Goal: Task Accomplishment & Management: Manage account settings

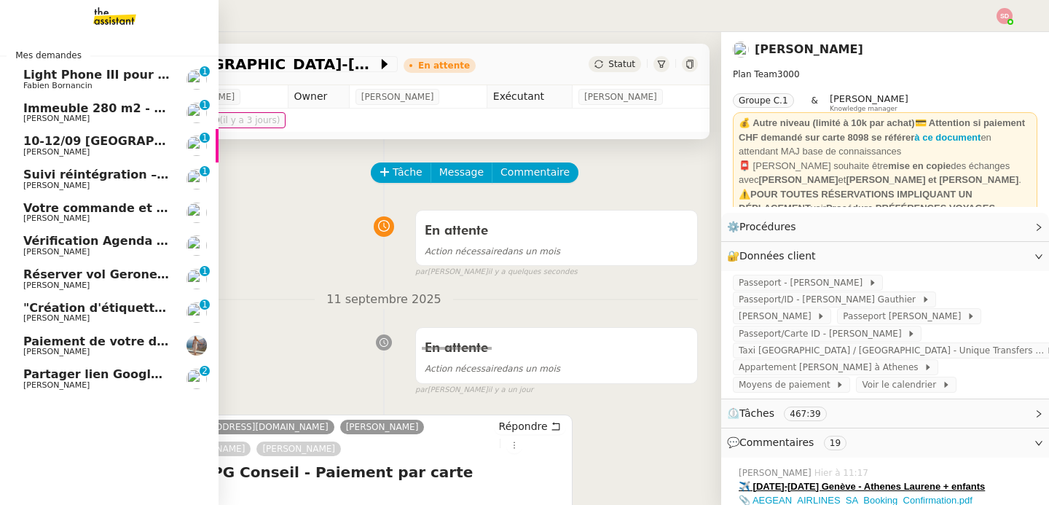
click at [66, 237] on span "Vérification Agenda + Chat + Wagram (9h et 14h)" at bounding box center [186, 241] width 327 height 14
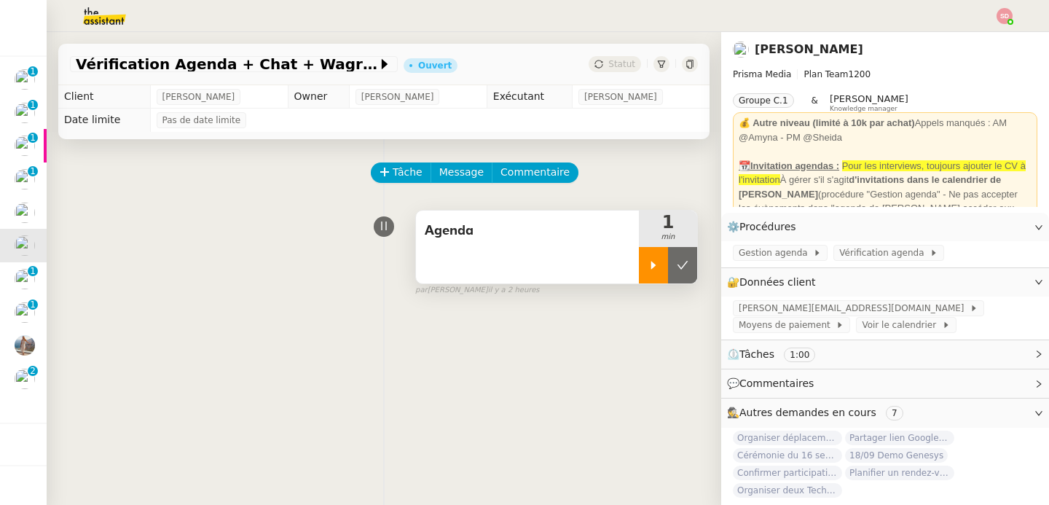
click at [653, 262] on div at bounding box center [653, 265] width 29 height 36
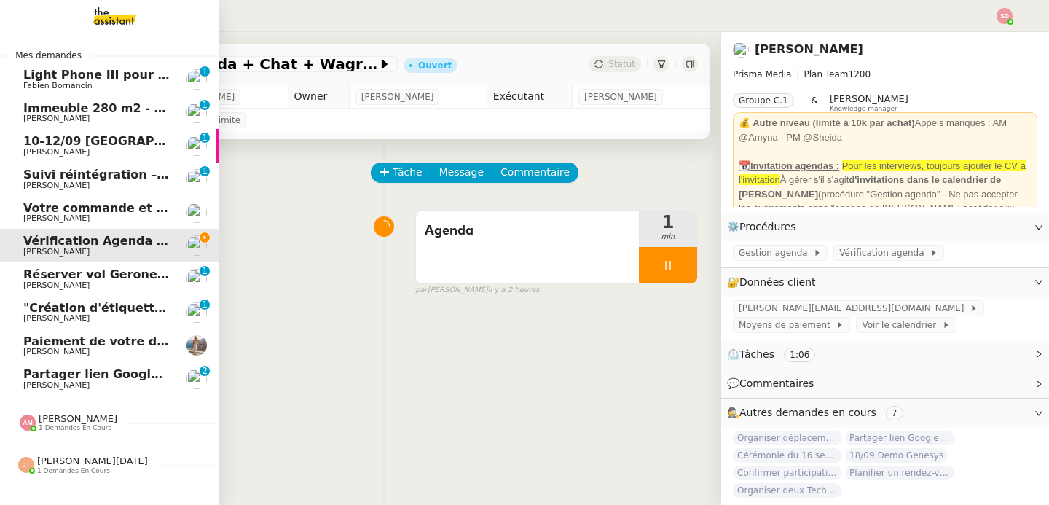
click at [162, 377] on span "Partager lien Google Meet pour RDV" at bounding box center [142, 374] width 239 height 14
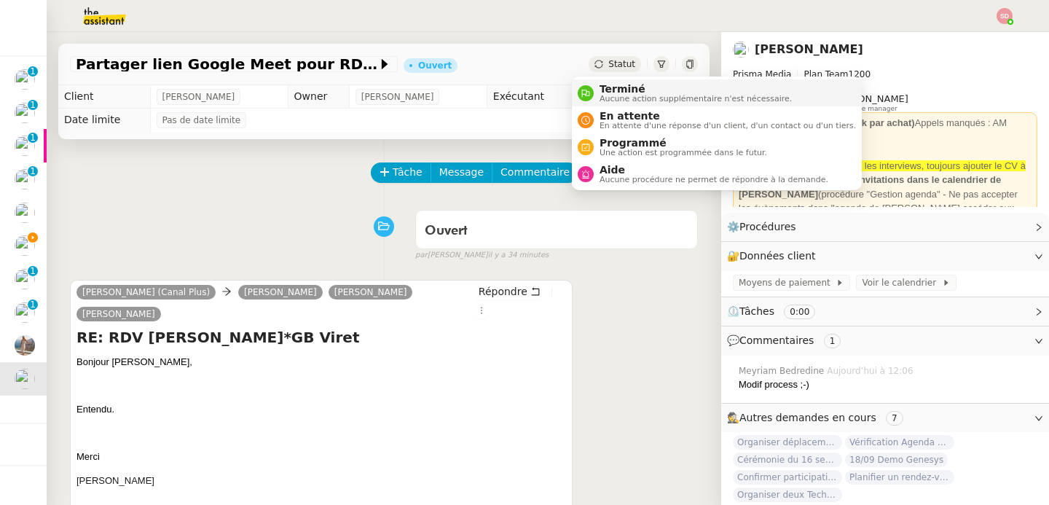
click at [600, 83] on span "Terminé" at bounding box center [696, 89] width 192 height 12
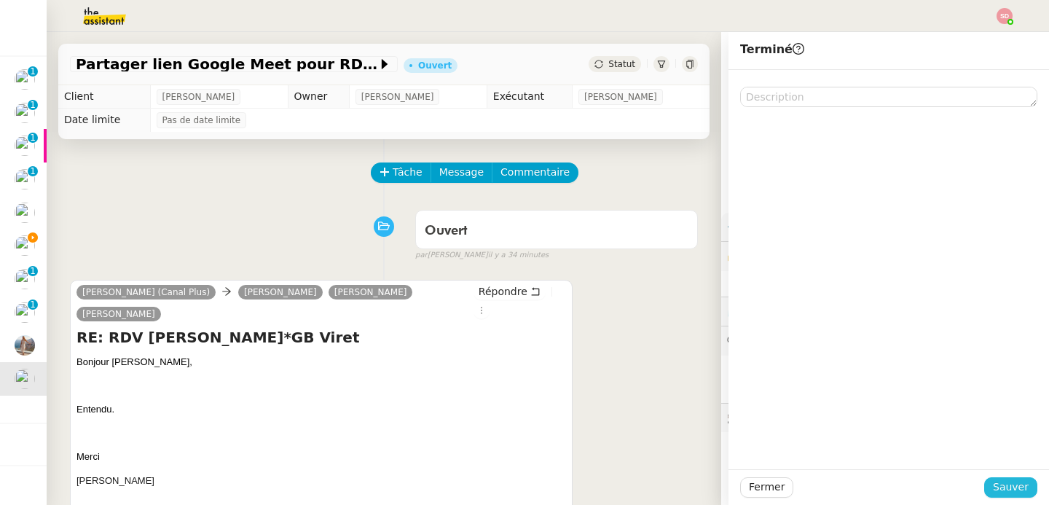
click at [1005, 481] on span "Sauver" at bounding box center [1011, 487] width 36 height 17
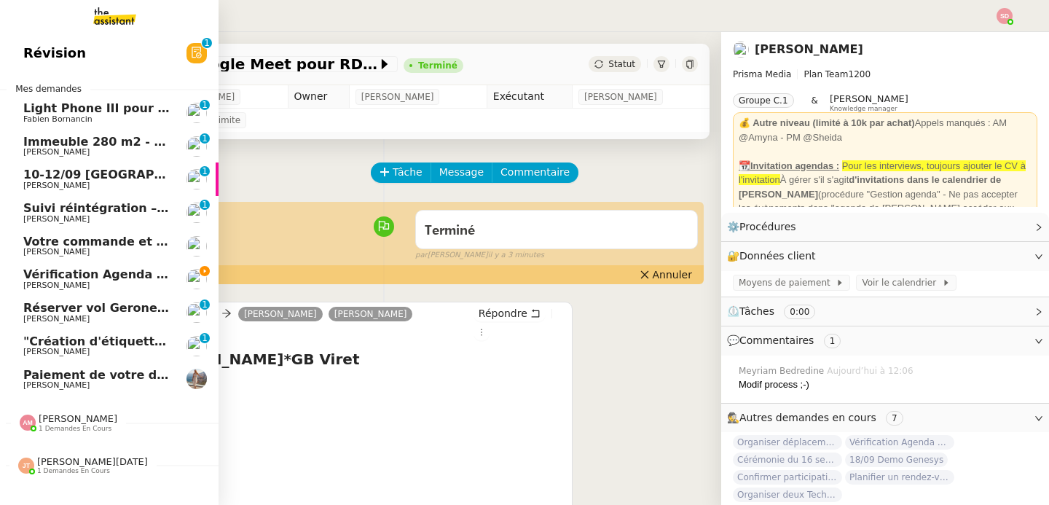
click at [95, 352] on span "[PERSON_NAME]" at bounding box center [96, 351] width 147 height 9
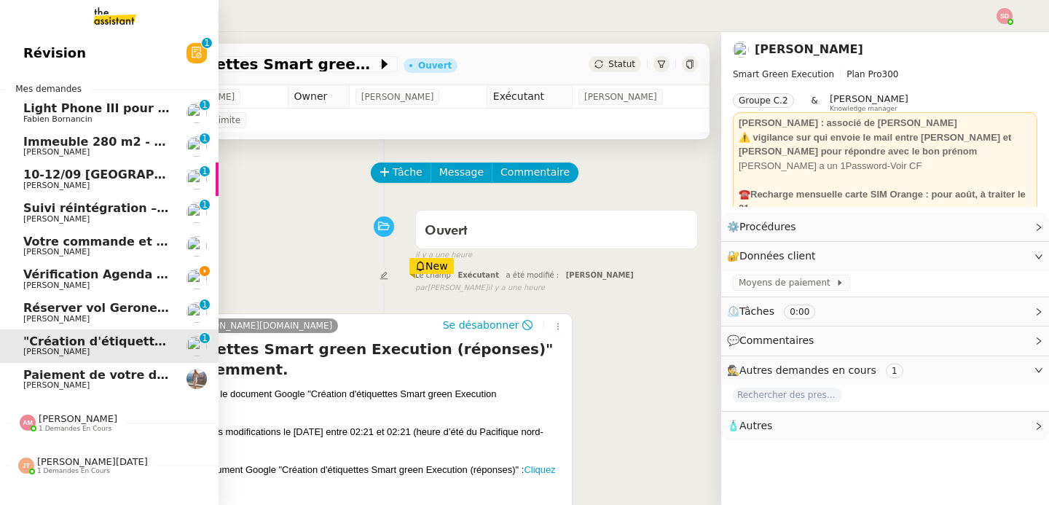
click at [101, 280] on span "Vérification Agenda + Chat + Wagram (9h et 14h)" at bounding box center [186, 274] width 327 height 14
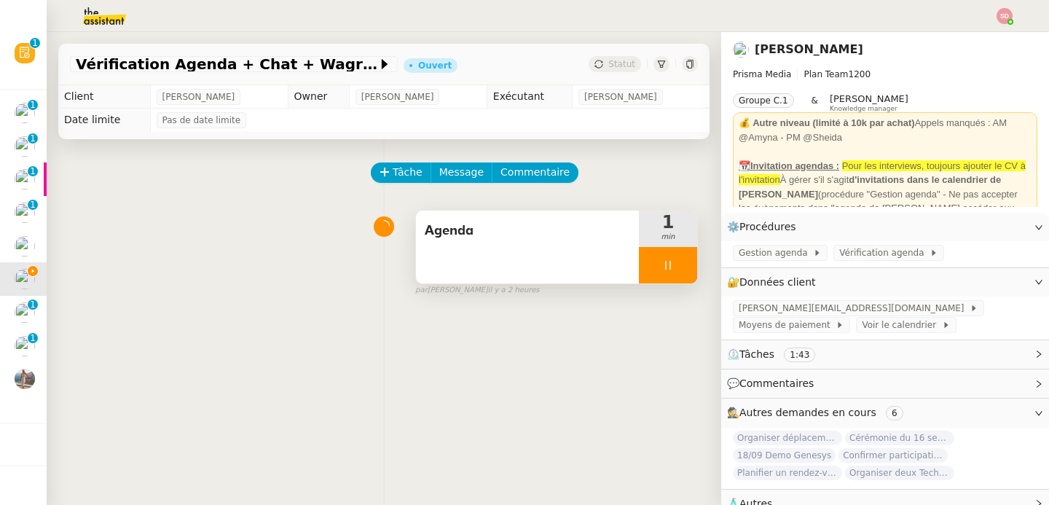
click at [661, 264] on div at bounding box center [668, 265] width 58 height 36
click at [677, 264] on icon at bounding box center [683, 265] width 12 height 12
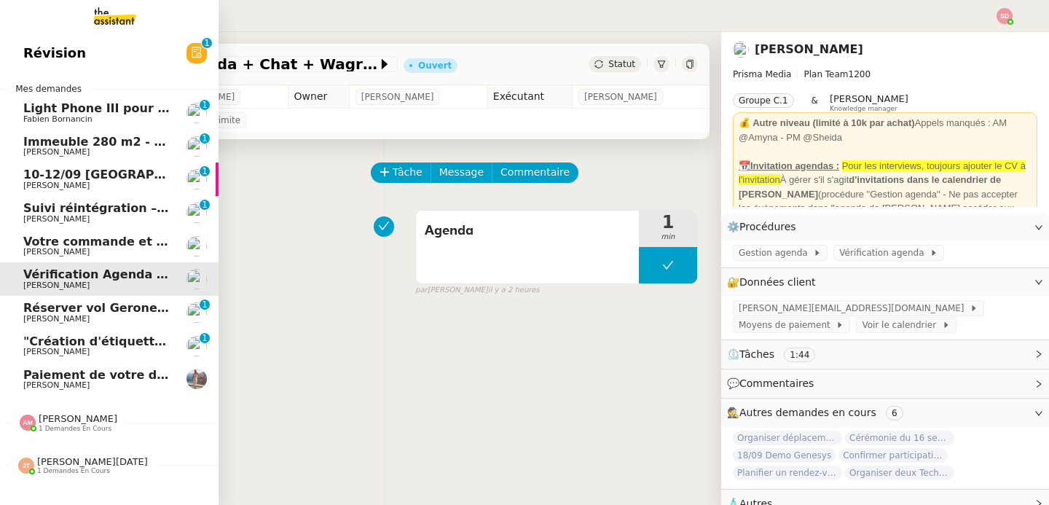
click at [131, 109] on span "Light Phone III pour Ines" at bounding box center [104, 108] width 162 height 14
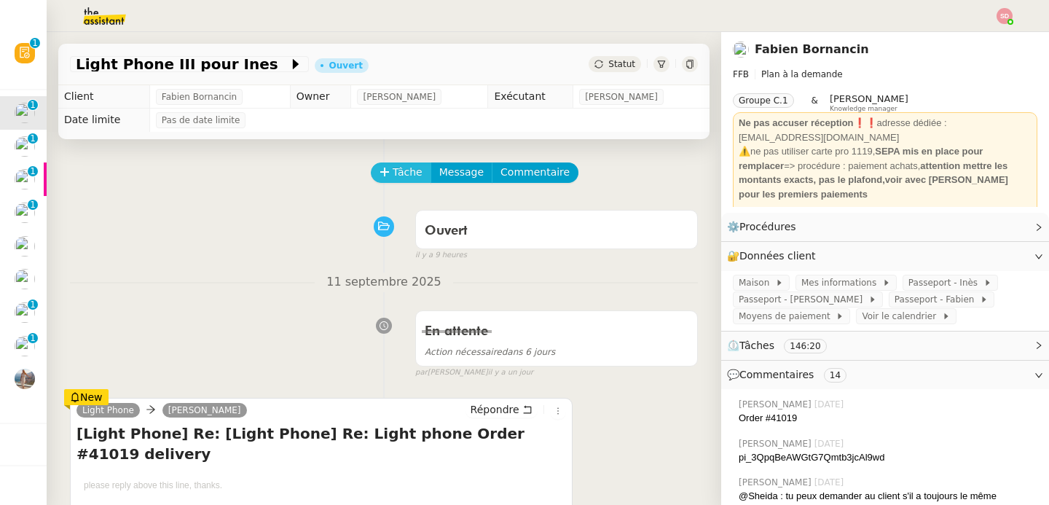
click at [380, 170] on icon at bounding box center [385, 172] width 10 height 10
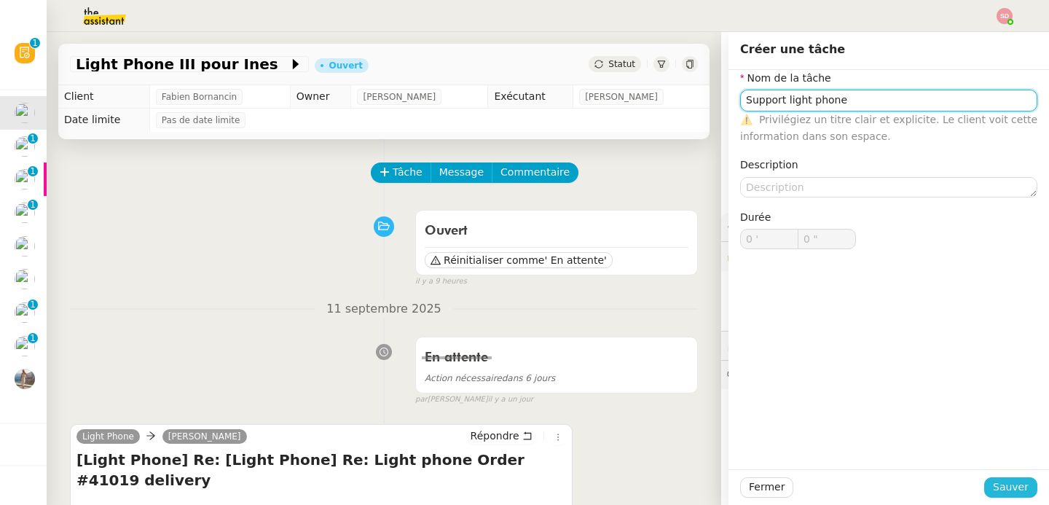
type input "Support light phone"
click at [993, 488] on span "Sauver" at bounding box center [1011, 487] width 36 height 17
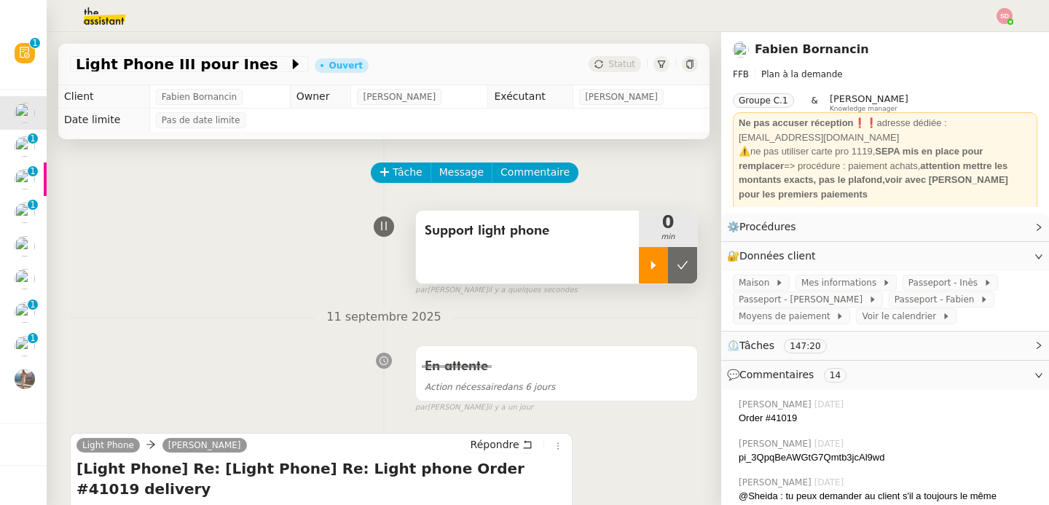
click at [639, 270] on div at bounding box center [653, 265] width 29 height 36
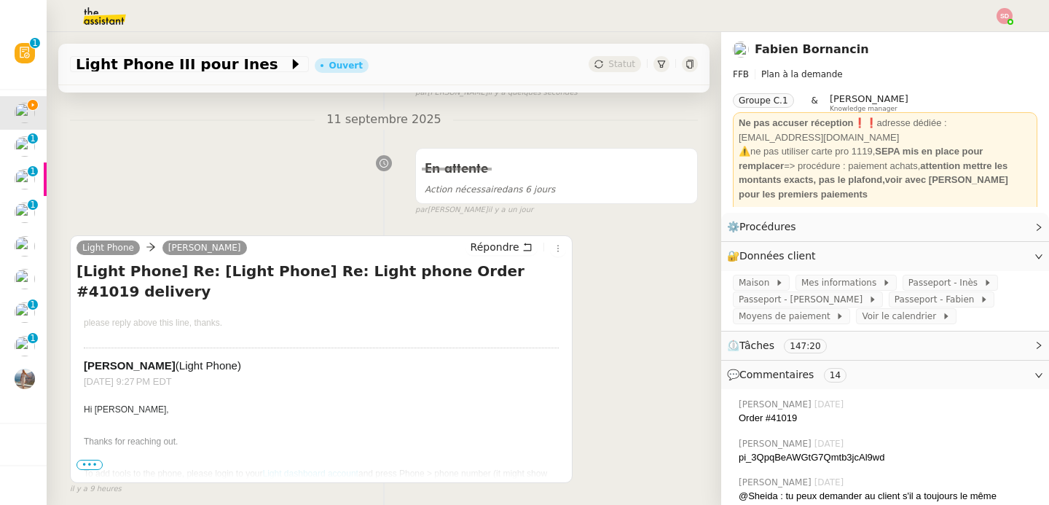
scroll to position [374, 0]
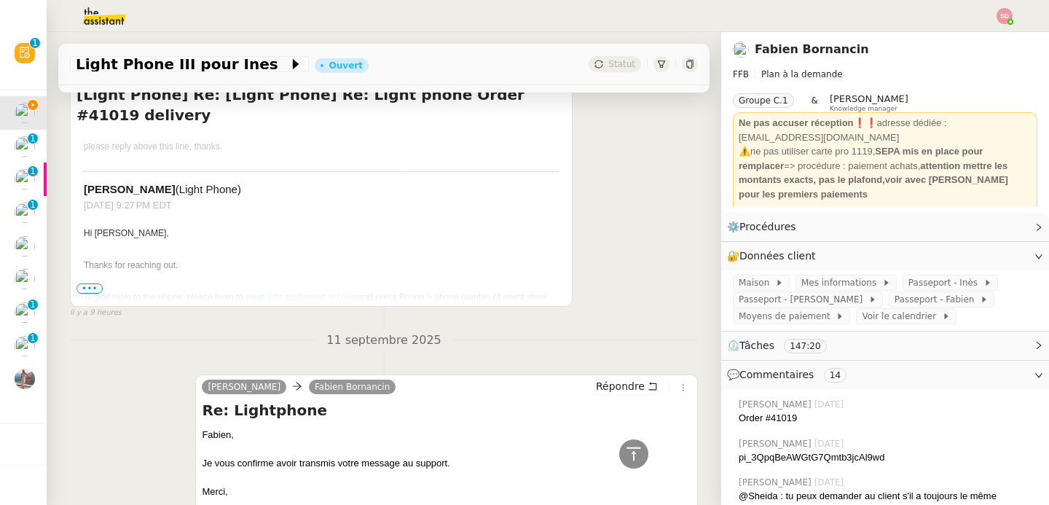
click at [85, 286] on span "•••" at bounding box center [89, 288] width 26 height 10
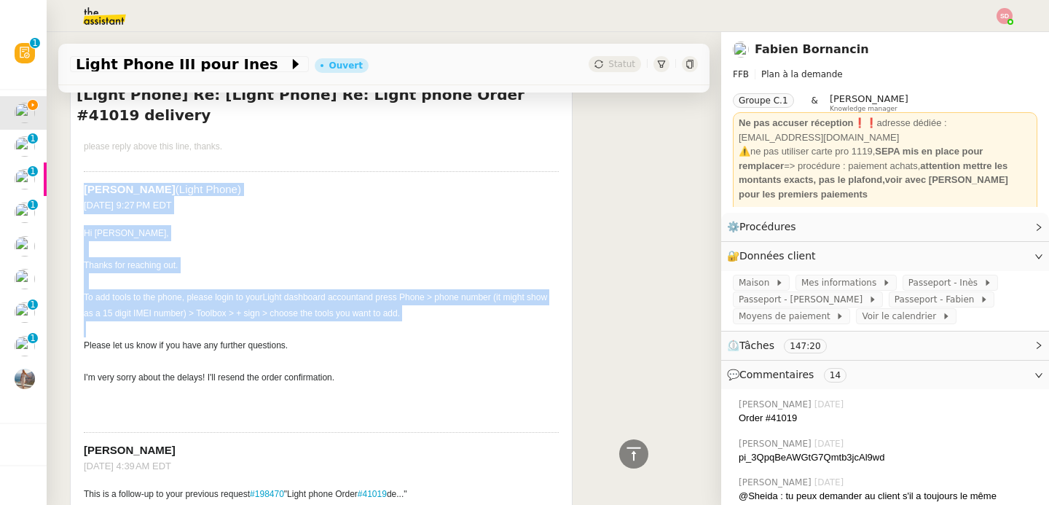
drag, startPoint x: 83, startPoint y: 272, endPoint x: 318, endPoint y: 309, distance: 238.1
click at [318, 309] on div "Hi Camille, Thanks for reaching out. To add tools to the phone, please login to…" at bounding box center [321, 313] width 475 height 176
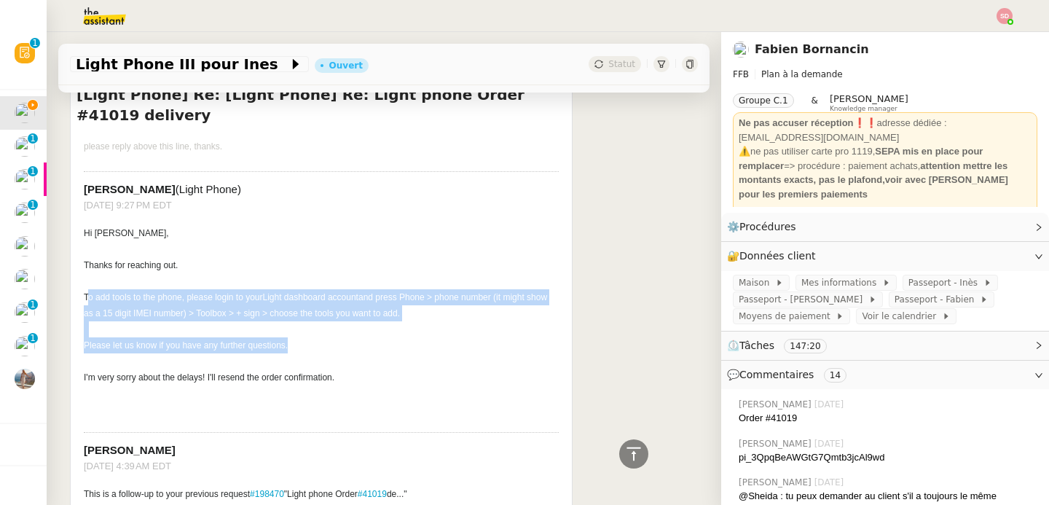
drag, startPoint x: 315, startPoint y: 331, endPoint x: 89, endPoint y: 275, distance: 233.4
click at [89, 275] on div "Hi Camille, Thanks for reaching out. To add tools to the phone, please login to…" at bounding box center [321, 313] width 475 height 176
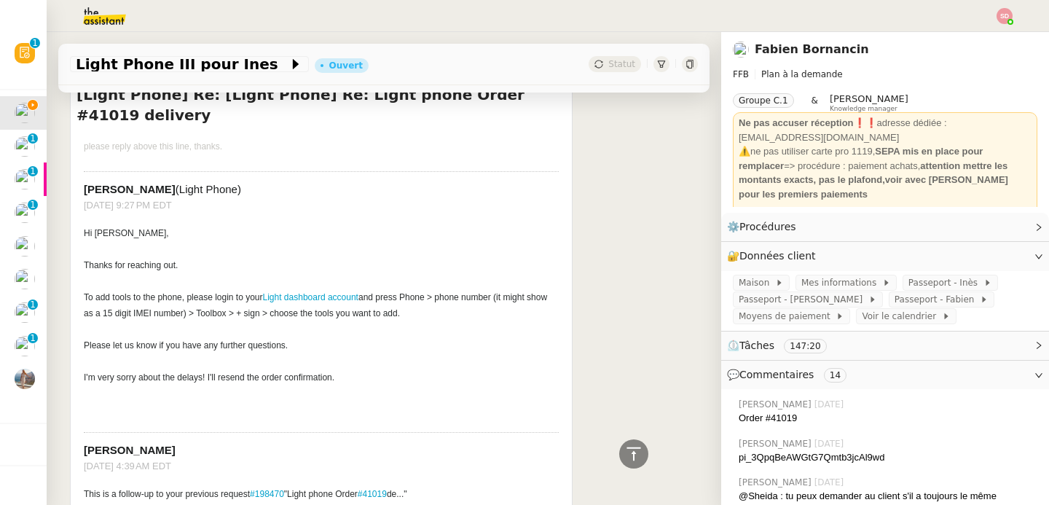
click at [141, 395] on td "Dan (Light Phone) Sep 11, 2025, 9:27 PM EDT Hi Camille, Thanks for reaching out…" at bounding box center [321, 297] width 475 height 252
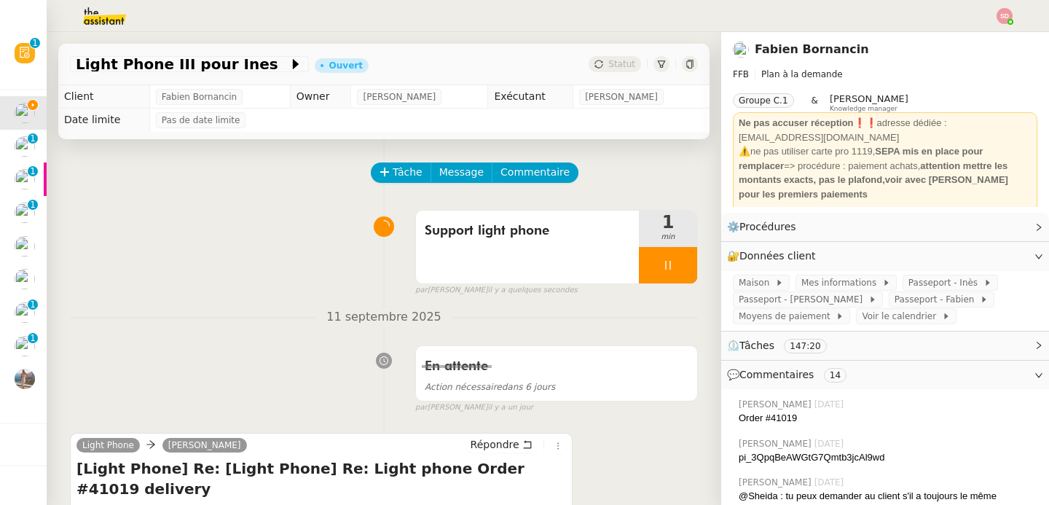
scroll to position [285, 0]
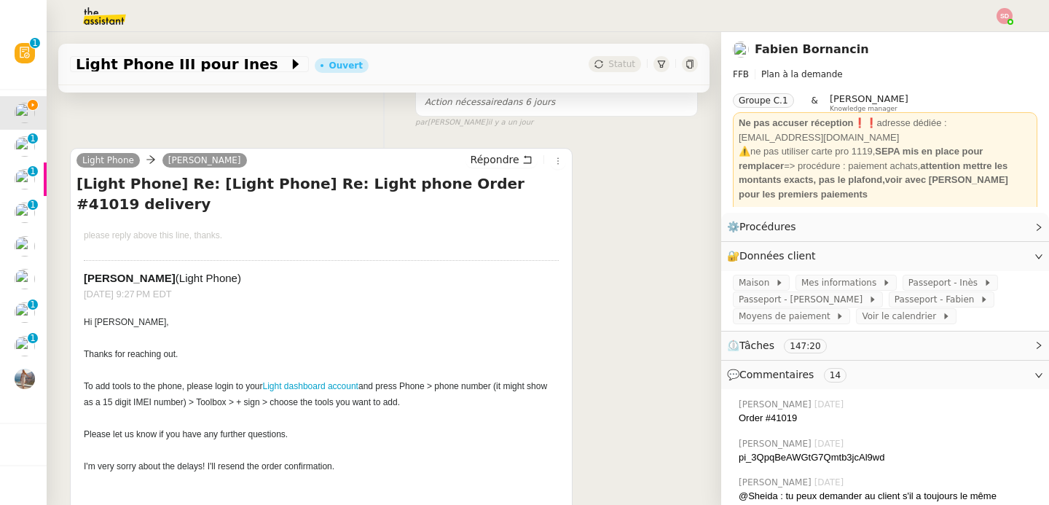
drag, startPoint x: 84, startPoint y: 366, endPoint x: 527, endPoint y: 380, distance: 442.4
click at [527, 380] on div "Hi Camille, Thanks for reaching out. To add tools to the phone, please login to…" at bounding box center [321, 402] width 475 height 176
copy div "To add tools to the phone, please login to your Light dashboard account and pre…"
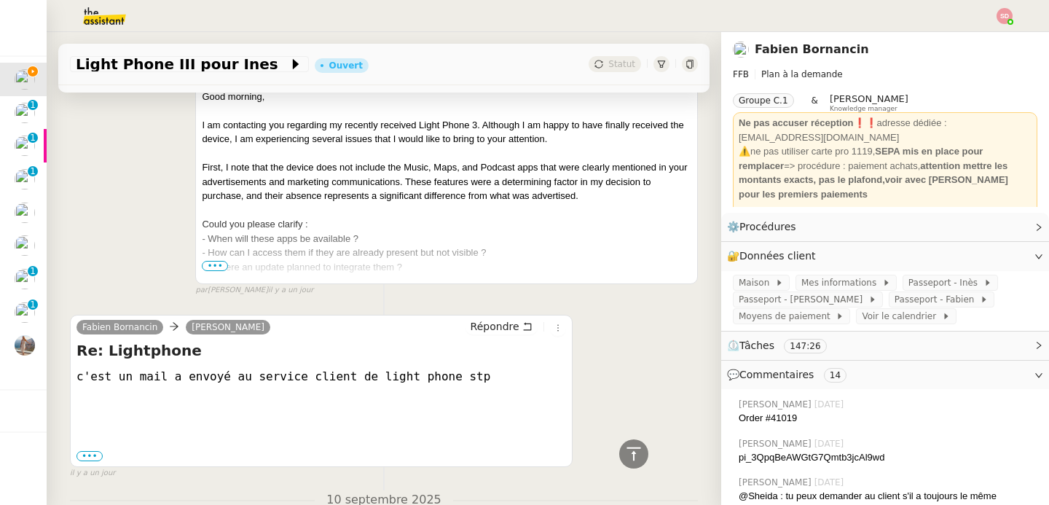
scroll to position [2225, 0]
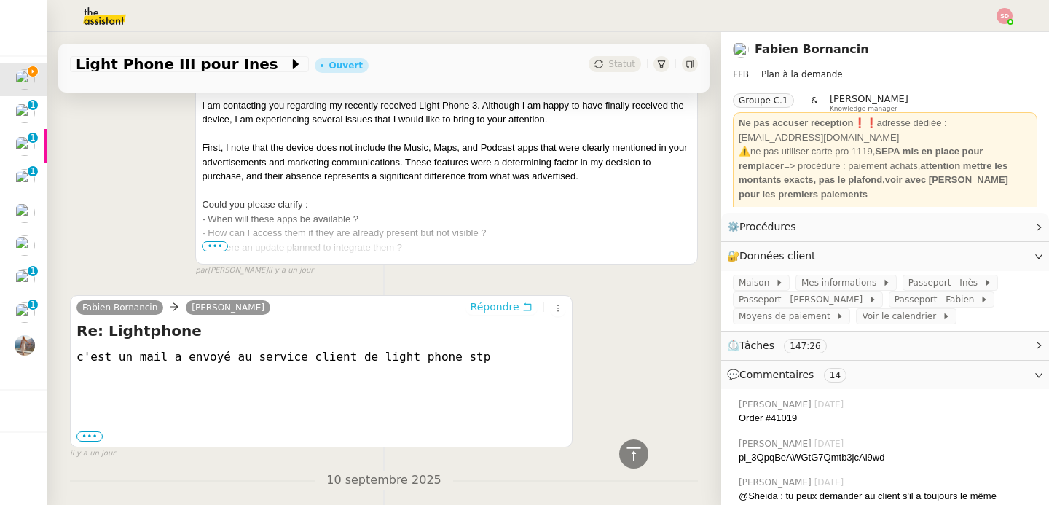
click at [485, 299] on span "Répondre" at bounding box center [495, 306] width 49 height 15
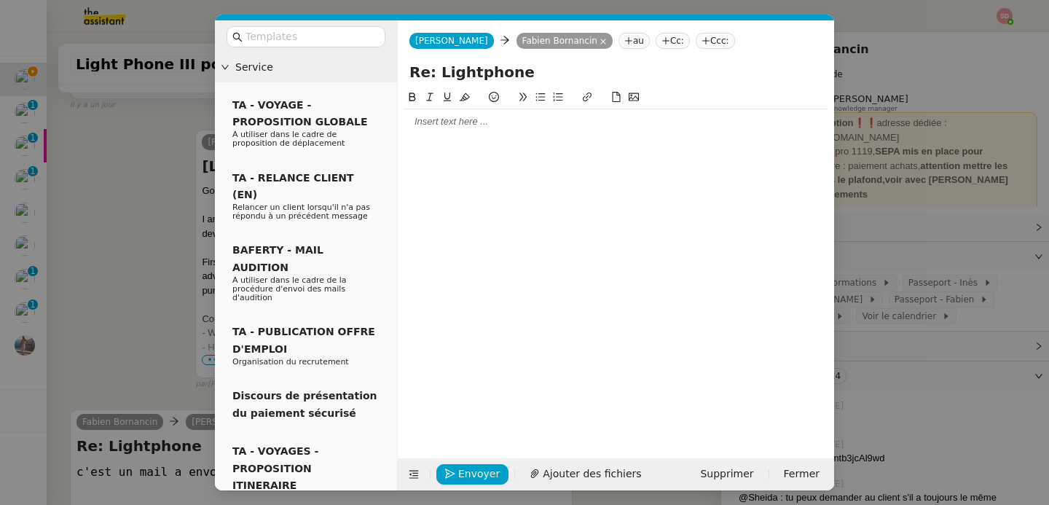
scroll to position [2339, 0]
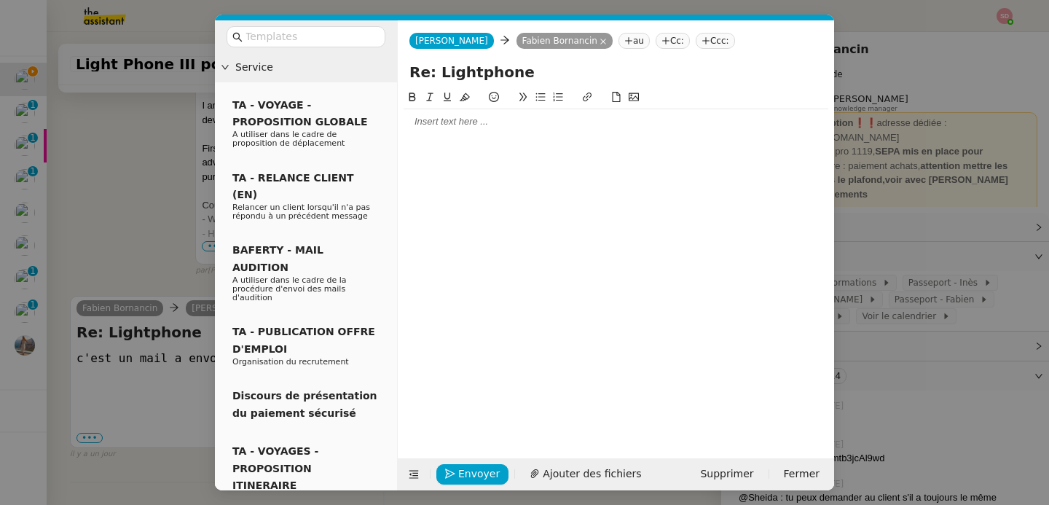
click at [430, 131] on div at bounding box center [616, 121] width 425 height 25
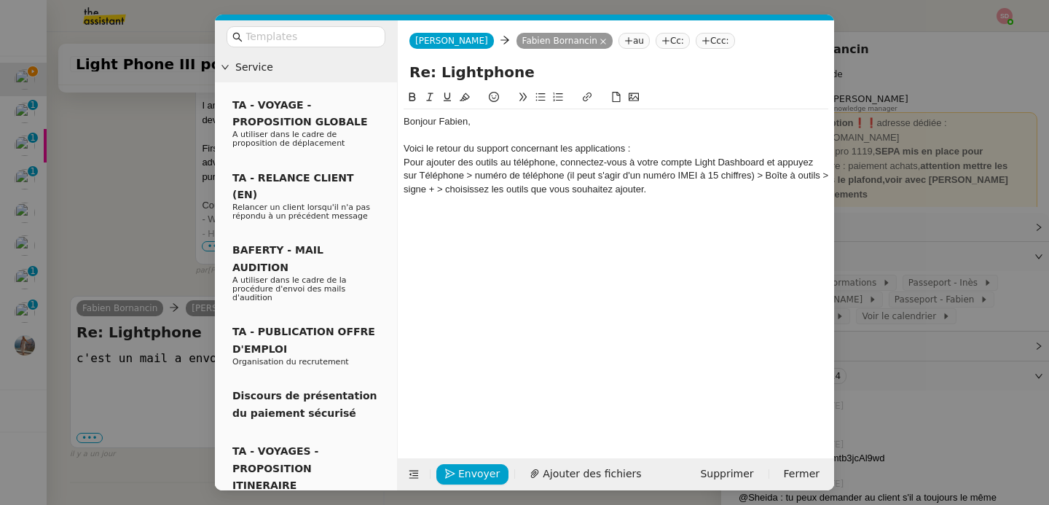
scroll to position [2439, 0]
drag, startPoint x: 560, startPoint y: 163, endPoint x: 396, endPoint y: 165, distance: 164.6
click at [396, 165] on nz-layout "Service TA - VOYAGE - PROPOSITION GLOBALE A utiliser dans le cadre de propositi…" at bounding box center [524, 255] width 619 height 470
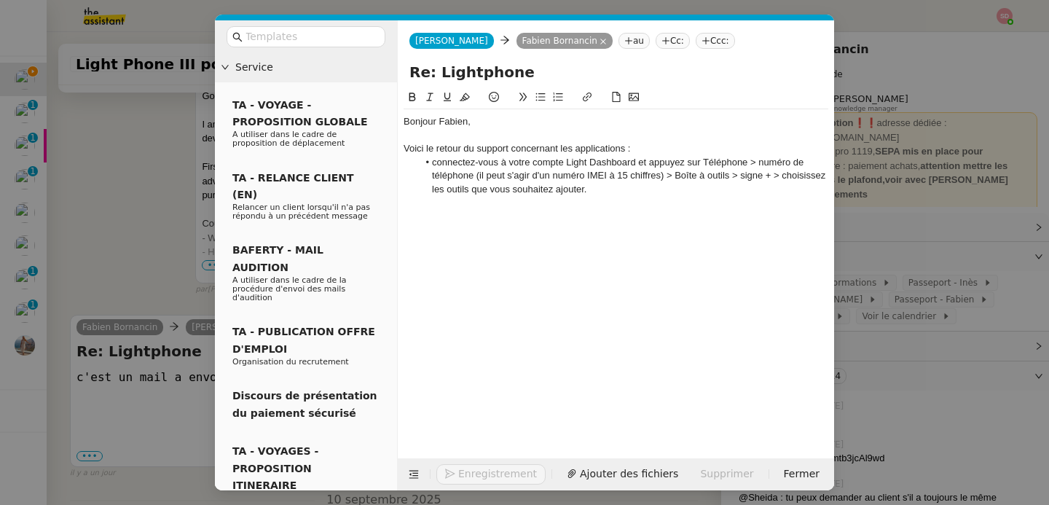
scroll to position [2458, 0]
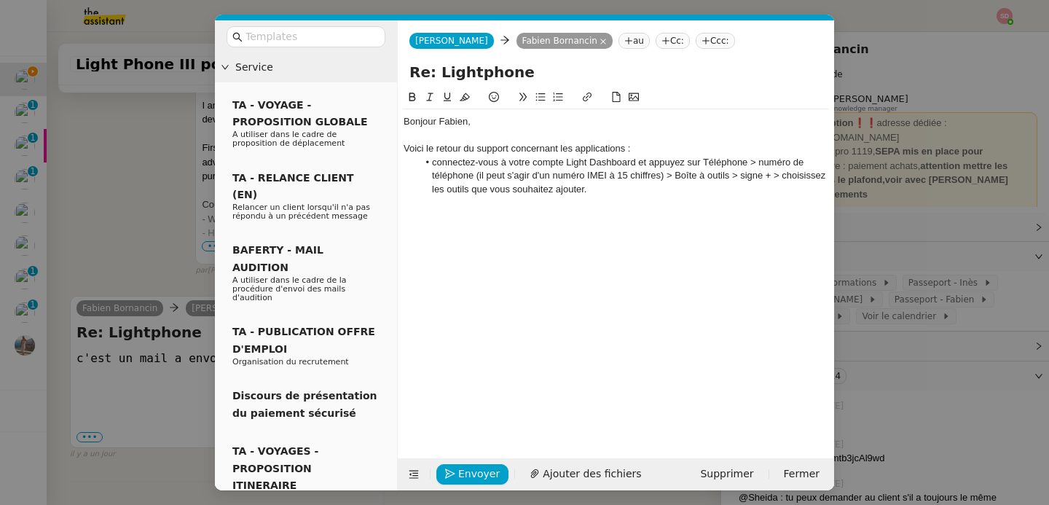
click at [749, 164] on li "connectez-vous à votre compte Light Dashboard et appuyez sur Téléphone > numéro…" at bounding box center [623, 176] width 411 height 40
click at [724, 176] on li "> numéro de téléphone (il peut s'agir d'un numéro IMEI à 15 chiffres) > Boîte à…" at bounding box center [623, 182] width 411 height 27
click at [499, 187] on li "> Boîte à outils > signe + > choisissez les outils que vous souhaitez ajouter." at bounding box center [623, 189] width 411 height 13
click at [473, 204] on li "> signe + > choisissez les outils que vous souhaitez ajouter." at bounding box center [623, 202] width 411 height 13
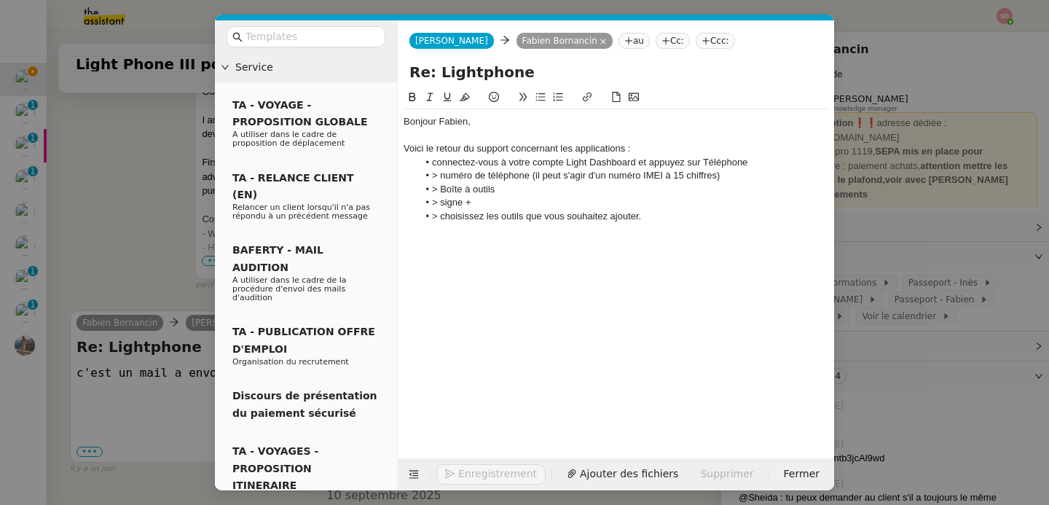
scroll to position [2486, 0]
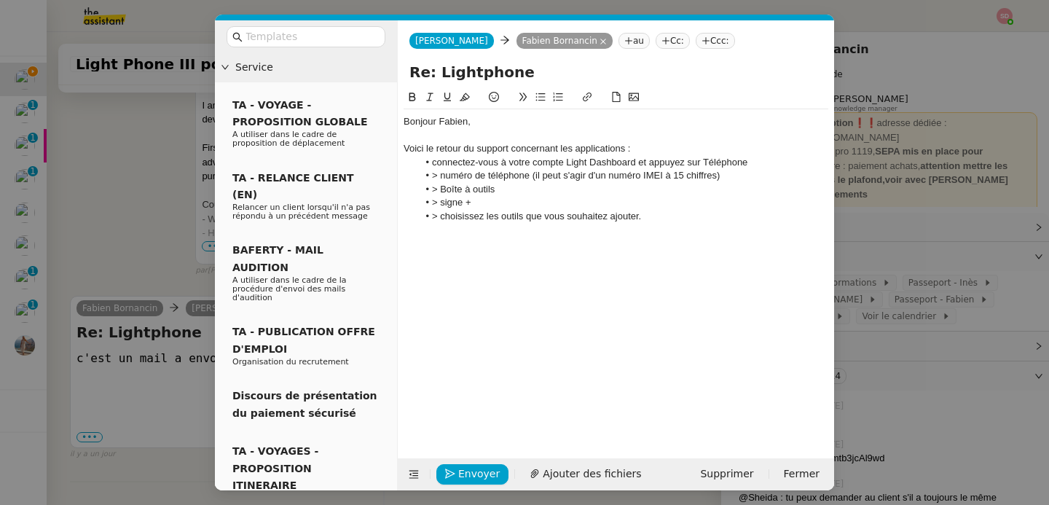
click at [683, 225] on div at bounding box center [616, 229] width 425 height 13
click at [409, 476] on icon at bounding box center [414, 474] width 10 height 10
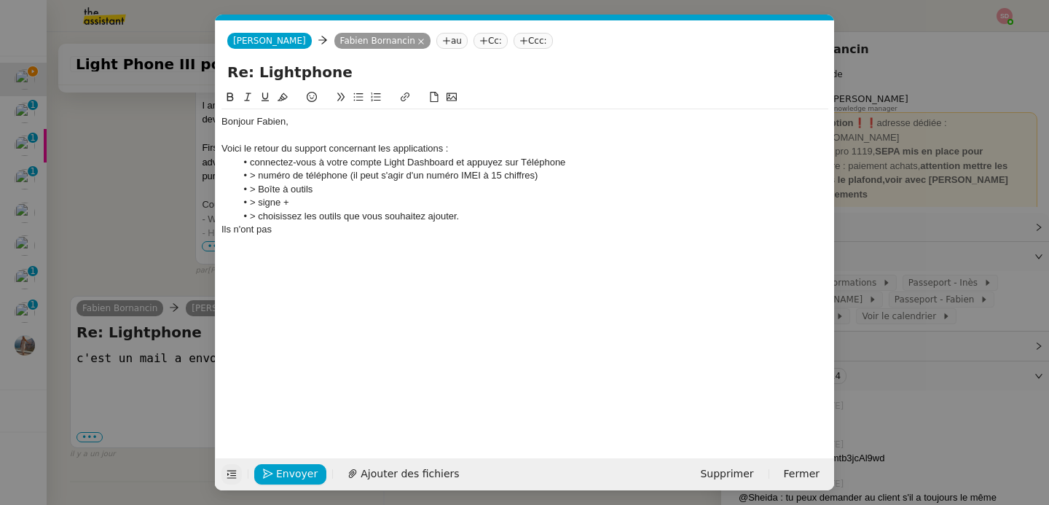
click at [342, 233] on div "Ils n'ont pas" at bounding box center [524, 229] width 607 height 13
click at [280, 470] on span "Envoyer" at bounding box center [297, 473] width 42 height 17
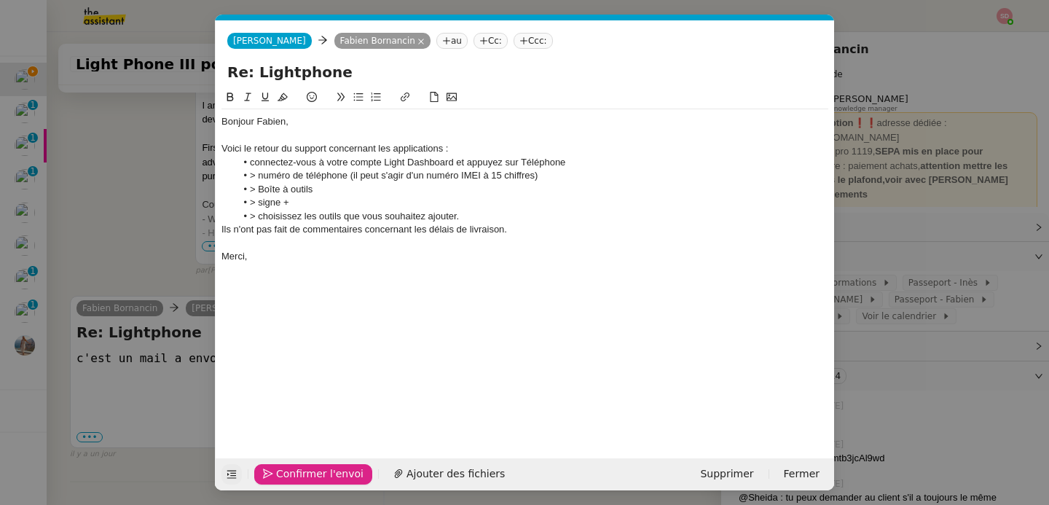
click at [280, 470] on span "Confirmer l'envoi" at bounding box center [319, 473] width 87 height 17
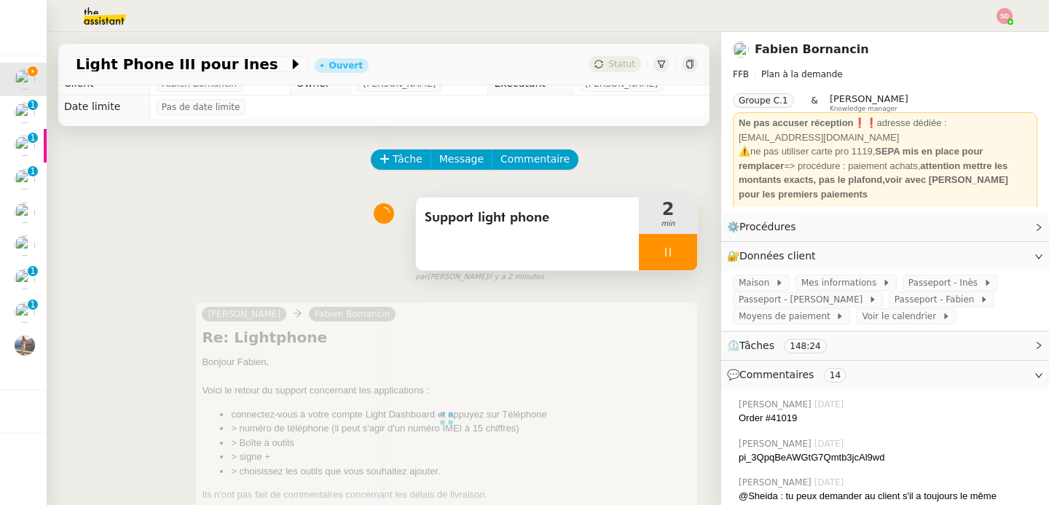
scroll to position [0, 0]
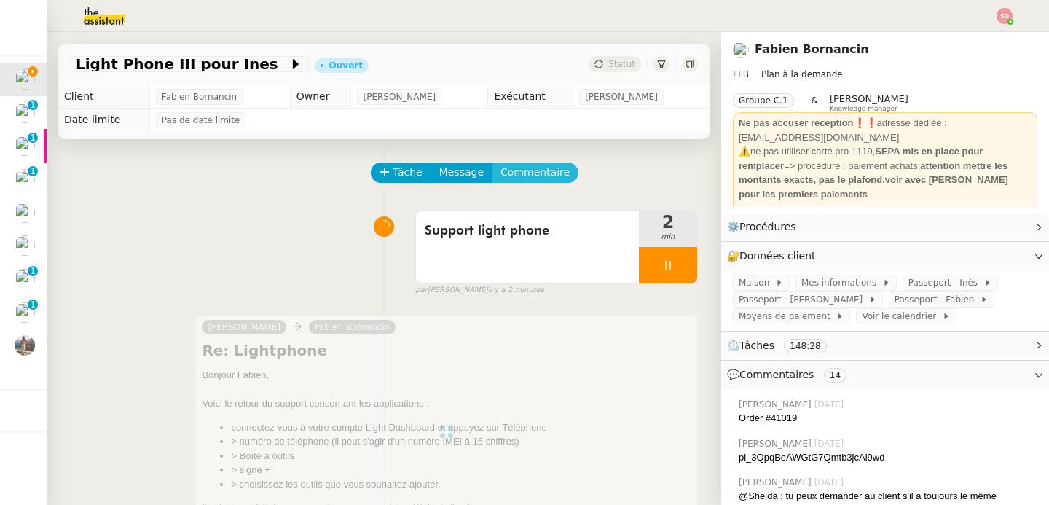
click at [541, 171] on span "Commentaire" at bounding box center [534, 172] width 69 height 17
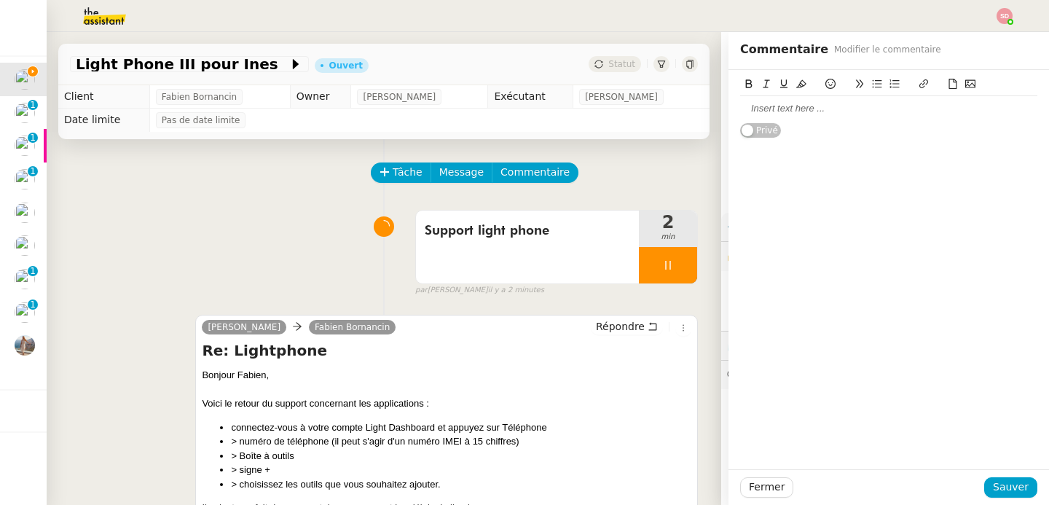
click at [803, 111] on div at bounding box center [888, 108] width 297 height 13
click at [805, 111] on div "demander la facture" at bounding box center [888, 108] width 297 height 13
click at [744, 79] on icon at bounding box center [749, 84] width 10 height 10
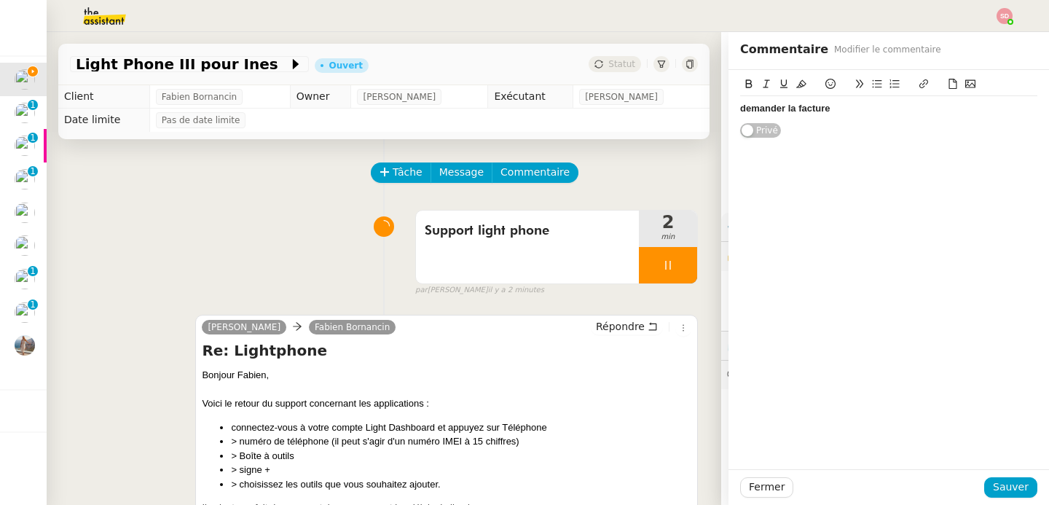
click at [796, 81] on icon at bounding box center [801, 84] width 10 height 10
click at [993, 490] on span "Sauver" at bounding box center [1011, 487] width 36 height 17
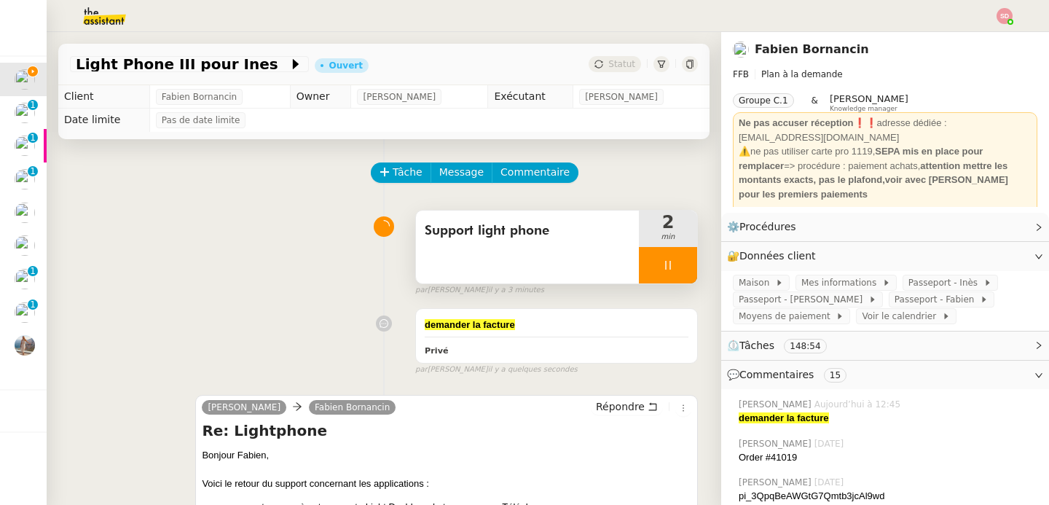
click at [661, 262] on div at bounding box center [668, 265] width 58 height 36
click at [677, 262] on icon at bounding box center [683, 265] width 12 height 12
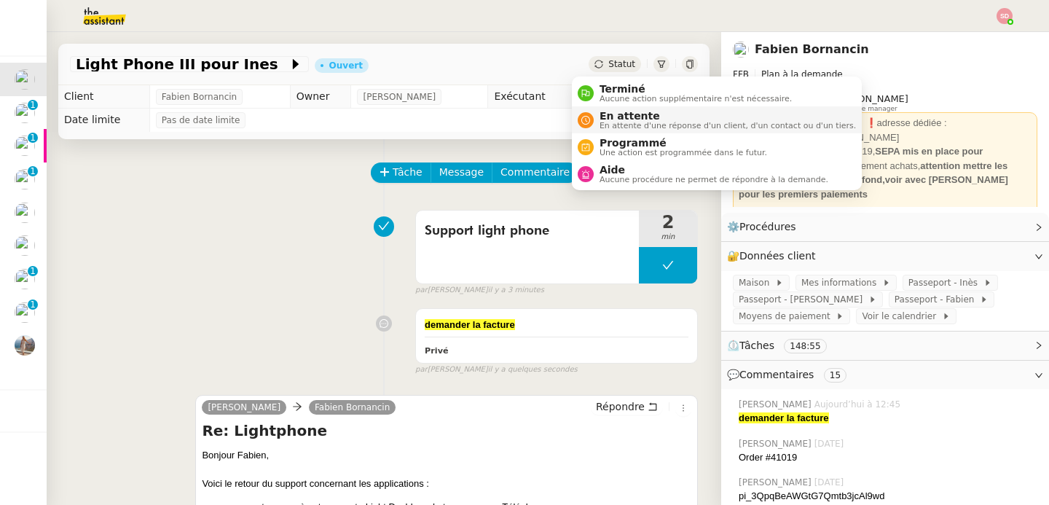
click at [616, 124] on span "En attente d'une réponse d'un client, d'un contact ou d'un tiers." at bounding box center [728, 126] width 256 height 8
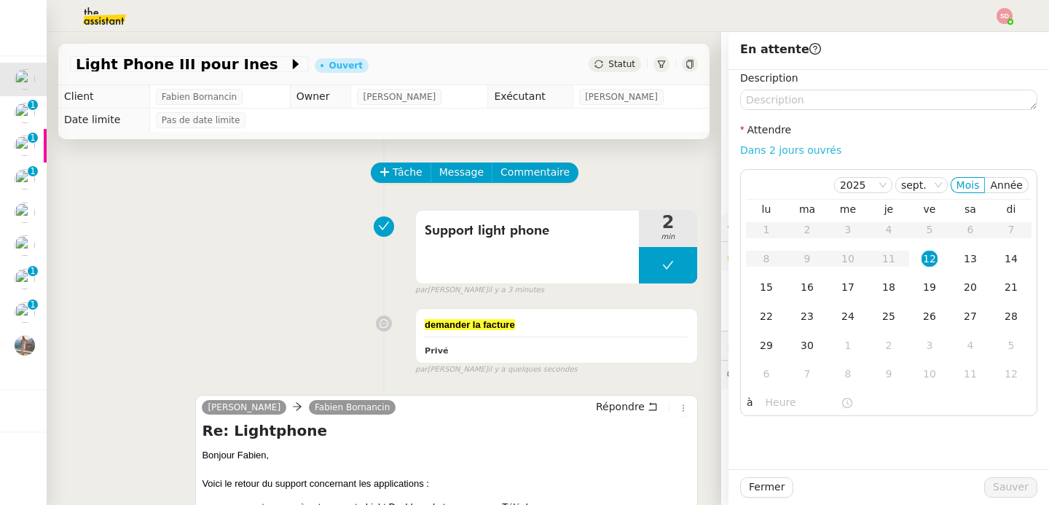
click at [810, 151] on link "Dans 2 jours ouvrés" at bounding box center [790, 150] width 101 height 12
type input "07:00"
click at [1018, 479] on button "Sauver" at bounding box center [1010, 487] width 53 height 20
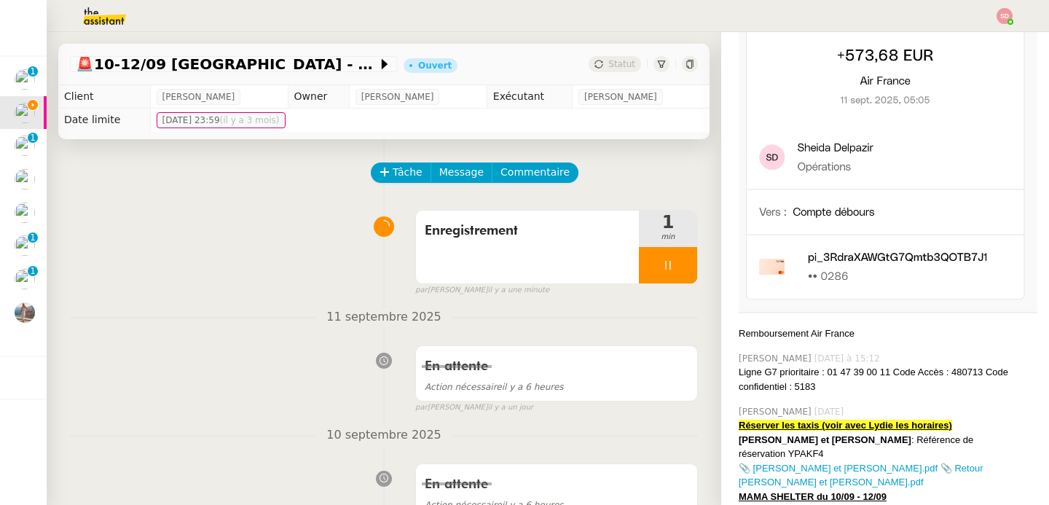
scroll to position [567, 0]
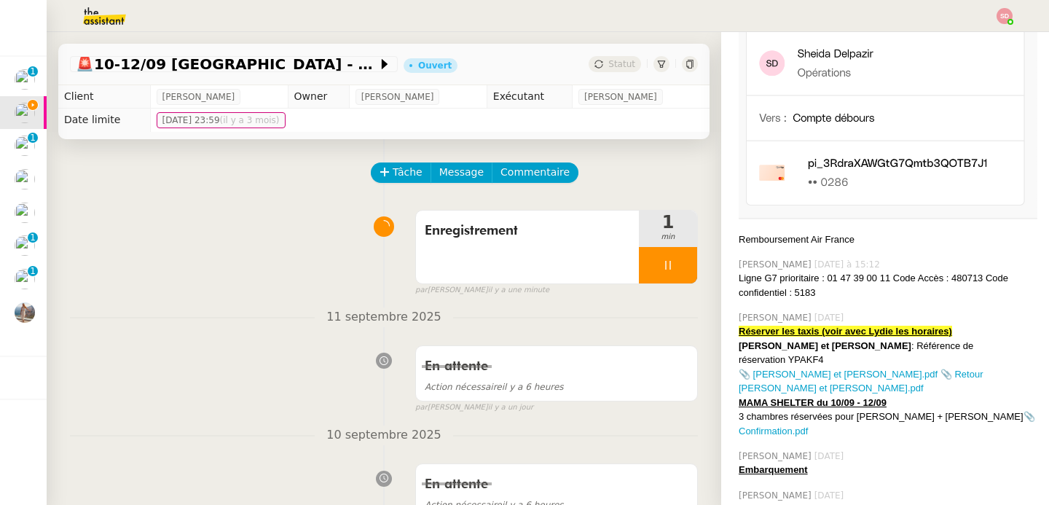
click at [939, 339] on div "[PERSON_NAME] et [PERSON_NAME] : Référence de réservation YPAKF4" at bounding box center [888, 353] width 299 height 28
copy div "YPAKF4"
click at [275, 332] on div "[DATE] En attente Action nécessaire il y a 6 heures false par [PERSON_NAME]. [D…" at bounding box center [384, 360] width 628 height 106
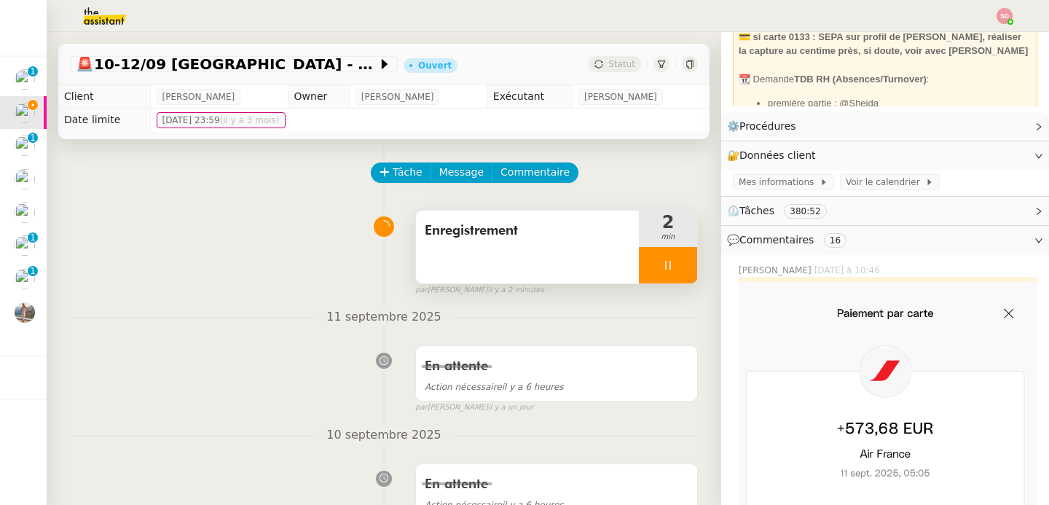
click at [672, 273] on div at bounding box center [668, 265] width 58 height 36
click at [672, 273] on button at bounding box center [682, 265] width 29 height 36
click at [655, 253] on button at bounding box center [668, 265] width 58 height 36
click at [639, 275] on div at bounding box center [653, 265] width 29 height 36
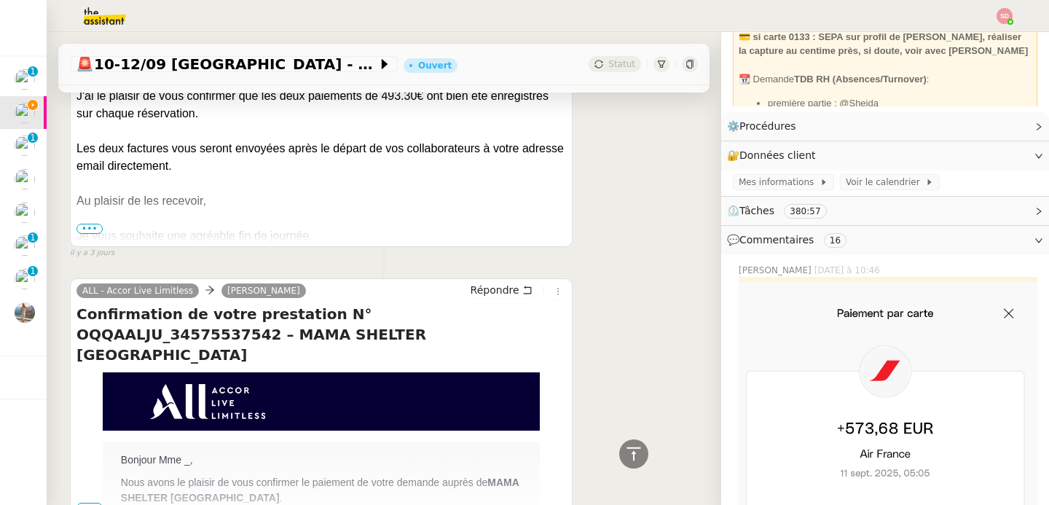
scroll to position [1595, 0]
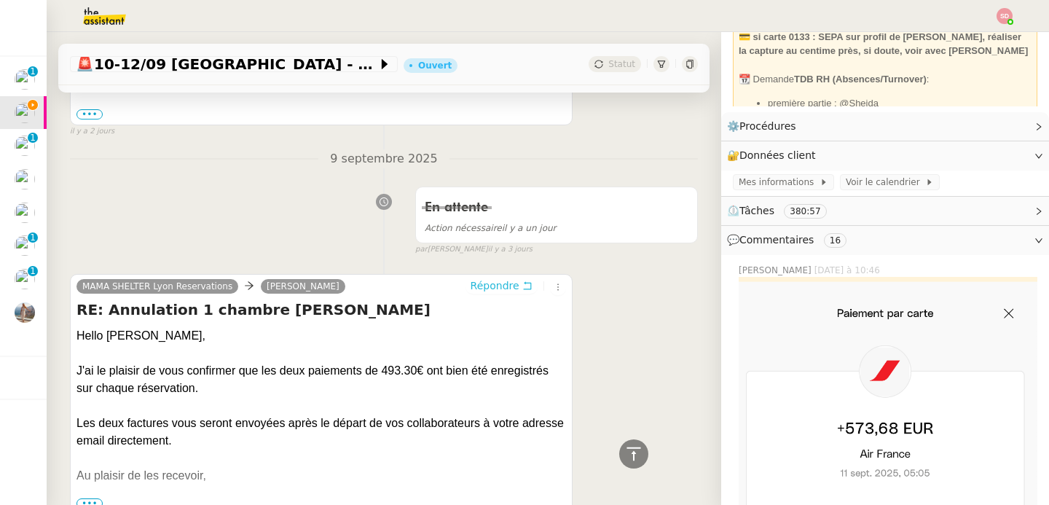
click at [495, 278] on span "Répondre" at bounding box center [495, 285] width 49 height 15
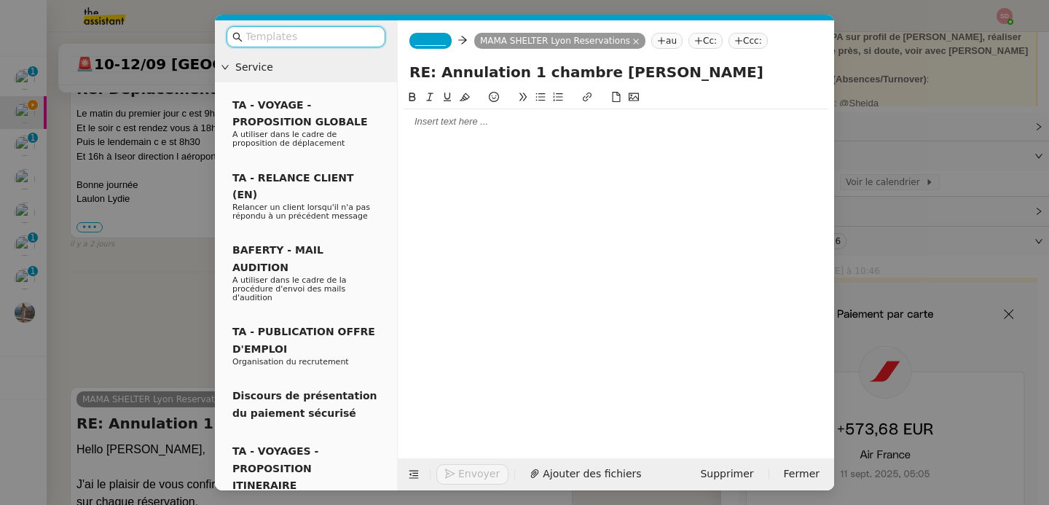
scroll to position [1707, 0]
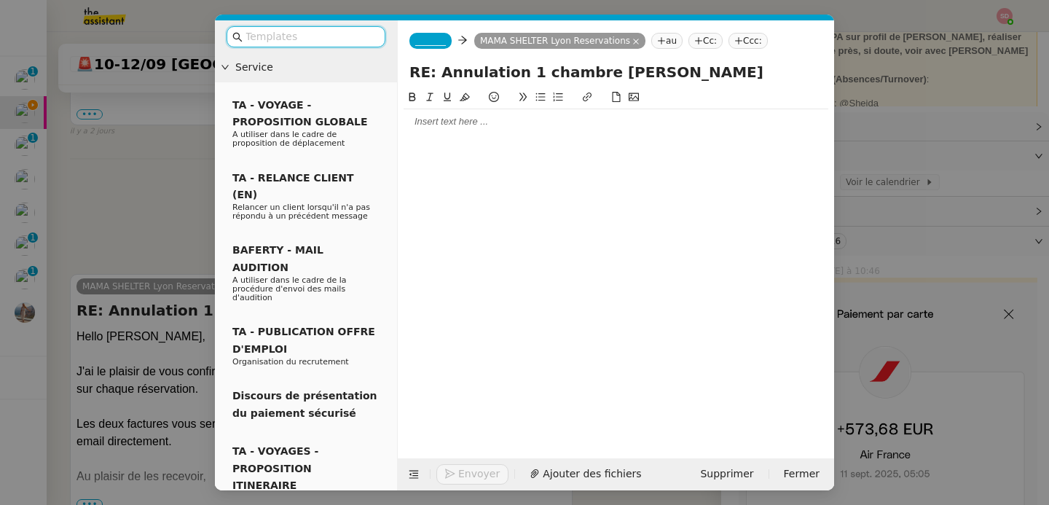
click at [450, 42] on nz-tag "_______" at bounding box center [430, 41] width 42 height 16
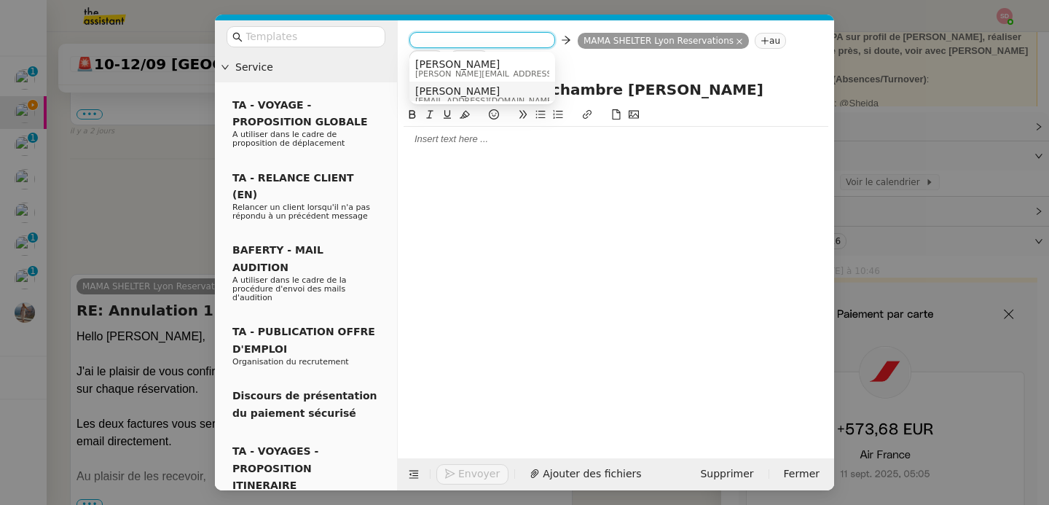
click at [466, 95] on span "[PERSON_NAME]" at bounding box center [485, 91] width 140 height 12
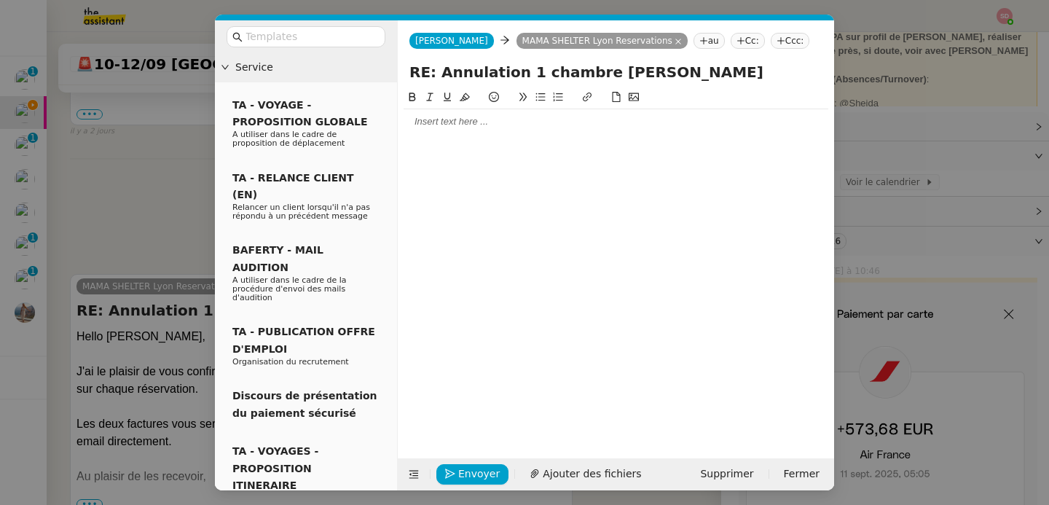
click at [461, 118] on div at bounding box center [616, 121] width 425 height 13
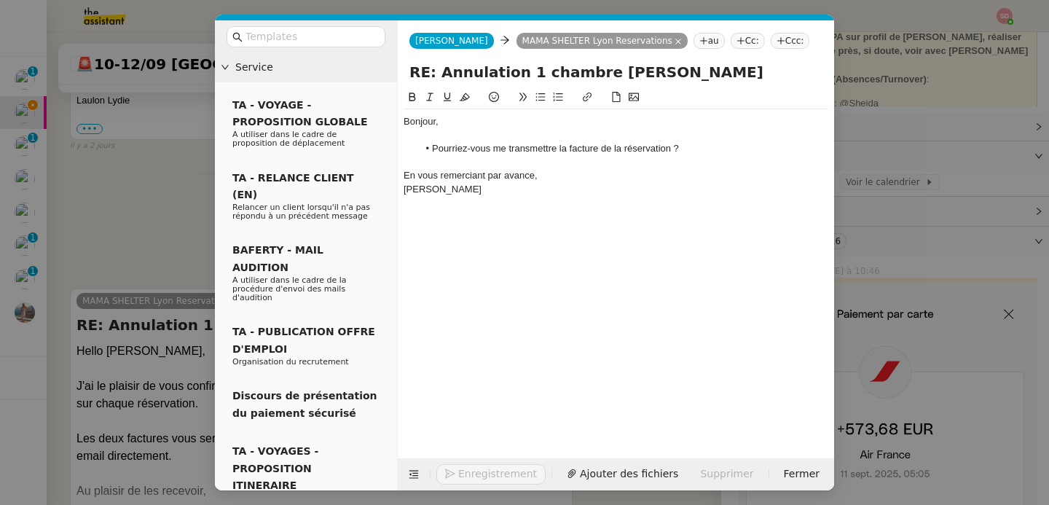
scroll to position [1812, 0]
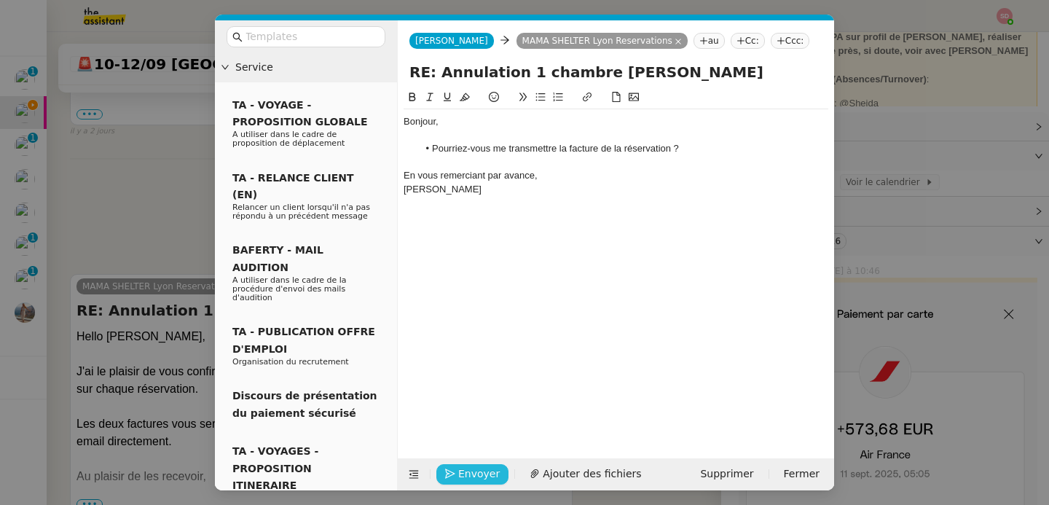
click at [458, 478] on span "Envoyer" at bounding box center [479, 473] width 42 height 17
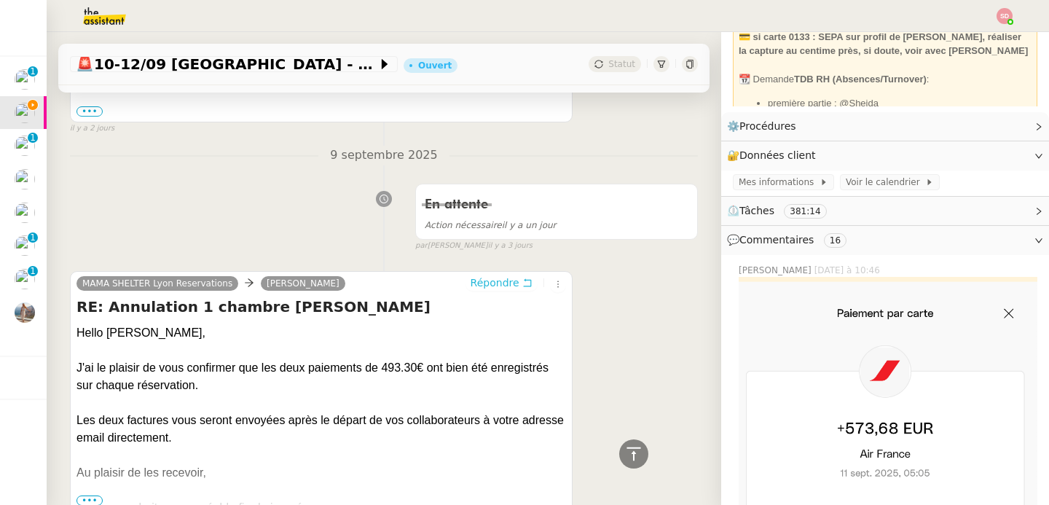
scroll to position [1787, 0]
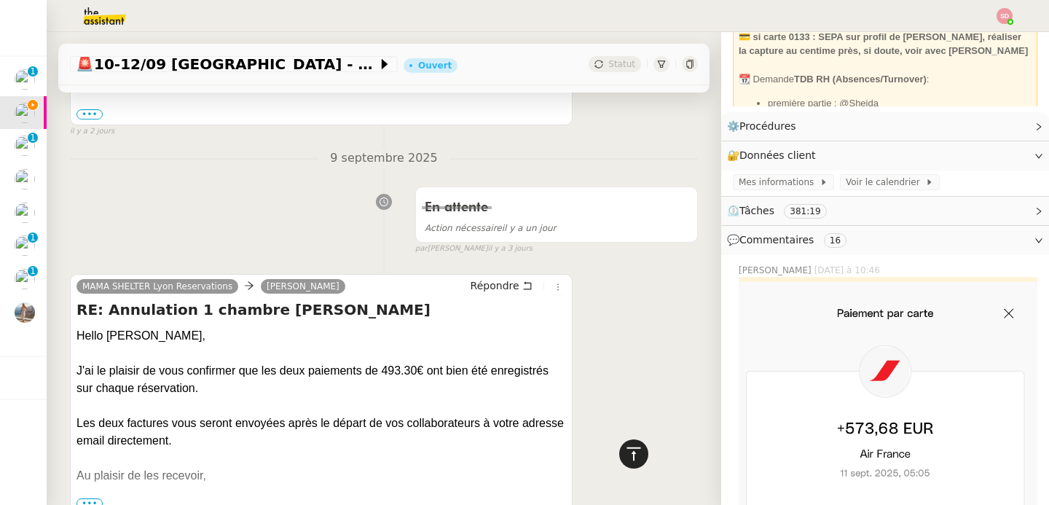
click at [626, 452] on icon at bounding box center [633, 453] width 14 height 13
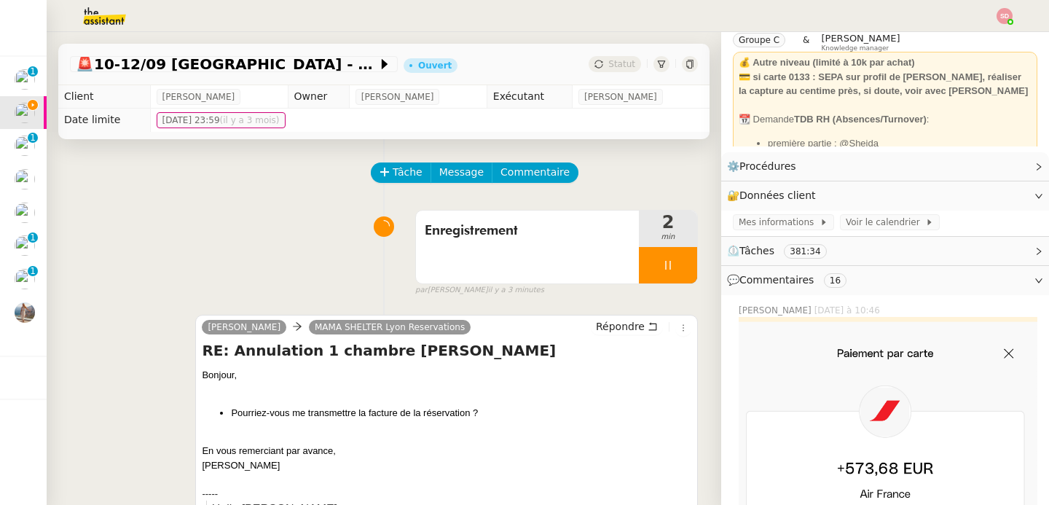
scroll to position [0, 0]
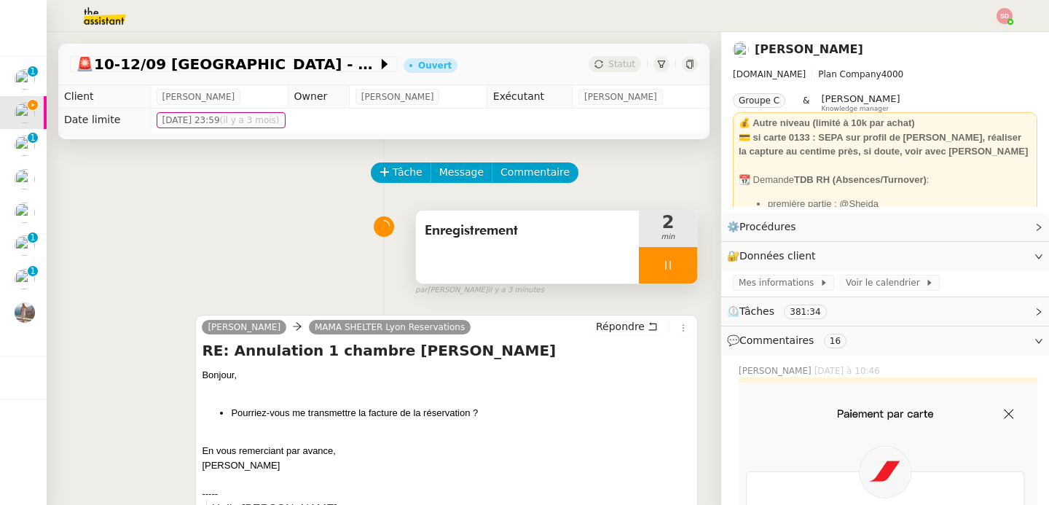
click at [669, 251] on div at bounding box center [668, 265] width 58 height 36
click at [669, 251] on button at bounding box center [682, 265] width 29 height 36
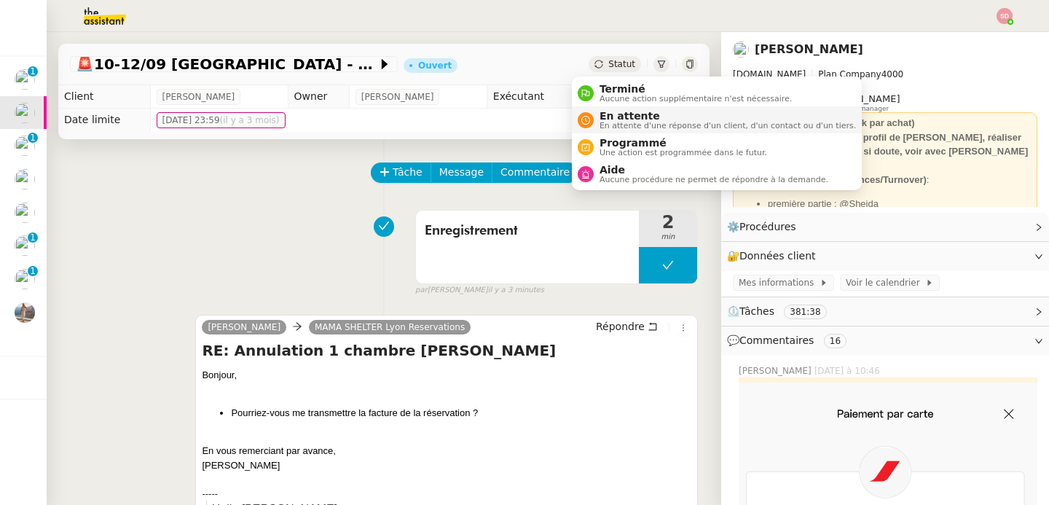
click at [608, 114] on span "En attente" at bounding box center [728, 116] width 256 height 12
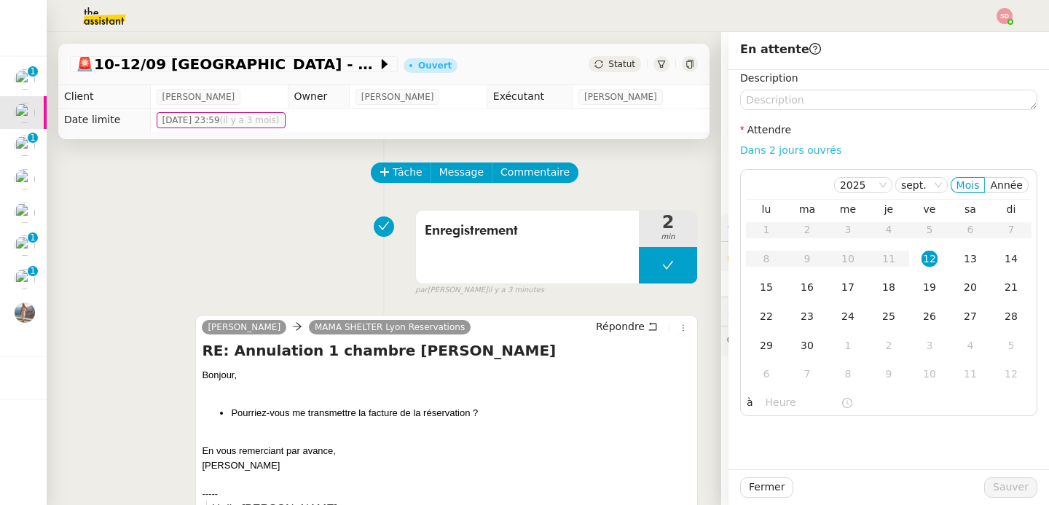
click at [795, 146] on link "Dans 2 jours ouvrés" at bounding box center [790, 150] width 101 height 12
type input "07:00"
click at [999, 484] on span "Sauver" at bounding box center [1011, 487] width 36 height 17
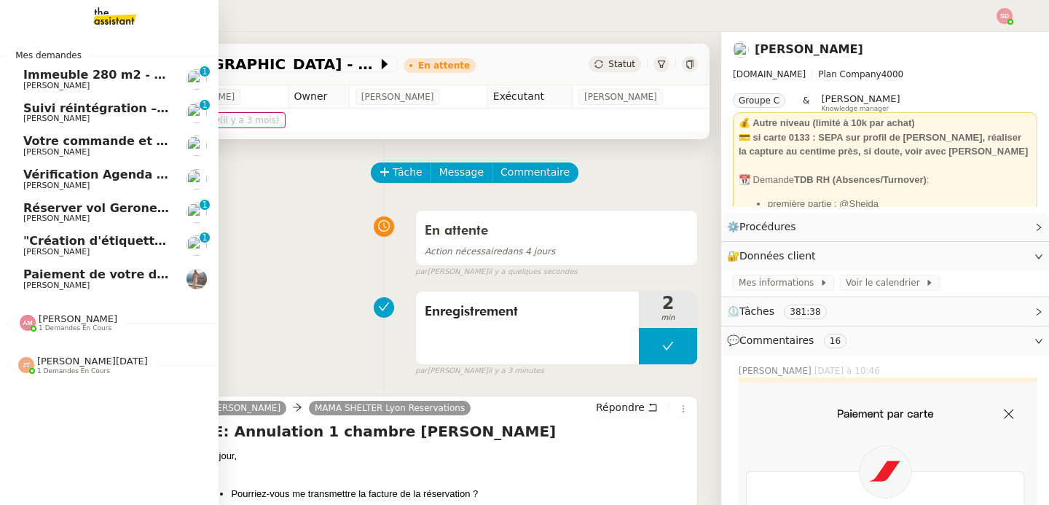
click at [42, 288] on span "[PERSON_NAME]" at bounding box center [56, 284] width 66 height 9
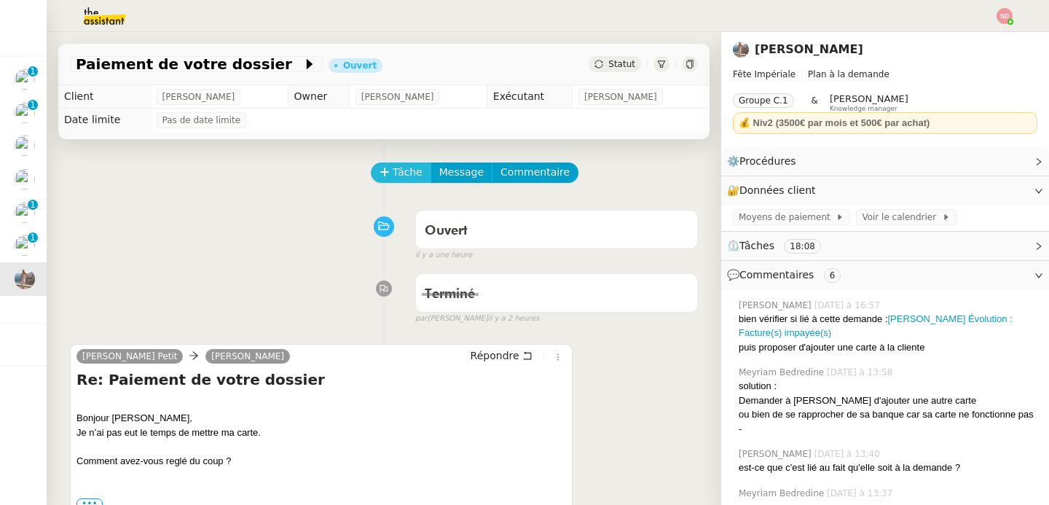
click at [393, 167] on span "Tâche" at bounding box center [408, 172] width 30 height 17
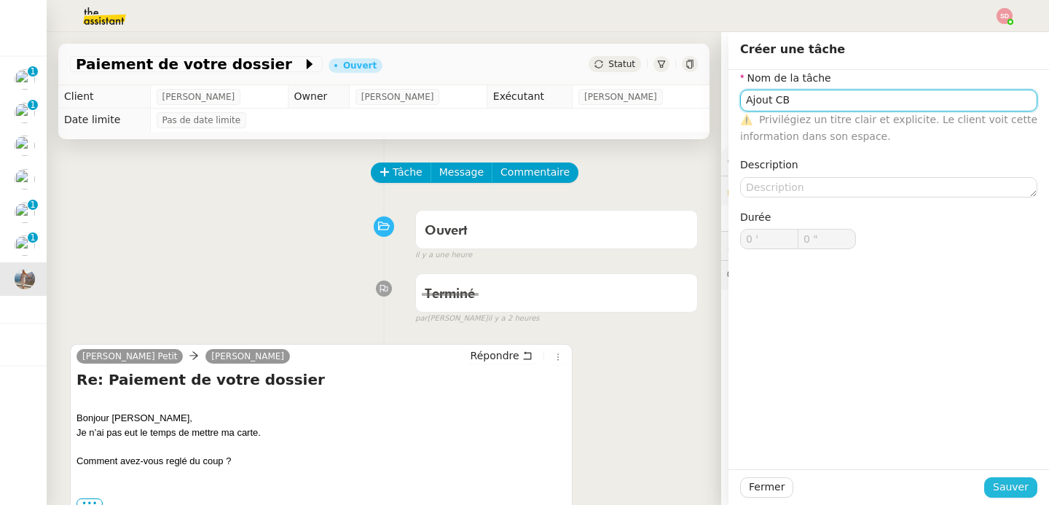
type input "Ajout CB"
click at [984, 490] on button "Sauver" at bounding box center [1010, 487] width 53 height 20
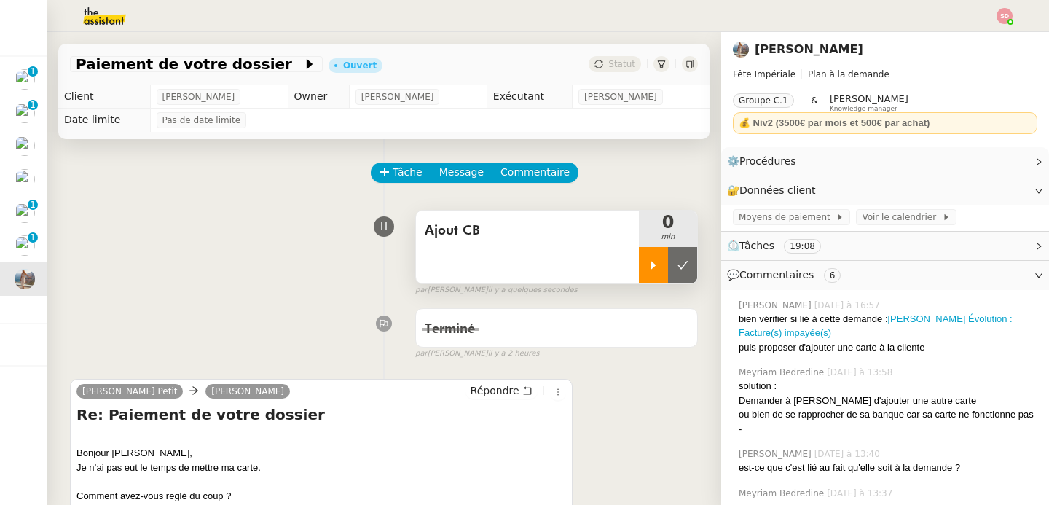
click at [651, 265] on icon at bounding box center [653, 265] width 5 height 8
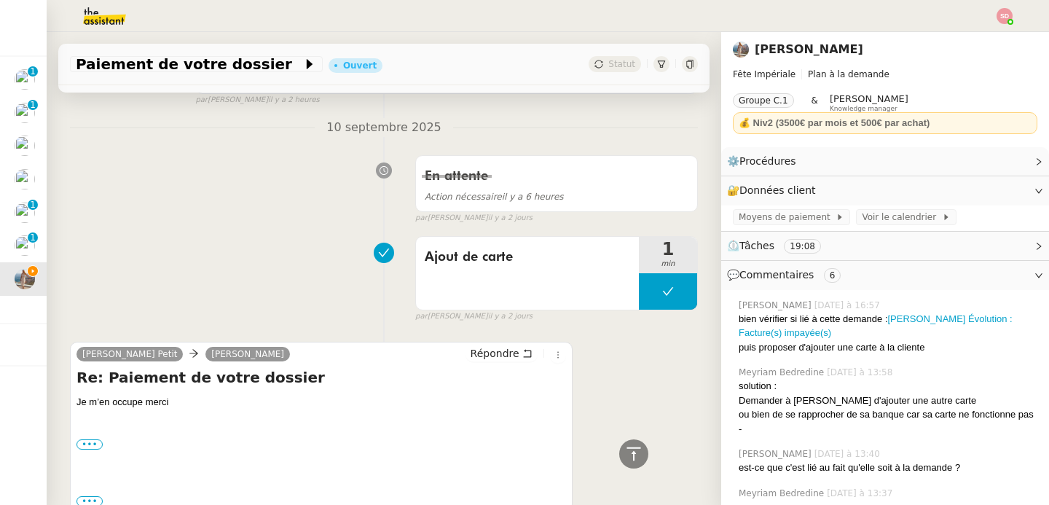
scroll to position [279, 0]
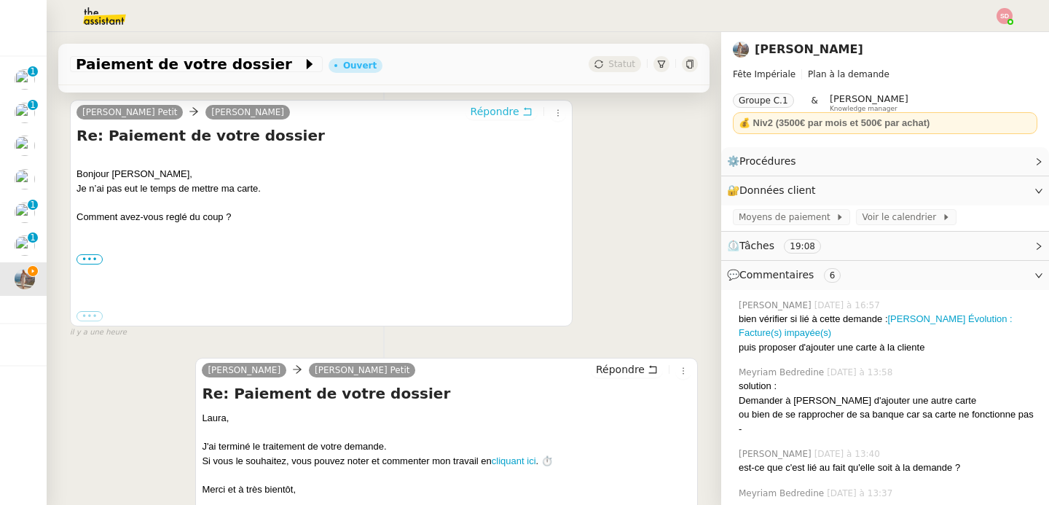
click at [500, 117] on span "Répondre" at bounding box center [495, 111] width 49 height 15
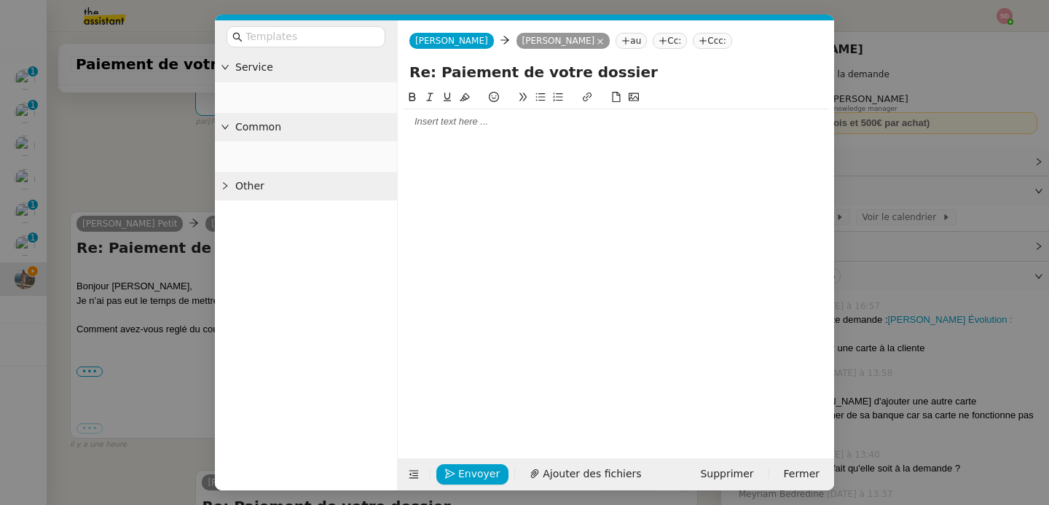
scroll to position [390, 0]
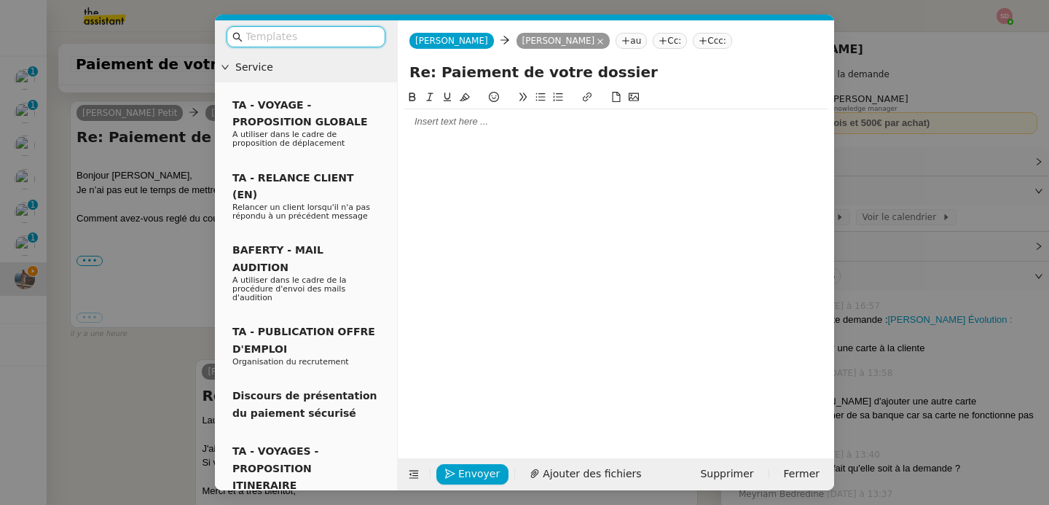
click at [500, 117] on div at bounding box center [616, 121] width 425 height 13
click at [362, 42] on input "text" at bounding box center [310, 36] width 131 height 17
click at [145, 380] on nz-modal-container "Service TA - VOYAGE - PROPOSITION GLOBALE A utiliser dans le cadre de propositi…" at bounding box center [524, 252] width 1049 height 505
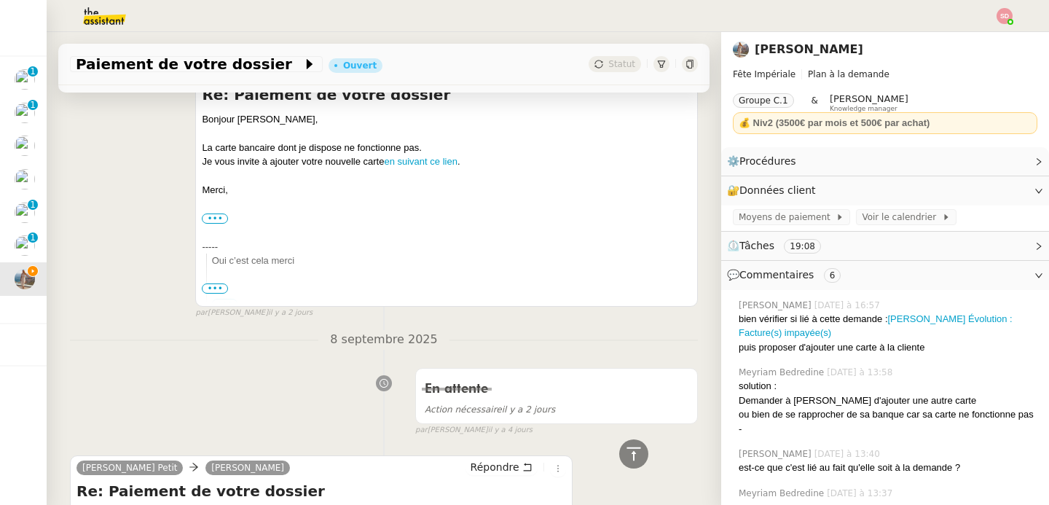
scroll to position [1383, 0]
click at [294, 161] on div "Je vous invite à ajouter votre nouvelle carte en suivant ce lien ." at bounding box center [447, 162] width 490 height 15
copy div "Je vous invite à ajouter votre nouvelle carte en suivant ce lien ."
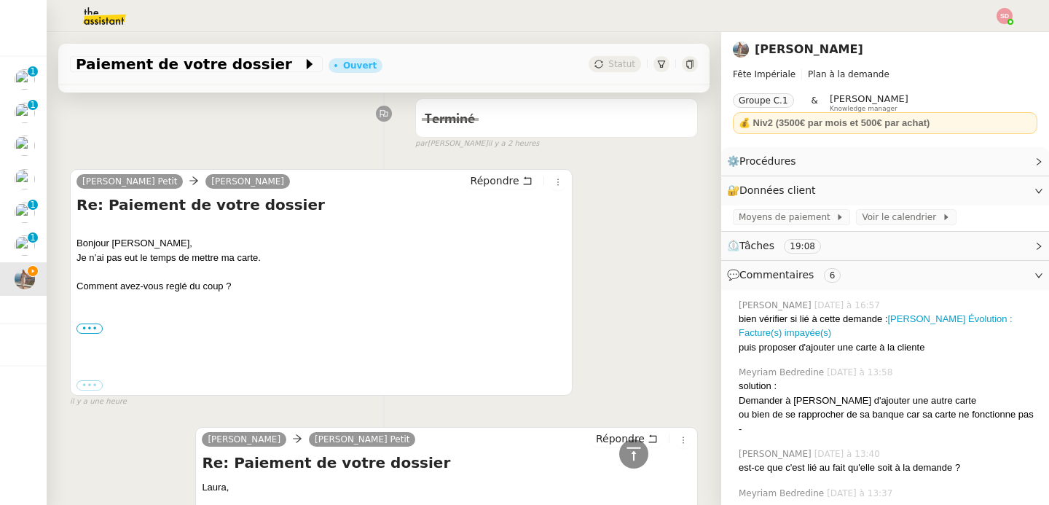
scroll to position [165, 0]
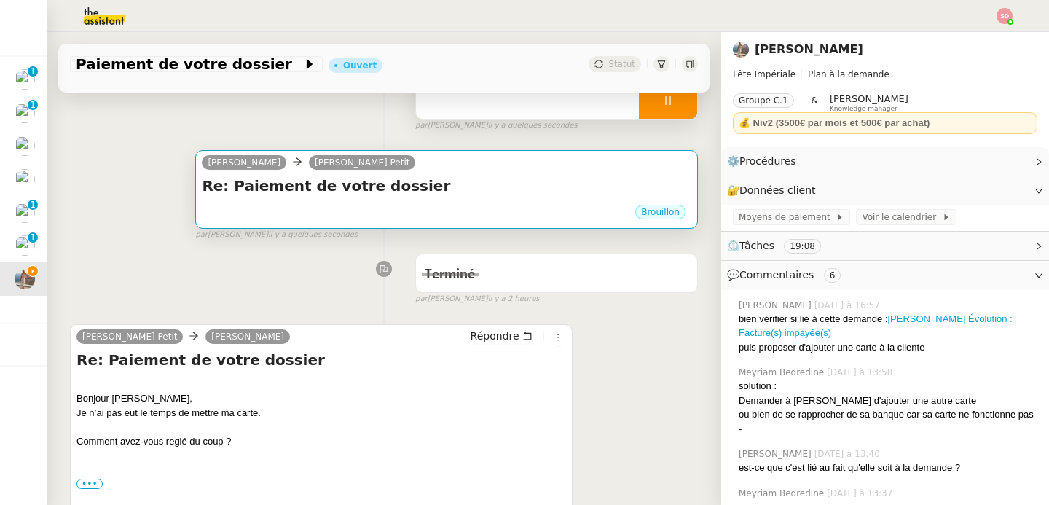
click at [491, 215] on div "Brouillon" at bounding box center [447, 214] width 490 height 22
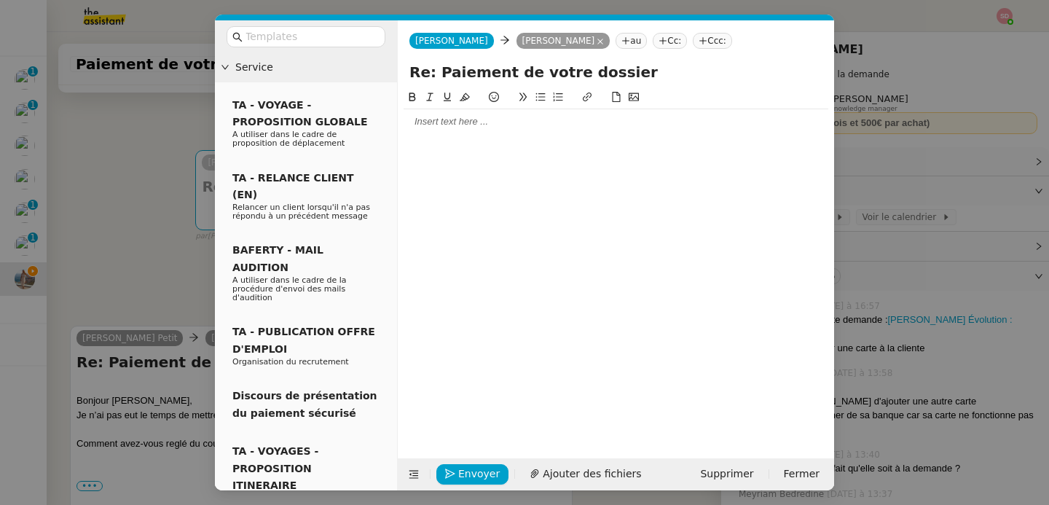
click at [420, 117] on div at bounding box center [616, 121] width 425 height 13
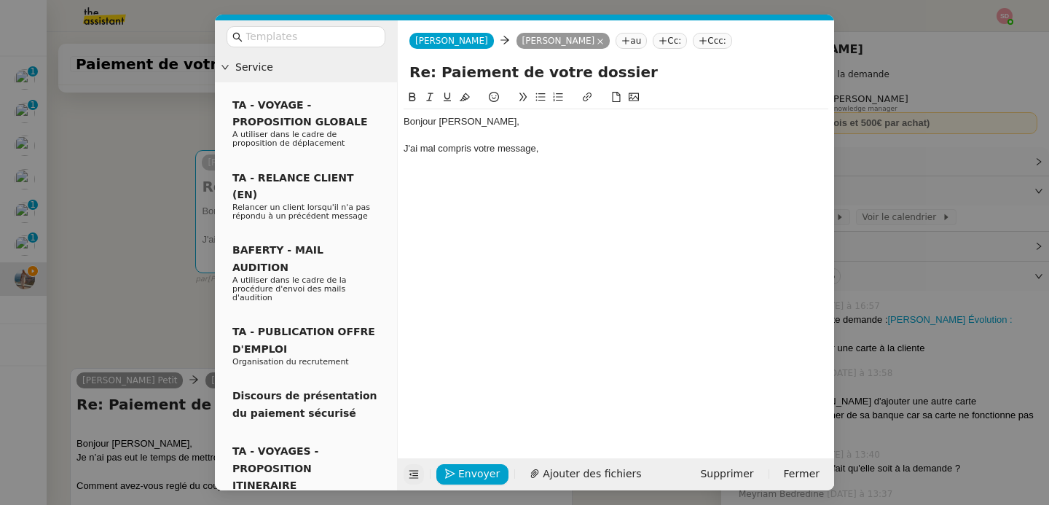
click at [418, 477] on icon at bounding box center [414, 474] width 10 height 10
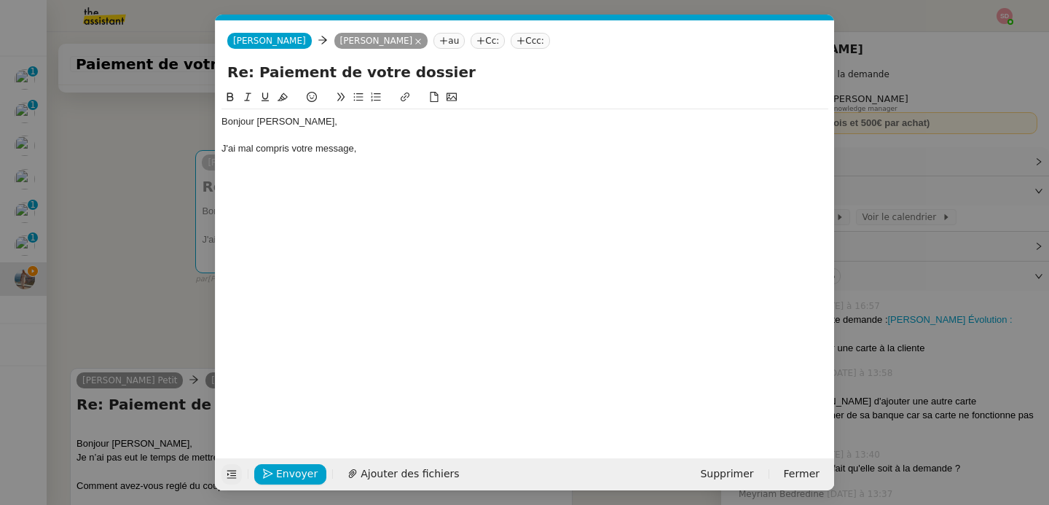
click at [382, 152] on div "J'ai mal compris votre message," at bounding box center [524, 148] width 607 height 13
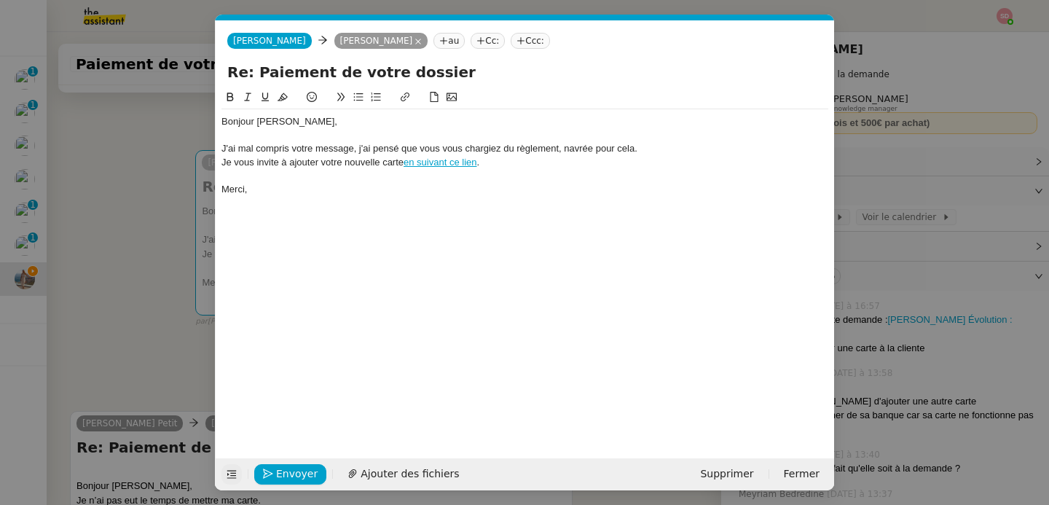
click at [490, 162] on div "Je vous invite à ajouter votre nouvelle carte en suivant ce lien ." at bounding box center [524, 162] width 607 height 13
click at [292, 467] on span "Envoyer" at bounding box center [297, 473] width 42 height 17
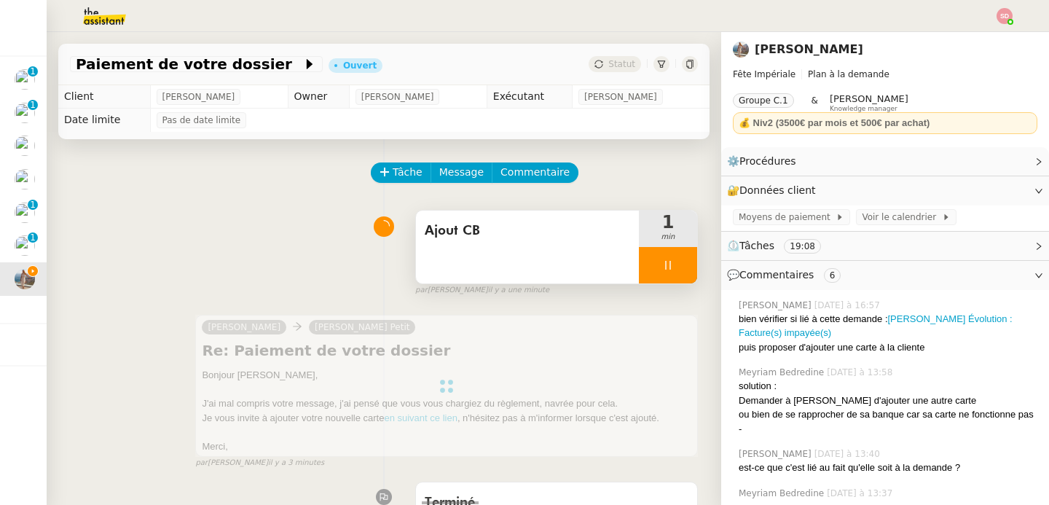
click at [669, 264] on div at bounding box center [668, 265] width 58 height 36
click at [677, 264] on icon at bounding box center [683, 265] width 12 height 12
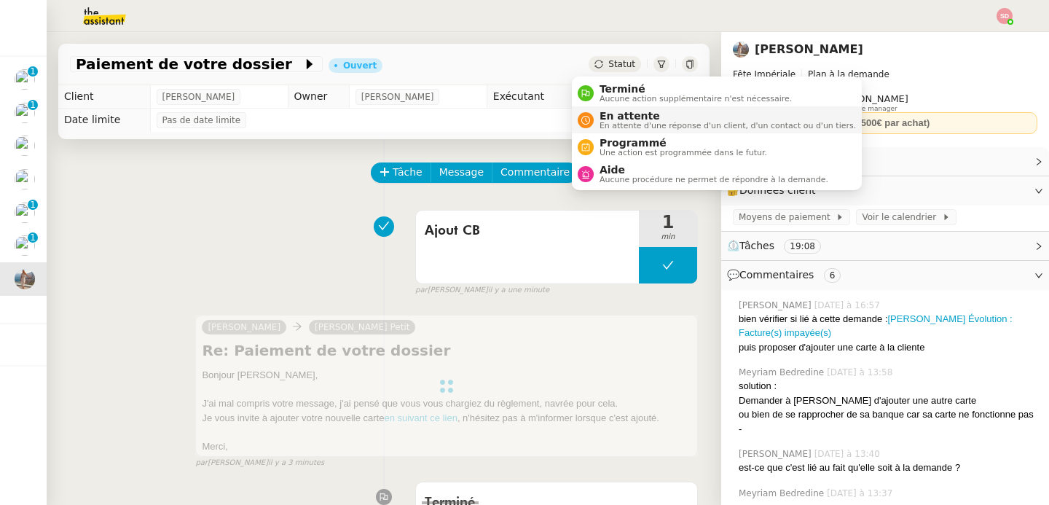
click at [634, 122] on span "En attente d'une réponse d'un client, d'un contact ou d'un tiers." at bounding box center [728, 126] width 256 height 8
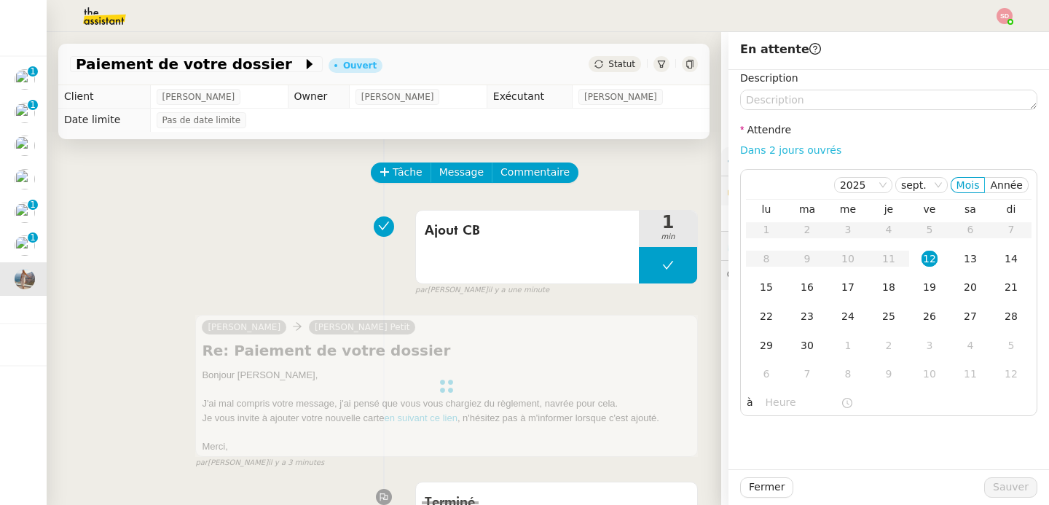
click at [809, 146] on link "Dans 2 jours ouvrés" at bounding box center [790, 150] width 101 height 12
type input "07:00"
click at [997, 486] on span "Sauver" at bounding box center [1011, 487] width 36 height 17
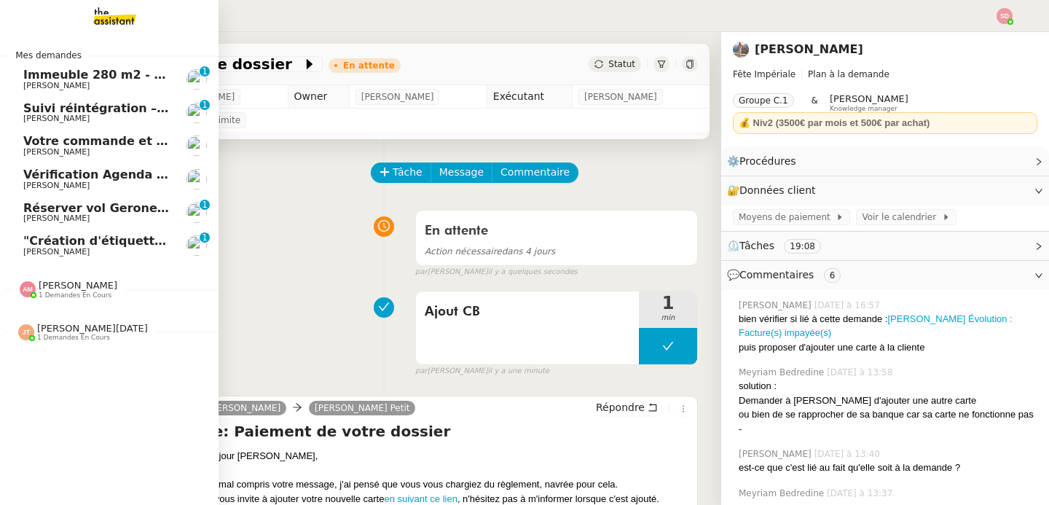
click at [78, 211] on span "Réserver vol Gerone/[GEOGRAPHIC_DATA] à [GEOGRAPHIC_DATA]" at bounding box center [236, 208] width 427 height 14
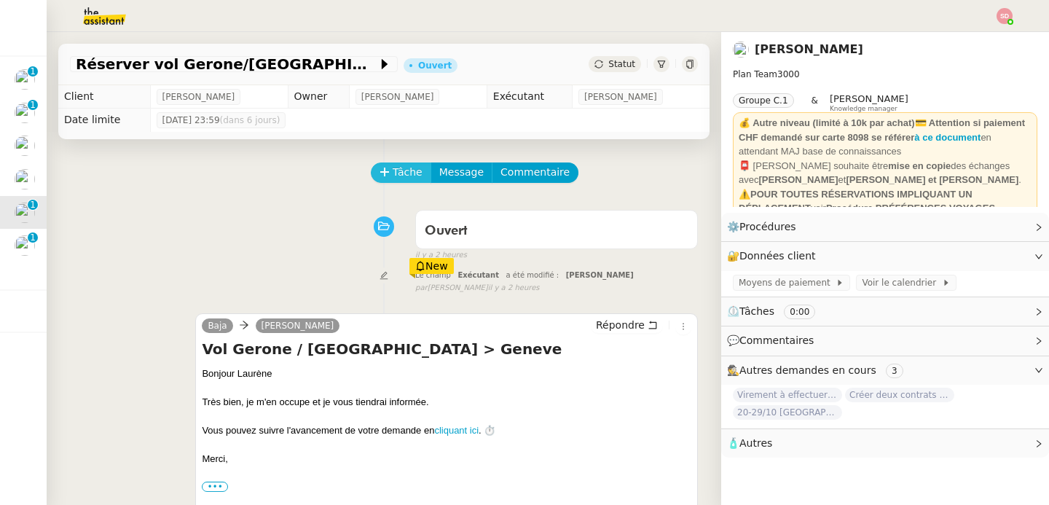
click at [380, 162] on button "Tâche" at bounding box center [401, 172] width 60 height 20
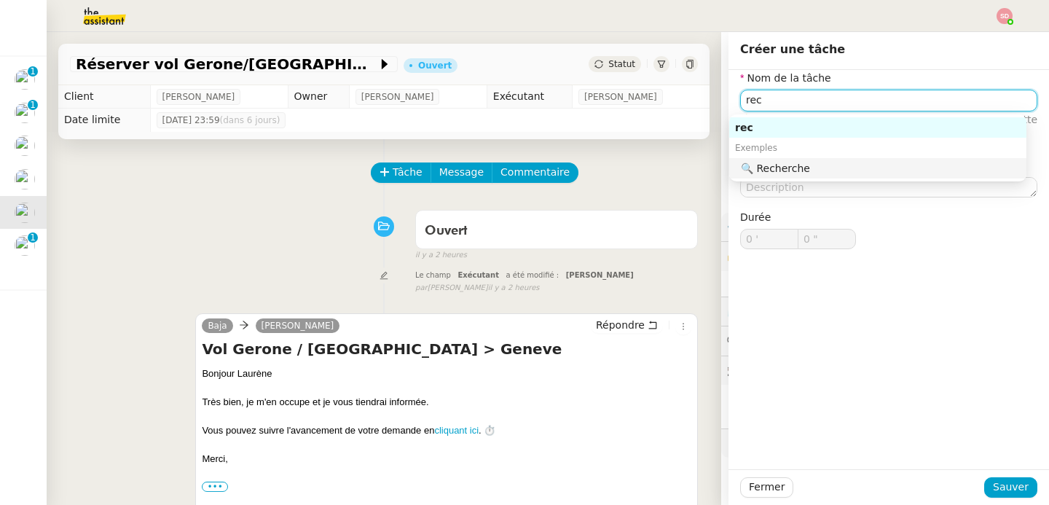
click at [790, 170] on div "🔍 Recherche" at bounding box center [881, 168] width 280 height 13
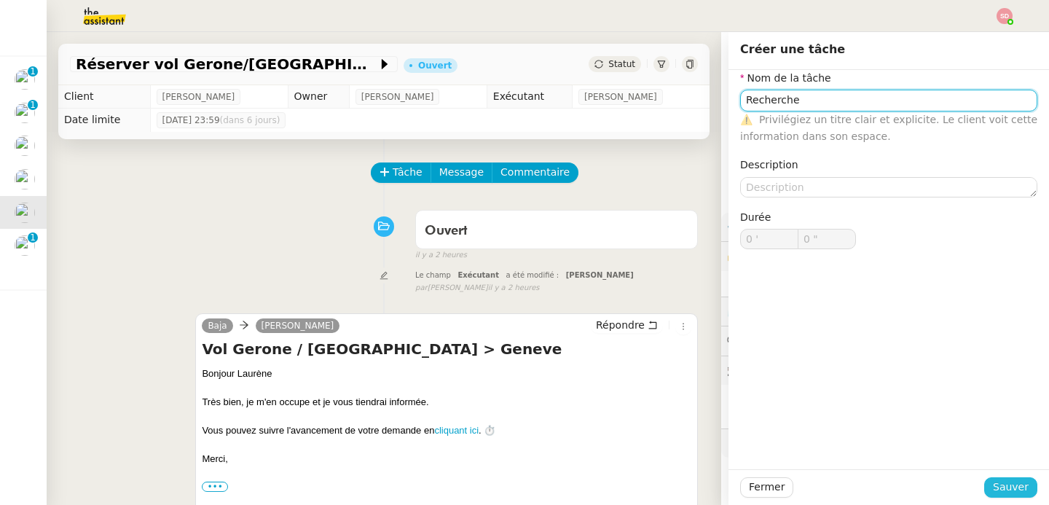
type input "Recherche"
click at [1012, 482] on span "Sauver" at bounding box center [1011, 487] width 36 height 17
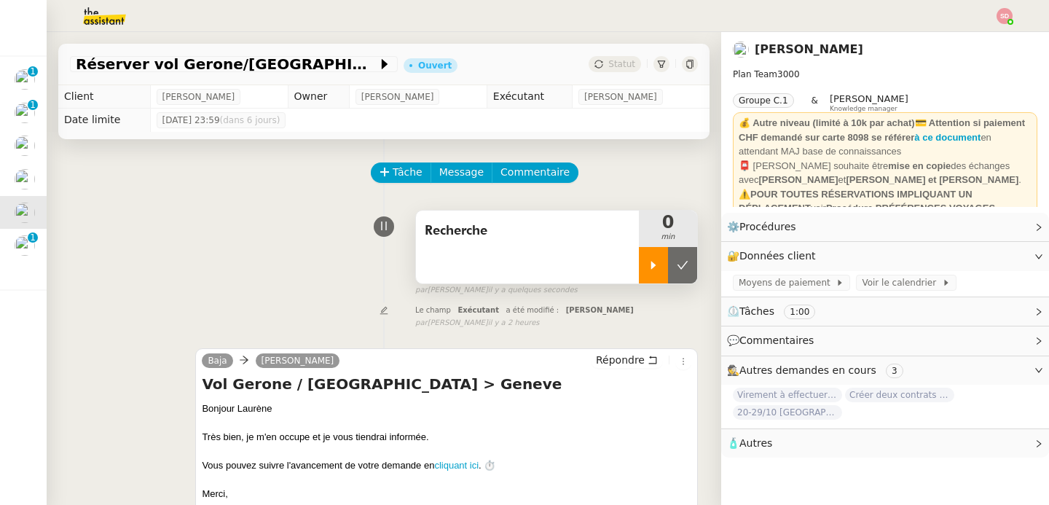
click at [639, 256] on div at bounding box center [653, 265] width 29 height 36
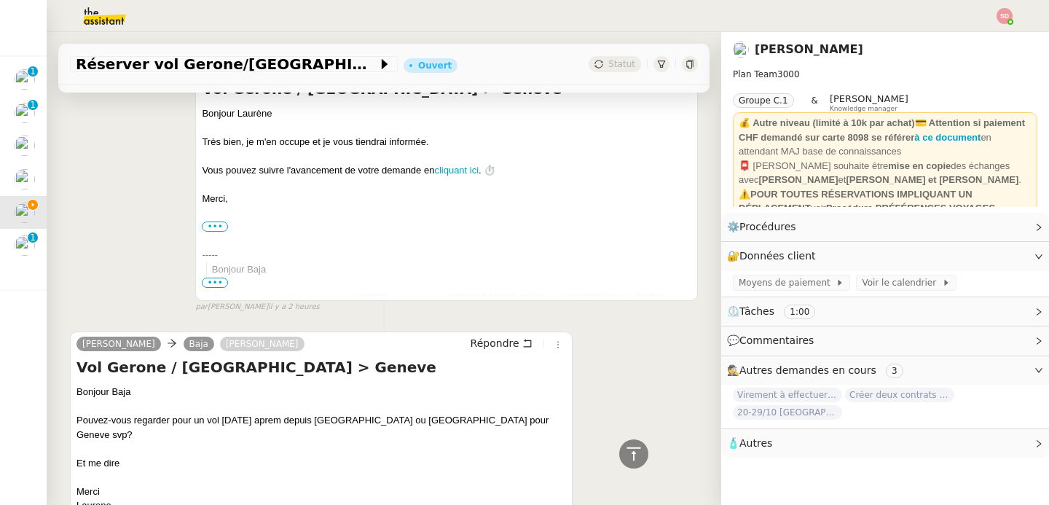
scroll to position [382, 0]
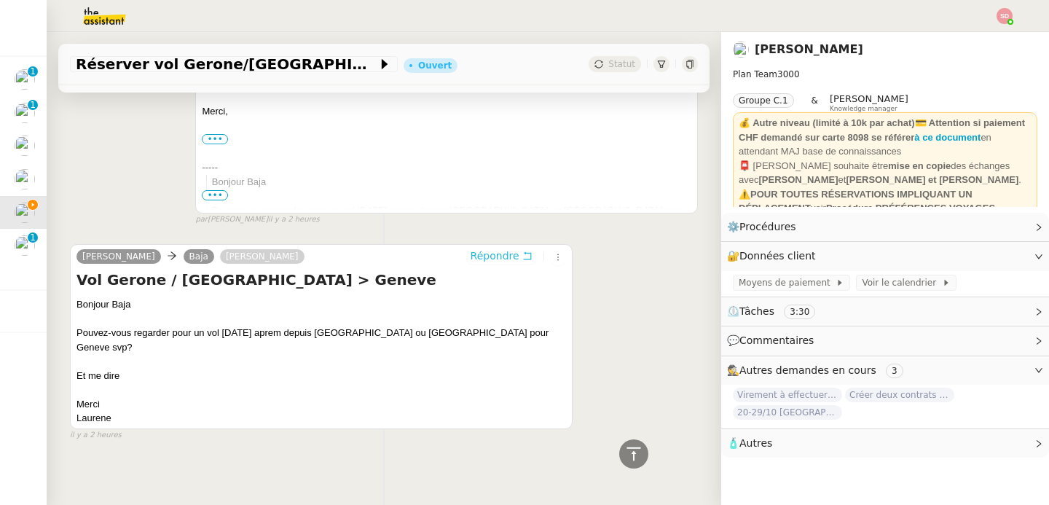
click at [474, 250] on span "Répondre" at bounding box center [495, 255] width 49 height 15
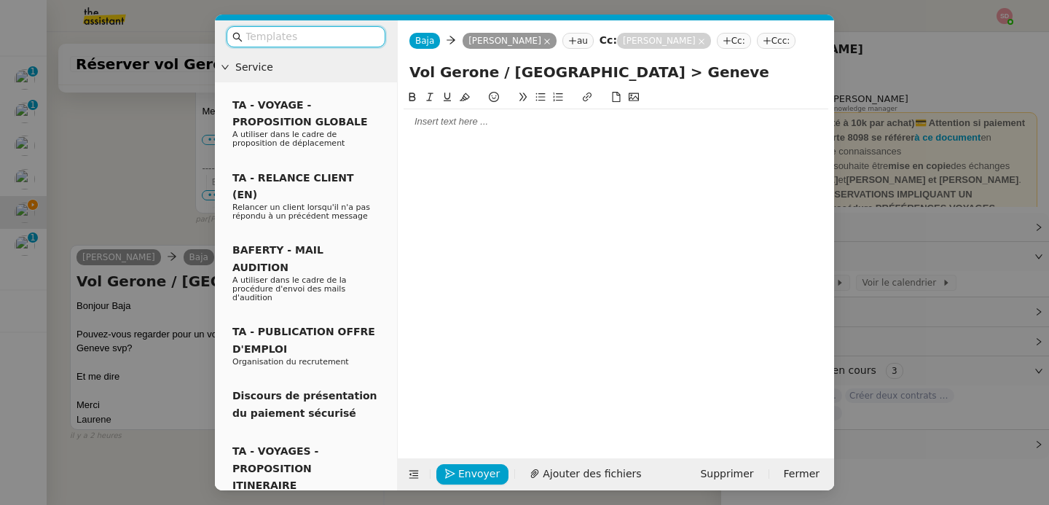
scroll to position [495, 0]
click at [472, 125] on div at bounding box center [616, 121] width 425 height 13
click at [413, 466] on button at bounding box center [414, 474] width 20 height 20
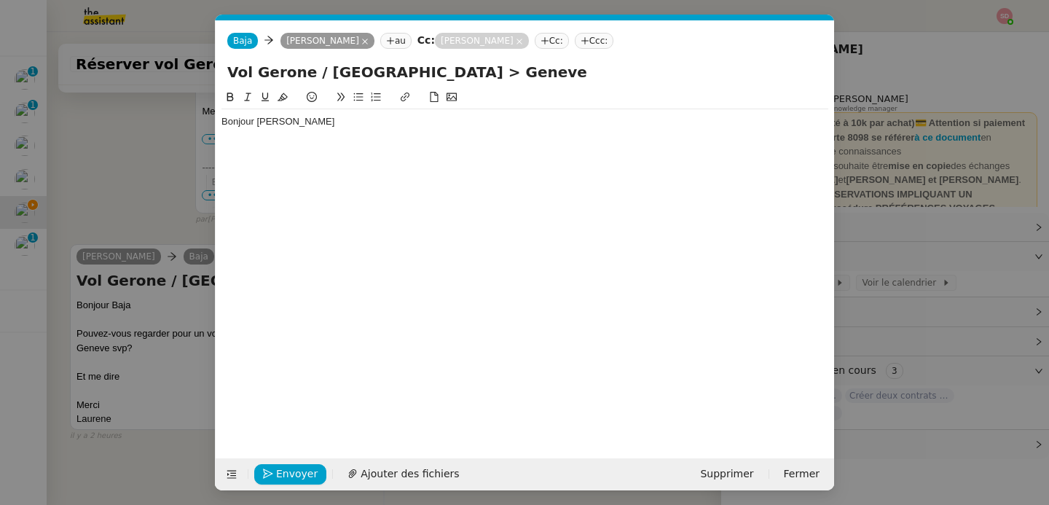
click at [304, 133] on div at bounding box center [524, 135] width 607 height 13
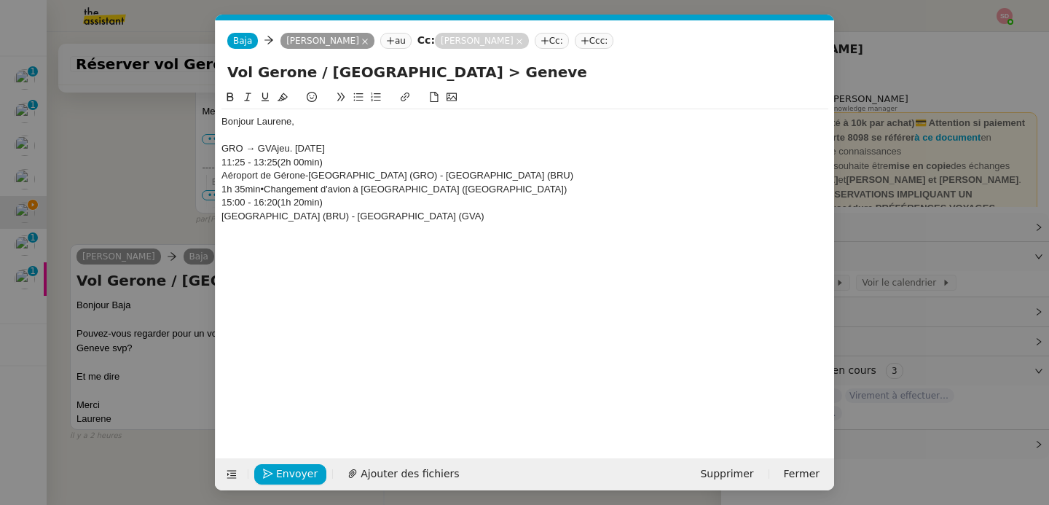
scroll to position [650, 0]
click at [147, 203] on nz-modal-container "Service TA - VOYAGE - PROPOSITION GLOBALE A utiliser dans le cadre de propositi…" at bounding box center [524, 252] width 1049 height 505
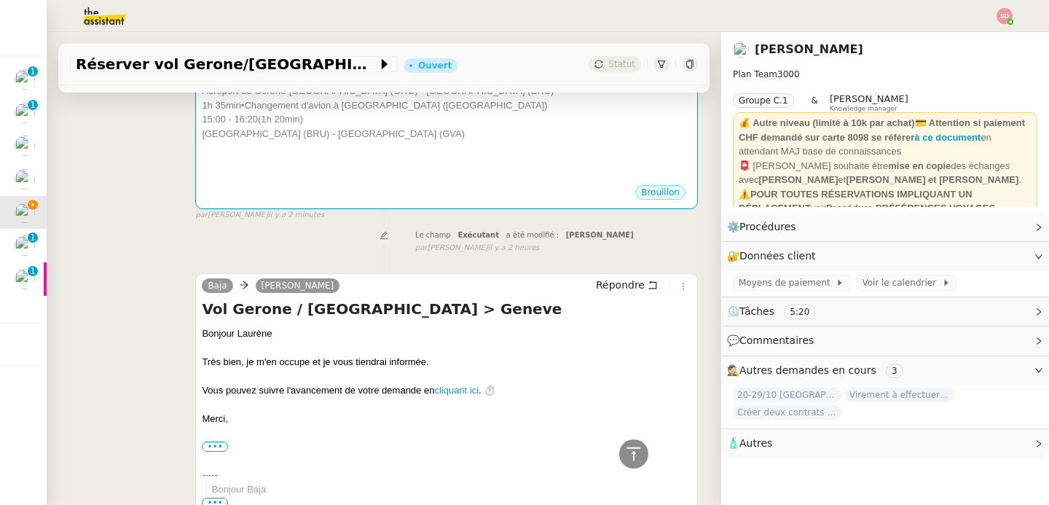
scroll to position [0, 0]
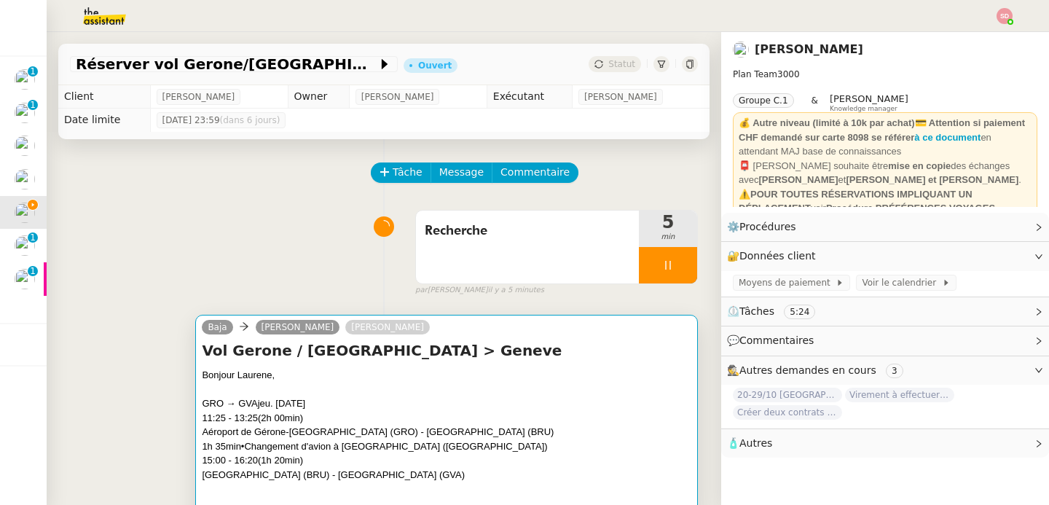
click at [390, 360] on h4 "Vol Gerone / [GEOGRAPHIC_DATA] > Geneve" at bounding box center [447, 350] width 490 height 20
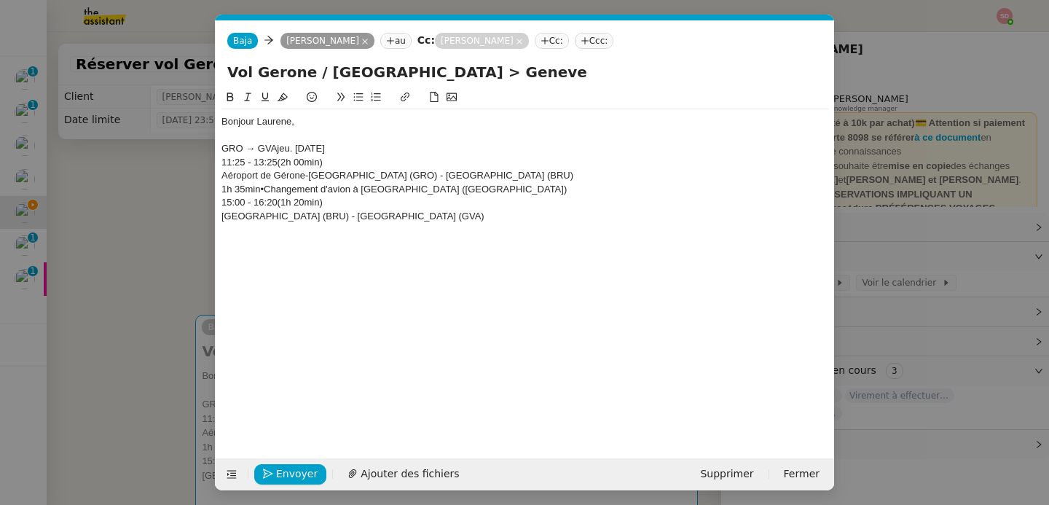
scroll to position [0, 31]
click at [232, 148] on div "GRO → GVAjeu. [DATE]" at bounding box center [524, 148] width 607 height 13
click at [274, 148] on div "Gérone → GVAjeu. [DATE]" at bounding box center [524, 148] width 607 height 13
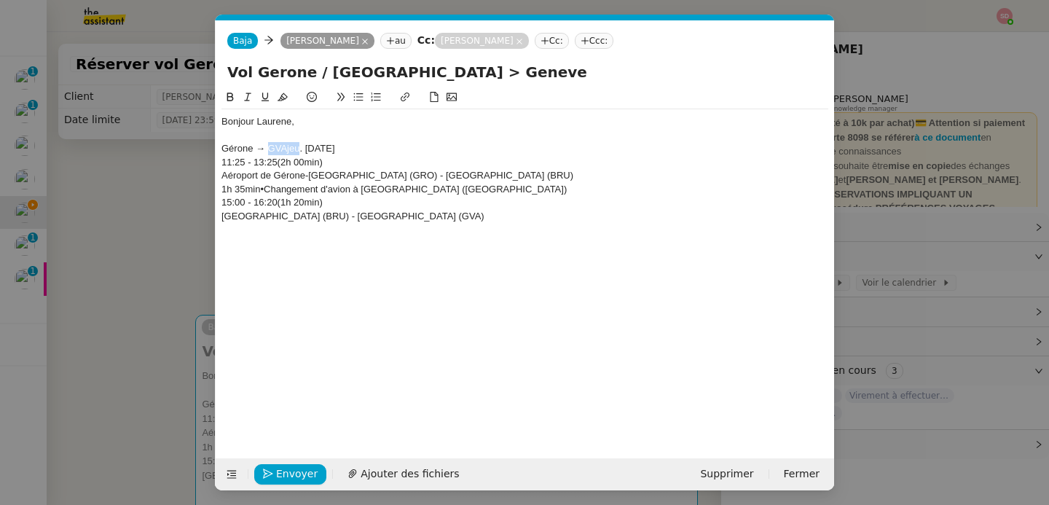
click at [288, 152] on div "Gérone → GVAjeu. [DATE]" at bounding box center [524, 148] width 607 height 13
click at [277, 147] on div "Gérone → GVA [DATE]" at bounding box center [524, 148] width 607 height 13
click at [222, 176] on div "Aéroport de Gérone-[GEOGRAPHIC_DATA] (GRO) - [GEOGRAPHIC_DATA] (BRU)" at bounding box center [524, 175] width 607 height 13
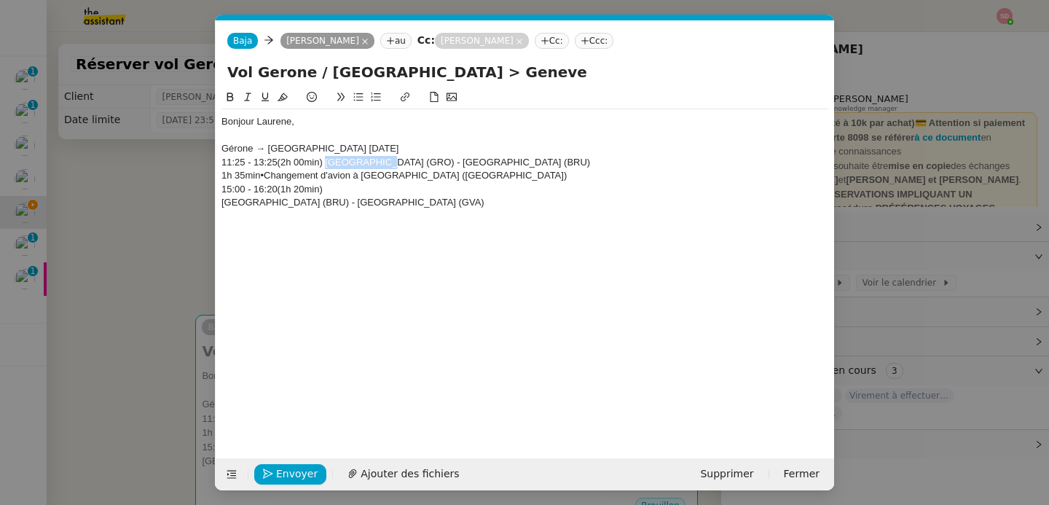
drag, startPoint x: 323, startPoint y: 163, endPoint x: 378, endPoint y: 166, distance: 54.7
click at [378, 166] on div "11:25 - 13:25(2h 00min) [GEOGRAPHIC_DATA] (GRO) - [GEOGRAPHIC_DATA] (BRU)" at bounding box center [524, 162] width 607 height 13
drag, startPoint x: 355, startPoint y: 163, endPoint x: 442, endPoint y: 165, distance: 86.7
click at [442, 165] on div "11:25 - 13:25(2h 00min) Gérone-[GEOGRAPHIC_DATA] (GRO) - [GEOGRAPHIC_DATA] (BRU)" at bounding box center [524, 162] width 607 height 13
drag, startPoint x: 368, startPoint y: 162, endPoint x: 417, endPoint y: 162, distance: 49.5
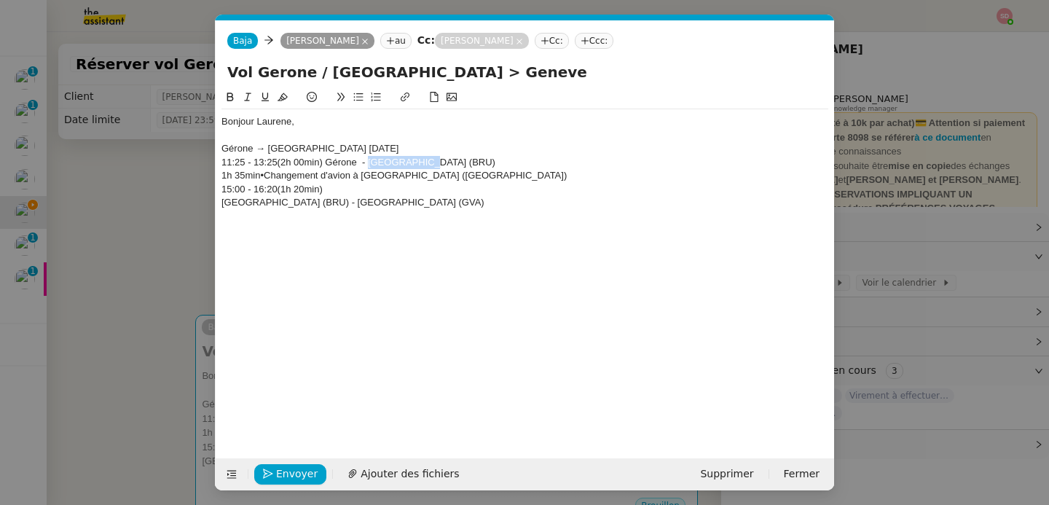
click at [417, 162] on div "11:25 - 13:25(2h 00min) Gérone - [GEOGRAPHIC_DATA] (BRU)" at bounding box center [524, 162] width 607 height 13
drag, startPoint x: 401, startPoint y: 165, endPoint x: 506, endPoint y: 167, distance: 104.2
click at [506, 167] on div "11:25 - 13:25(2h 00min) Gérone- [GEOGRAPHIC_DATA]-National (BRU)" at bounding box center [524, 162] width 607 height 13
click at [260, 177] on div "1h 35min•Changement d'avion à [GEOGRAPHIC_DATA] ([GEOGRAPHIC_DATA])" at bounding box center [524, 175] width 607 height 13
click at [266, 177] on div "1h 35min •Changement d'avion à [GEOGRAPHIC_DATA] ([GEOGRAPHIC_DATA])" at bounding box center [524, 175] width 607 height 13
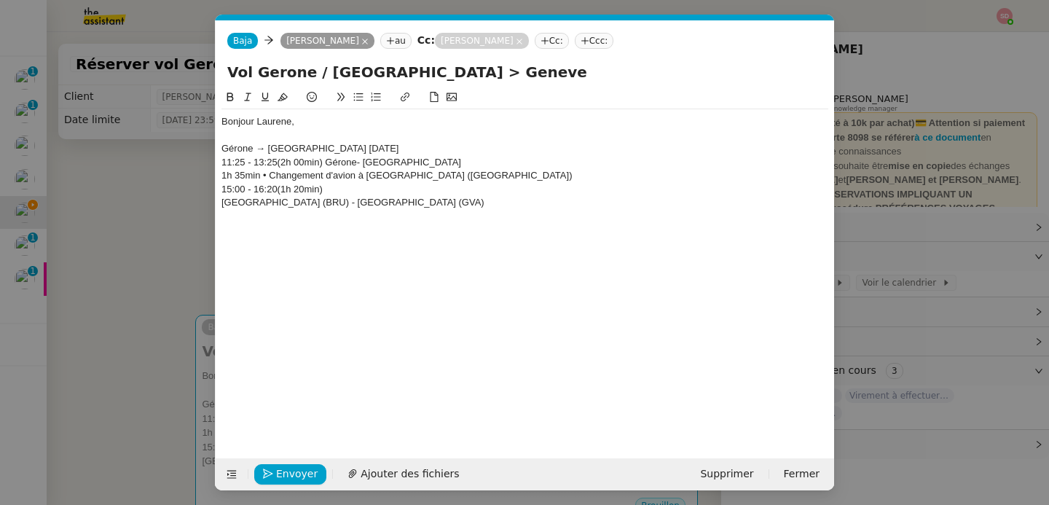
click at [224, 204] on div "[GEOGRAPHIC_DATA] (BRU) - [GEOGRAPHIC_DATA] (GVA)" at bounding box center [524, 202] width 607 height 13
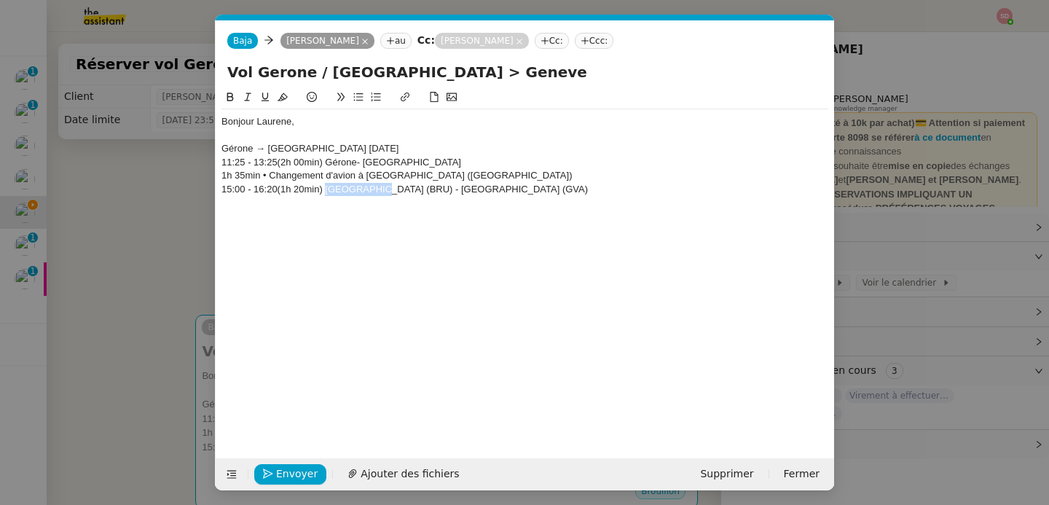
drag, startPoint x: 325, startPoint y: 192, endPoint x: 372, endPoint y: 190, distance: 47.4
click at [372, 190] on div "15:00 - 16:20(1h 20min) [GEOGRAPHIC_DATA] (BRU) - [GEOGRAPHIC_DATA] (GVA)" at bounding box center [524, 189] width 607 height 13
drag, startPoint x: 363, startPoint y: 192, endPoint x: 492, endPoint y: 193, distance: 129.7
click at [492, 193] on div "15:00 - 16:20(1h 20min) [GEOGRAPHIC_DATA]-National (BRU) - [GEOGRAPHIC_DATA]-Co…" at bounding box center [524, 189] width 607 height 13
drag, startPoint x: 406, startPoint y: 191, endPoint x: 513, endPoint y: 186, distance: 107.2
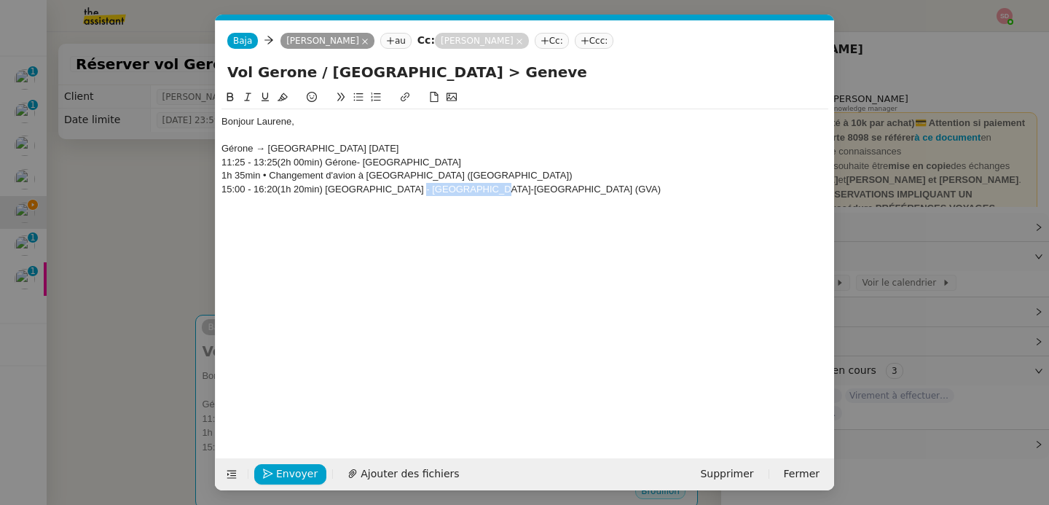
click at [513, 186] on div "15:00 - 16:20(1h 20min) [GEOGRAPHIC_DATA] - [GEOGRAPHIC_DATA]-[GEOGRAPHIC_DATA]…" at bounding box center [524, 189] width 607 height 13
click at [276, 164] on div "11:25 - 13:25(2h 00min) Gérone- [GEOGRAPHIC_DATA]" at bounding box center [524, 162] width 607 height 13
click at [278, 192] on div "15:00 - 16:20(1h 20min) [GEOGRAPHIC_DATA] - [GEOGRAPHIC_DATA]" at bounding box center [524, 189] width 607 height 13
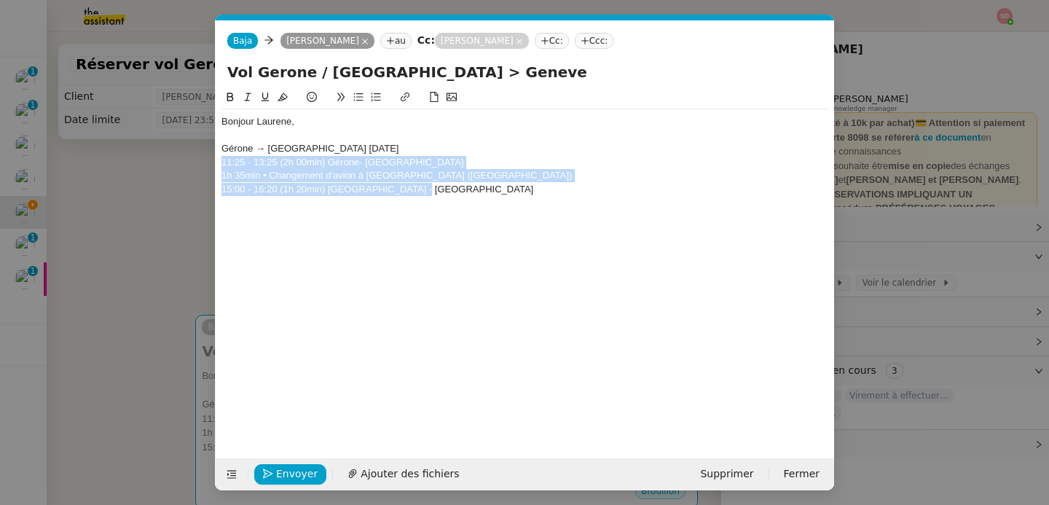
drag, startPoint x: 440, startPoint y: 192, endPoint x: 194, endPoint y: 165, distance: 247.0
click at [194, 165] on nz-modal-container "Service TA - VOYAGE - PROPOSITION GLOBALE A utiliser dans le cadre de propositi…" at bounding box center [524, 252] width 1049 height 505
click at [354, 96] on icon at bounding box center [358, 97] width 10 height 10
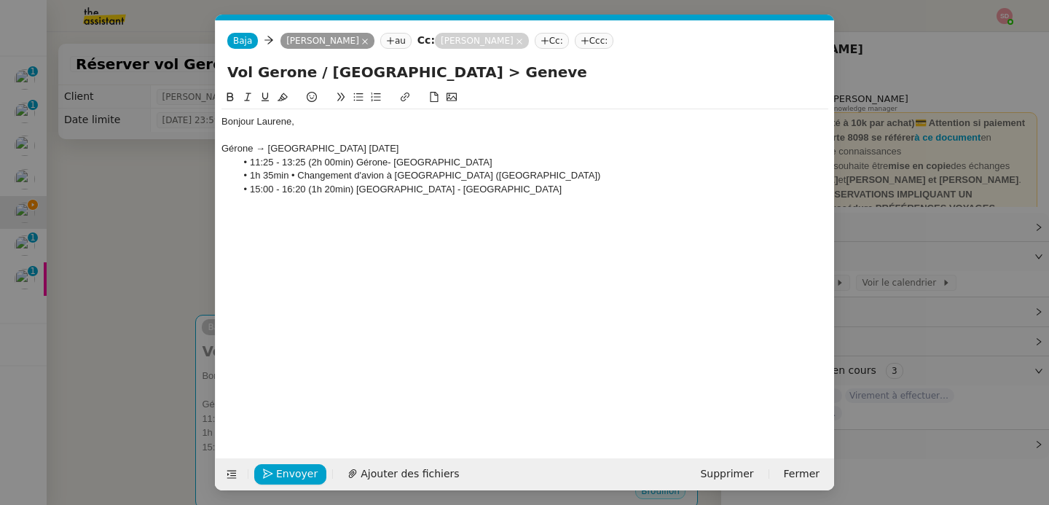
click at [331, 150] on div "Gérone → [GEOGRAPHIC_DATA] [DATE]" at bounding box center [524, 148] width 607 height 13
click at [219, 98] on nz-spin "Bonjour [PERSON_NAME], Gérone → Genève [DATE] 11:25 - 13:25 (2h 00min) Gérone- …" at bounding box center [525, 265] width 618 height 353
click at [234, 147] on div "Gérone → [GEOGRAPHIC_DATA] [DATE]" at bounding box center [524, 148] width 607 height 13
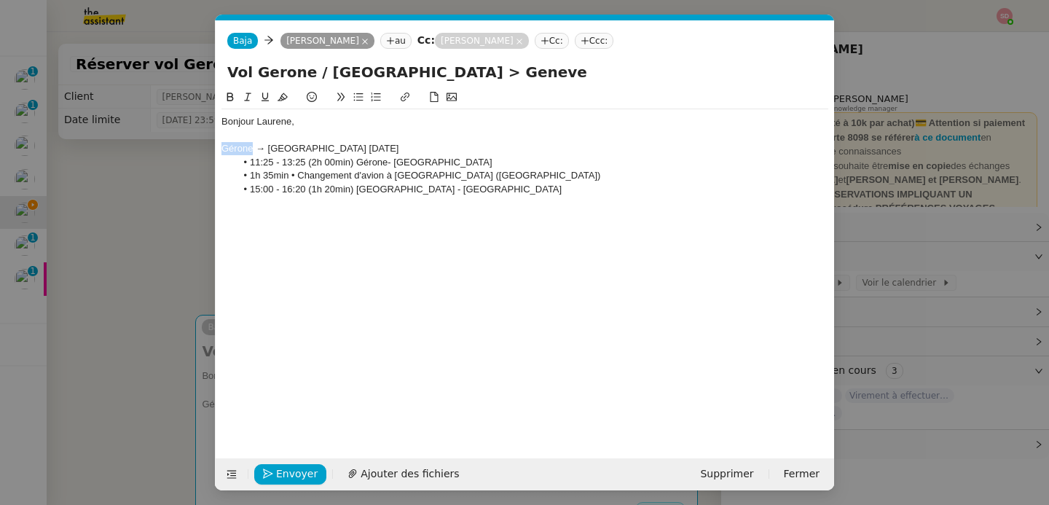
click at [234, 148] on div "Gérone → [GEOGRAPHIC_DATA] [DATE]" at bounding box center [524, 148] width 607 height 13
click at [234, 147] on div "Gérone → [GEOGRAPHIC_DATA] [DATE]" at bounding box center [524, 148] width 607 height 13
click at [229, 103] on button at bounding box center [229, 97] width 17 height 17
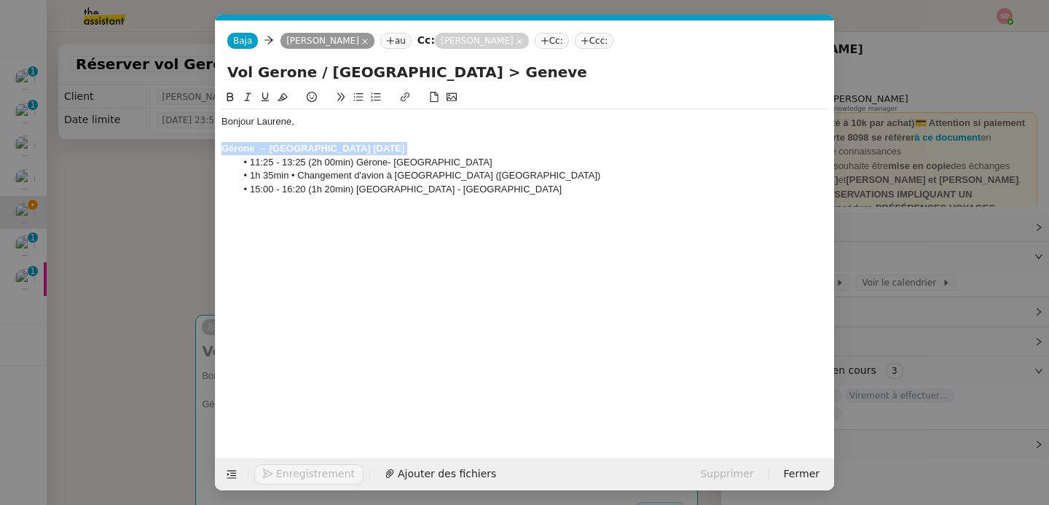
click at [260, 95] on icon at bounding box center [265, 97] width 10 height 10
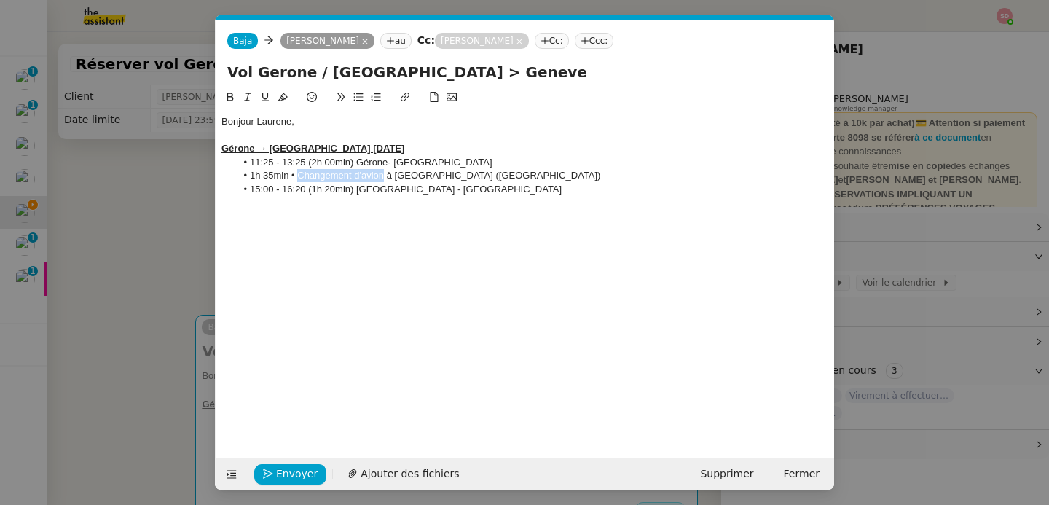
drag, startPoint x: 296, startPoint y: 176, endPoint x: 385, endPoint y: 178, distance: 88.2
click at [385, 178] on li "1h 35min • Changement d'avion à [GEOGRAPHIC_DATA] ([GEOGRAPHIC_DATA])" at bounding box center [532, 175] width 593 height 13
click at [469, 178] on li "1h 35min • escale à [GEOGRAPHIC_DATA] ([GEOGRAPHIC_DATA])" at bounding box center [532, 175] width 593 height 13
click at [468, 188] on li "15:00 - 16:20 (1h 20min) [GEOGRAPHIC_DATA] - [GEOGRAPHIC_DATA]" at bounding box center [532, 189] width 593 height 13
drag, startPoint x: 259, startPoint y: 148, endPoint x: 384, endPoint y: 146, distance: 125.3
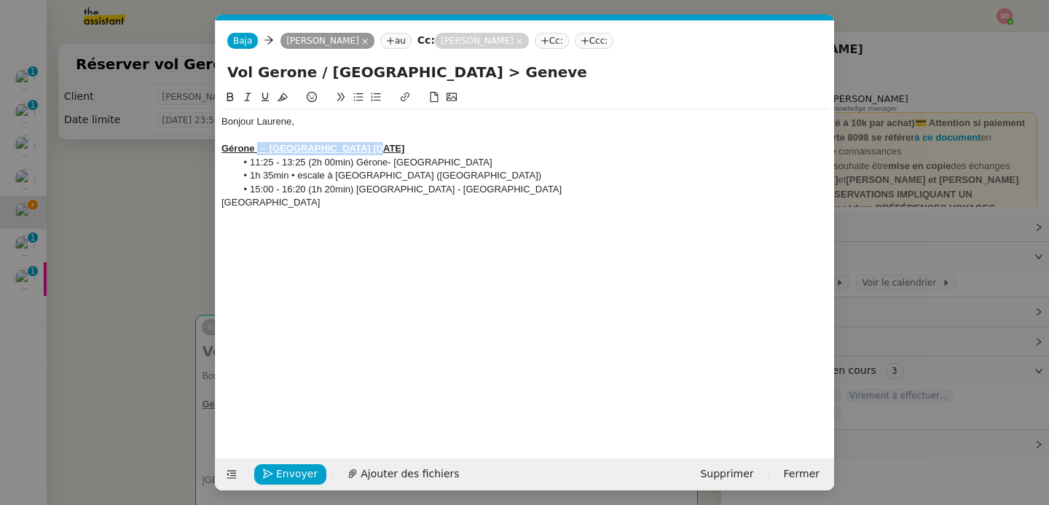
click at [384, 146] on div "Gérone → [GEOGRAPHIC_DATA] [DATE]" at bounding box center [524, 148] width 607 height 13
copy u "→ Genève [DATE]"
click at [306, 204] on div "[GEOGRAPHIC_DATA]" at bounding box center [524, 202] width 607 height 13
click at [255, 205] on div "[GEOGRAPHIC_DATA] → [GEOGRAPHIC_DATA] [DATE]" at bounding box center [524, 202] width 607 height 13
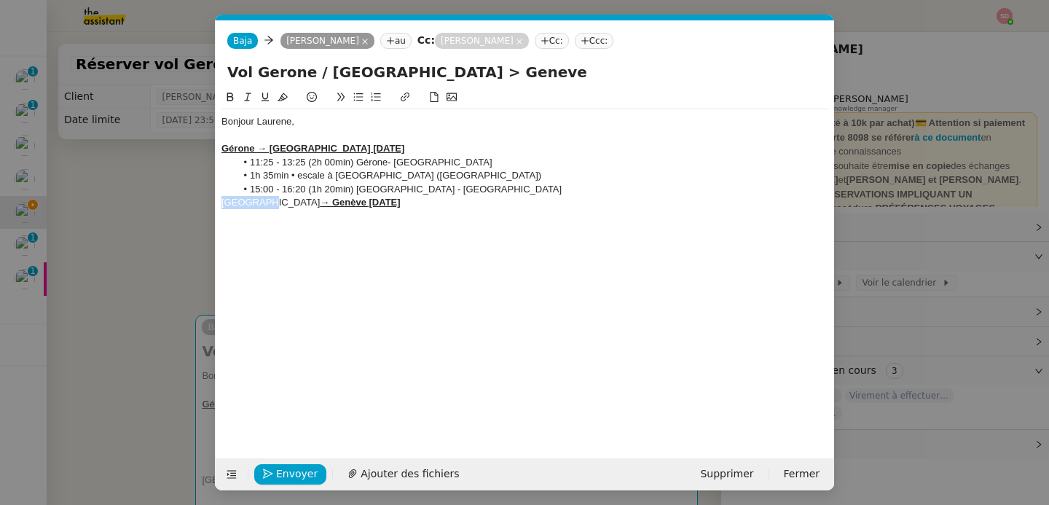
click at [255, 205] on div "[GEOGRAPHIC_DATA] → [GEOGRAPHIC_DATA] [DATE]" at bounding box center [524, 202] width 607 height 13
click at [229, 96] on icon at bounding box center [230, 97] width 7 height 9
click at [264, 96] on icon at bounding box center [265, 97] width 10 height 10
click at [417, 200] on div "[GEOGRAPHIC_DATA] → [GEOGRAPHIC_DATA] [DATE]" at bounding box center [524, 202] width 607 height 13
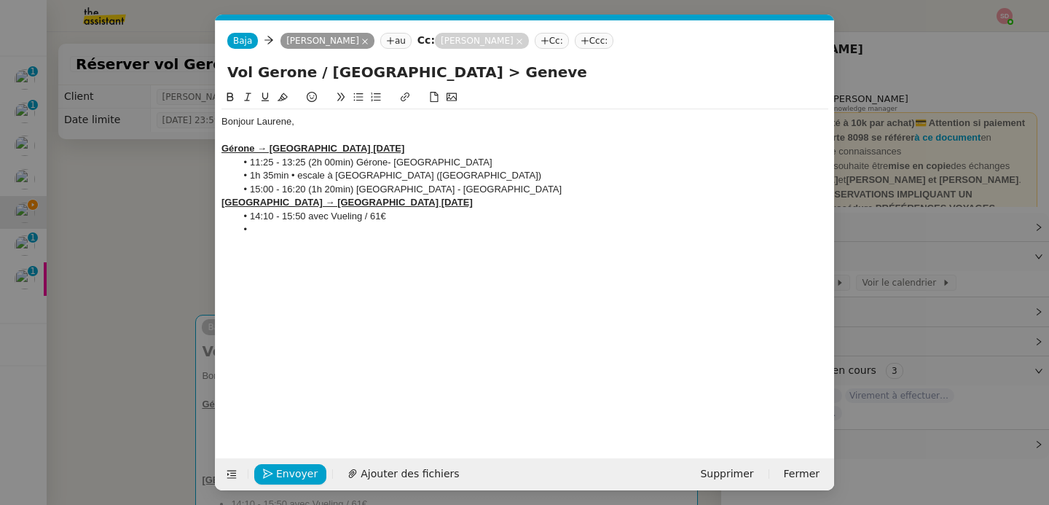
click at [404, 202] on div "[GEOGRAPHIC_DATA] → [GEOGRAPHIC_DATA] [DATE]" at bounding box center [524, 202] width 607 height 13
click at [267, 245] on li at bounding box center [532, 242] width 593 height 13
click at [419, 215] on li "13:00 - 14:45 avec Easyjet" at bounding box center [532, 216] width 593 height 13
click at [417, 217] on li "13:00 - 14:45 avec Easyjet" at bounding box center [532, 216] width 593 height 13
click at [405, 244] on li "18:25 - 20:05 avec Easyjet" at bounding box center [532, 242] width 593 height 13
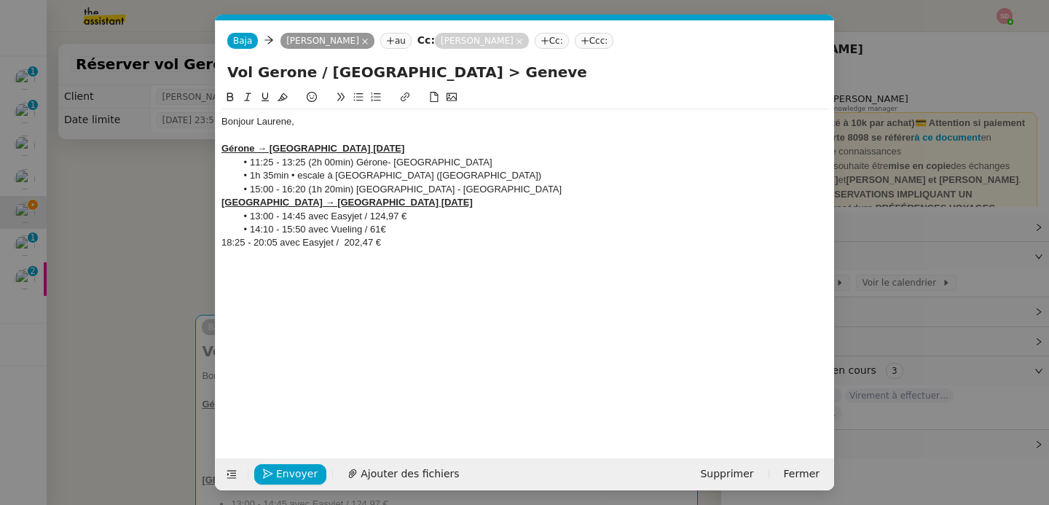
click at [351, 97] on button at bounding box center [358, 97] width 17 height 17
drag, startPoint x: 250, startPoint y: 162, endPoint x: 302, endPoint y: 159, distance: 52.5
click at [302, 159] on li "11:25 - 13:25 (2h 00min) Gérone- [GEOGRAPHIC_DATA]" at bounding box center [532, 162] width 593 height 13
click at [229, 101] on icon at bounding box center [230, 97] width 10 height 10
drag, startPoint x: 249, startPoint y: 177, endPoint x: 437, endPoint y: 169, distance: 188.1
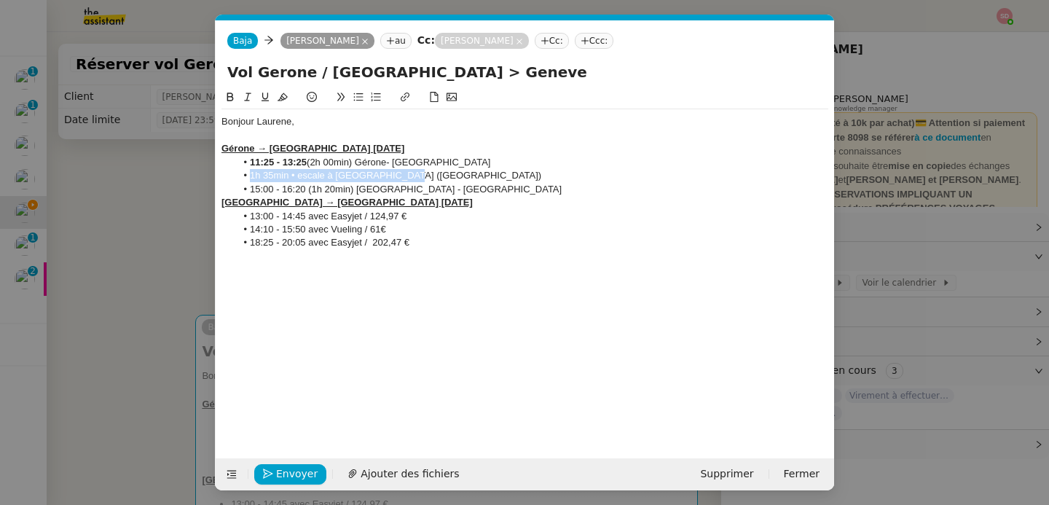
click at [437, 169] on li "1h 35min • escale à [GEOGRAPHIC_DATA] ([GEOGRAPHIC_DATA])" at bounding box center [532, 175] width 593 height 13
click at [231, 100] on icon at bounding box center [230, 97] width 10 height 10
drag, startPoint x: 250, startPoint y: 193, endPoint x: 303, endPoint y: 190, distance: 53.3
click at [303, 190] on li "15:00 - 16:20 (1h 20min) [GEOGRAPHIC_DATA] - [GEOGRAPHIC_DATA]" at bounding box center [532, 189] width 593 height 13
click at [230, 101] on icon at bounding box center [230, 97] width 7 height 9
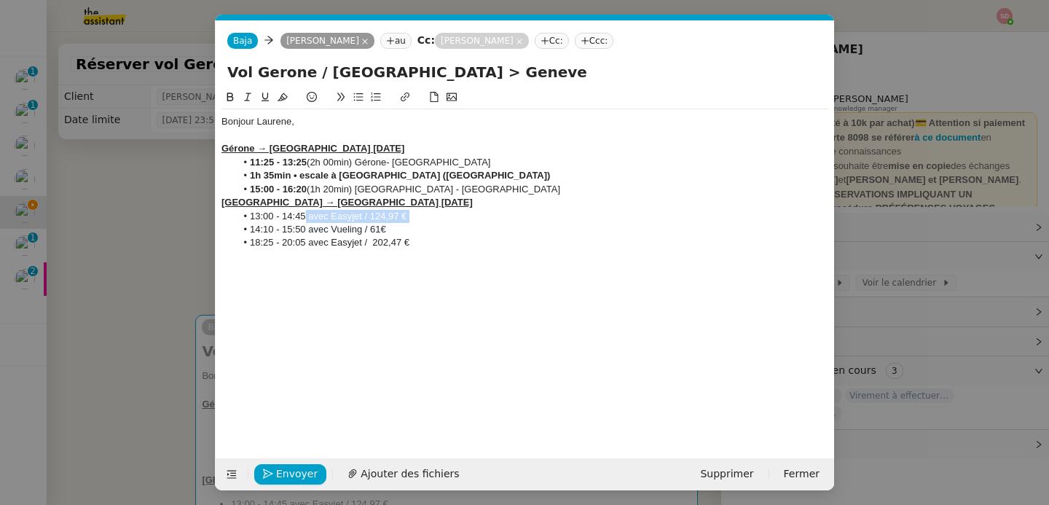
drag, startPoint x: 248, startPoint y: 222, endPoint x: 304, endPoint y: 222, distance: 55.4
click at [304, 222] on ul "13:00 - 14:45 avec Easyjet / 124,97 € 14:10 - 15:50 avec Vueling / 61€ 18:25 - …" at bounding box center [524, 230] width 607 height 40
click at [304, 221] on li "13:00 - 14:45 avec Easyjet / 124,97 €" at bounding box center [532, 216] width 593 height 13
drag, startPoint x: 304, startPoint y: 221, endPoint x: 241, endPoint y: 220, distance: 62.6
click at [241, 220] on li "13:00 - 14:45 avec Easyjet / 124,97 €" at bounding box center [532, 216] width 593 height 13
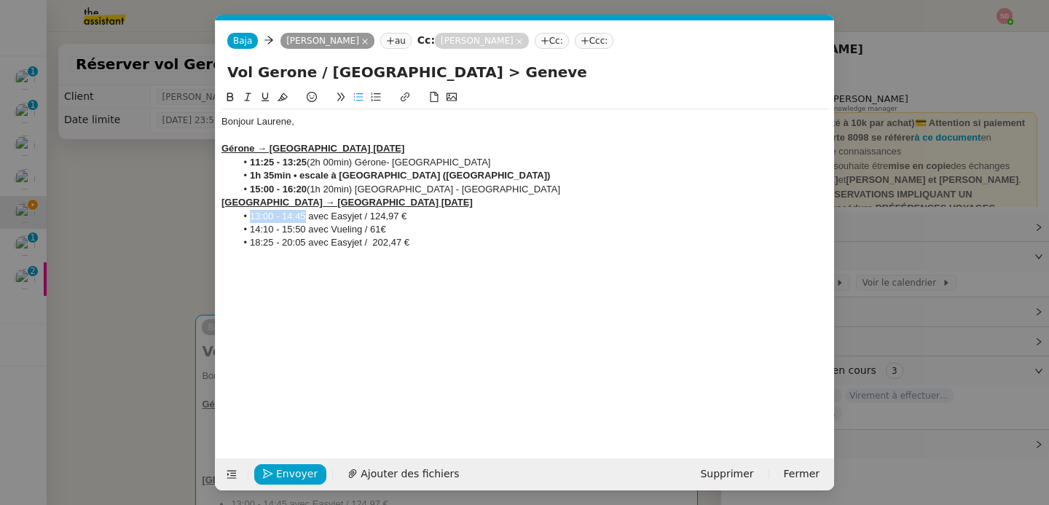
click at [227, 95] on icon at bounding box center [230, 97] width 7 height 9
drag, startPoint x: 304, startPoint y: 232, endPoint x: 244, endPoint y: 234, distance: 59.8
click at [244, 234] on li "14:10 - 15:50 avec Vueling / 61€" at bounding box center [532, 229] width 593 height 13
click at [229, 100] on icon at bounding box center [230, 97] width 10 height 10
drag, startPoint x: 304, startPoint y: 243, endPoint x: 248, endPoint y: 242, distance: 55.4
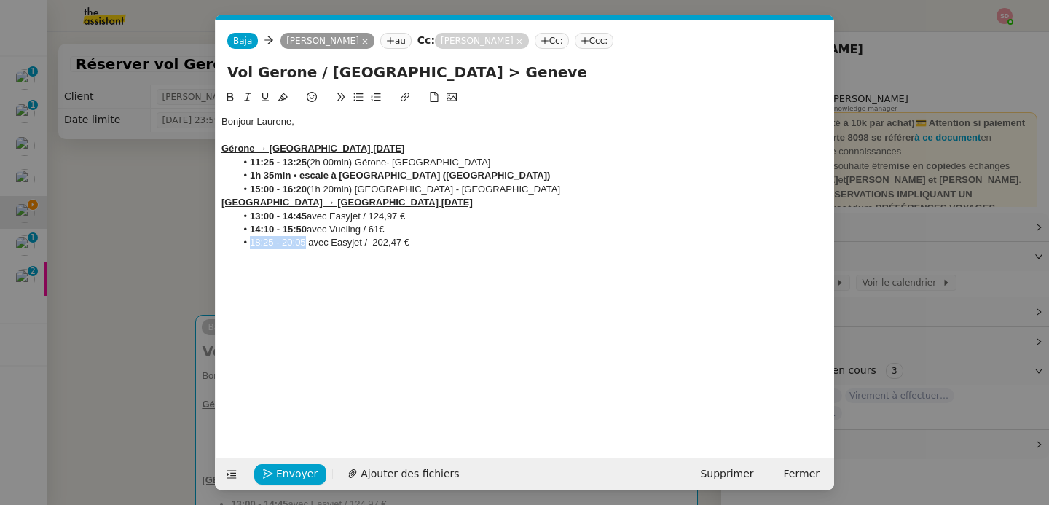
click at [248, 242] on li "18:25 - 20:05 avec Easyjet / 202,47 €" at bounding box center [532, 242] width 593 height 13
click at [228, 96] on icon at bounding box center [230, 97] width 7 height 9
click at [493, 246] on li "18:25 - 20:05 avec Easyjet / 202,47 €" at bounding box center [532, 242] width 593 height 13
click at [280, 469] on span "Envoyer" at bounding box center [297, 473] width 42 height 17
click at [280, 469] on span "Confirmer l'envoi" at bounding box center [319, 473] width 87 height 17
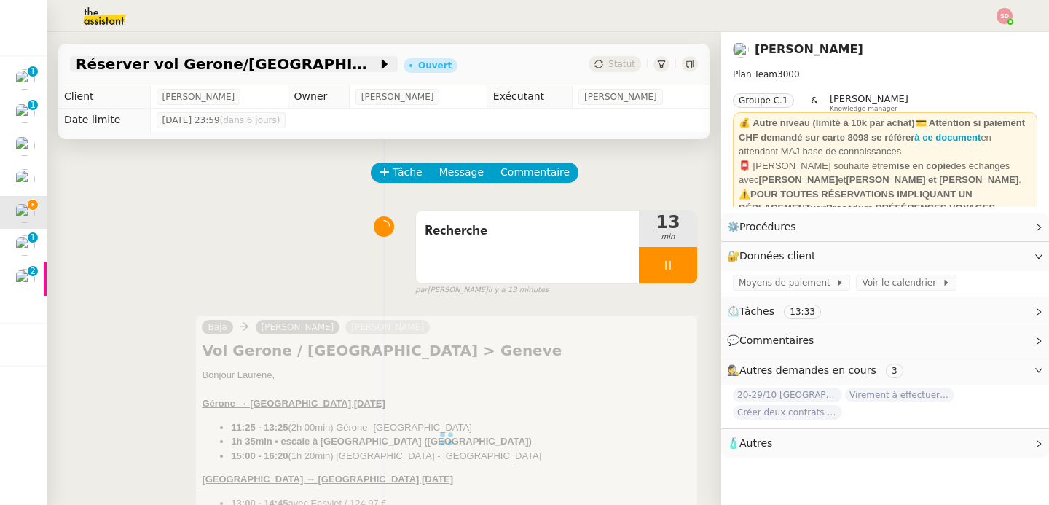
click at [189, 66] on span "Réserver vol Gerone/[GEOGRAPHIC_DATA] à [GEOGRAPHIC_DATA]" at bounding box center [227, 64] width 302 height 15
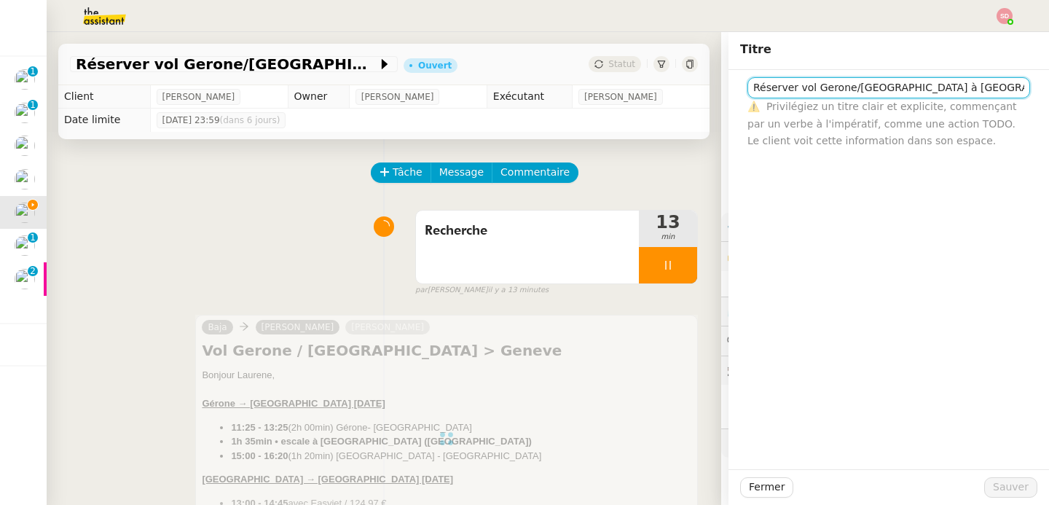
drag, startPoint x: 783, startPoint y: 87, endPoint x: 720, endPoint y: 89, distance: 62.7
click at [728, 89] on div "Réserver vol Gerone/[GEOGRAPHIC_DATA] à [GEOGRAPHIC_DATA] ⚠️ Privilégiez un tit…" at bounding box center [888, 109] width 321 height 79
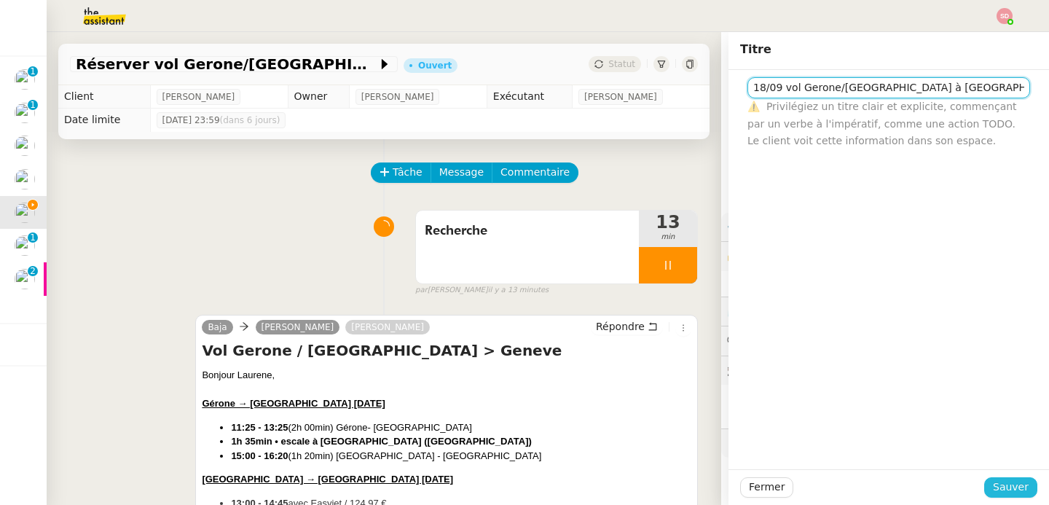
type input "18/09 vol Gerone/[GEOGRAPHIC_DATA] à [GEOGRAPHIC_DATA]"
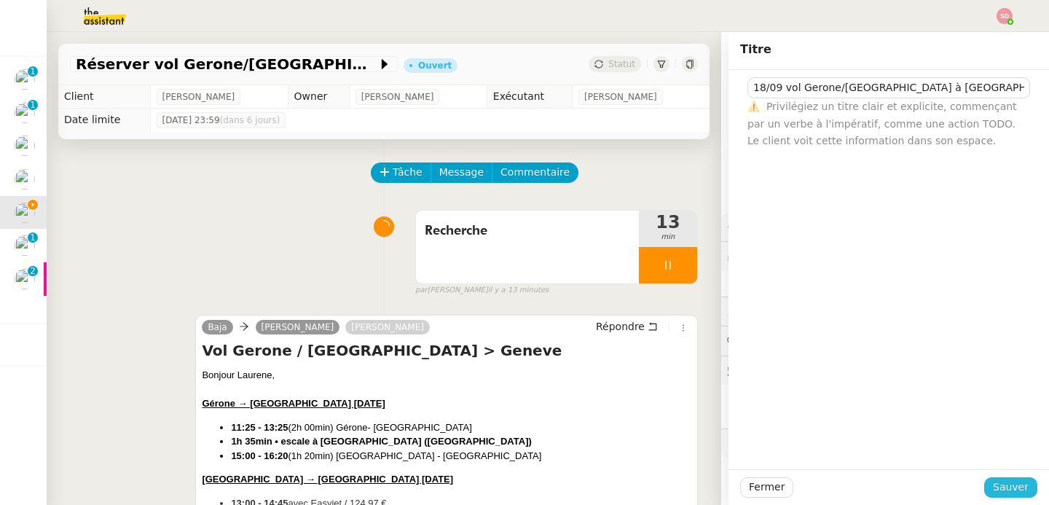
click at [994, 492] on span "Sauver" at bounding box center [1011, 487] width 36 height 17
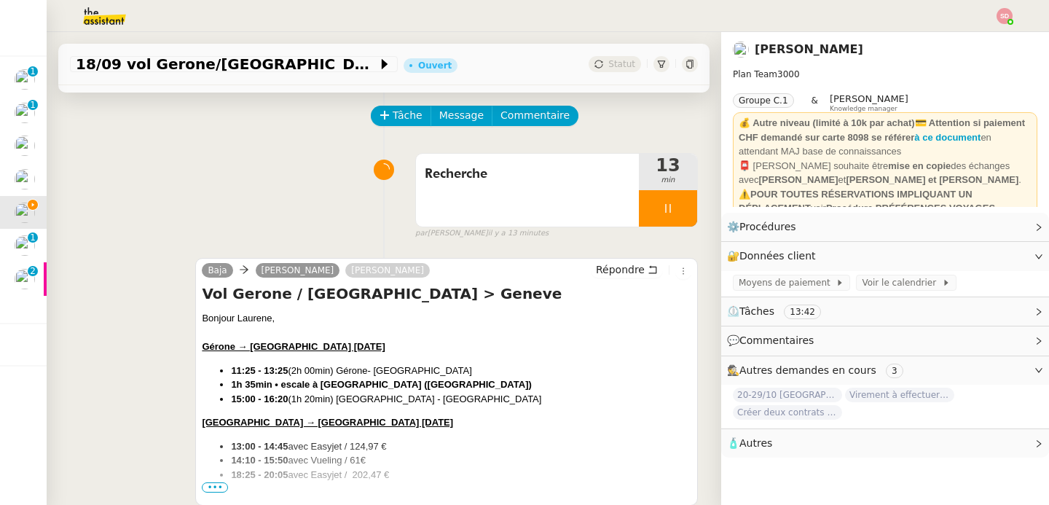
scroll to position [248, 0]
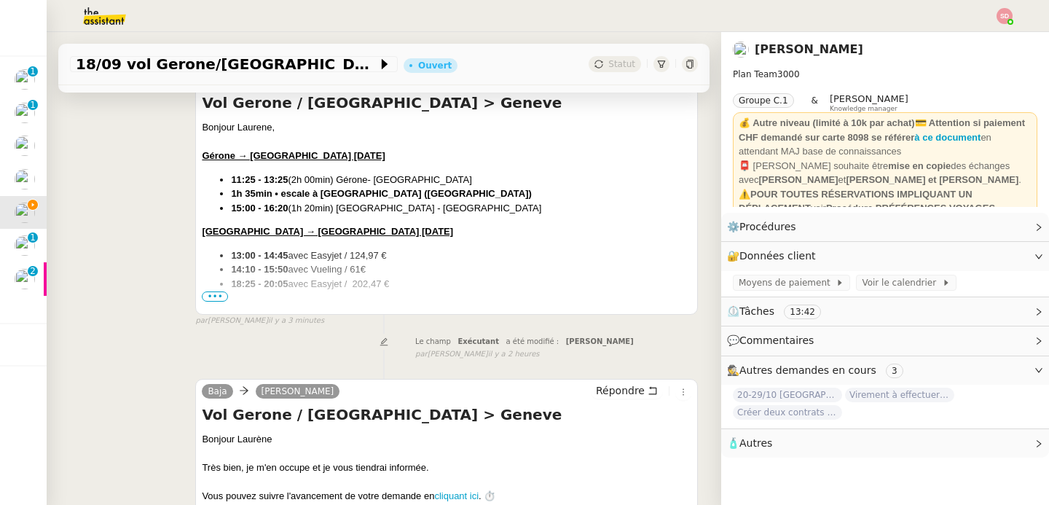
click at [205, 298] on span "•••" at bounding box center [215, 296] width 26 height 10
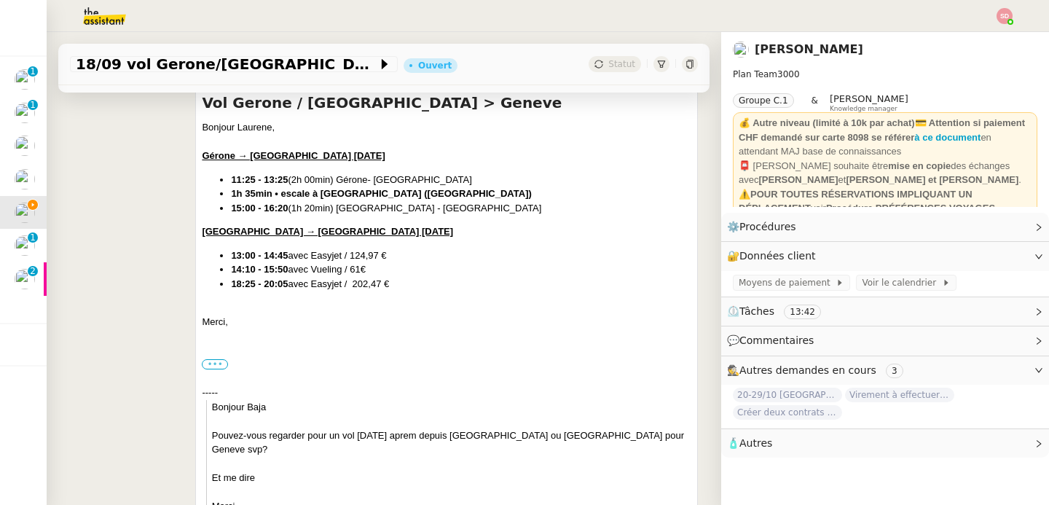
click at [211, 364] on label "•••" at bounding box center [215, 364] width 26 height 10
click at [0, 0] on input "•••" at bounding box center [0, 0] width 0 height 0
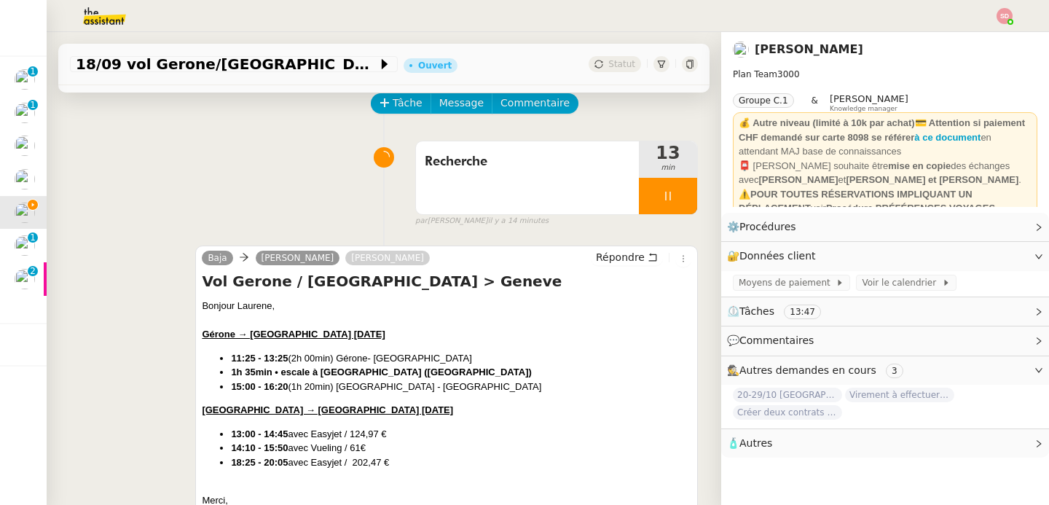
scroll to position [0, 0]
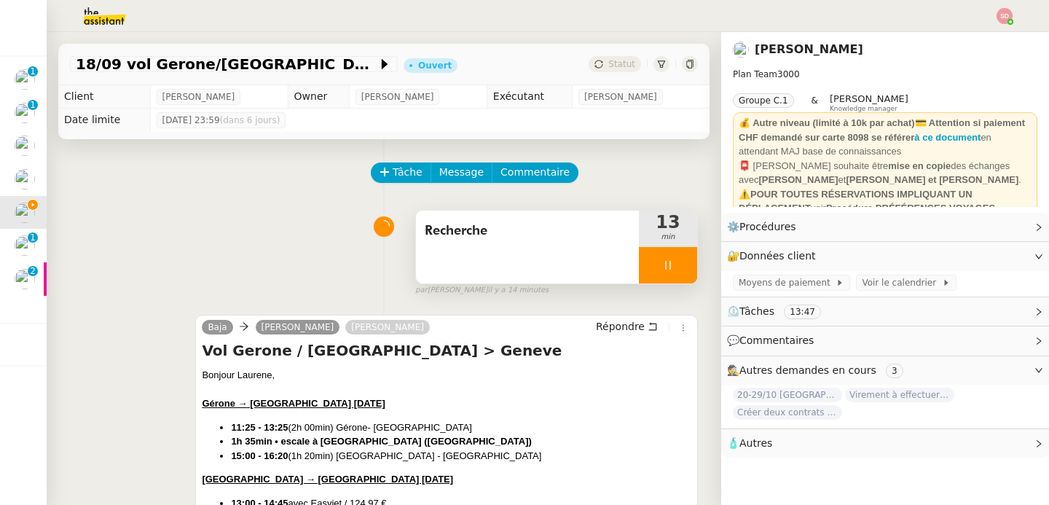
click at [673, 256] on div at bounding box center [668, 265] width 58 height 36
click at [673, 256] on button at bounding box center [682, 265] width 29 height 36
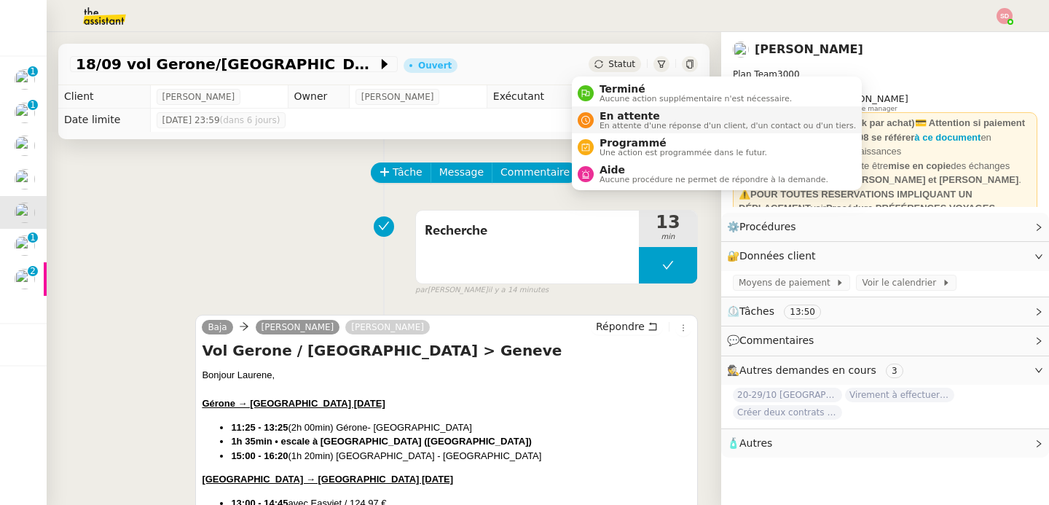
click at [607, 126] on span "En attente d'une réponse d'un client, d'un contact ou d'un tiers." at bounding box center [728, 126] width 256 height 8
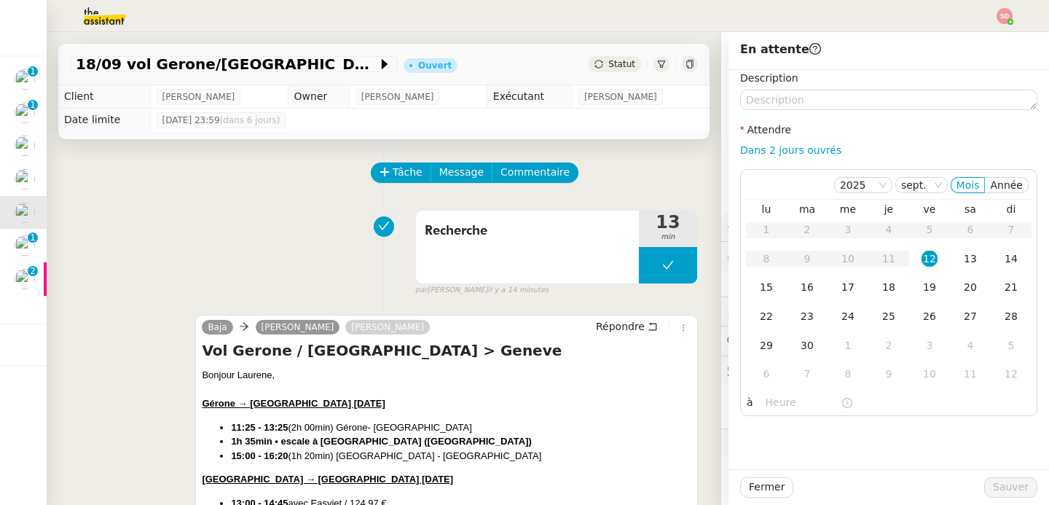
drag, startPoint x: 807, startPoint y: 154, endPoint x: 809, endPoint y: 162, distance: 8.1
click at [807, 154] on link "Dans 2 jours ouvrés" at bounding box center [790, 150] width 101 height 12
type input "07:00"
click at [1029, 487] on div "Fermer Sauver" at bounding box center [888, 487] width 321 height 36
click at [1012, 489] on span "Sauver" at bounding box center [1011, 487] width 36 height 17
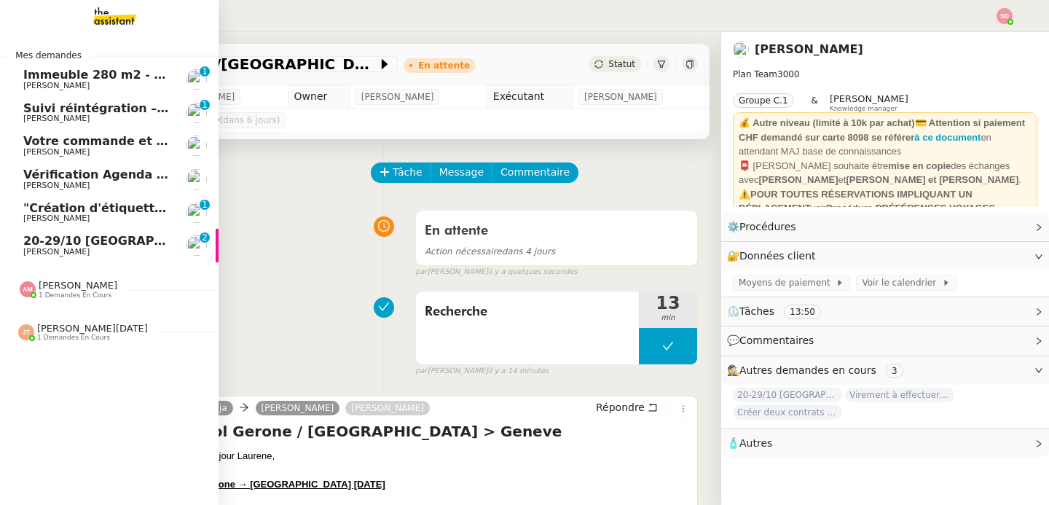
click at [56, 240] on span "20-29/10 [GEOGRAPHIC_DATA]-[GEOGRAPHIC_DATA]" at bounding box center [192, 241] width 339 height 14
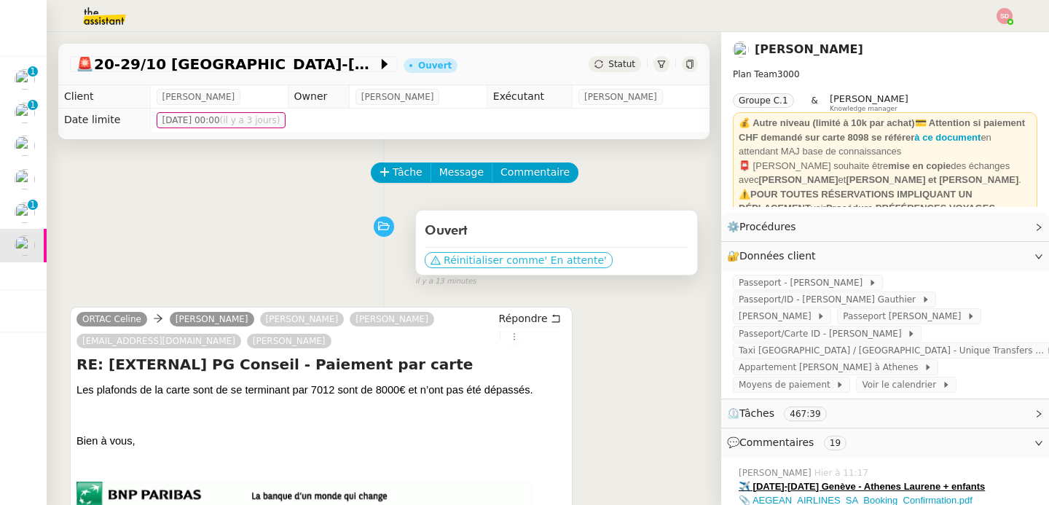
click at [449, 262] on span "Réinitialiser comme" at bounding box center [494, 260] width 101 height 15
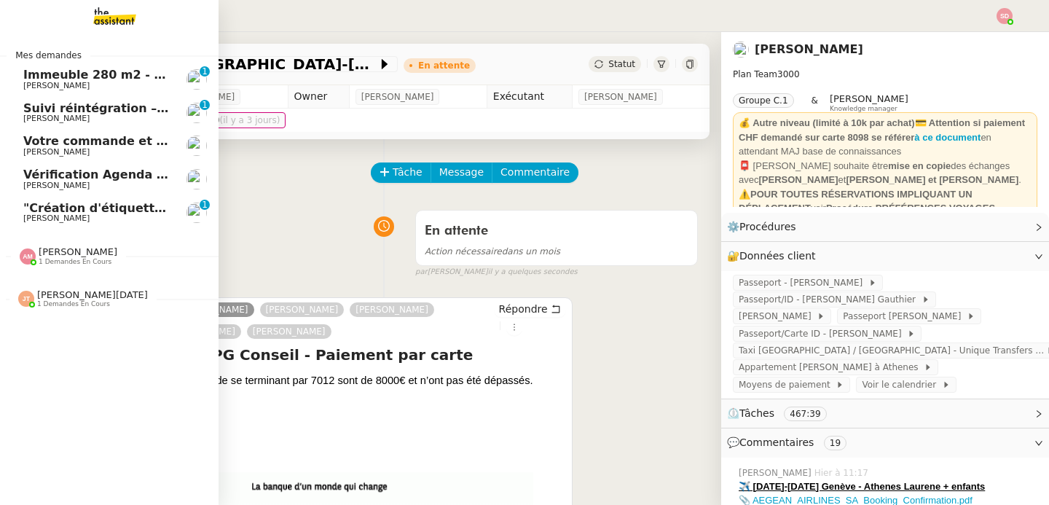
click at [89, 117] on span "[PERSON_NAME]" at bounding box center [96, 118] width 147 height 9
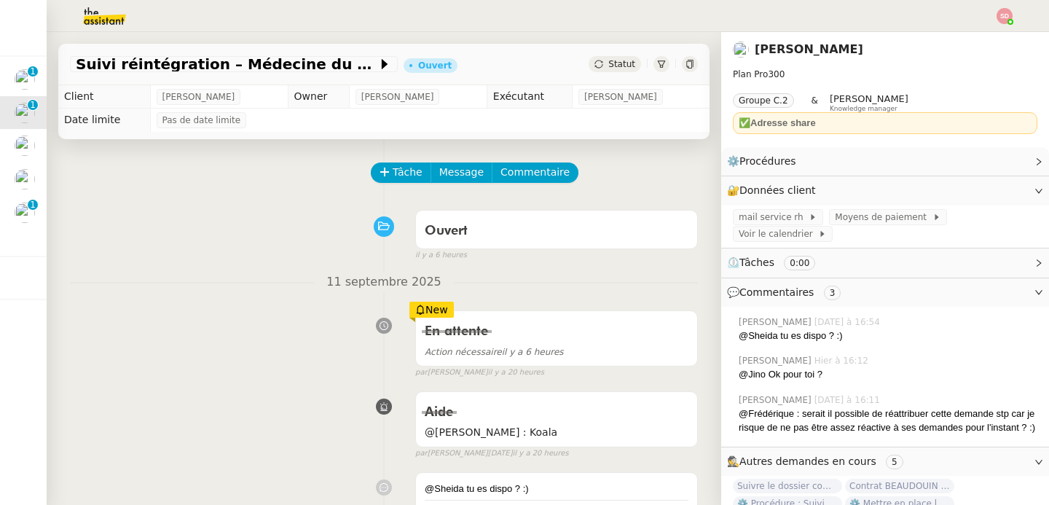
click at [65, 60] on div "Suivi réintégration – Médecine du travail (PST35) + paiements effectués Ouvert …" at bounding box center [383, 65] width 651 height 42
copy div "Suivi réintégration – Médecine du travail (PST35) + paiements effectués"
click at [384, 170] on icon at bounding box center [384, 172] width 1 height 8
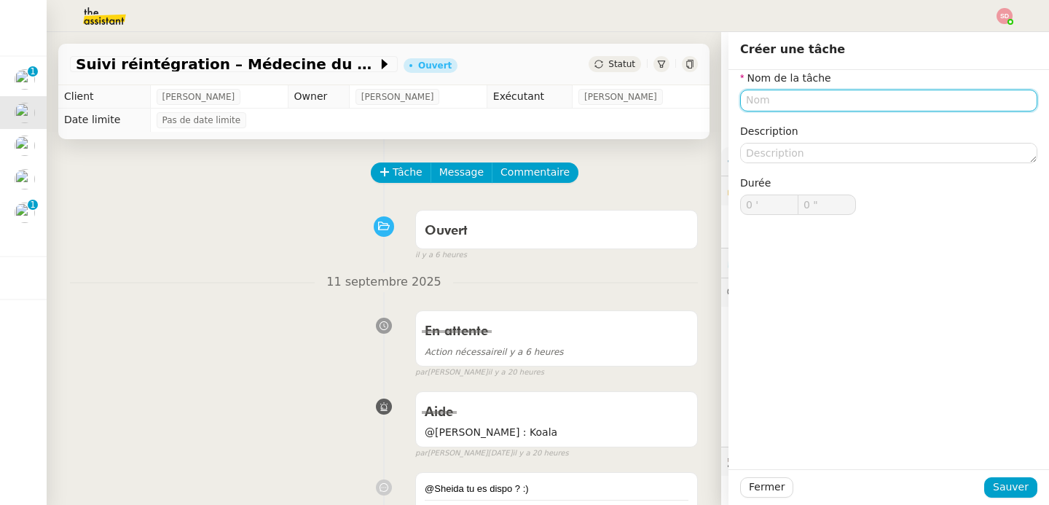
click at [819, 105] on input "text" at bounding box center [888, 100] width 297 height 21
paste input "Suivi réintégration – Médecine du travail (PST35) + paiements effectués"
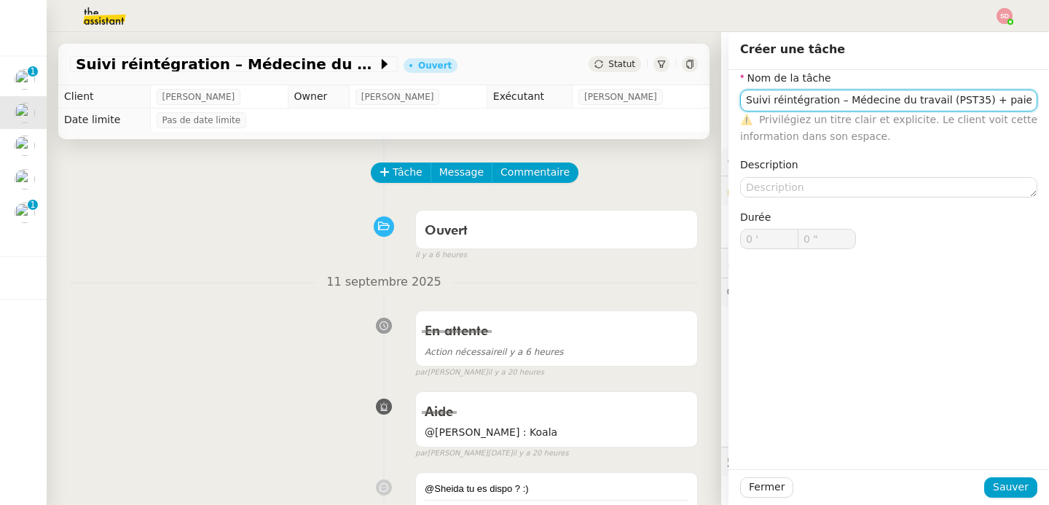
scroll to position [0, 60]
type input "Suivi réintégration – Médecine du travail (PST35) + paiements effectués"
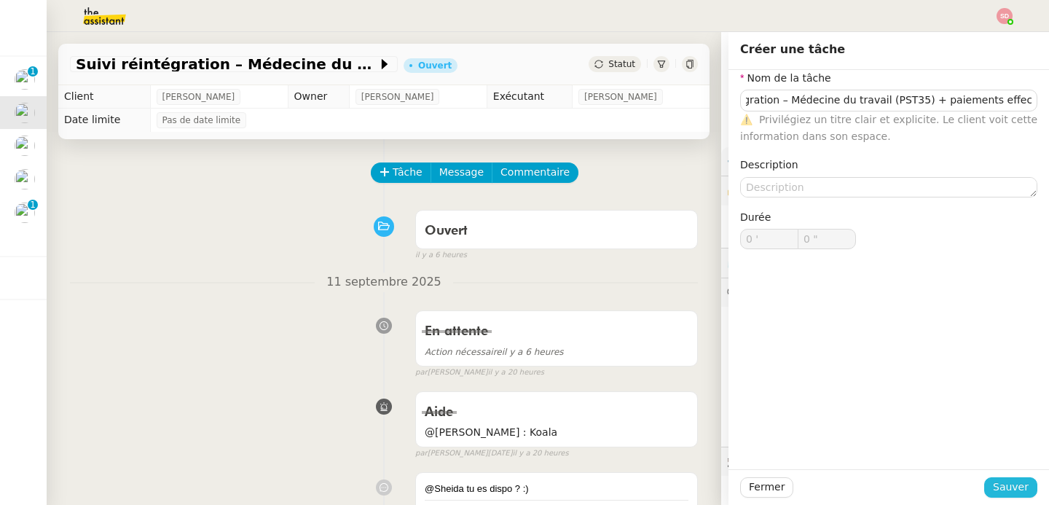
click at [996, 487] on span "Sauver" at bounding box center [1011, 487] width 36 height 17
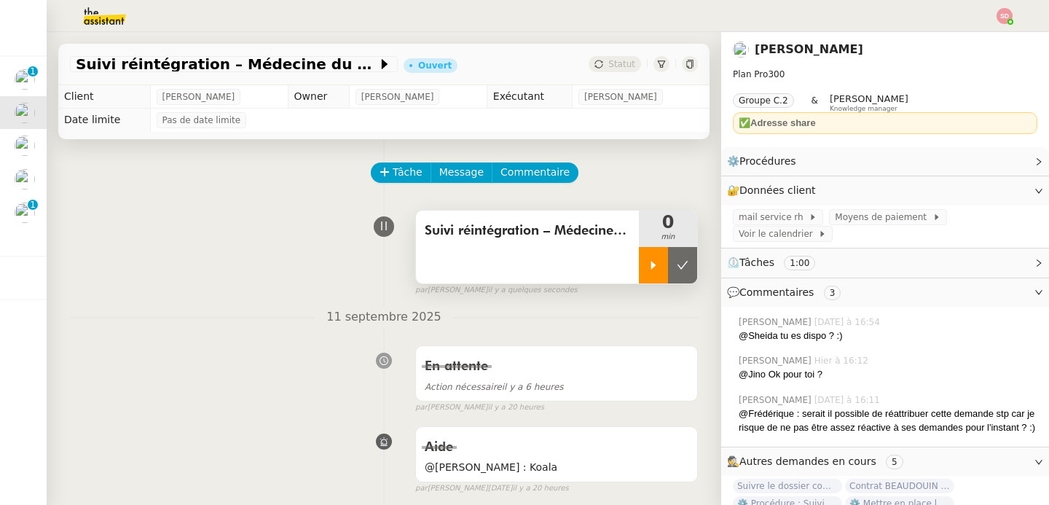
click at [639, 269] on div at bounding box center [653, 265] width 29 height 36
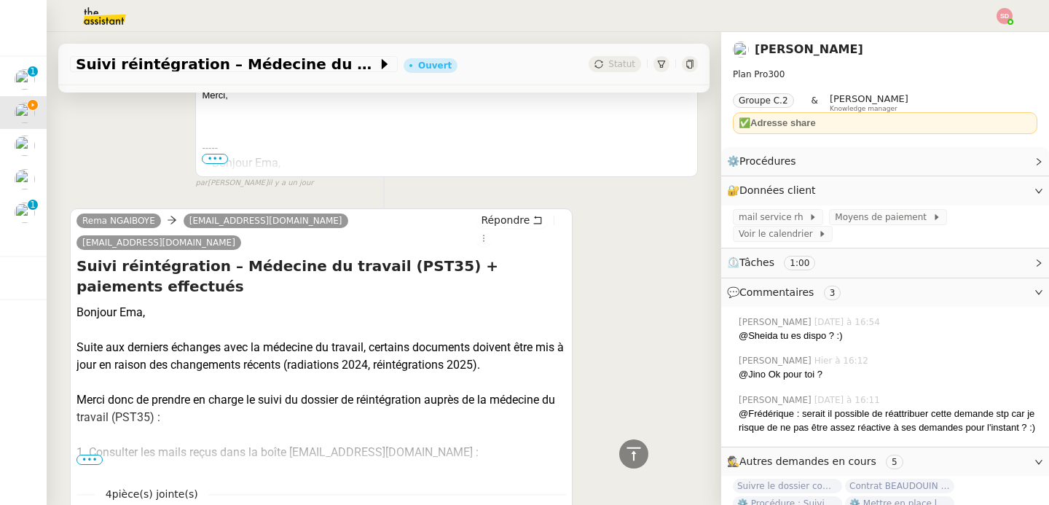
scroll to position [1090, 0]
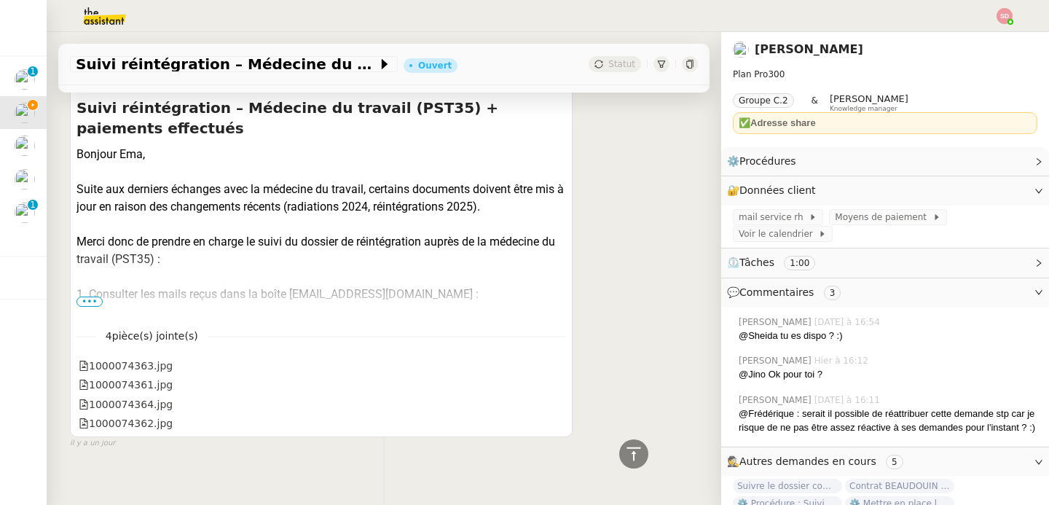
click at [89, 296] on span "•••" at bounding box center [89, 301] width 26 height 10
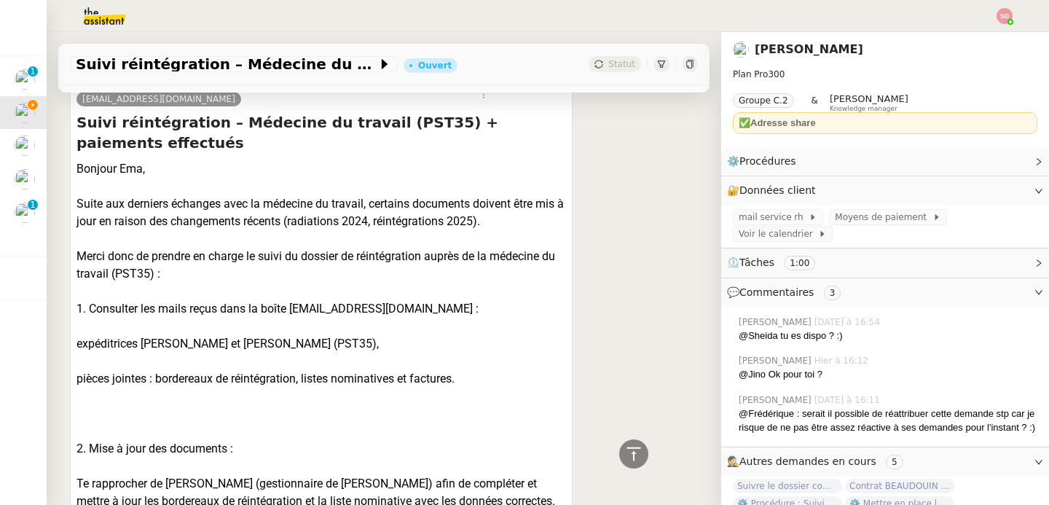
scroll to position [1075, 0]
click at [803, 213] on span at bounding box center [806, 217] width 6 height 10
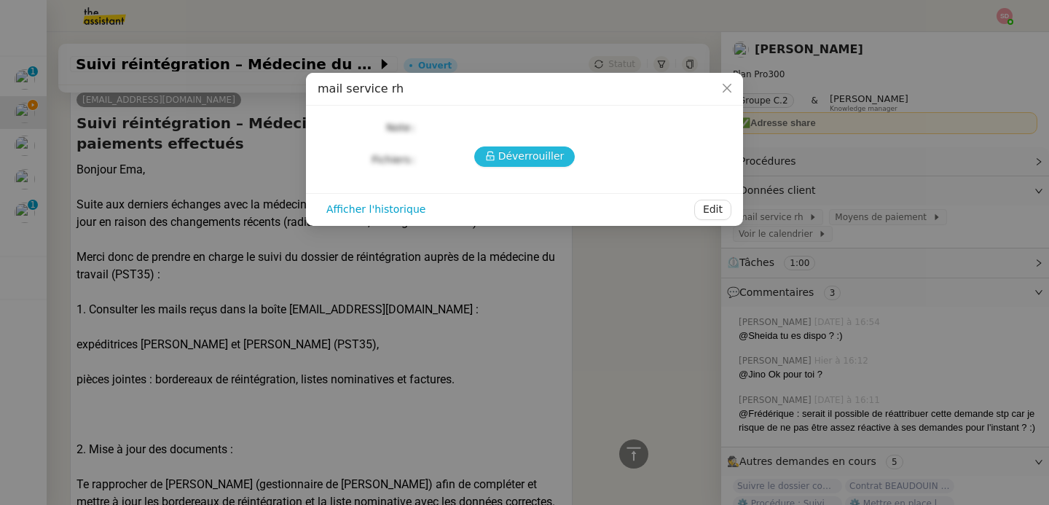
click at [543, 158] on span "Déverrouiller" at bounding box center [531, 156] width 66 height 17
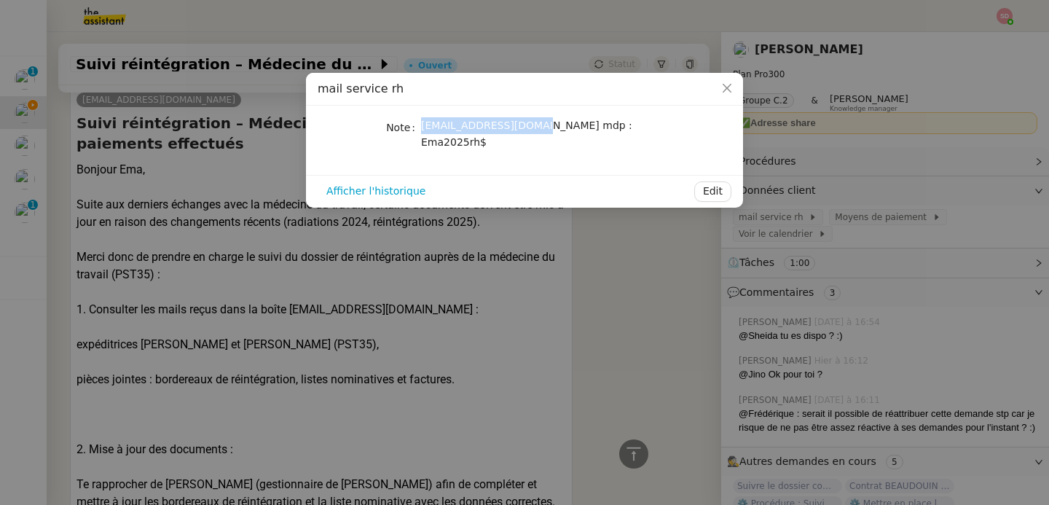
drag, startPoint x: 422, startPoint y: 127, endPoint x: 527, endPoint y: 125, distance: 105.6
click at [527, 125] on span "[EMAIL_ADDRESS][DOMAIN_NAME] mdp : Ema2025rh$" at bounding box center [526, 133] width 211 height 28
copy span "[EMAIL_ADDRESS][DOMAIN_NAME]"
click at [514, 289] on nz-modal-container "mail service rh Note [EMAIL_ADDRESS][DOMAIN_NAME] mdp : Ema2025rh$ Afficher l'h…" at bounding box center [524, 252] width 1049 height 505
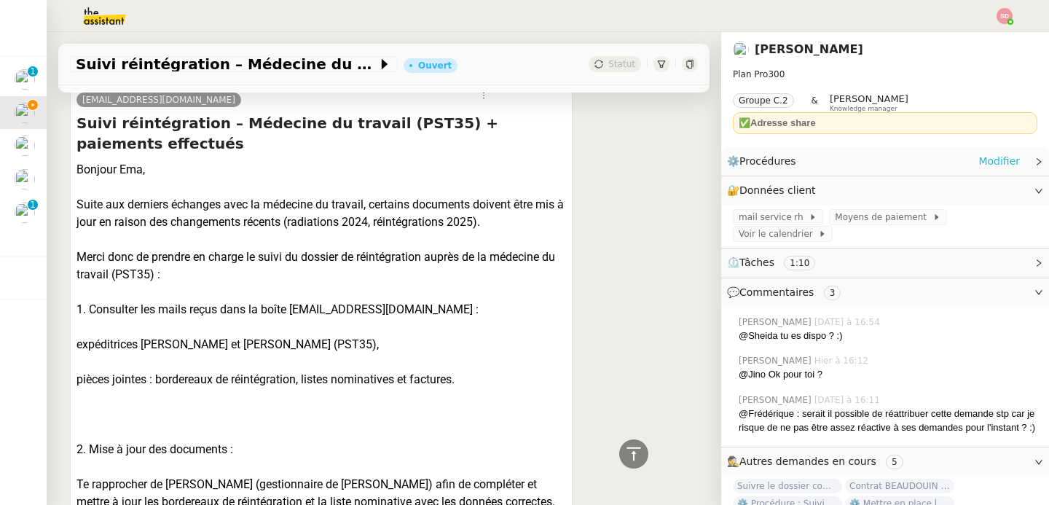
click at [978, 160] on link "Modifier" at bounding box center [999, 161] width 42 height 17
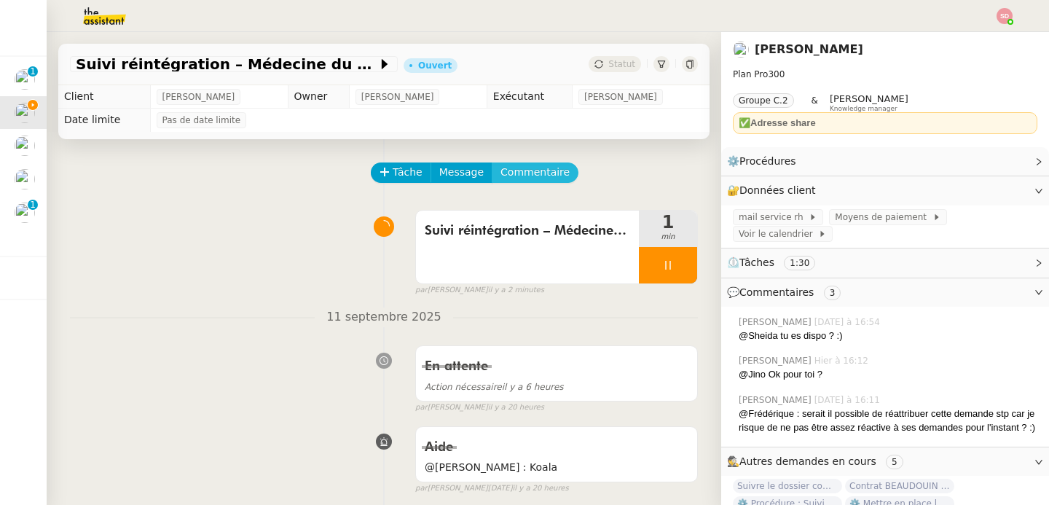
click at [533, 166] on span "Commentaire" at bounding box center [534, 172] width 69 height 17
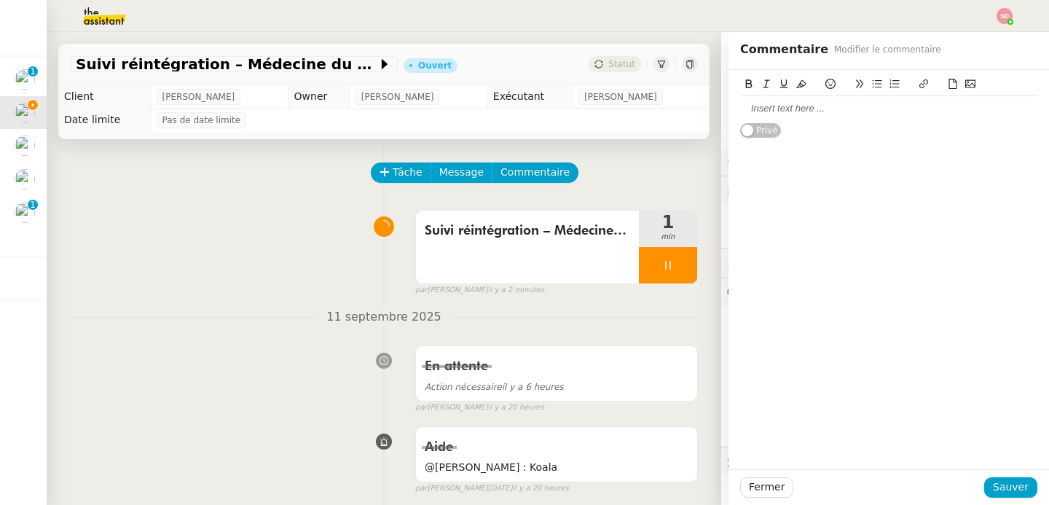
click at [296, 266] on div "Suivi réintégration – Médecine du travail (PST35) + paiements effectués 1 min f…" at bounding box center [384, 249] width 628 height 93
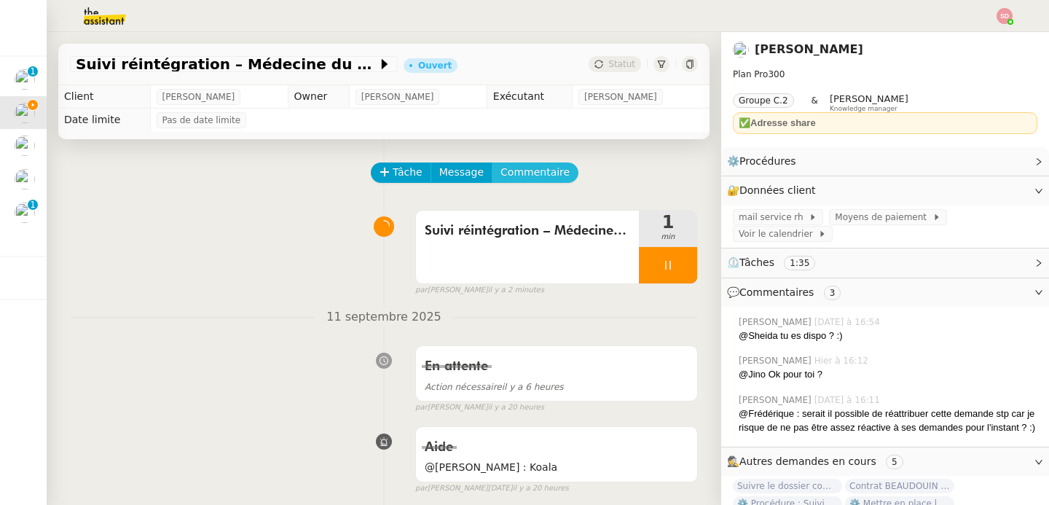
click at [522, 180] on span "Commentaire" at bounding box center [534, 172] width 69 height 17
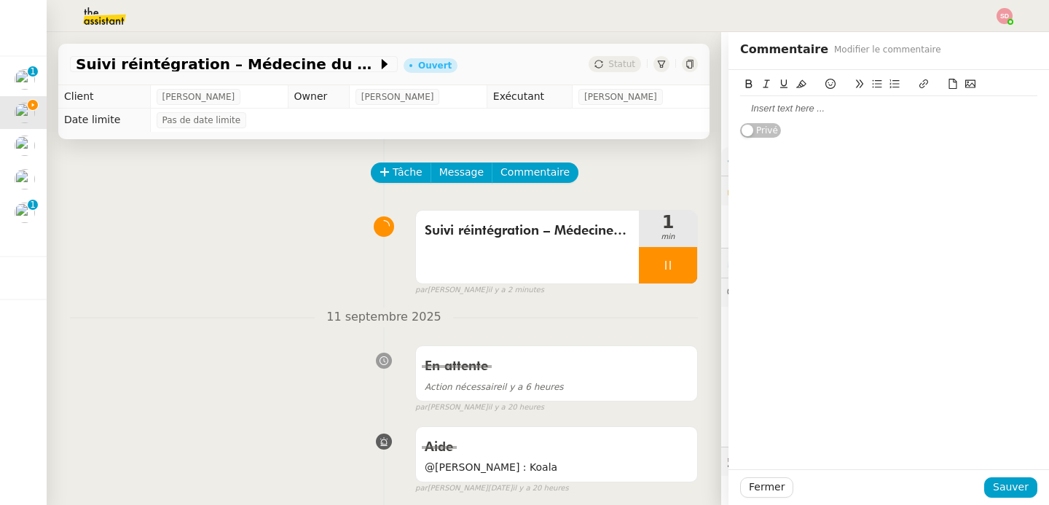
click at [846, 116] on div at bounding box center [888, 108] width 297 height 25
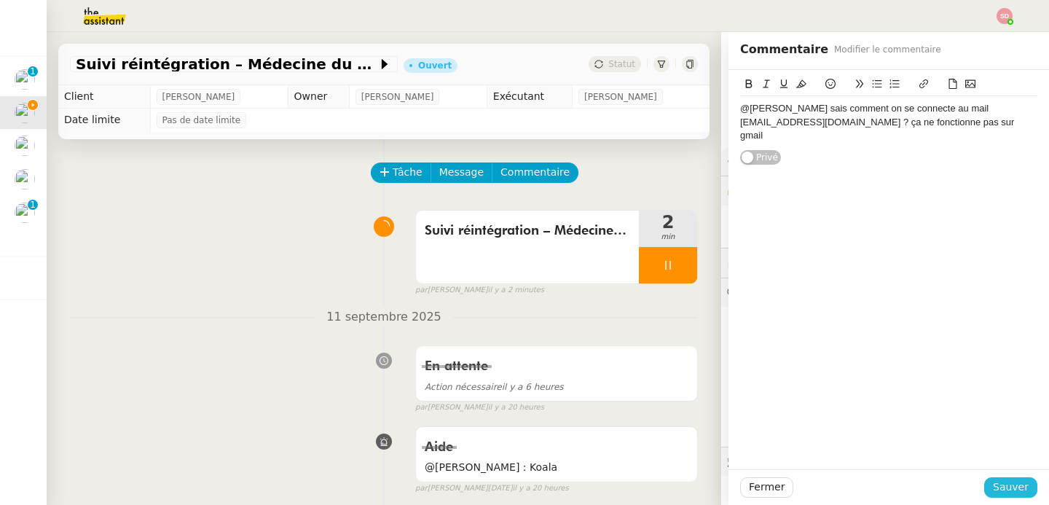
click at [1015, 484] on span "Sauver" at bounding box center [1011, 487] width 36 height 17
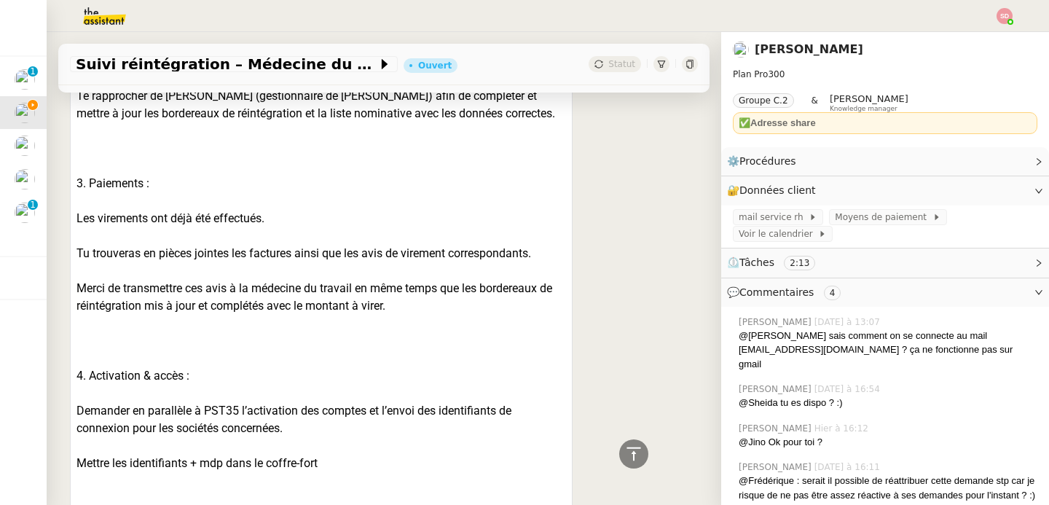
scroll to position [1646, 0]
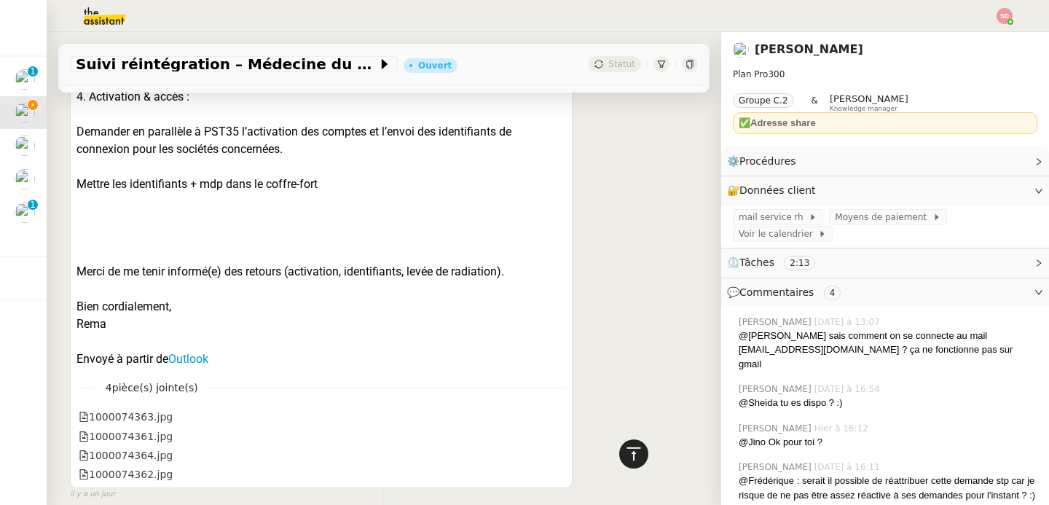
click at [625, 457] on icon at bounding box center [633, 453] width 17 height 17
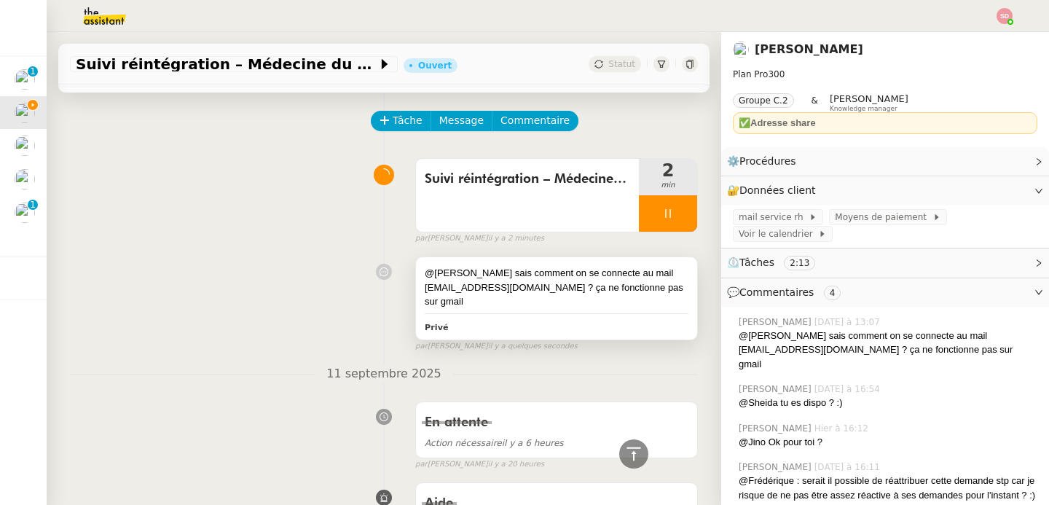
scroll to position [0, 0]
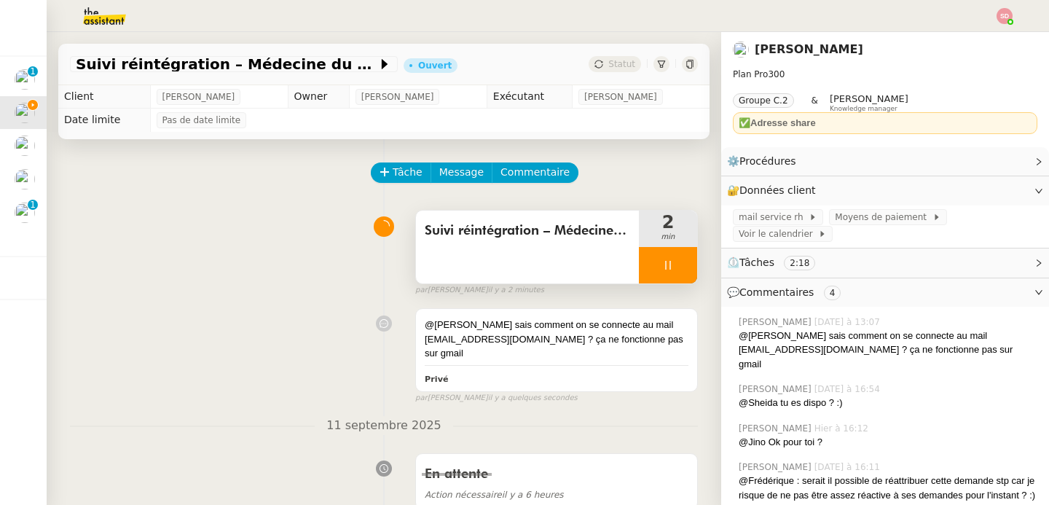
click at [662, 259] on icon at bounding box center [668, 265] width 12 height 12
click at [668, 259] on button at bounding box center [682, 265] width 29 height 36
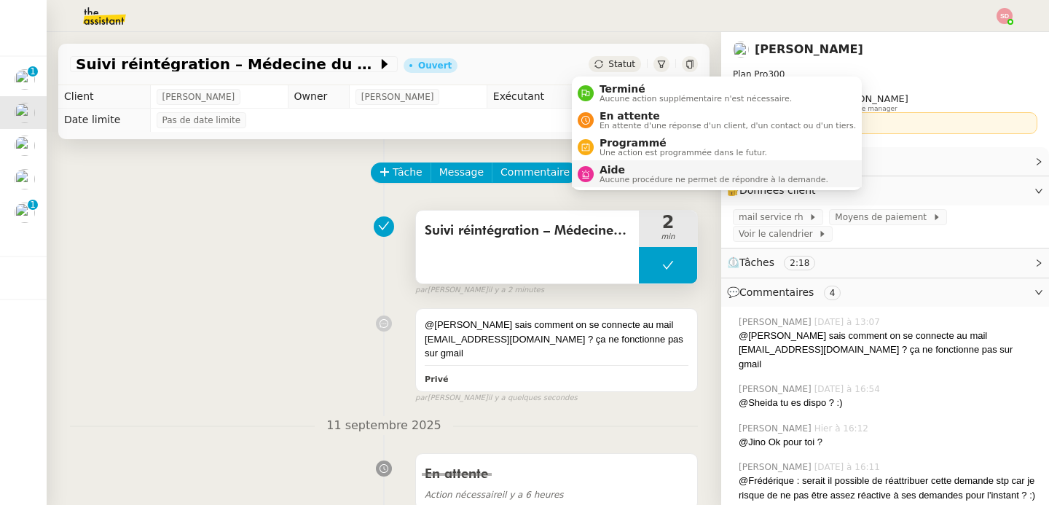
click at [595, 172] on div "Aide Aucune procédure ne permet de répondre à la demande." at bounding box center [711, 174] width 235 height 20
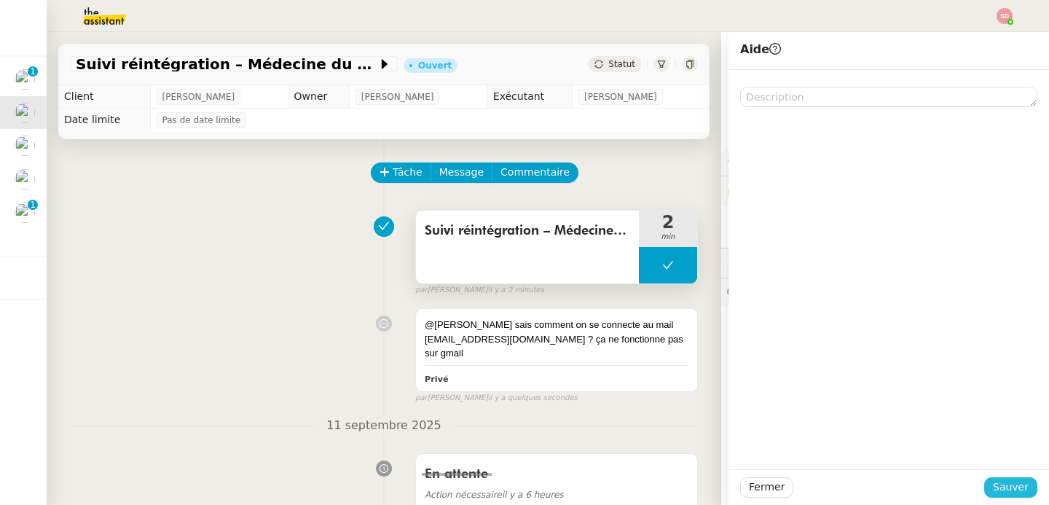
click at [1005, 479] on span "Sauver" at bounding box center [1011, 487] width 36 height 17
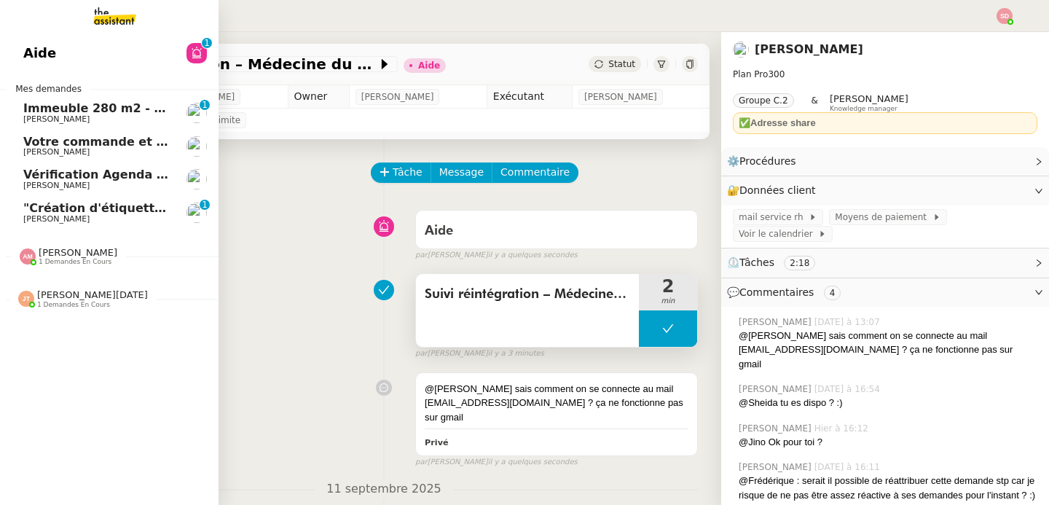
click at [61, 155] on span "[PERSON_NAME]" at bounding box center [56, 151] width 66 height 9
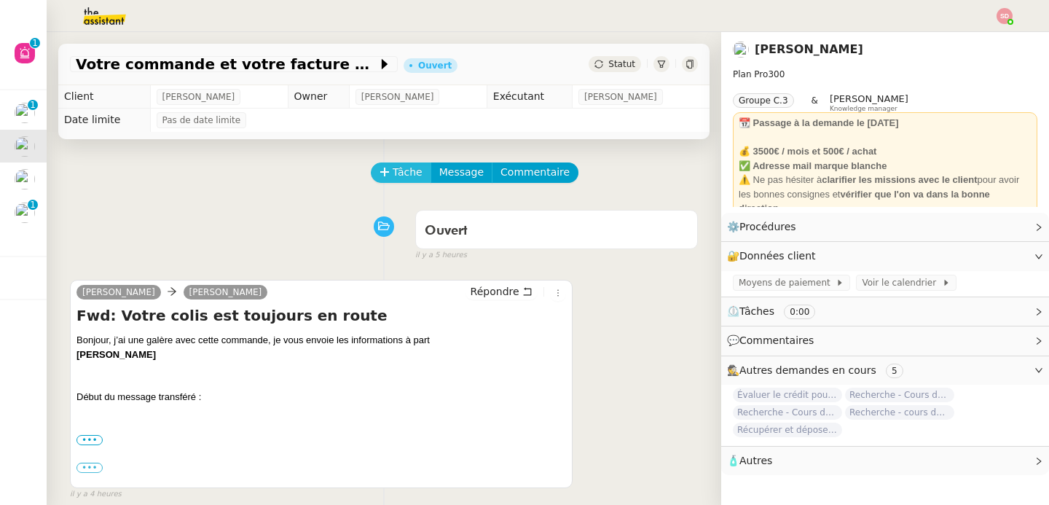
click at [393, 172] on span "Tâche" at bounding box center [408, 172] width 30 height 17
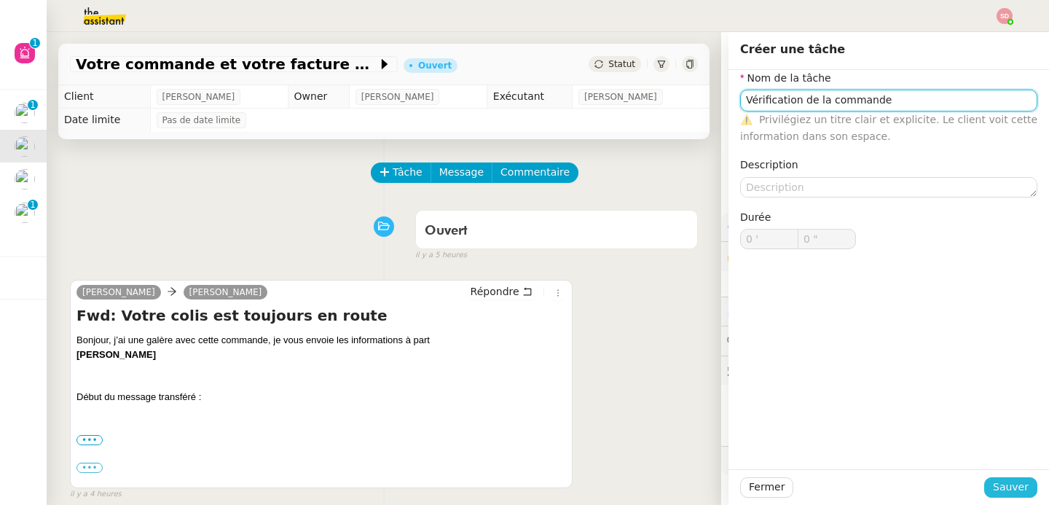
type input "Vérification de la commande"
click at [993, 481] on span "Sauver" at bounding box center [1011, 487] width 36 height 17
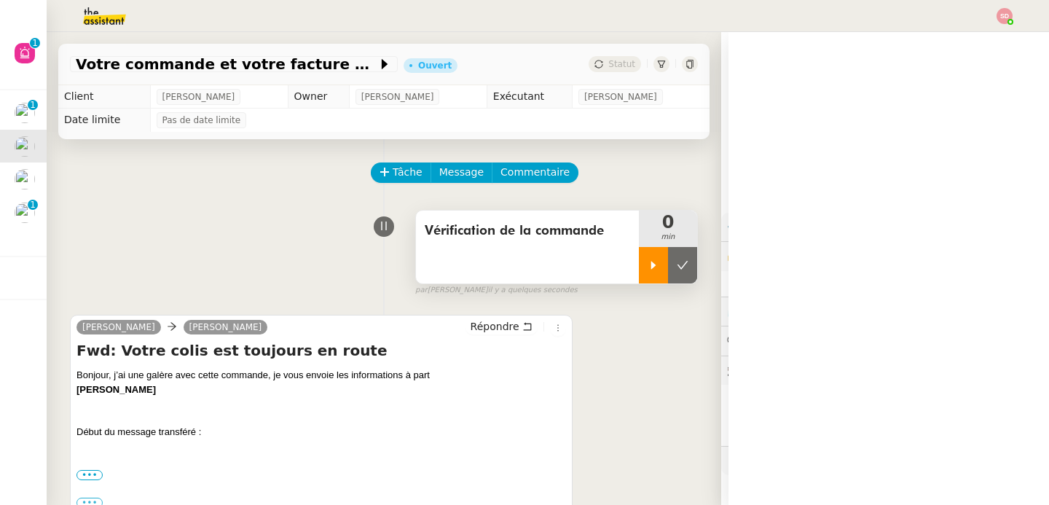
click at [648, 264] on icon at bounding box center [654, 265] width 12 height 12
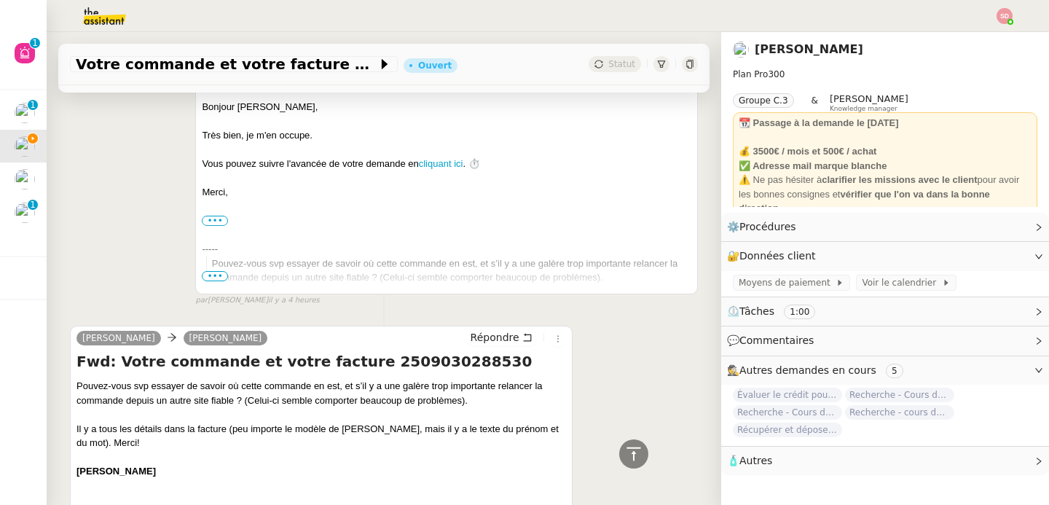
scroll to position [725, 0]
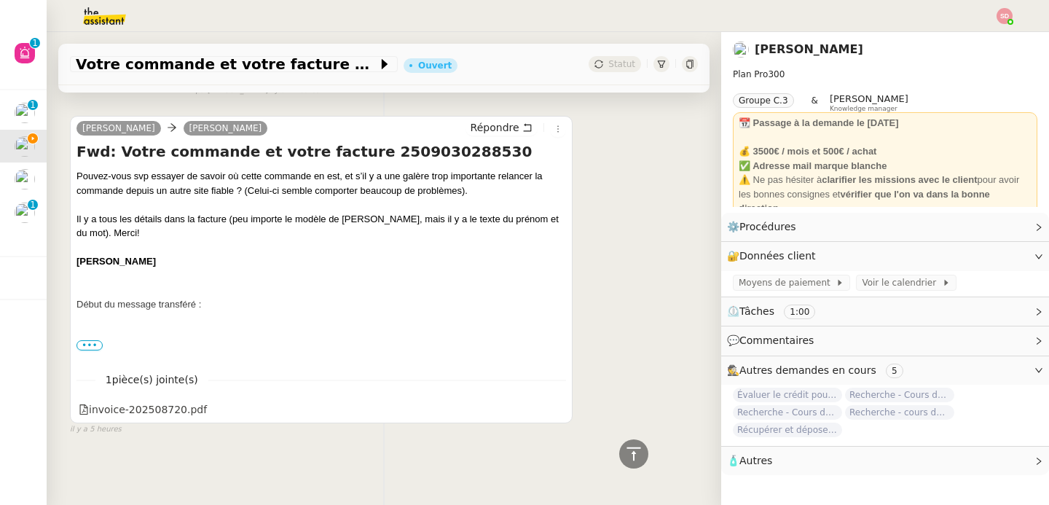
click at [90, 340] on span "•••" at bounding box center [89, 345] width 26 height 10
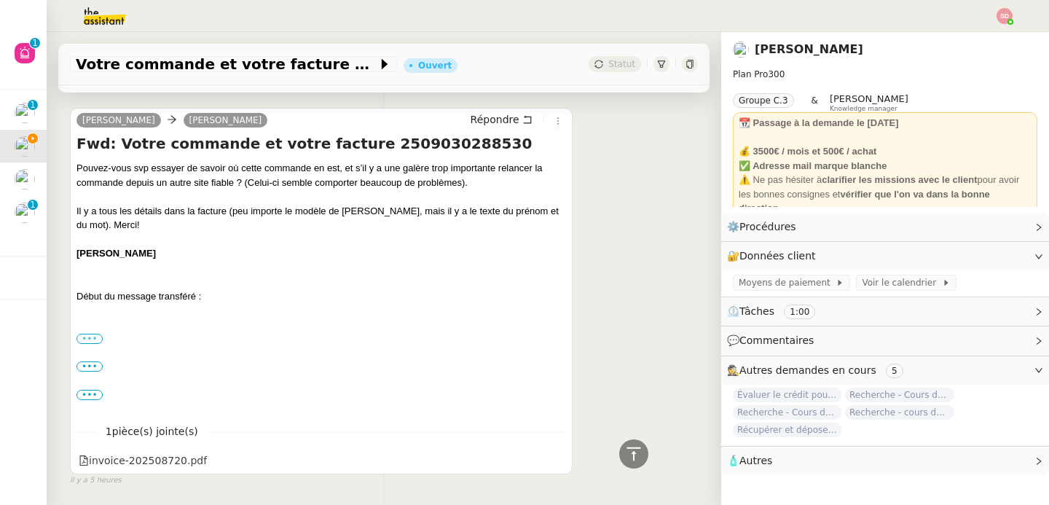
click at [86, 341] on label "•••" at bounding box center [89, 339] width 26 height 10
click at [0, 0] on input "•••" at bounding box center [0, 0] width 0 height 0
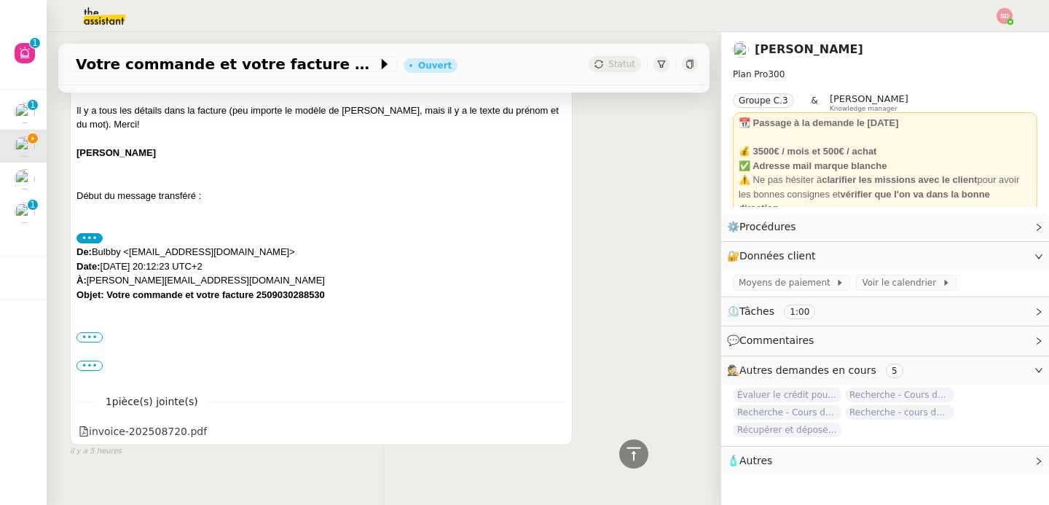
scroll to position [855, 0]
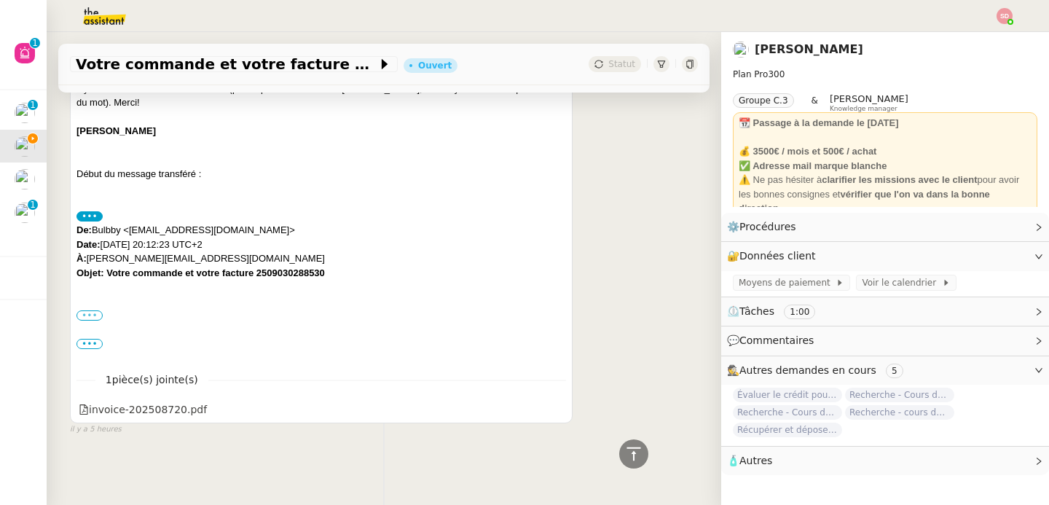
click at [90, 310] on label "•••" at bounding box center [89, 315] width 26 height 10
click at [0, 0] on input "•••" at bounding box center [0, 0] width 0 height 0
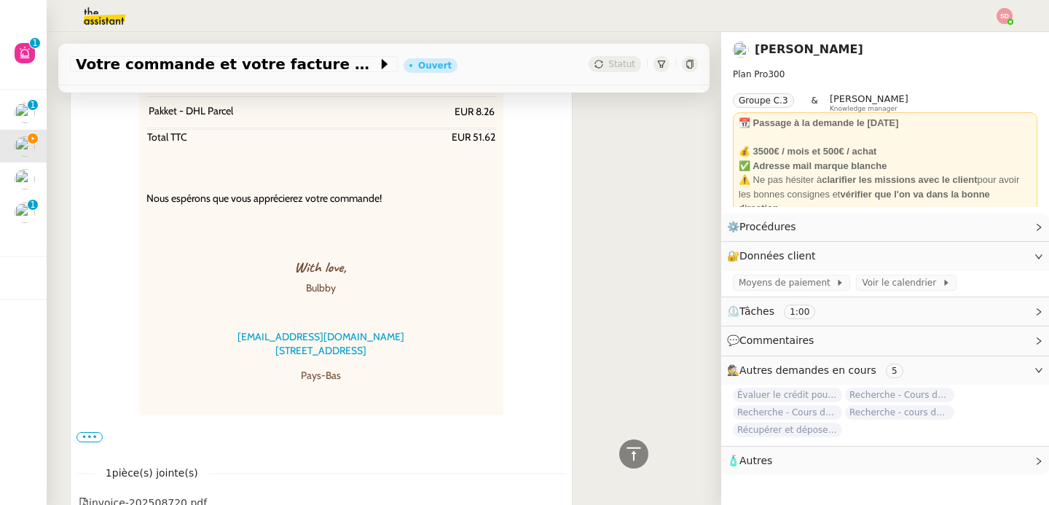
scroll to position [2327, 0]
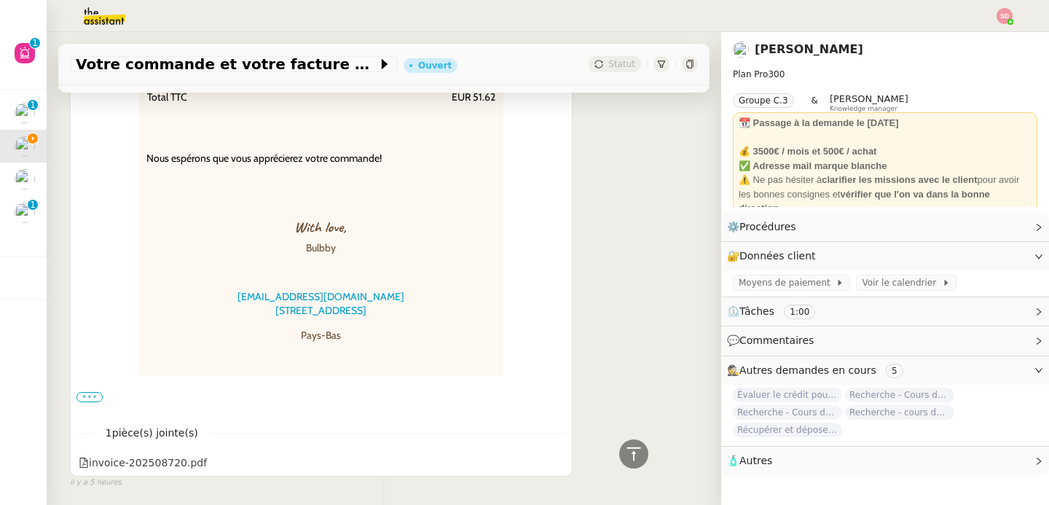
click at [97, 392] on label "•••" at bounding box center [89, 397] width 26 height 10
click at [0, 0] on input "•••" at bounding box center [0, 0] width 0 height 0
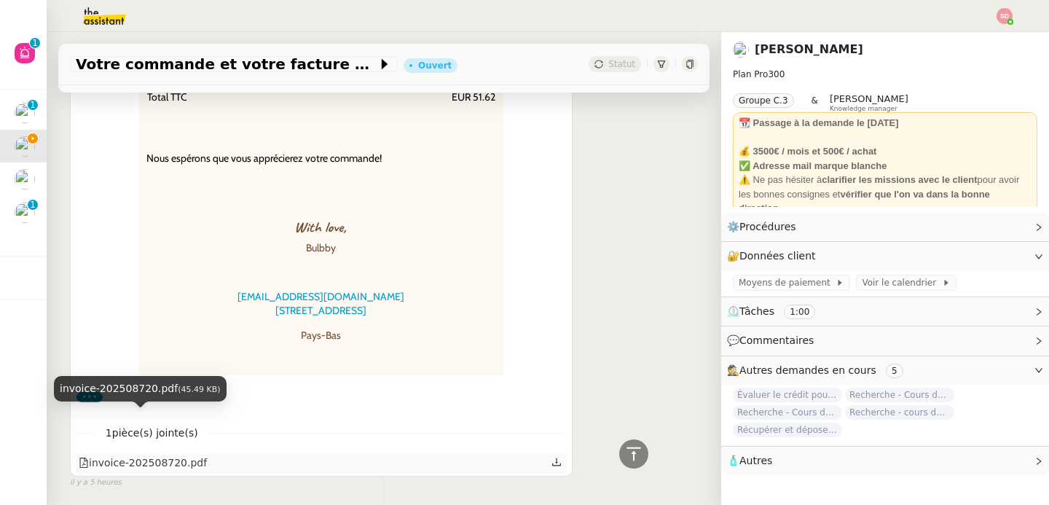
click at [111, 455] on div "invoice-202508720.pdf" at bounding box center [143, 463] width 128 height 17
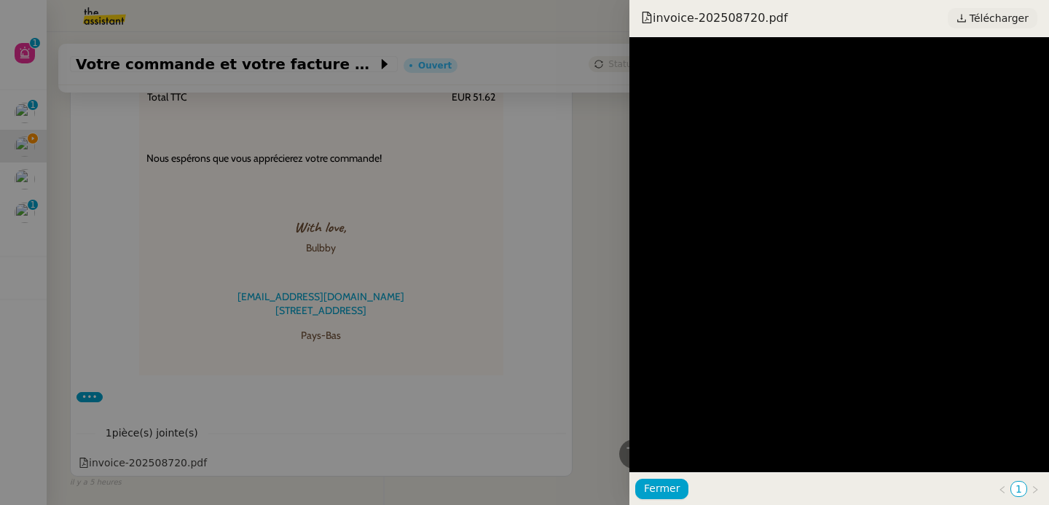
click at [986, 20] on span "Télécharger" at bounding box center [999, 18] width 59 height 19
click at [193, 137] on div at bounding box center [524, 252] width 1049 height 505
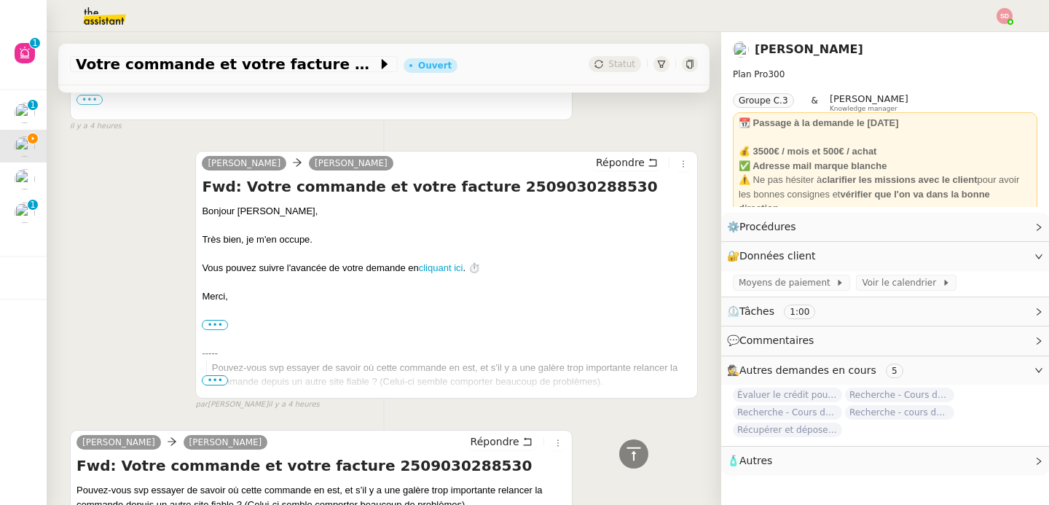
scroll to position [178, 0]
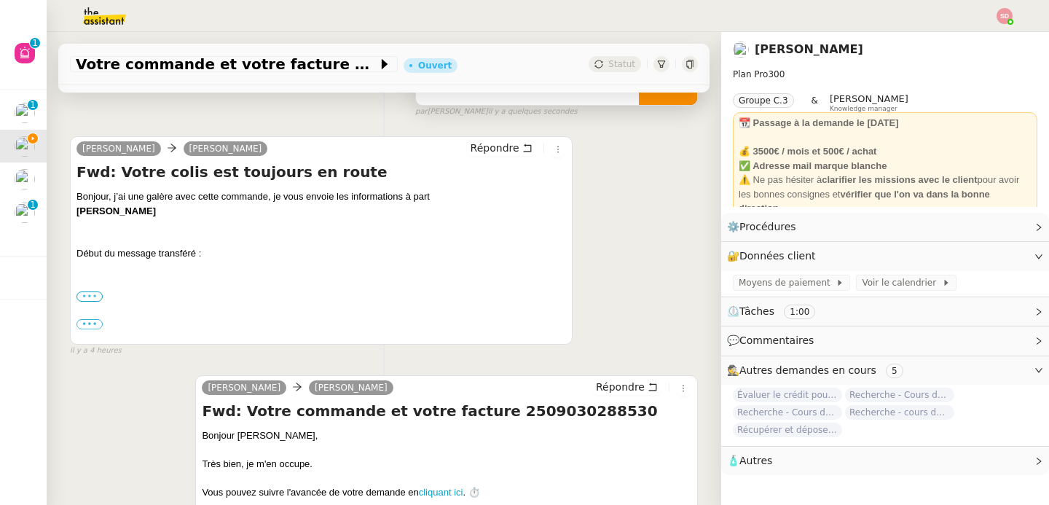
click at [90, 294] on label "•••" at bounding box center [89, 296] width 26 height 10
click at [0, 0] on input "•••" at bounding box center [0, 0] width 0 height 0
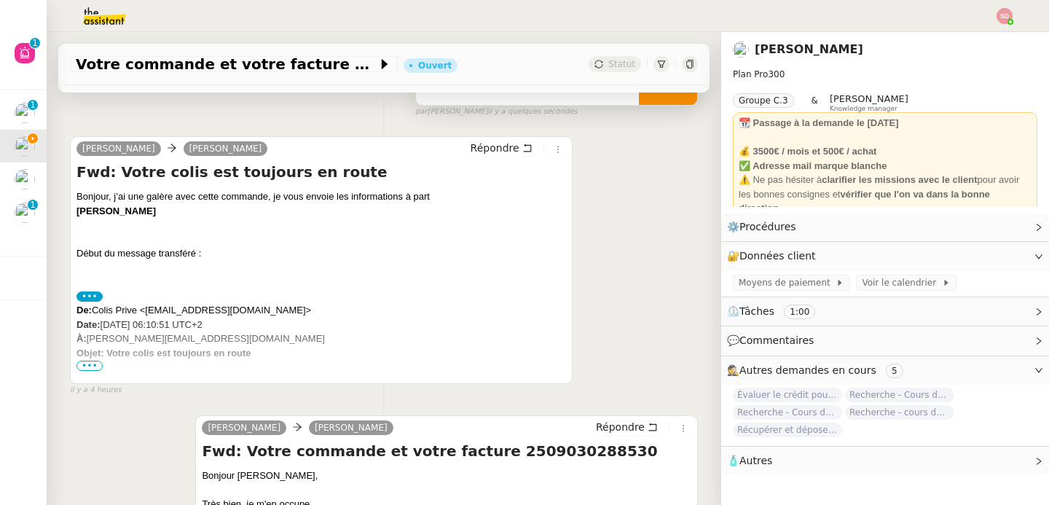
click at [93, 366] on span "•••" at bounding box center [89, 366] width 26 height 10
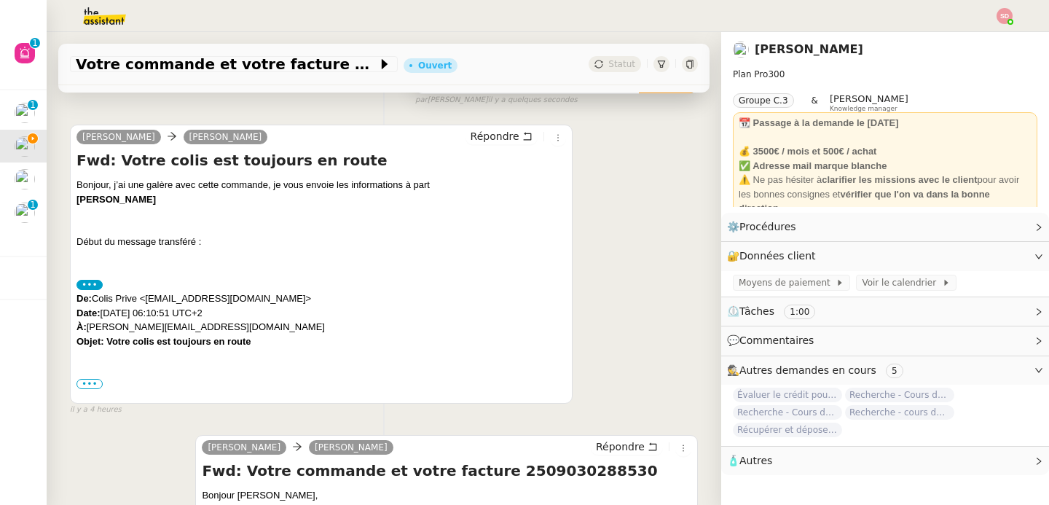
scroll to position [202, 0]
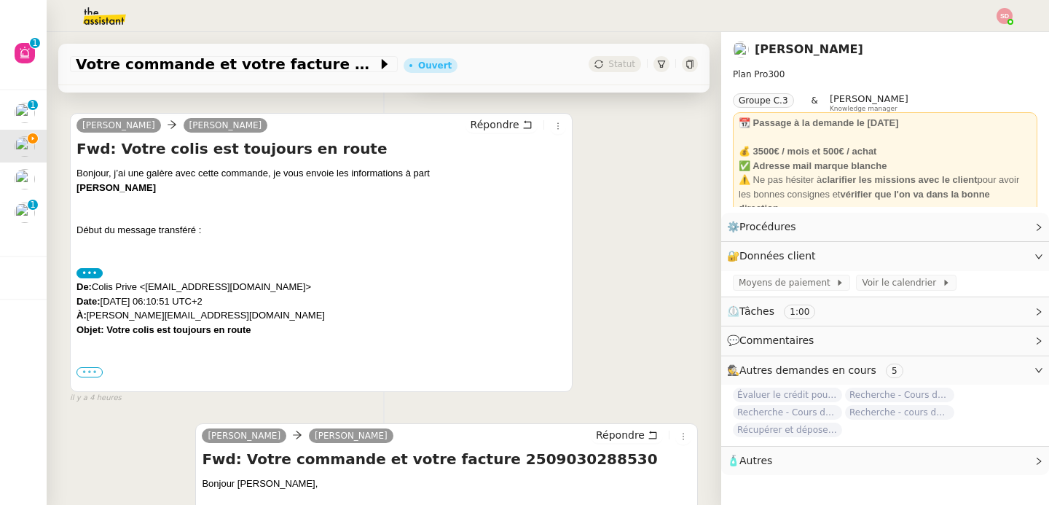
click at [85, 374] on label "•••" at bounding box center [89, 372] width 26 height 10
click at [0, 0] on input "•••" at bounding box center [0, 0] width 0 height 0
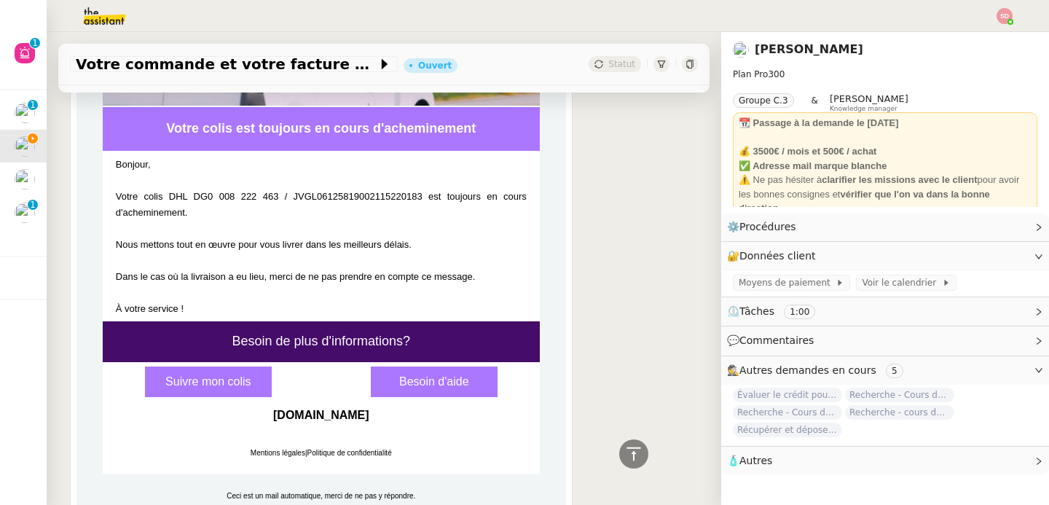
scroll to position [747, 0]
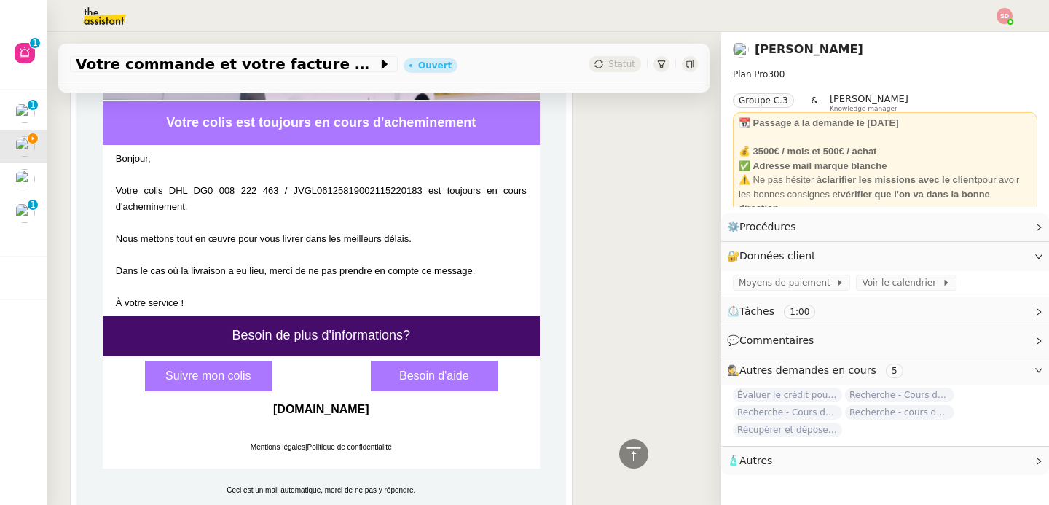
click at [214, 377] on link "Suivre mon colis" at bounding box center [208, 376] width 127 height 31
click at [988, 259] on link "Modifier" at bounding box center [999, 256] width 42 height 17
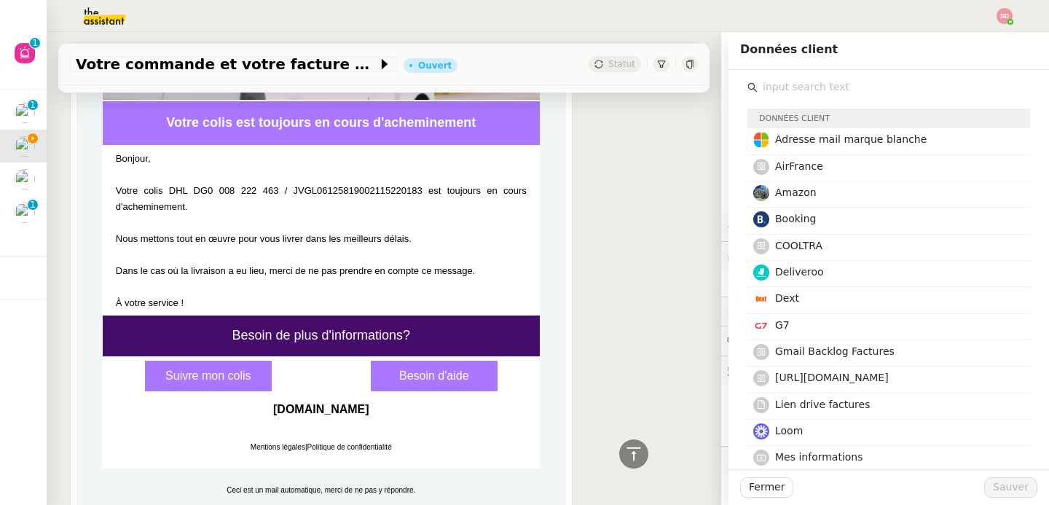
click at [321, 205] on div "Bonjour, Votre colis DHL DG0 008 222 463 / JVGL06125819002115220183 est toujour…" at bounding box center [321, 231] width 411 height 160
click at [204, 388] on link "Suivre mon colis" at bounding box center [208, 376] width 127 height 31
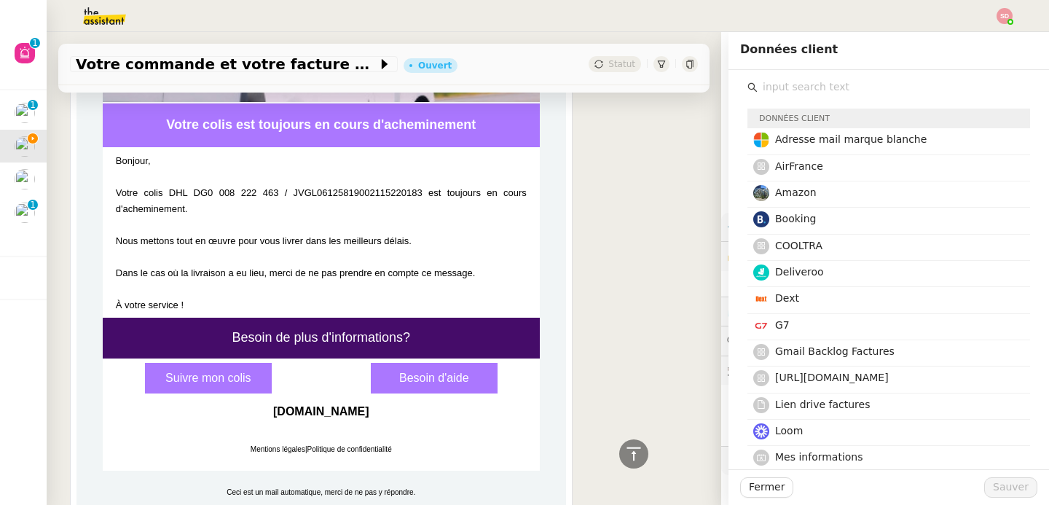
scroll to position [744, 0]
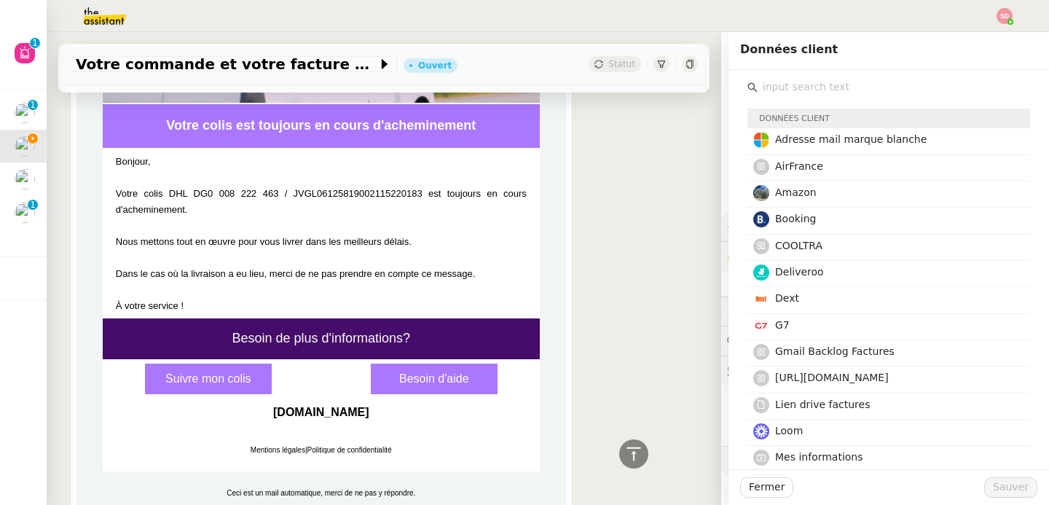
click at [149, 181] on div "Bonjour, Votre colis DHL DG0 008 222 463 / JVGL06125819002115220183 est toujour…" at bounding box center [321, 234] width 411 height 160
click at [331, 189] on span "Bonjour, Votre colis DHL DG0 008 222 463 / JVGL06125819002115220183 est toujour…" at bounding box center [321, 233] width 411 height 155
copy span "JVGL06125819002115220183"
click at [277, 235] on div "Bonjour, Votre colis DHL DG0 008 222 463 / JVGL06125819002115220183 est toujour…" at bounding box center [321, 234] width 411 height 160
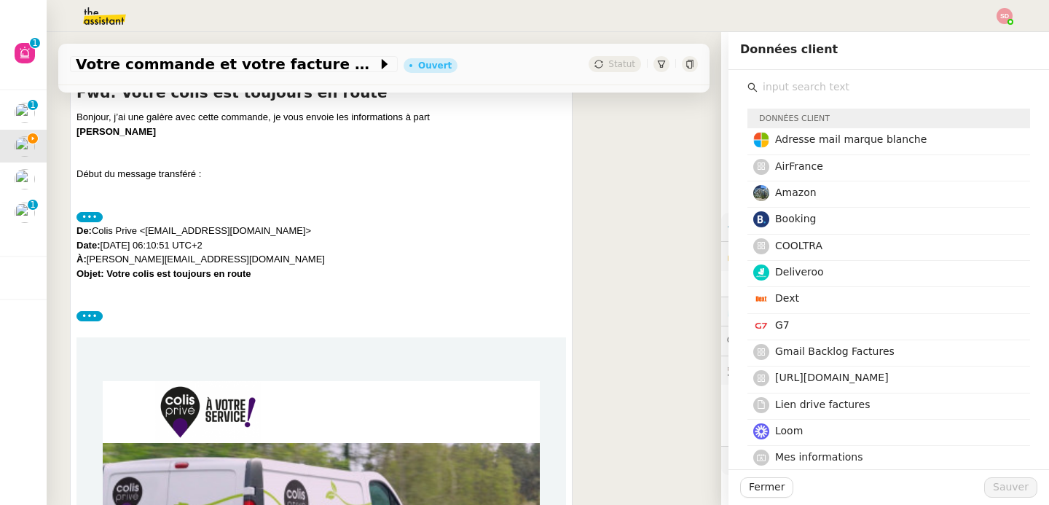
scroll to position [0, 0]
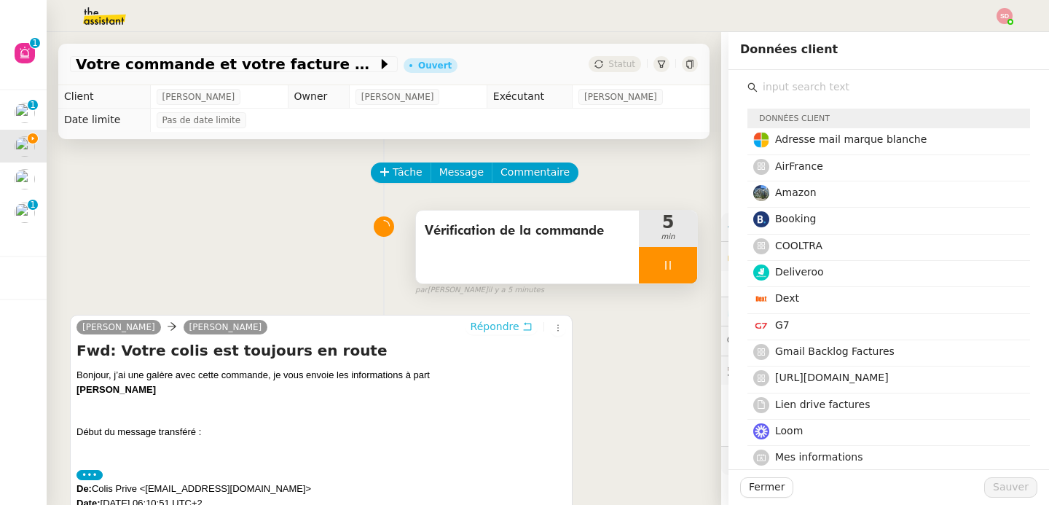
click at [503, 327] on span "Répondre" at bounding box center [495, 326] width 49 height 15
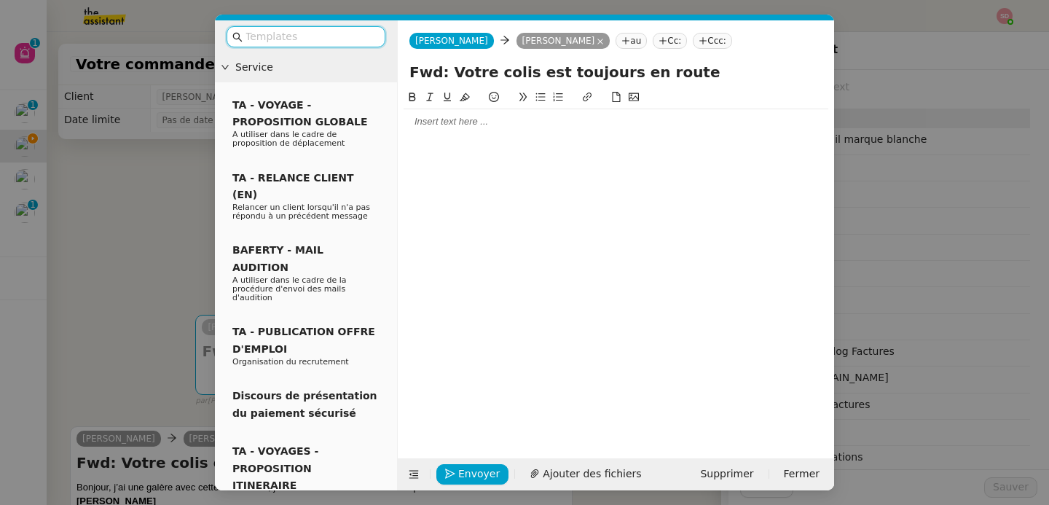
click at [509, 125] on div at bounding box center [616, 121] width 425 height 13
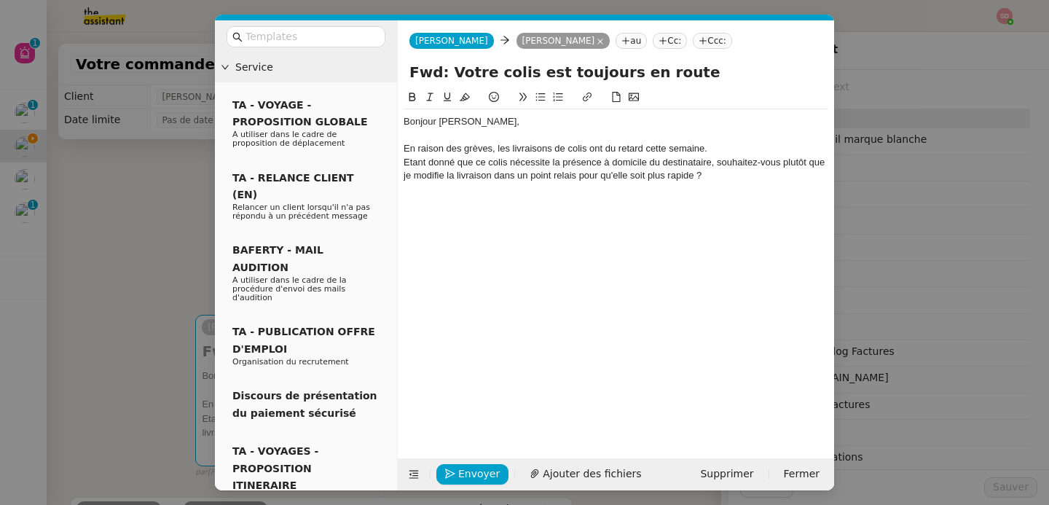
click at [540, 90] on button at bounding box center [540, 97] width 17 height 17
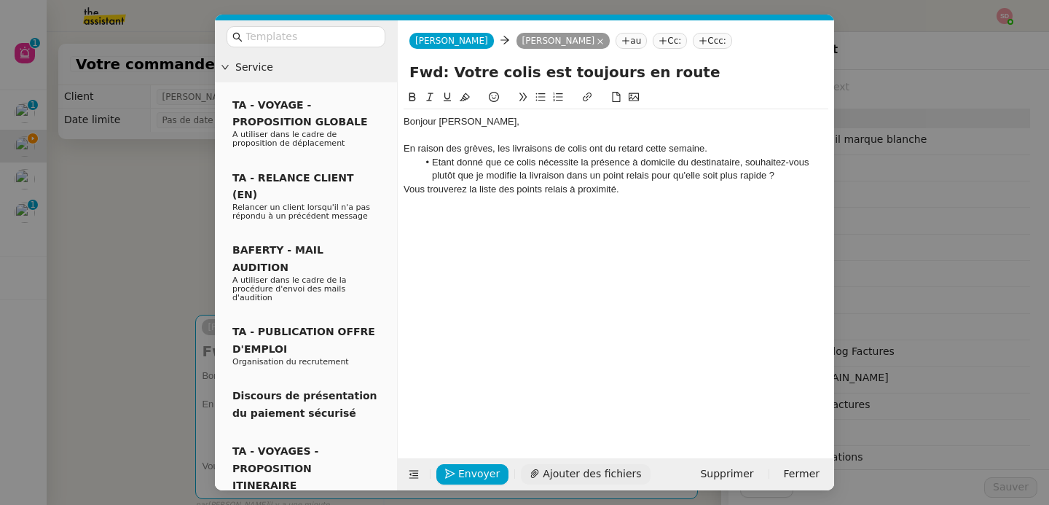
click at [584, 471] on span "Ajouter des fichiers" at bounding box center [592, 473] width 98 height 17
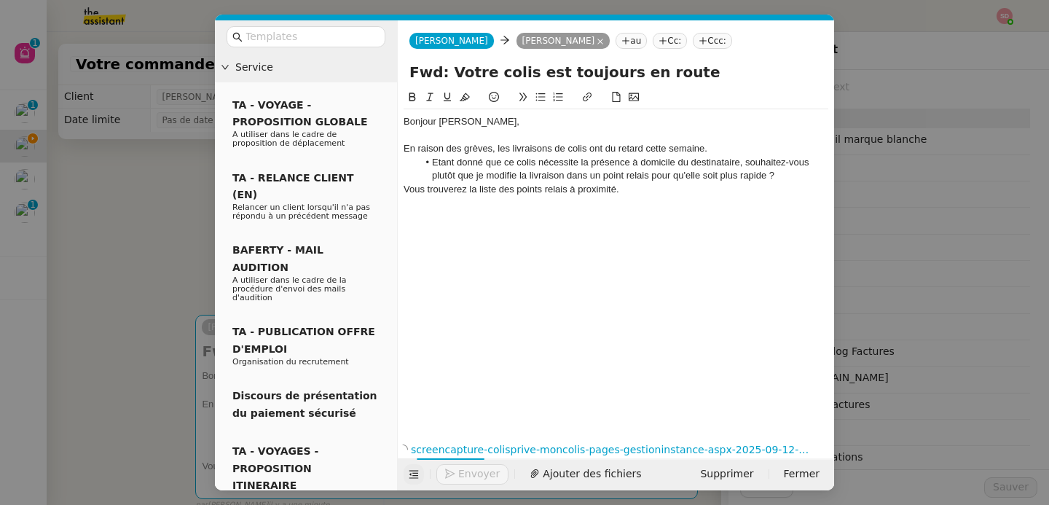
click at [417, 471] on icon at bounding box center [414, 474] width 10 height 10
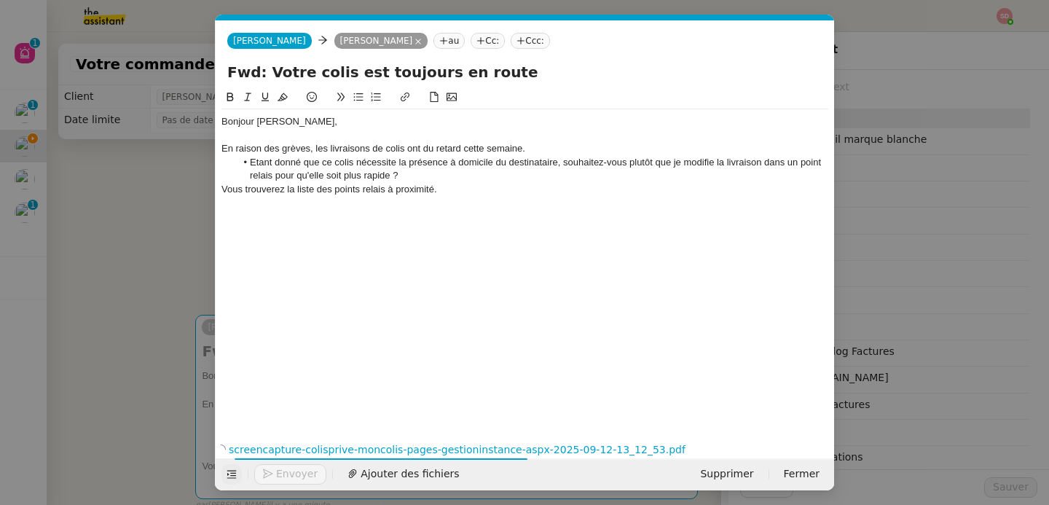
click at [471, 184] on div "Vous trouverez la liste des points relais à proximité." at bounding box center [524, 189] width 607 height 13
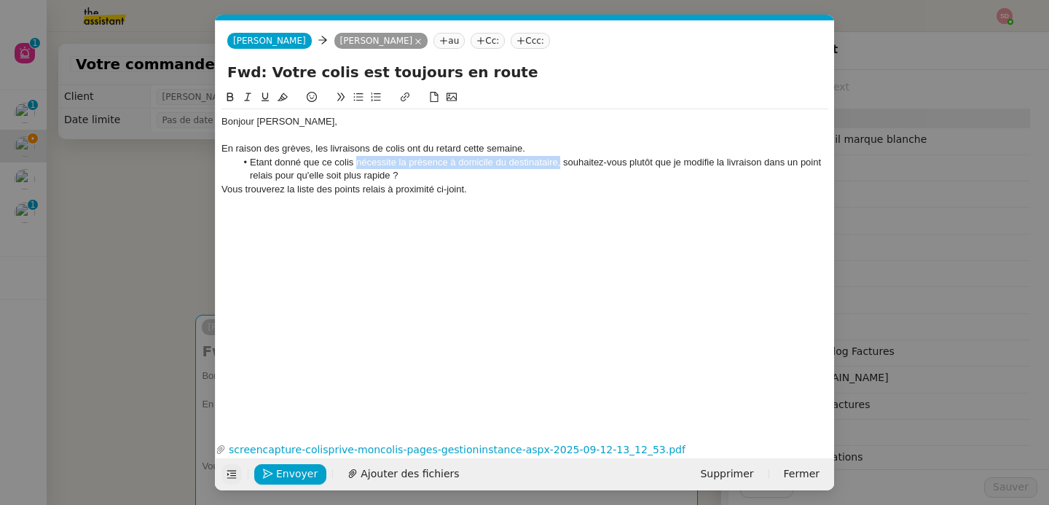
drag, startPoint x: 356, startPoint y: 164, endPoint x: 560, endPoint y: 159, distance: 204.0
click at [560, 159] on li "Etant donné que ce colis nécessite la présence à domicile du destinataire, souh…" at bounding box center [532, 169] width 593 height 27
click at [230, 101] on icon at bounding box center [230, 97] width 7 height 9
click at [546, 178] on li "Etant donné que ce colis nécessite la présence à domicile du destinataire, souh…" at bounding box center [532, 169] width 593 height 27
drag, startPoint x: 258, startPoint y: 178, endPoint x: 299, endPoint y: 178, distance: 40.8
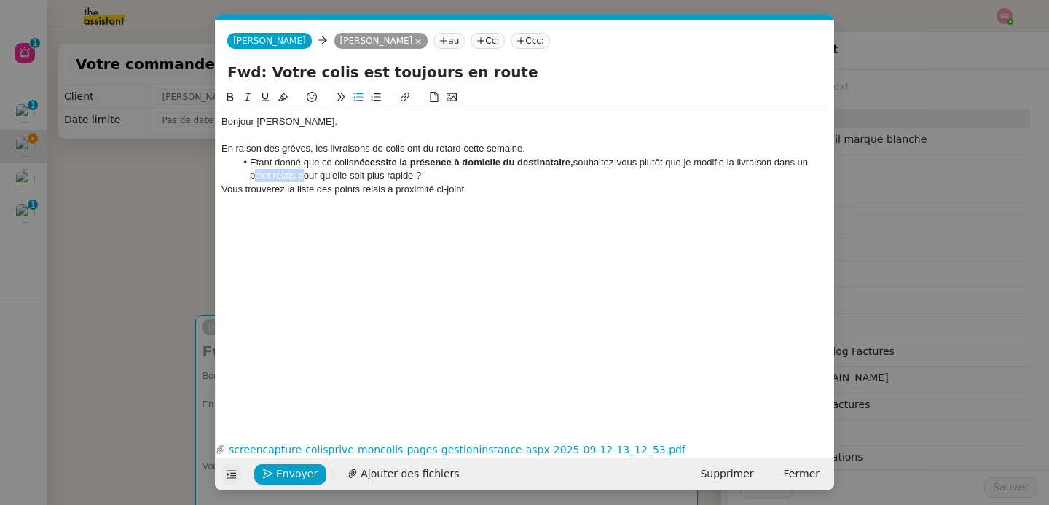
click at [299, 178] on li "Etant donné que ce colis nécessite la présence à domicile du destinataire, souh…" at bounding box center [532, 169] width 593 height 27
click at [234, 98] on icon at bounding box center [230, 97] width 10 height 10
click at [510, 196] on div at bounding box center [524, 202] width 607 height 13
click at [294, 473] on span "Envoyer" at bounding box center [297, 473] width 42 height 17
click at [294, 473] on span "Confirmer l'envoi" at bounding box center [319, 473] width 87 height 17
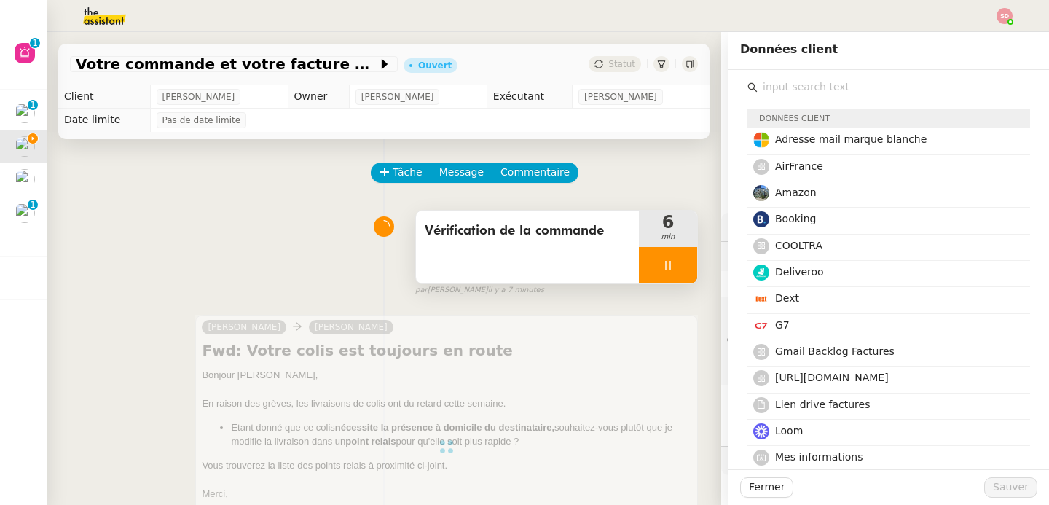
click at [661, 259] on div at bounding box center [668, 265] width 58 height 36
click at [677, 259] on icon at bounding box center [683, 265] width 12 height 12
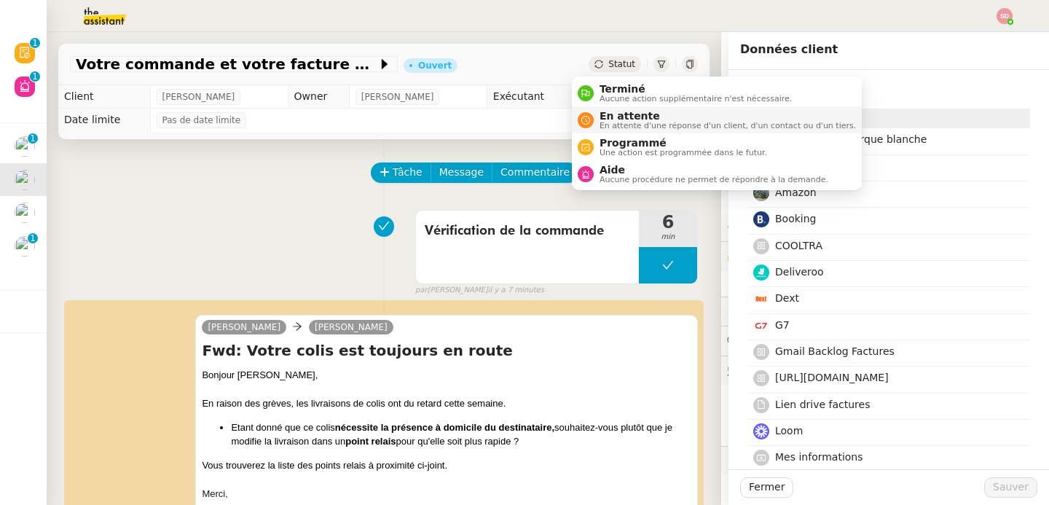
click at [623, 117] on span "En attente" at bounding box center [728, 116] width 256 height 12
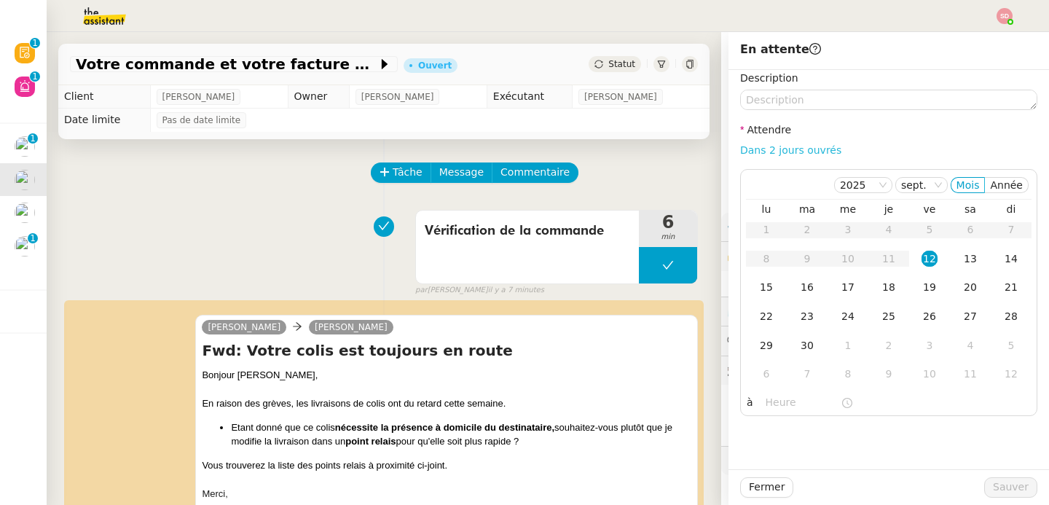
click at [804, 149] on link "Dans 2 jours ouvrés" at bounding box center [790, 150] width 101 height 12
type input "07:00"
click at [996, 489] on span "Sauver" at bounding box center [1011, 487] width 36 height 17
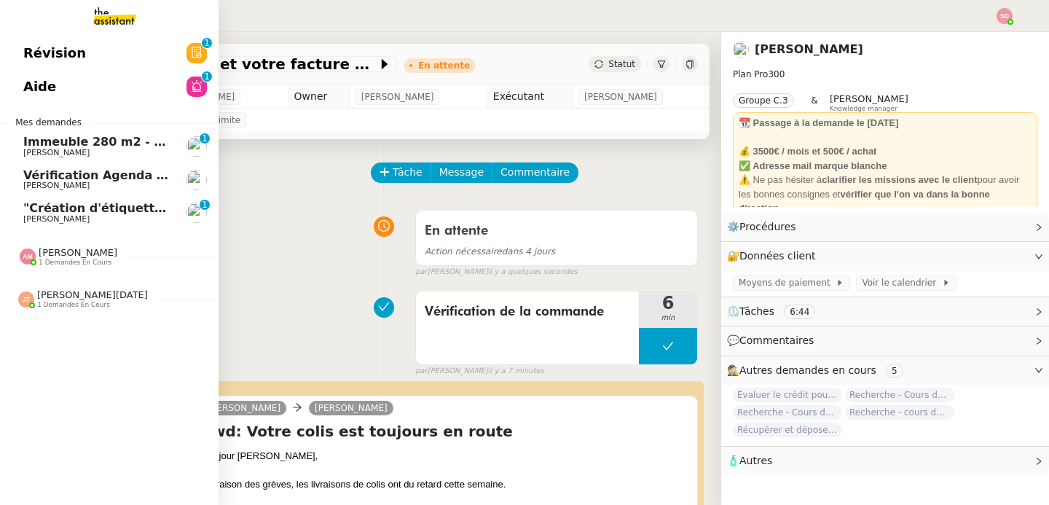
click at [44, 215] on span "[PERSON_NAME]" at bounding box center [56, 218] width 66 height 9
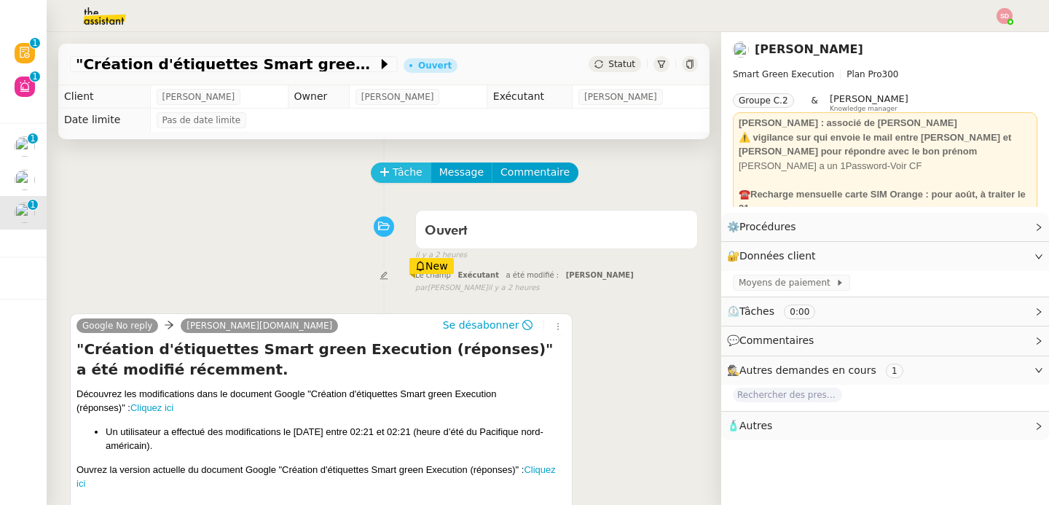
click at [381, 176] on button "Tâche" at bounding box center [401, 172] width 60 height 20
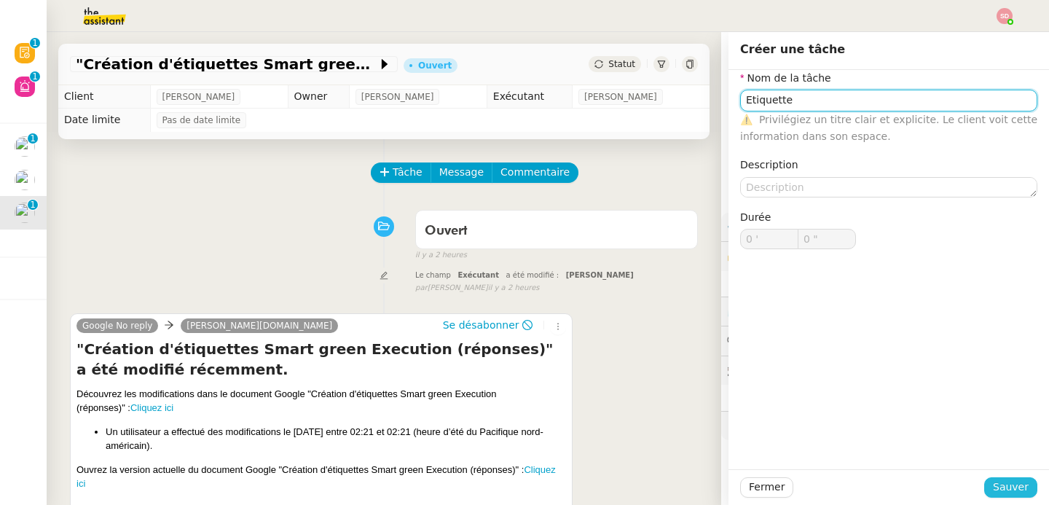
type input "Etiquette"
click at [994, 487] on span "Sauver" at bounding box center [1011, 487] width 36 height 17
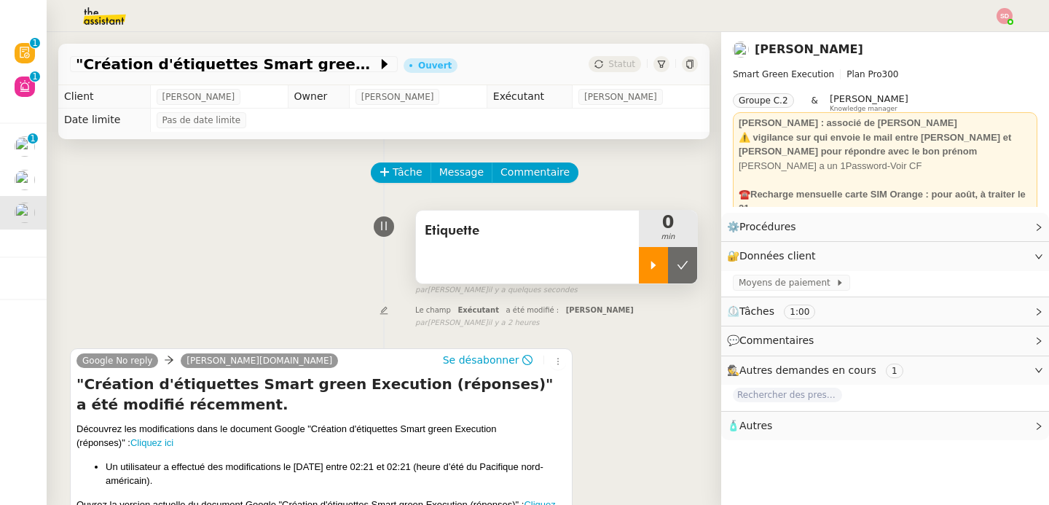
click at [642, 272] on div at bounding box center [653, 265] width 29 height 36
click at [168, 442] on link "Cliquez ici" at bounding box center [151, 442] width 43 height 11
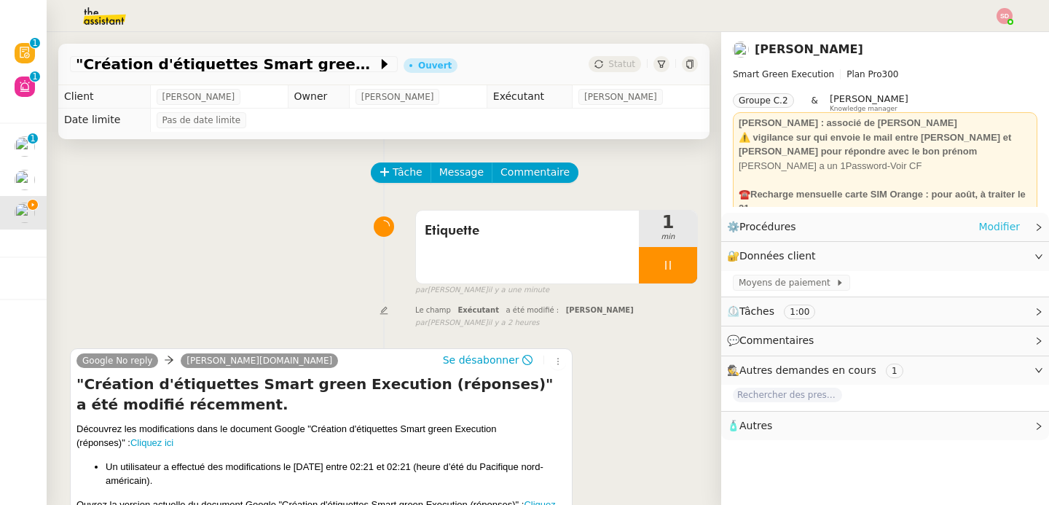
click at [978, 226] on link "Modifier" at bounding box center [999, 227] width 42 height 17
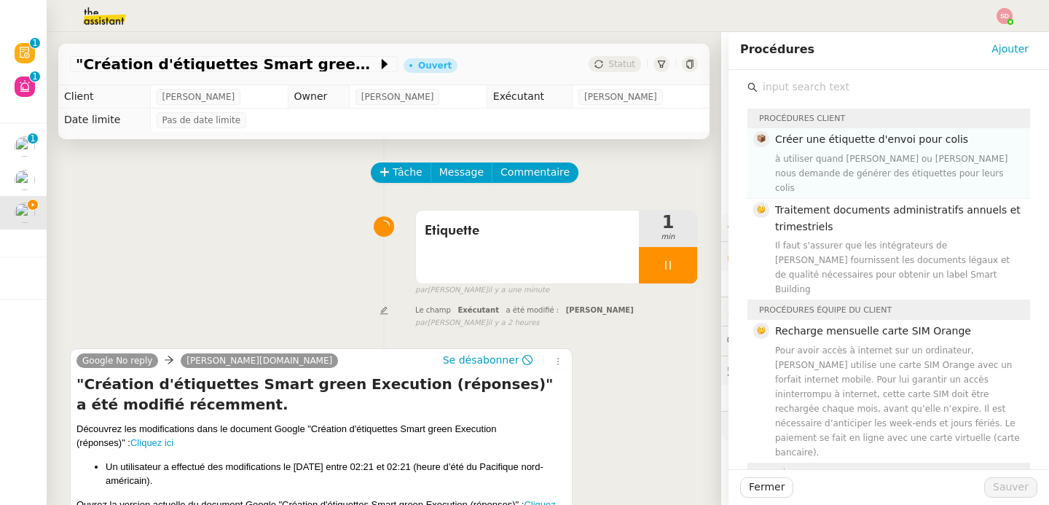
click at [856, 138] on span "Créer une étiquette d'envoi pour colis" at bounding box center [871, 139] width 193 height 12
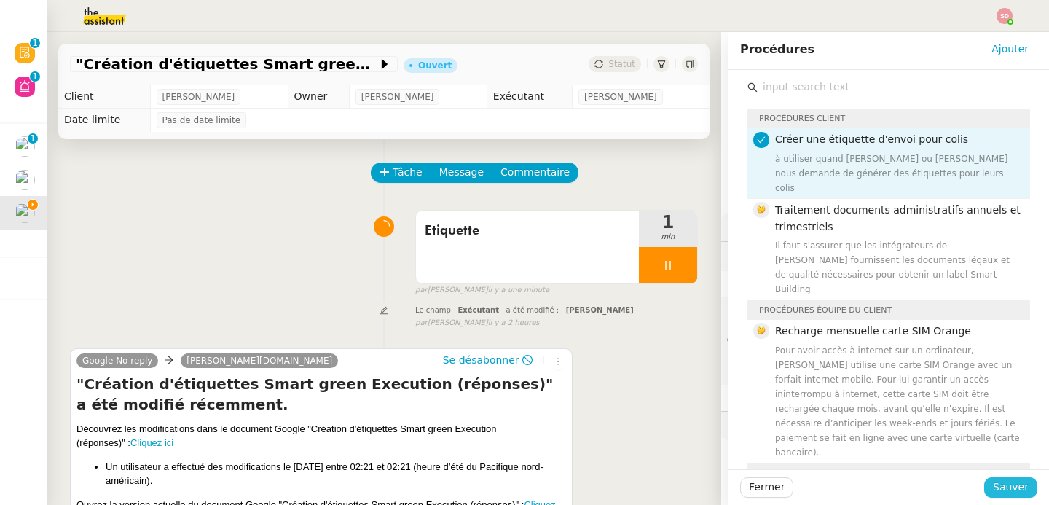
click at [997, 492] on span "Sauver" at bounding box center [1011, 487] width 36 height 17
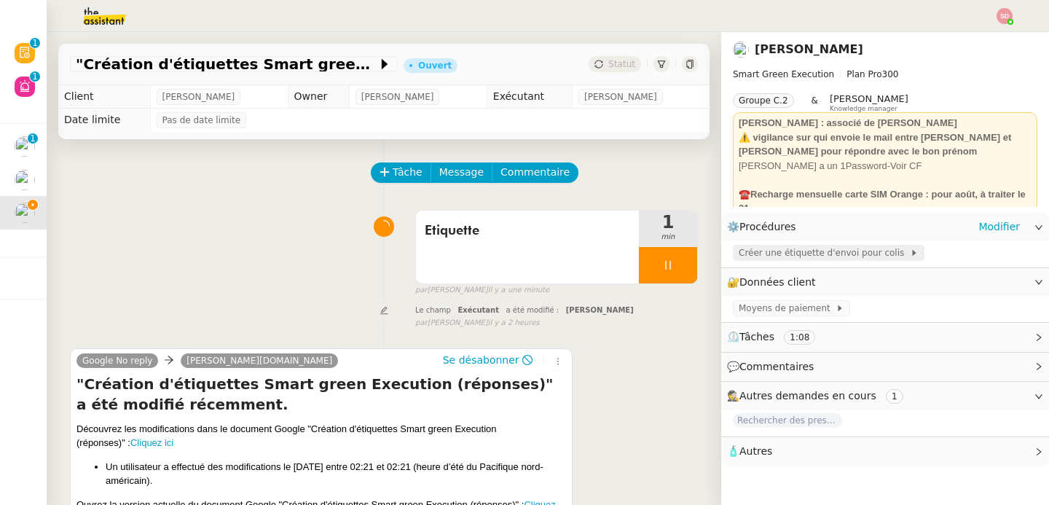
click at [786, 259] on span "Créer une étiquette d'envoi pour colis" at bounding box center [824, 252] width 171 height 15
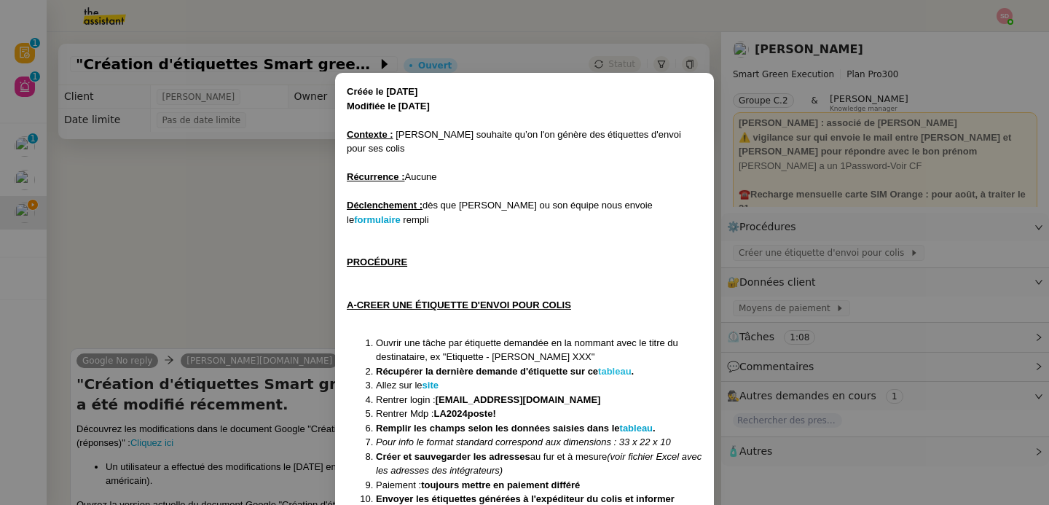
click at [628, 366] on strong "tableau" at bounding box center [615, 371] width 34 height 11
click at [29, 216] on nz-modal-container "Créée le [DATE] Modifiée le [DATE] Contexte : [PERSON_NAME] souhaite qu’on l'on…" at bounding box center [524, 252] width 1049 height 505
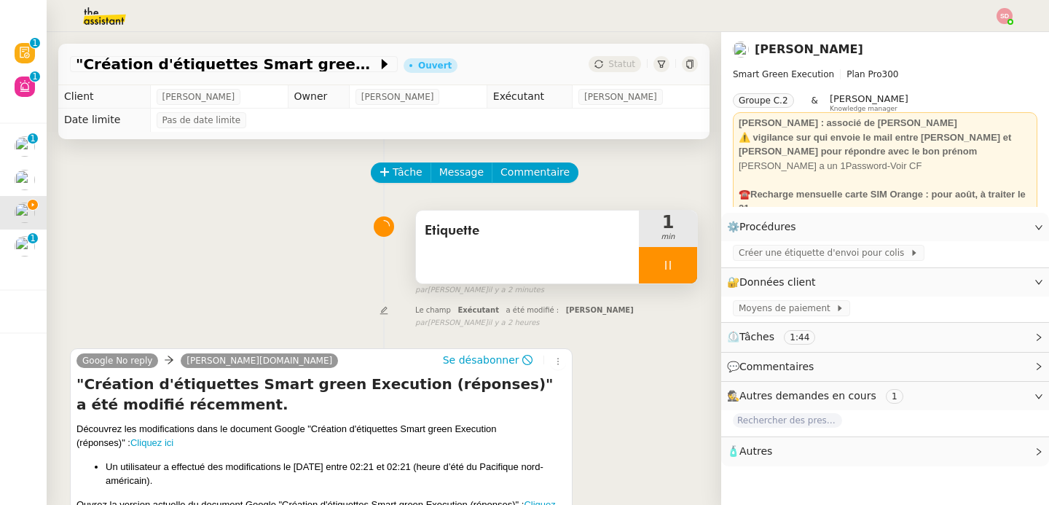
click at [525, 265] on div "Etiquette" at bounding box center [527, 247] width 223 height 73
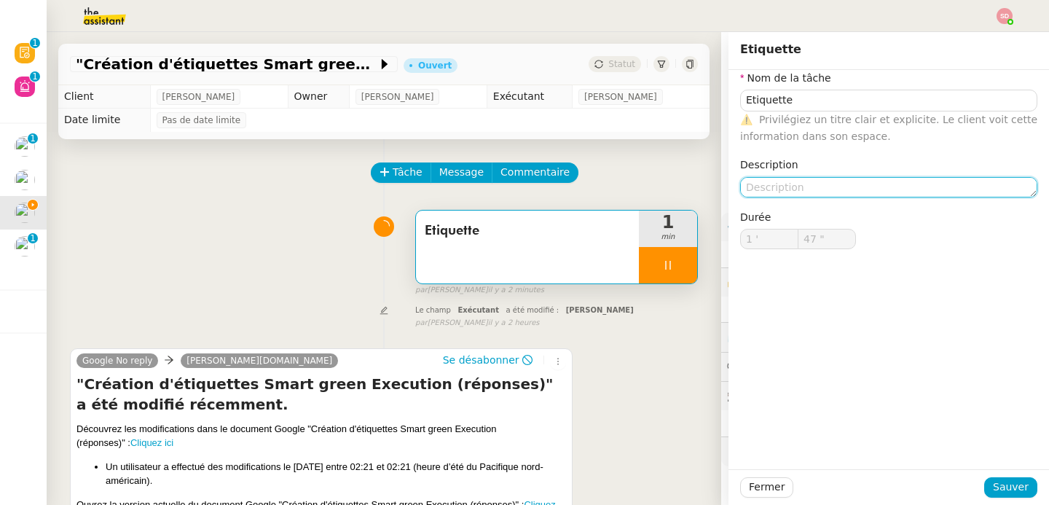
click at [884, 179] on textarea at bounding box center [888, 187] width 297 height 20
paste textarea "[PERSON_NAME]"
type textarea "[PERSON_NAME]"
type input "48 ""
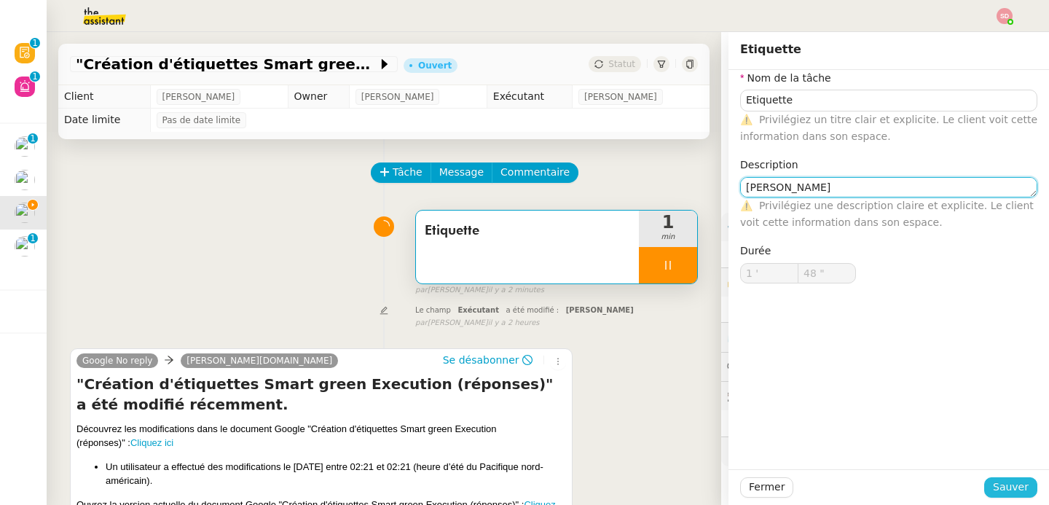
type textarea "[PERSON_NAME]"
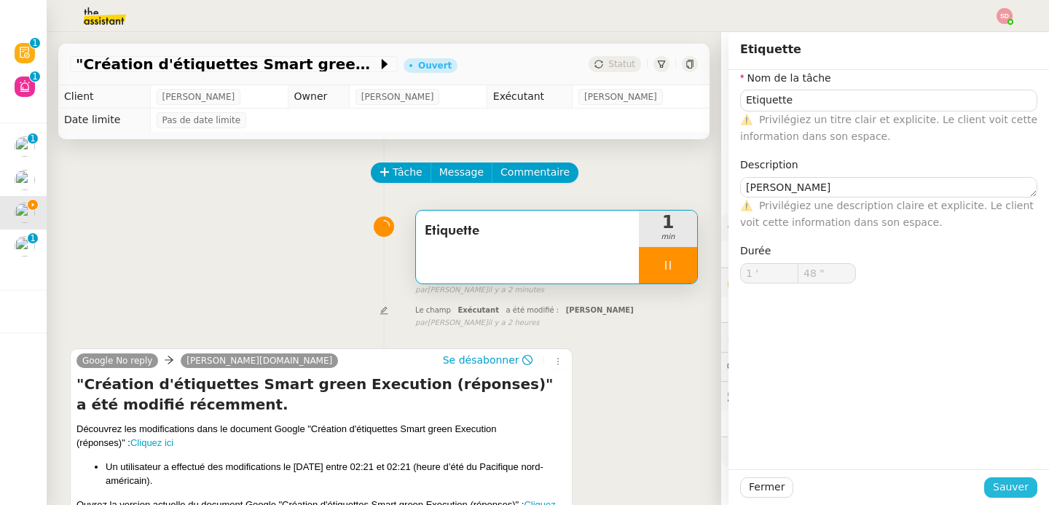
click at [996, 487] on span "Sauver" at bounding box center [1011, 487] width 36 height 17
type input "49 ""
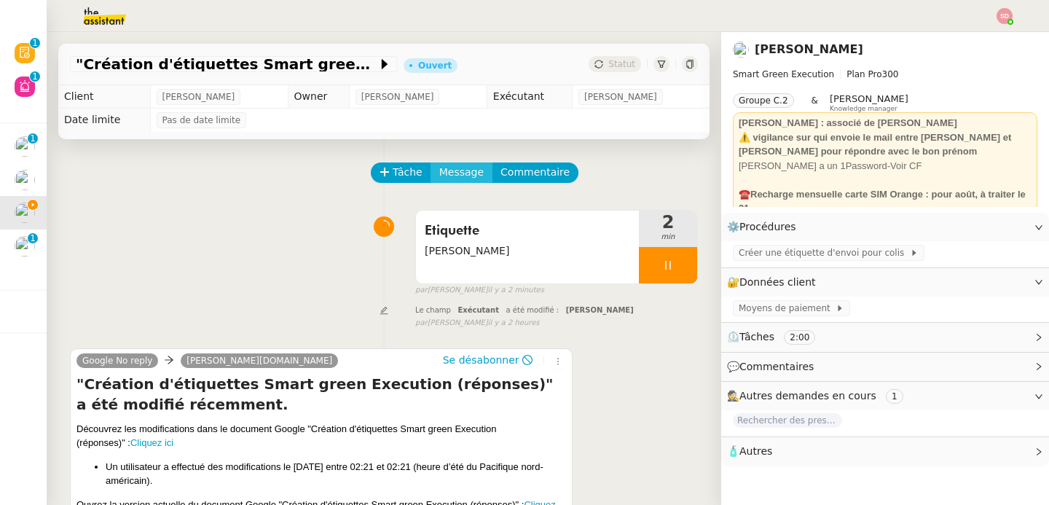
click at [460, 170] on span "Message" at bounding box center [461, 172] width 44 height 17
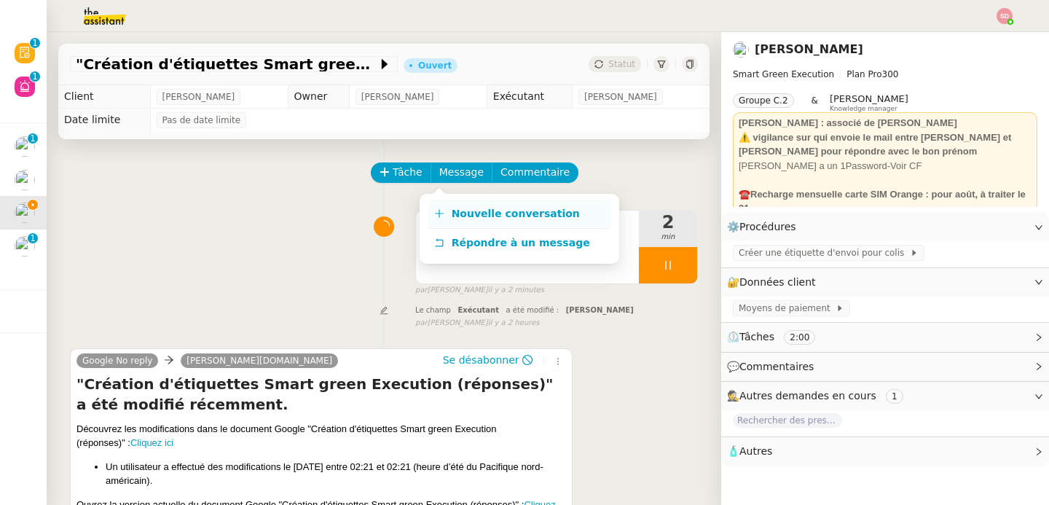
click at [465, 202] on link "Nouvelle conversation" at bounding box center [519, 214] width 182 height 29
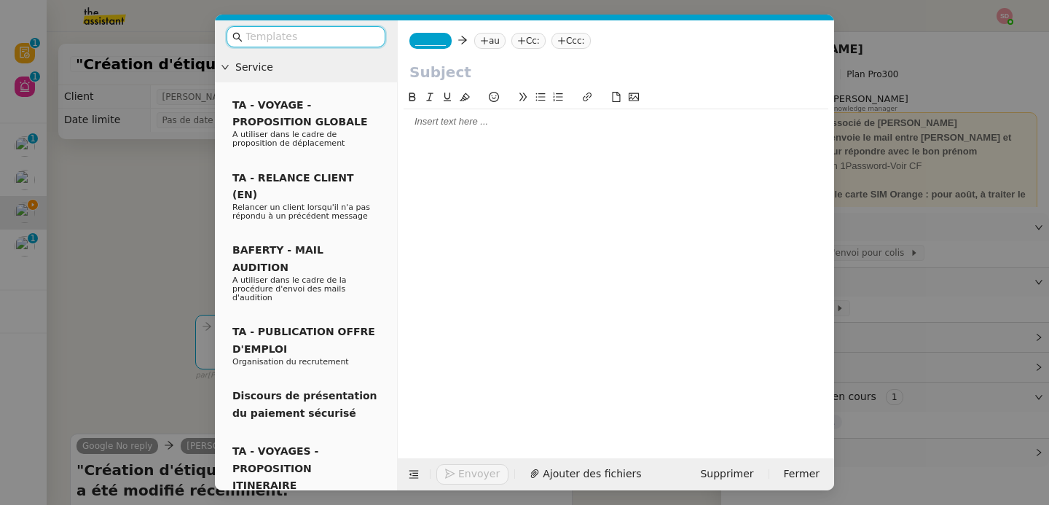
click at [439, 40] on span "_______" at bounding box center [430, 41] width 31 height 10
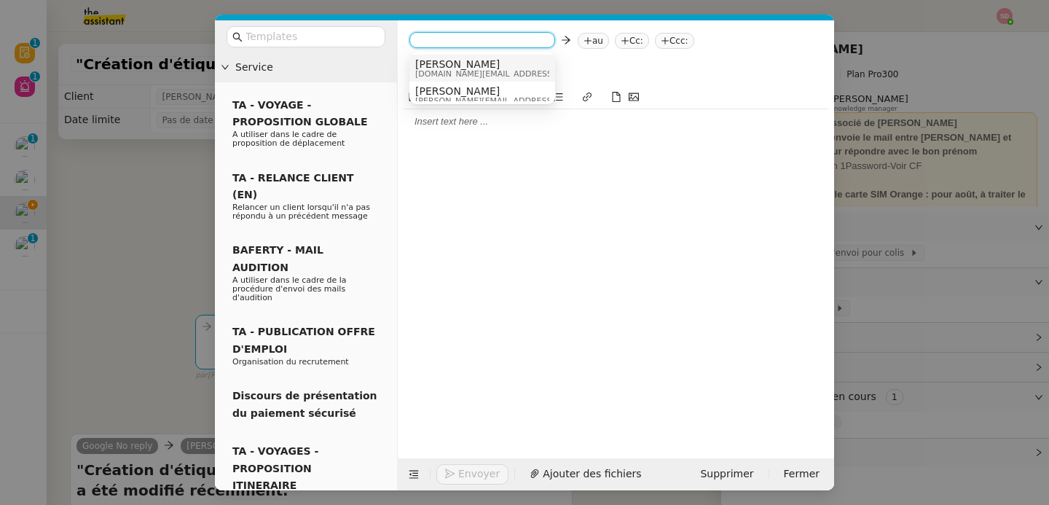
click at [440, 59] on span "[PERSON_NAME]" at bounding box center [518, 64] width 207 height 12
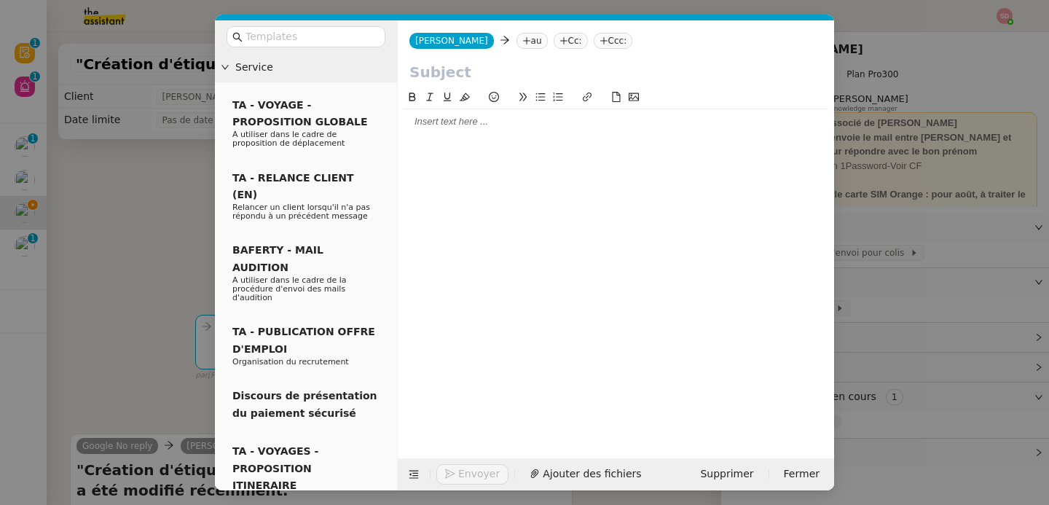
click at [516, 45] on nz-tag "au" at bounding box center [531, 41] width 31 height 16
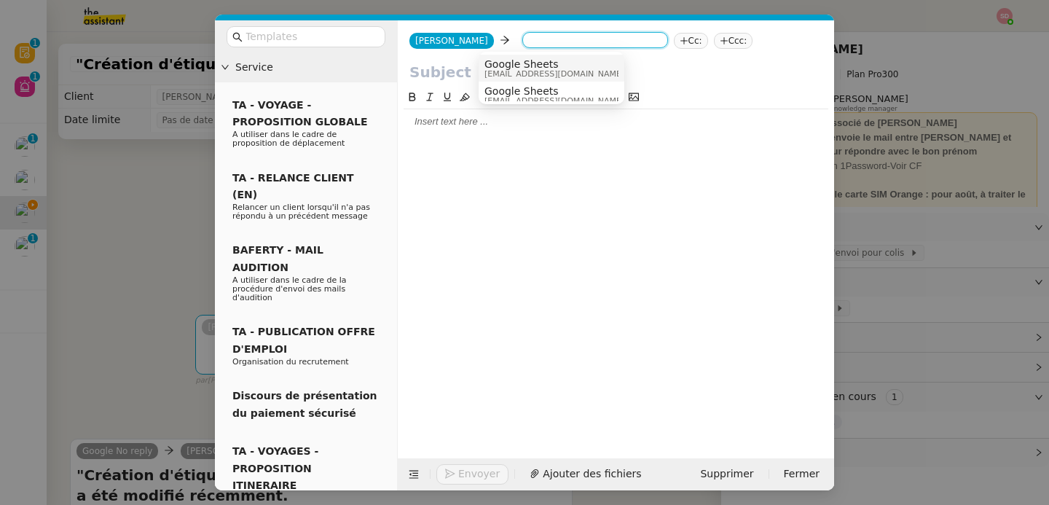
paste input "[EMAIL_ADDRESS][DOMAIN_NAME]"
type input "[EMAIL_ADDRESS][DOMAIN_NAME]"
click at [498, 61] on span "[EMAIL_ADDRESS][DOMAIN_NAME]" at bounding box center [573, 64] width 178 height 12
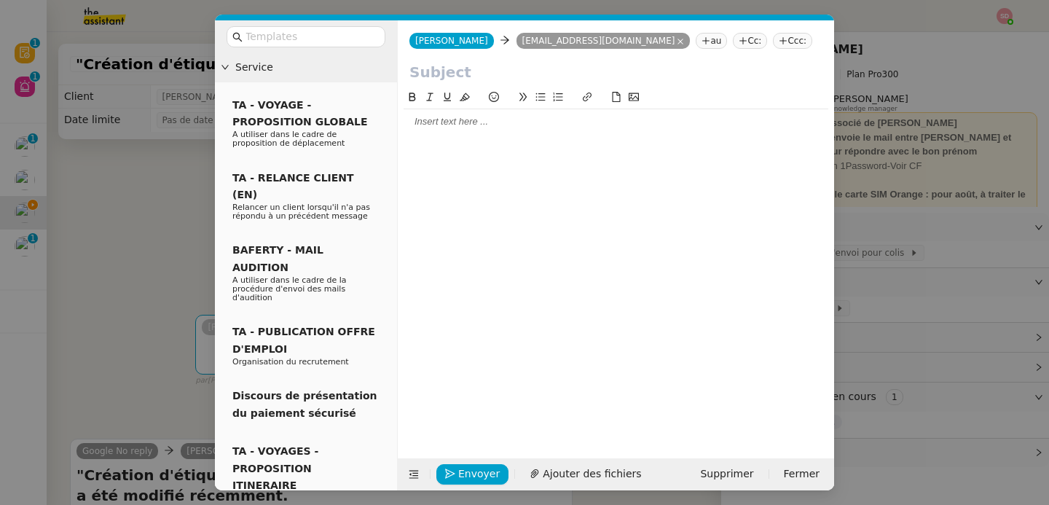
click at [733, 40] on nz-tag "Cc:" at bounding box center [750, 41] width 34 height 16
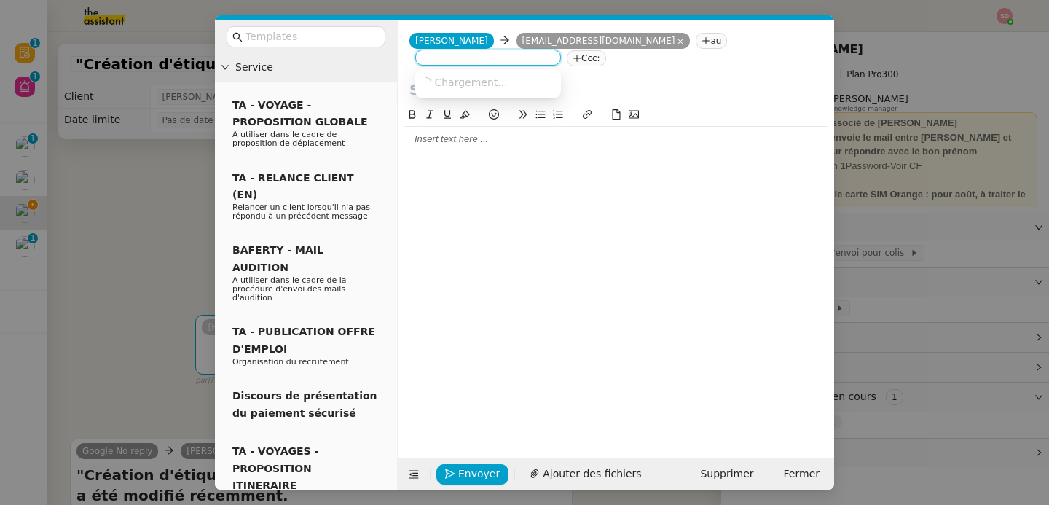
paste input "[PERSON_NAME][EMAIL_ADDRESS][DOMAIN_NAME]"
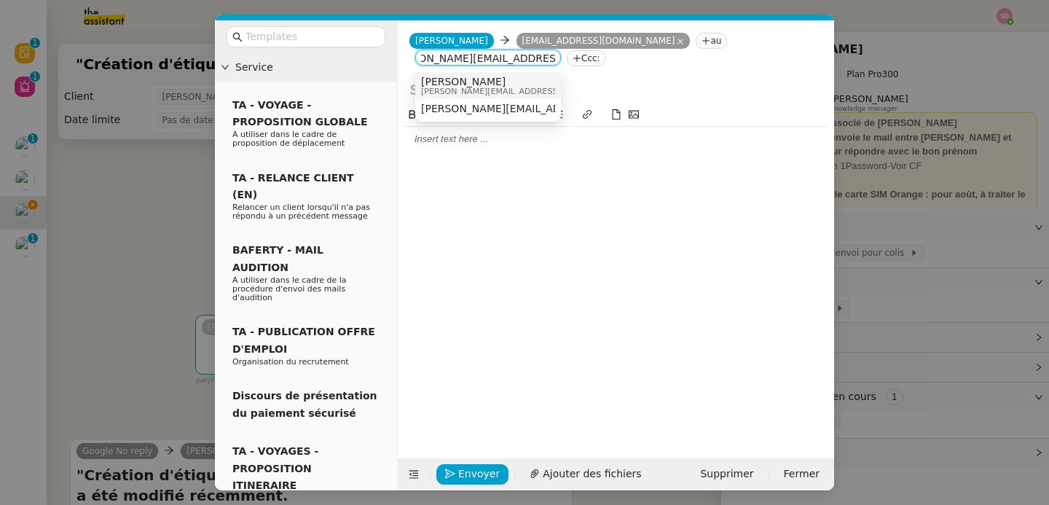
type input "[PERSON_NAME][EMAIL_ADDRESS][DOMAIN_NAME]"
click at [509, 87] on span "[PERSON_NAME][EMAIL_ADDRESS][DOMAIN_NAME]" at bounding box center [524, 91] width 207 height 8
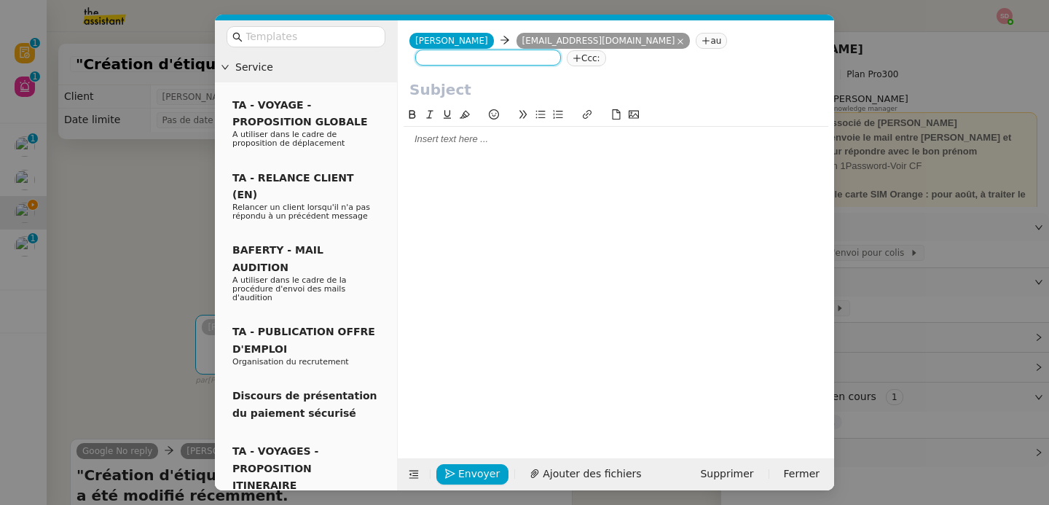
scroll to position [0, 0]
click at [509, 88] on input "text" at bounding box center [615, 90] width 413 height 22
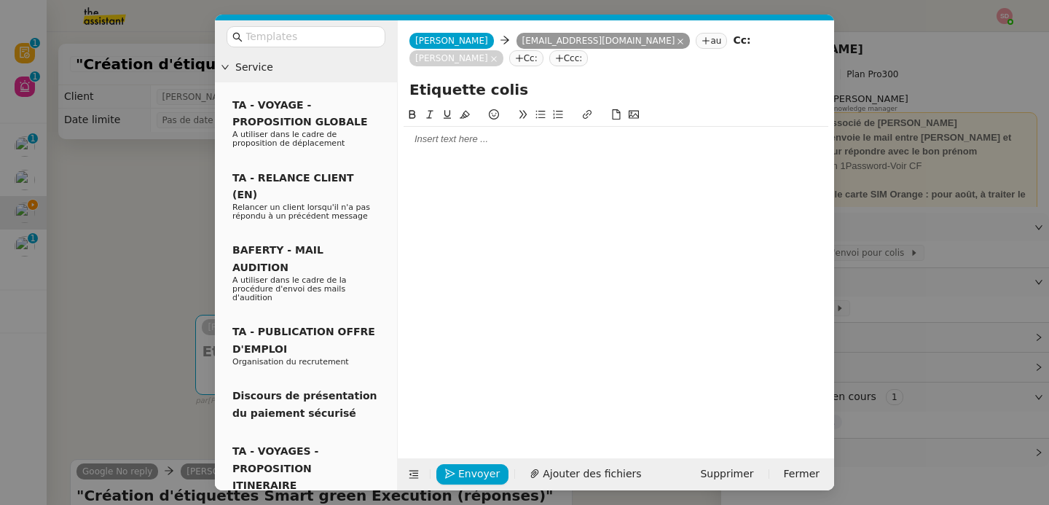
type input "Etiquette colis"
click at [456, 135] on div at bounding box center [616, 139] width 425 height 13
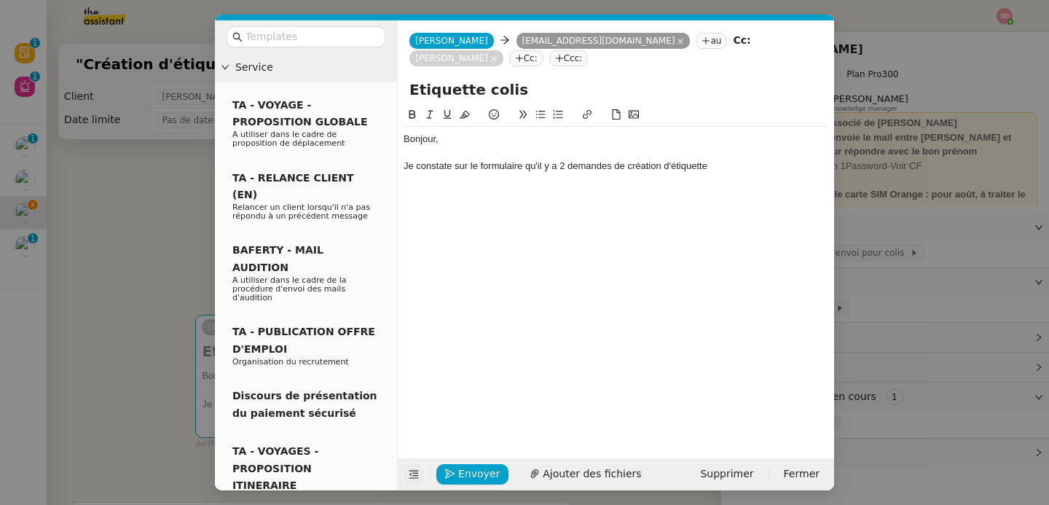
click at [408, 476] on icon at bounding box center [413, 474] width 19 height 10
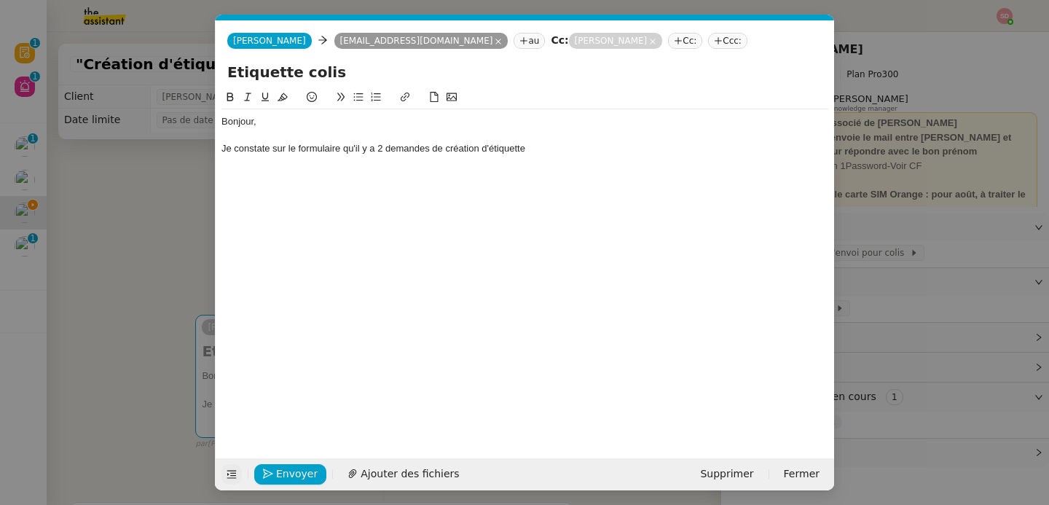
click at [552, 144] on div "Je constate sur le formulaire qu'il y a 2 demandes de création d'étiquette" at bounding box center [524, 148] width 607 height 13
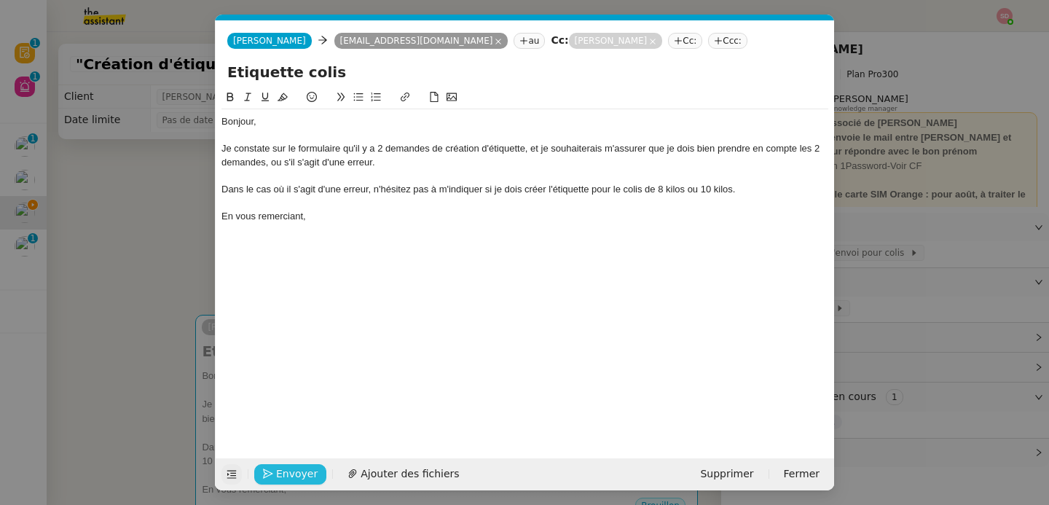
click at [275, 478] on button "Envoyer" at bounding box center [290, 474] width 72 height 20
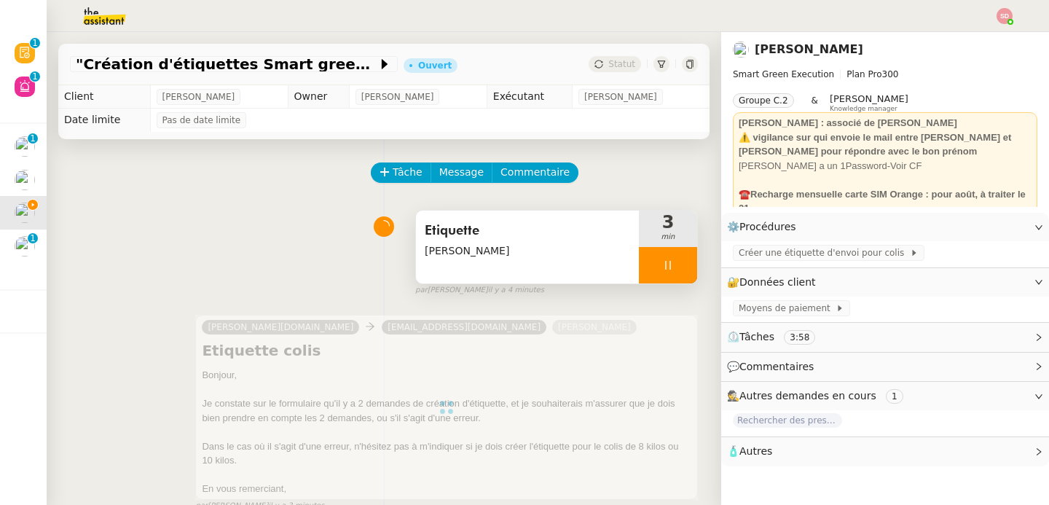
click at [662, 263] on icon at bounding box center [668, 265] width 12 height 12
click at [668, 263] on button at bounding box center [682, 265] width 29 height 36
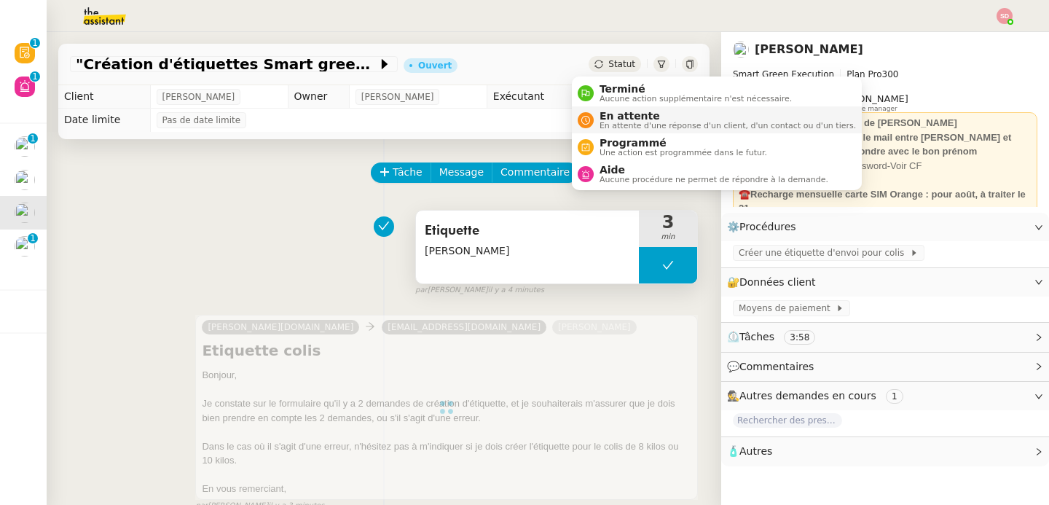
click at [587, 112] on nz-avatar at bounding box center [586, 120] width 16 height 16
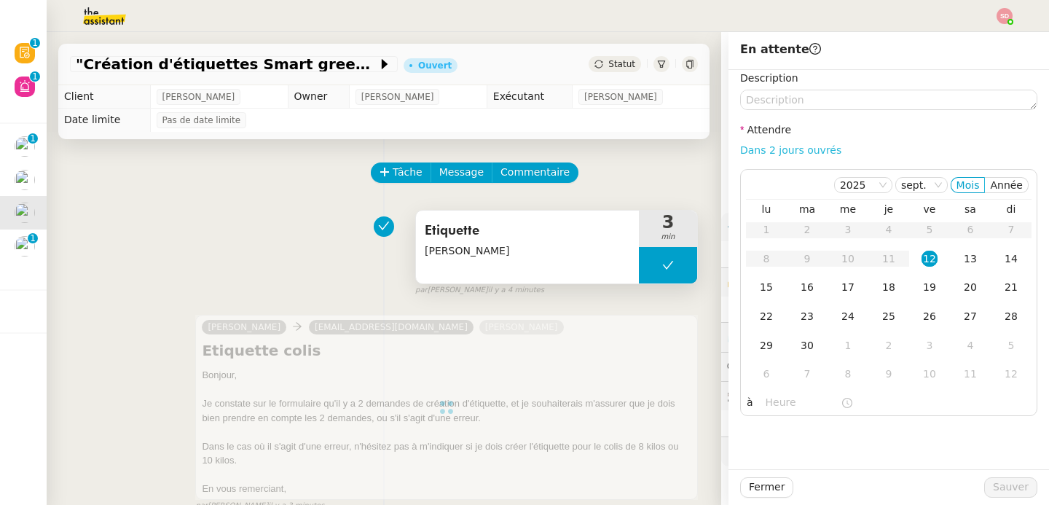
click at [783, 144] on link "Dans 2 jours ouvrés" at bounding box center [790, 150] width 101 height 12
type input "07:00"
click at [1010, 484] on span "Sauver" at bounding box center [1011, 487] width 36 height 17
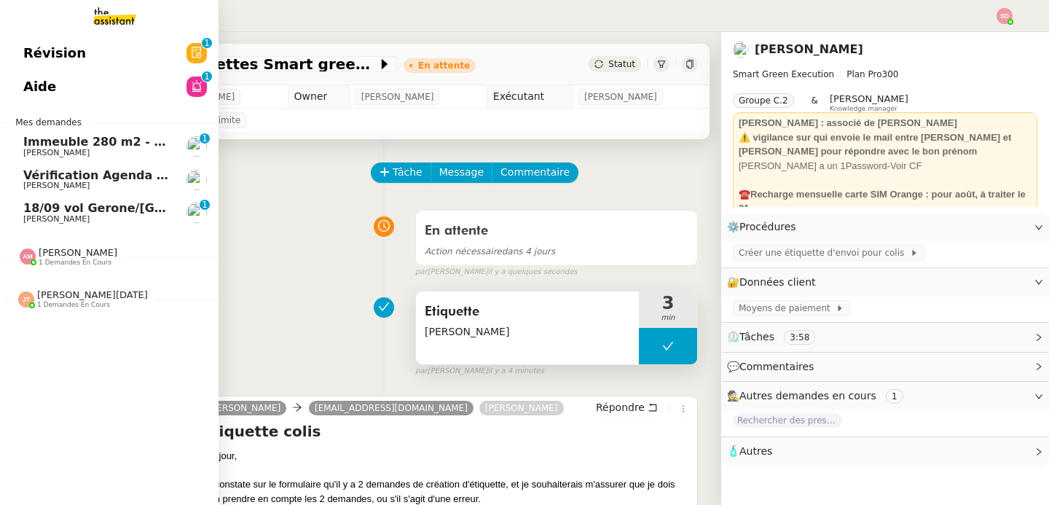
click at [12, 213] on link "18/09 vol Gerone/[GEOGRAPHIC_DATA] à [GEOGRAPHIC_DATA] [PERSON_NAME] 0 1 2 3 4 …" at bounding box center [109, 213] width 219 height 34
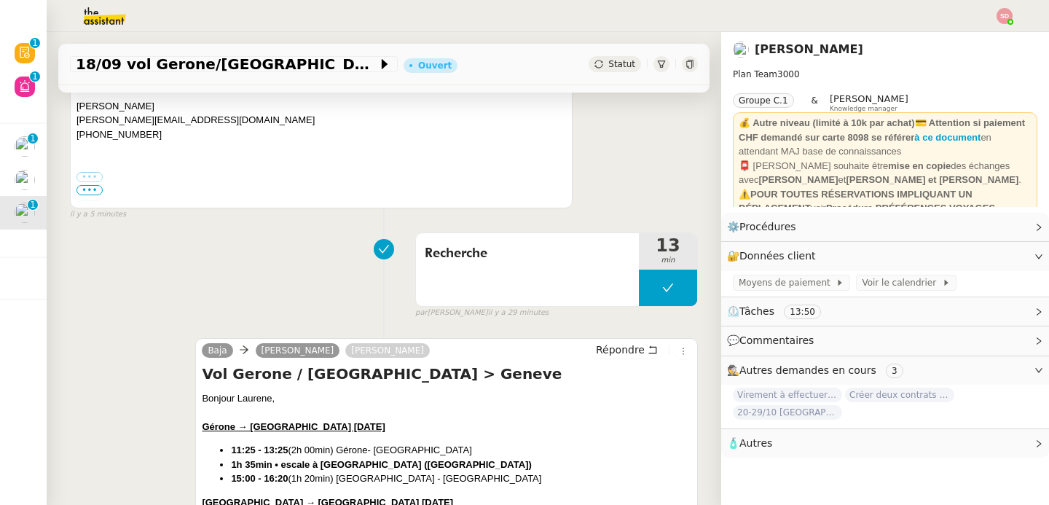
scroll to position [557, 0]
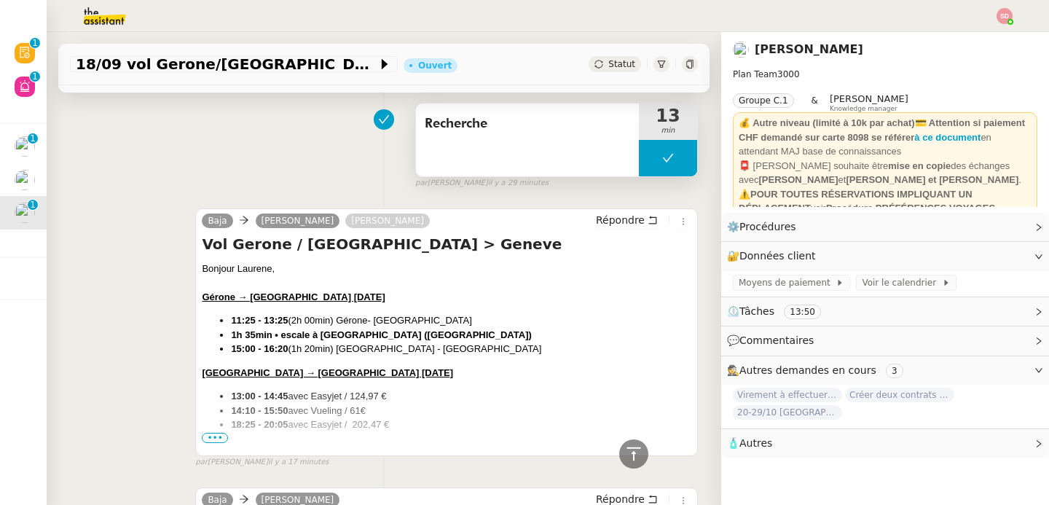
click at [639, 174] on button at bounding box center [668, 158] width 58 height 36
click at [639, 173] on div at bounding box center [653, 158] width 29 height 36
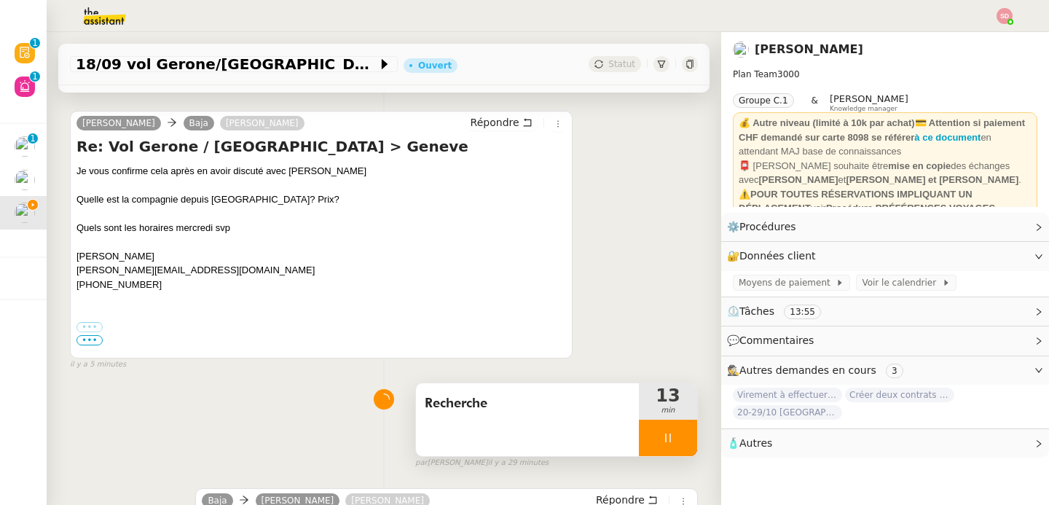
scroll to position [0, 0]
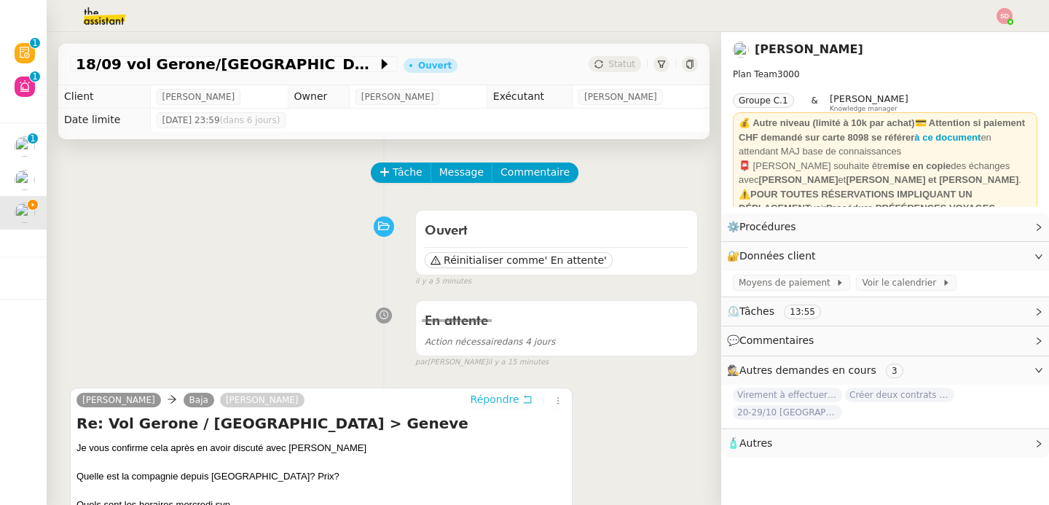
click at [498, 401] on span "Répondre" at bounding box center [495, 399] width 49 height 15
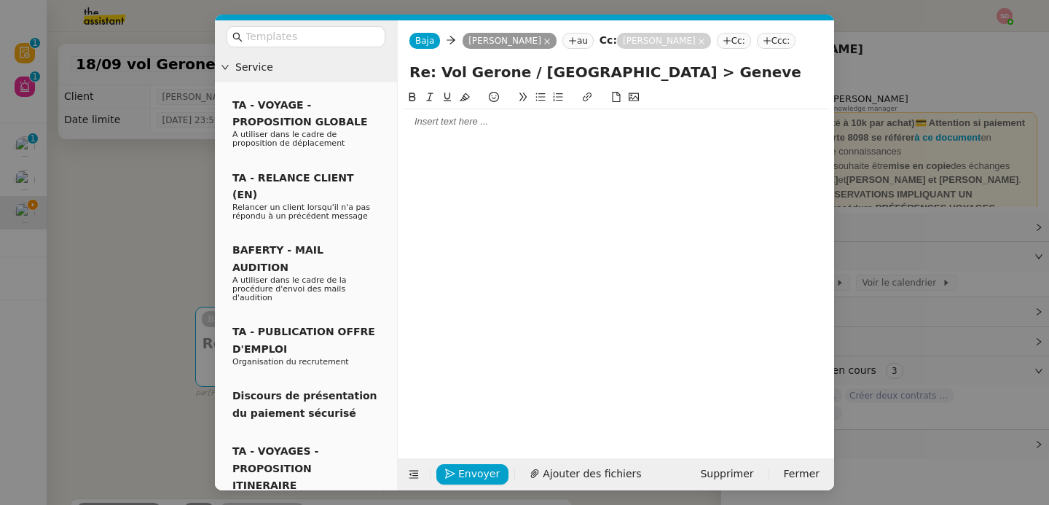
click at [464, 126] on div at bounding box center [616, 121] width 425 height 13
click at [417, 475] on icon at bounding box center [413, 475] width 9 height 8
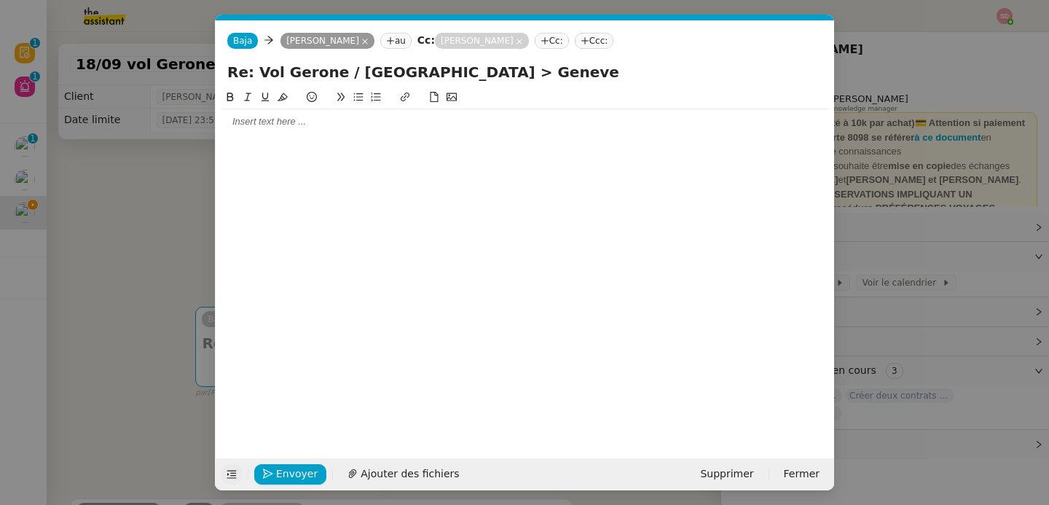
click at [113, 183] on nz-modal-container "Service TA - VOYAGE - PROPOSITION GLOBALE A utiliser dans le cadre de propositi…" at bounding box center [524, 252] width 1049 height 505
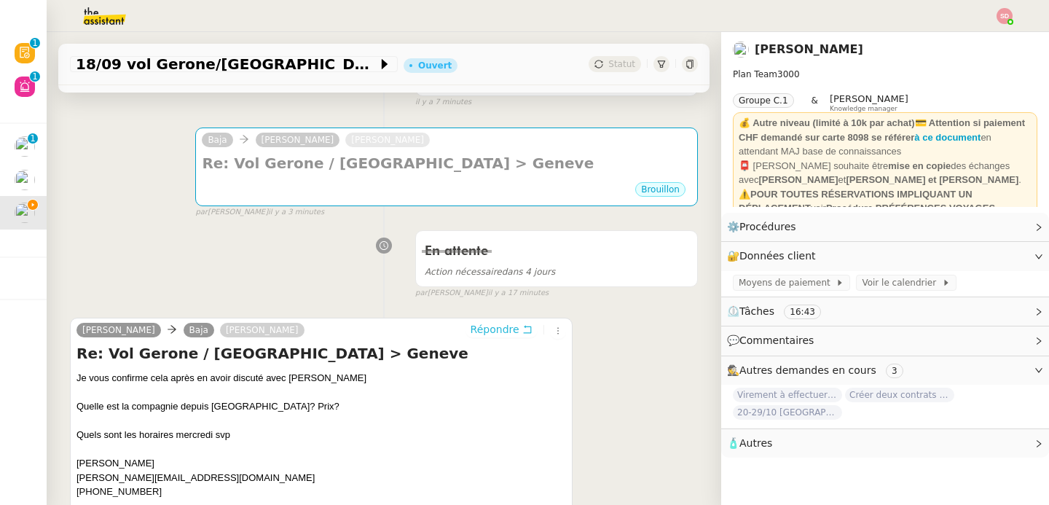
scroll to position [171, 0]
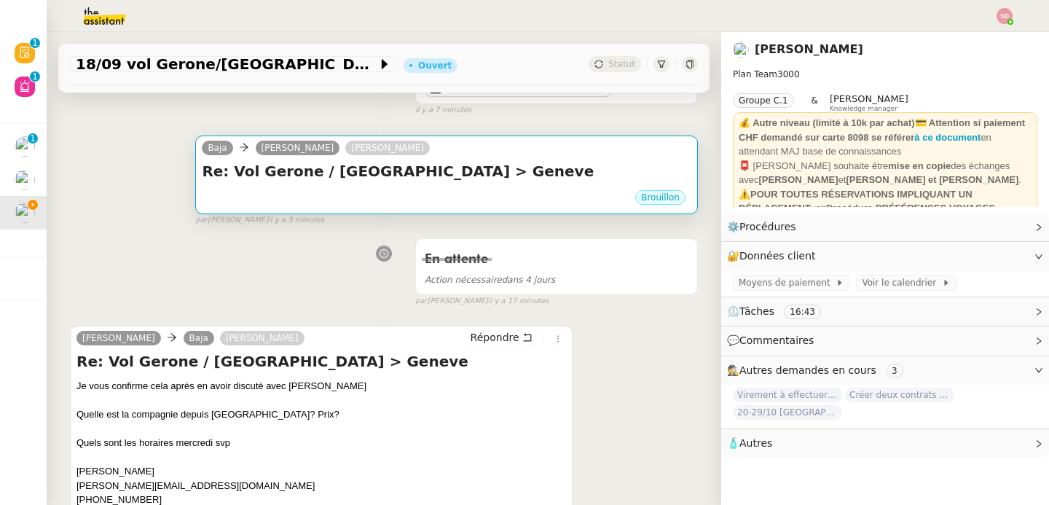
click at [406, 189] on div "Brouillon" at bounding box center [447, 200] width 490 height 22
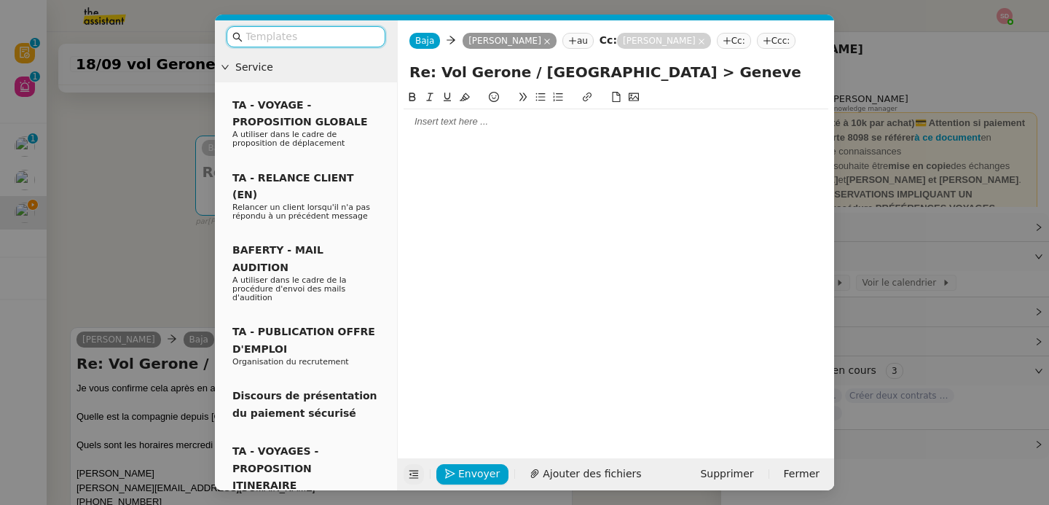
click at [415, 473] on icon at bounding box center [414, 474] width 10 height 10
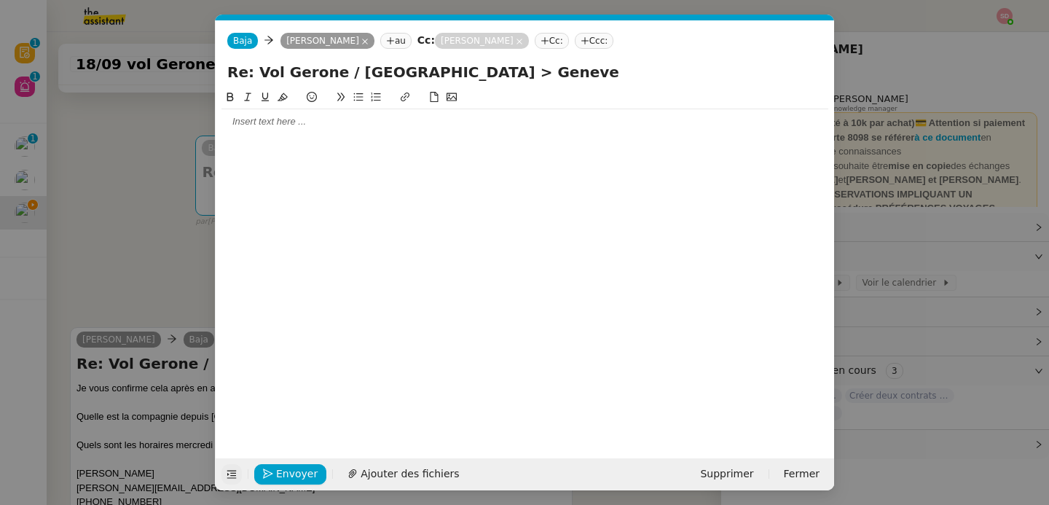
click at [147, 204] on nz-modal-container "Service TA - VOYAGE - PROPOSITION GLOBALE A utiliser dans le cadre de propositi…" at bounding box center [524, 252] width 1049 height 505
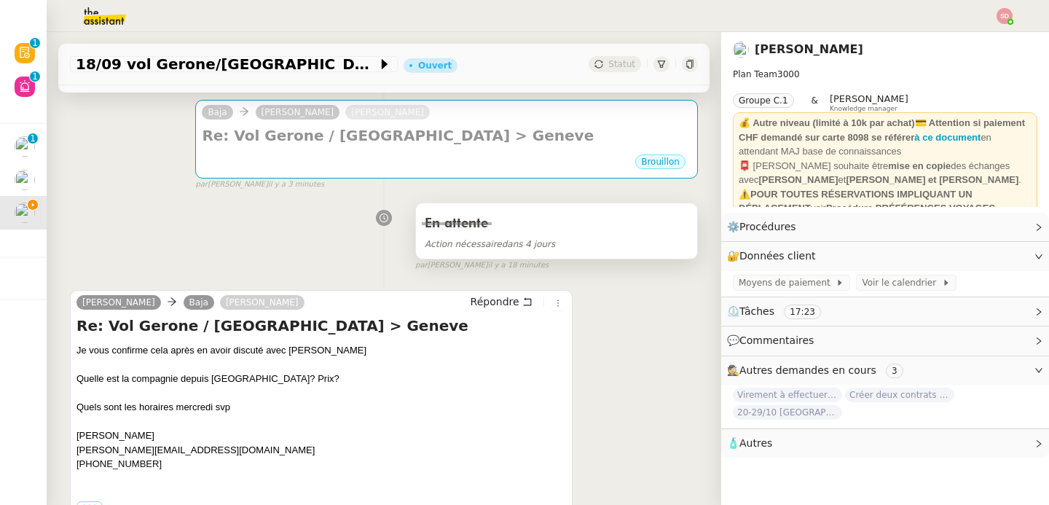
scroll to position [16, 0]
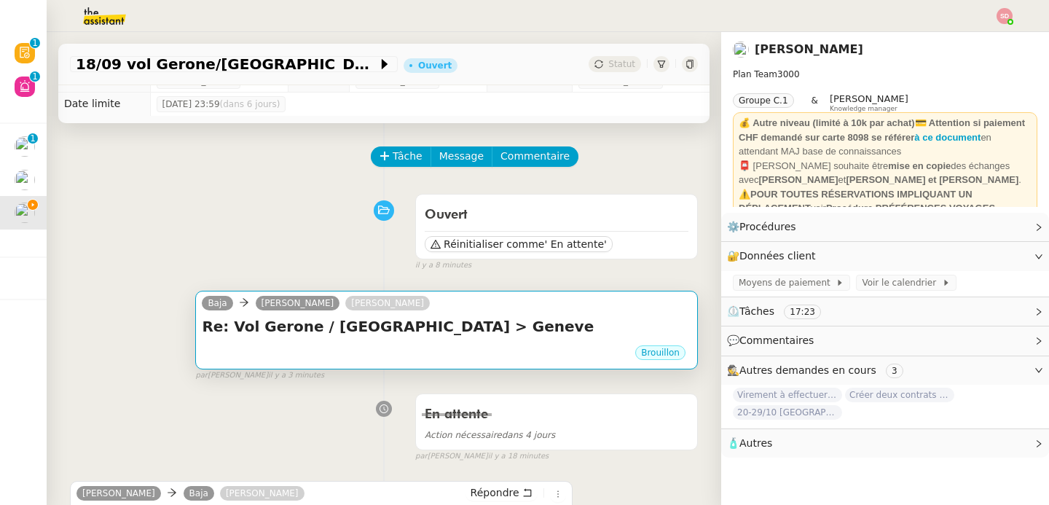
click at [443, 333] on h4 "Re: Vol Gerone / [GEOGRAPHIC_DATA] > Geneve" at bounding box center [447, 326] width 490 height 20
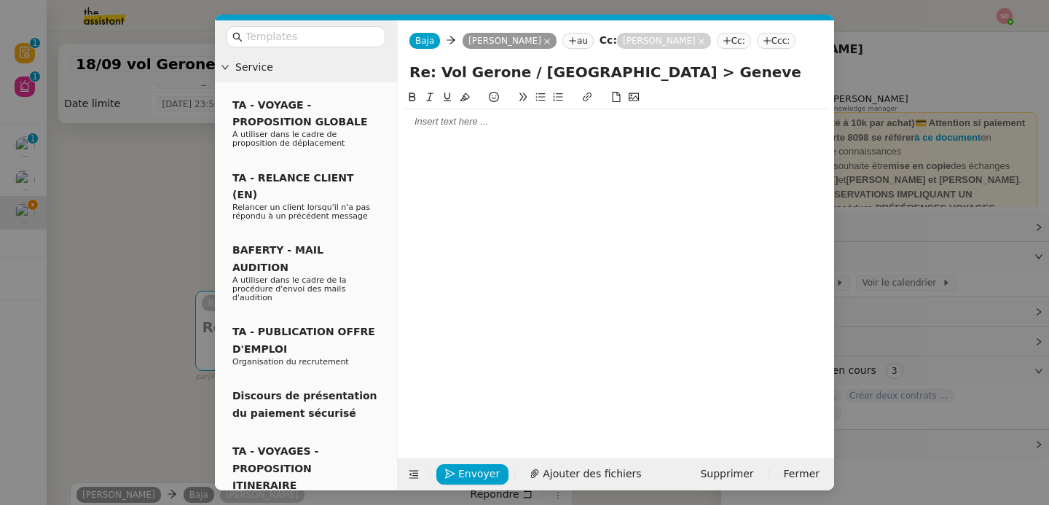
click at [468, 133] on div at bounding box center [616, 121] width 425 height 25
click at [409, 472] on icon at bounding box center [414, 474] width 10 height 10
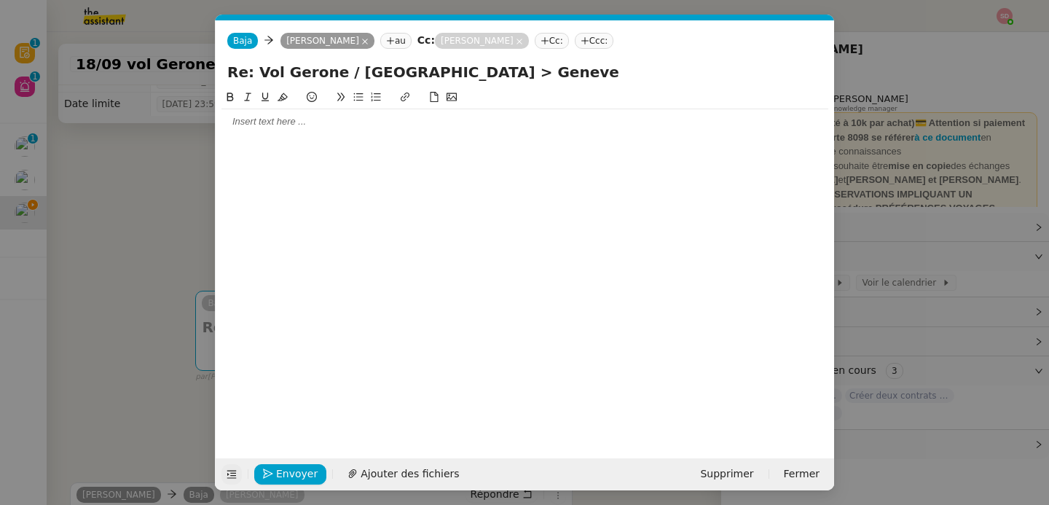
click at [329, 130] on div at bounding box center [524, 121] width 607 height 25
click at [165, 237] on nz-modal-container "Service TA - VOYAGE - PROPOSITION GLOBALE A utiliser dans le cadre de propositi…" at bounding box center [524, 252] width 1049 height 505
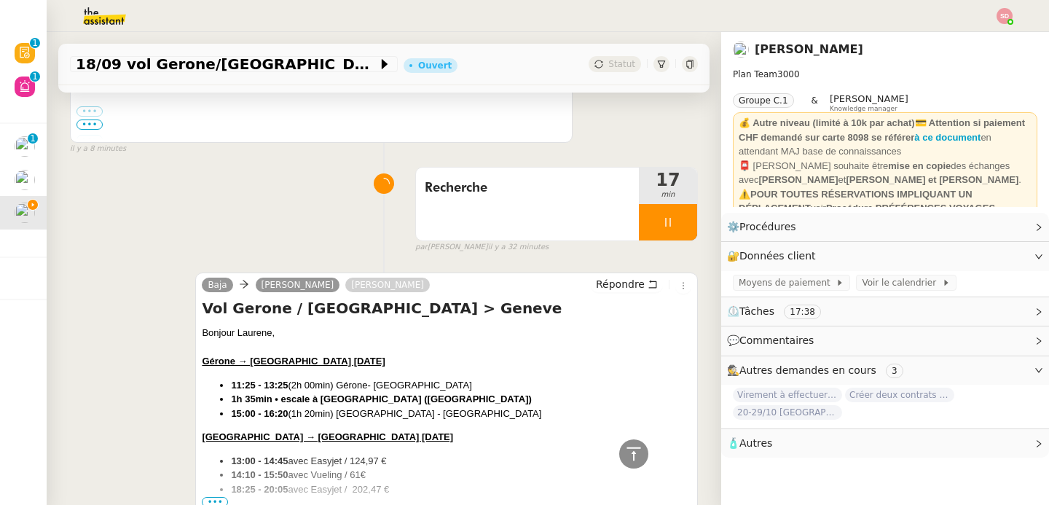
scroll to position [650, 0]
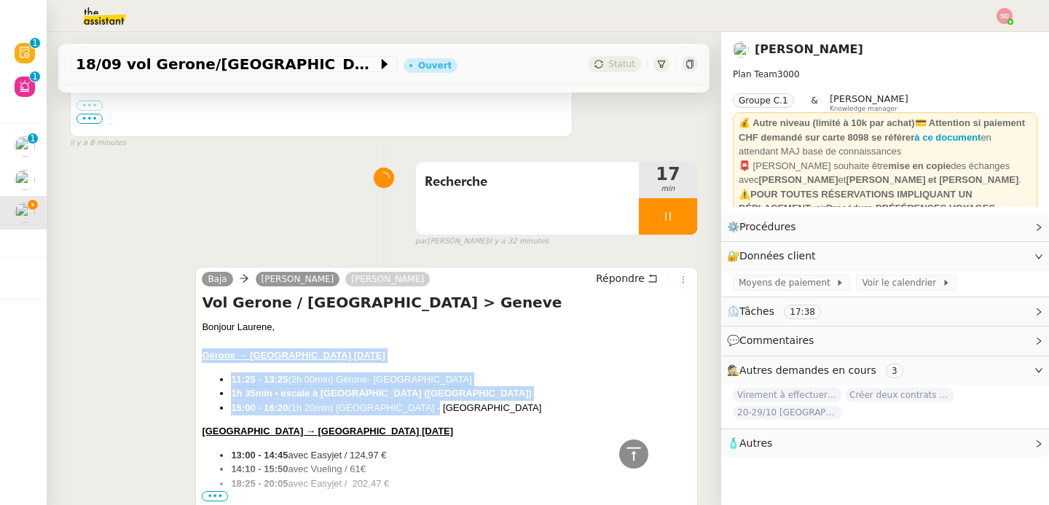
drag, startPoint x: 197, startPoint y: 354, endPoint x: 417, endPoint y: 404, distance: 225.5
click at [417, 404] on div "Baja [PERSON_NAME] [PERSON_NAME] Répondre Vol Gerone / [GEOGRAPHIC_DATA] > Gene…" at bounding box center [446, 391] width 503 height 248
copy div "Gérone → [GEOGRAPHIC_DATA] [DATE] 11:25 - 13:25 (2h 00min) Gérone- [GEOGRAPHIC_…"
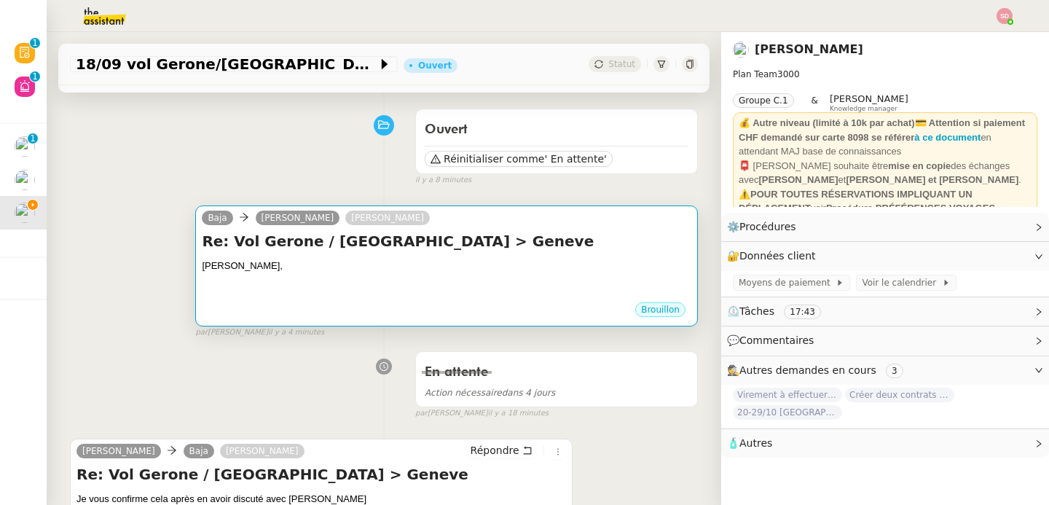
scroll to position [17, 0]
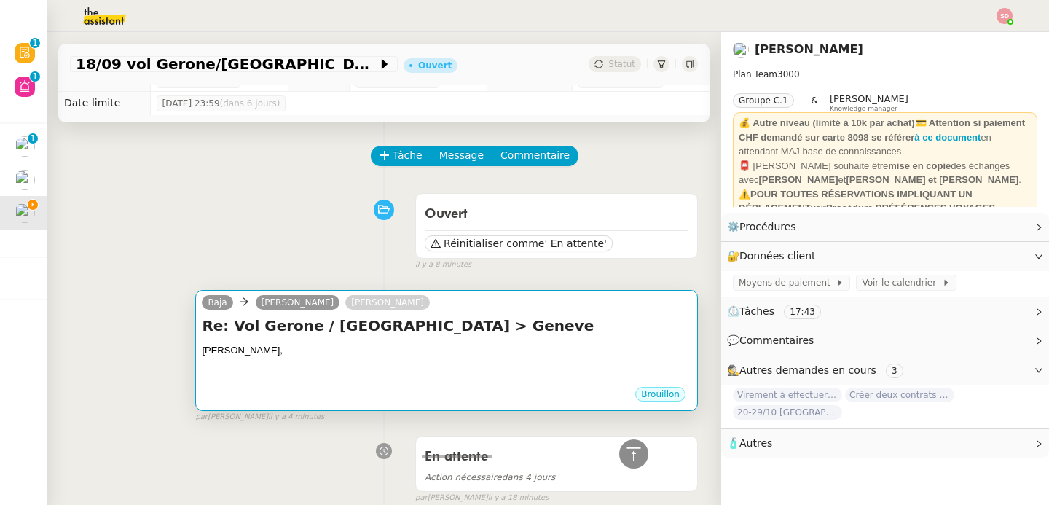
click at [452, 318] on h4 "Re: Vol Gerone / [GEOGRAPHIC_DATA] > Geneve" at bounding box center [447, 325] width 490 height 20
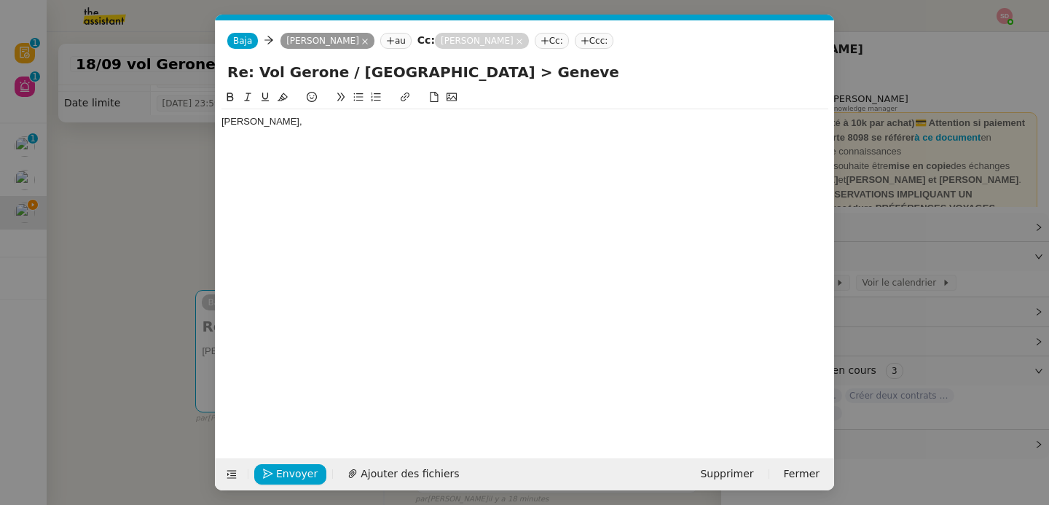
scroll to position [0, 31]
click at [356, 146] on div "[PERSON_NAME]," at bounding box center [524, 128] width 607 height 39
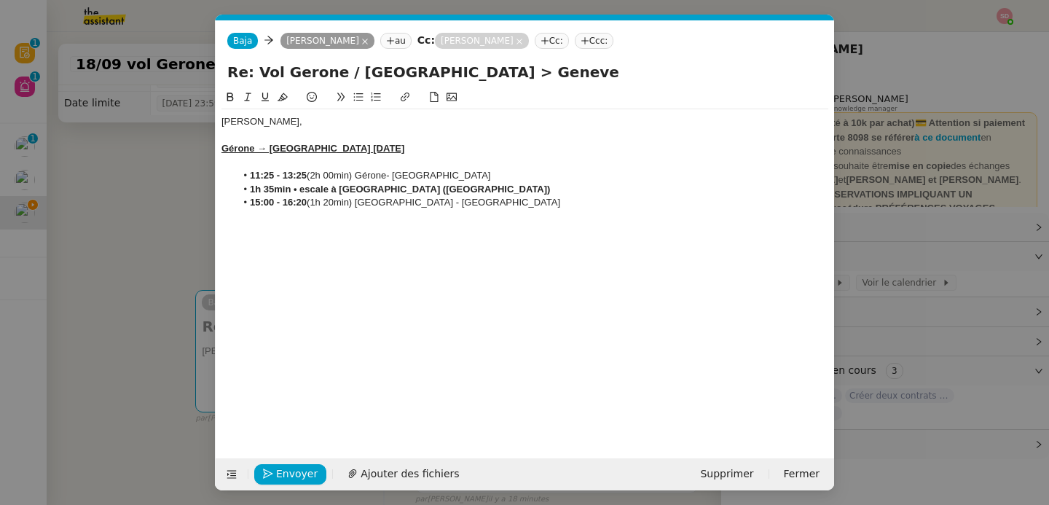
scroll to position [0, 0]
click at [298, 163] on div at bounding box center [524, 162] width 607 height 13
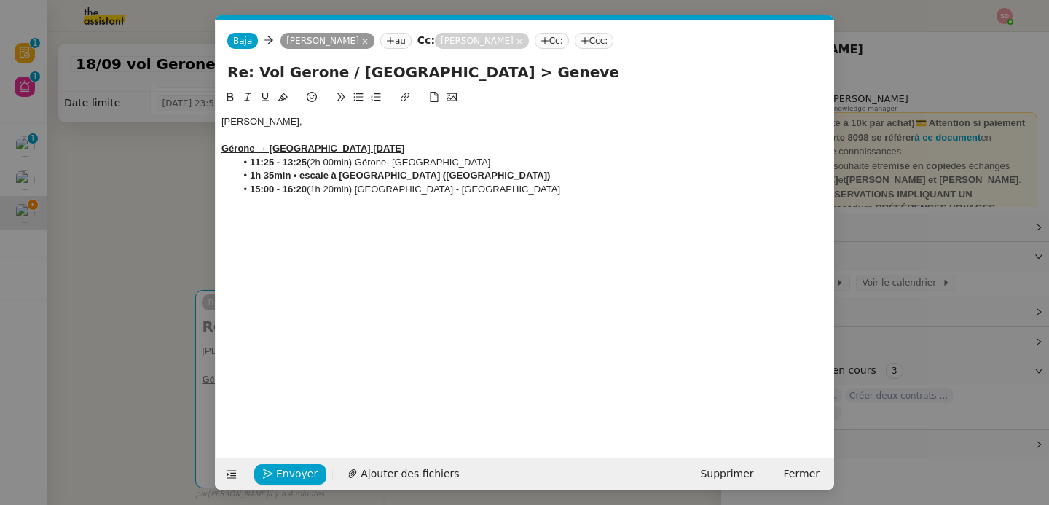
click at [482, 162] on li "11:25 - 13:25 (2h 00min) Gérone- [GEOGRAPHIC_DATA]" at bounding box center [532, 162] width 593 height 13
click at [471, 183] on li "15:00 - 16:20 (1h 20min) [GEOGRAPHIC_DATA] - [GEOGRAPHIC_DATA]" at bounding box center [532, 189] width 593 height 13
click at [444, 208] on li "€230" at bounding box center [532, 202] width 593 height 13
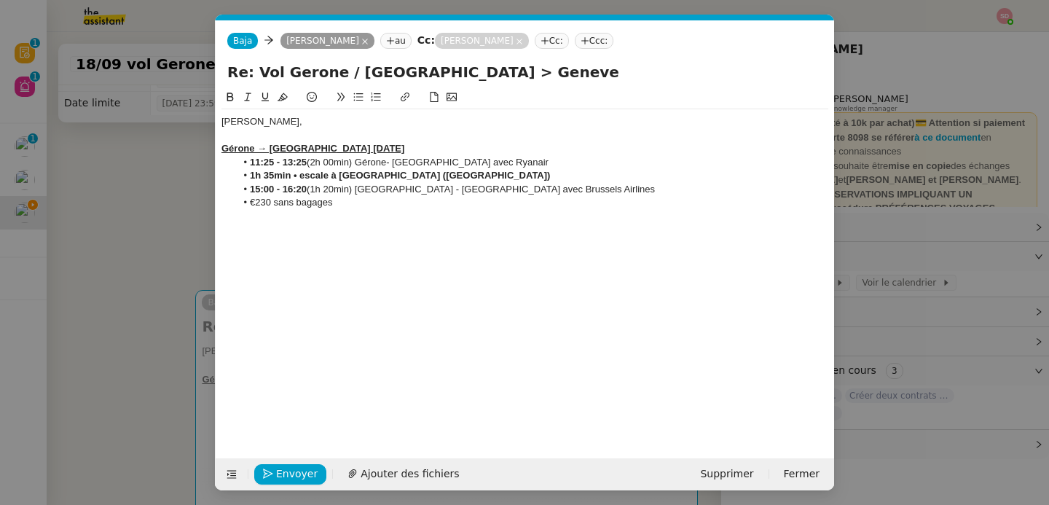
click at [187, 197] on nz-modal-container "Service TA - VOYAGE - PROPOSITION GLOBALE A utiliser dans le cadre de propositi…" at bounding box center [524, 252] width 1049 height 505
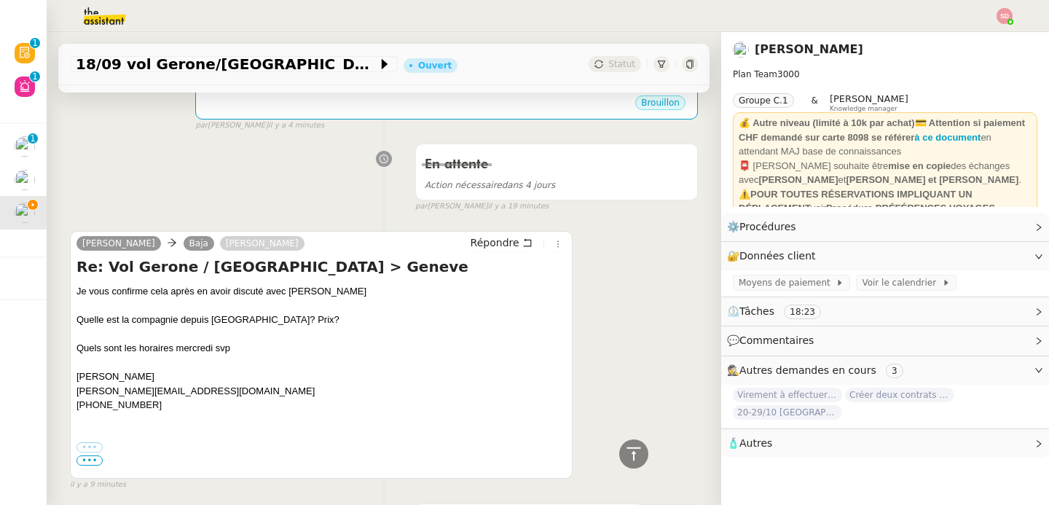
scroll to position [174, 0]
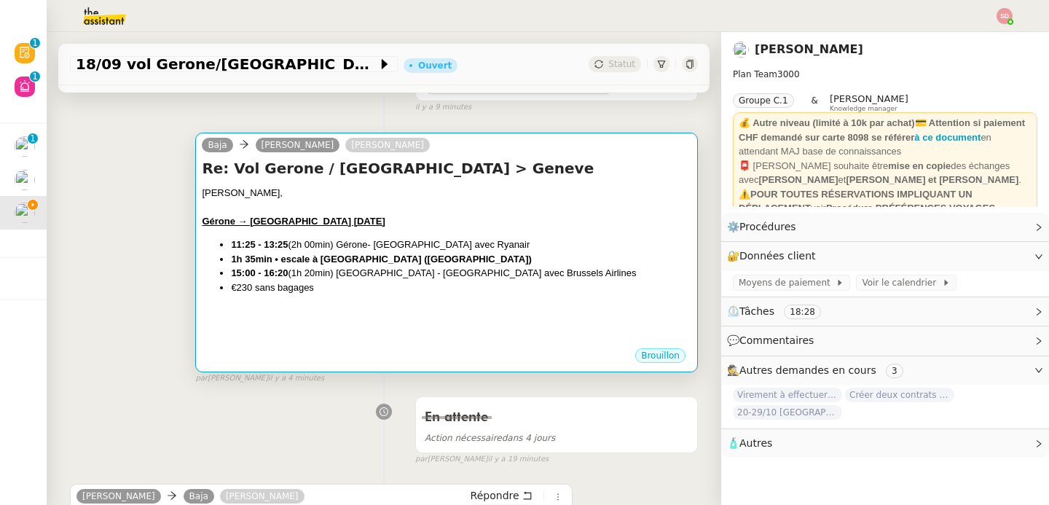
click at [438, 240] on li "11:25 - 13:25 (2h 00min) Gérone- [GEOGRAPHIC_DATA] avec Ryanair" at bounding box center [461, 244] width 460 height 15
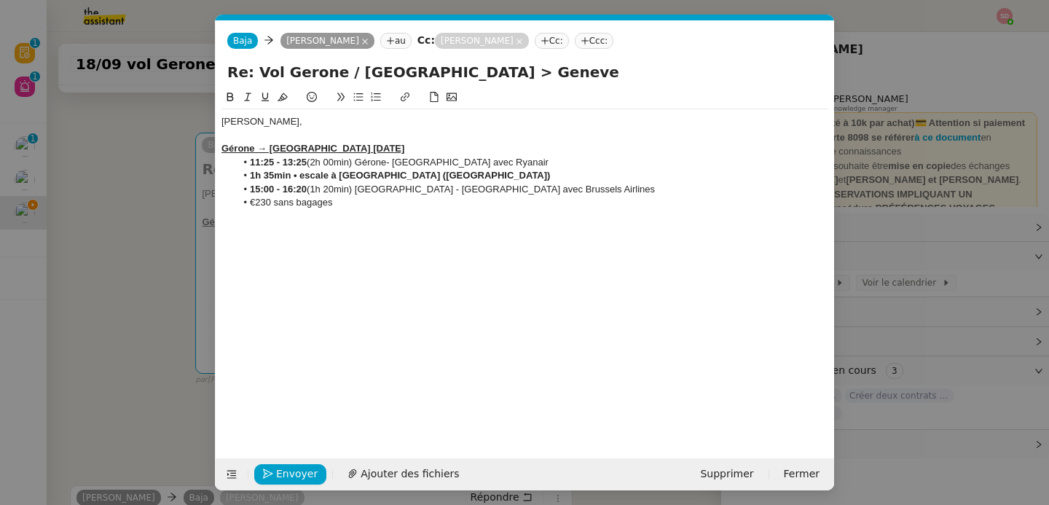
scroll to position [0, 31]
click at [478, 161] on li "11:25 - 13:25 (2h 00min) Gérone- [GEOGRAPHIC_DATA] avec Ryanair" at bounding box center [532, 162] width 593 height 13
click at [227, 100] on icon at bounding box center [230, 97] width 7 height 9
drag, startPoint x: 465, startPoint y: 189, endPoint x: 579, endPoint y: 190, distance: 113.6
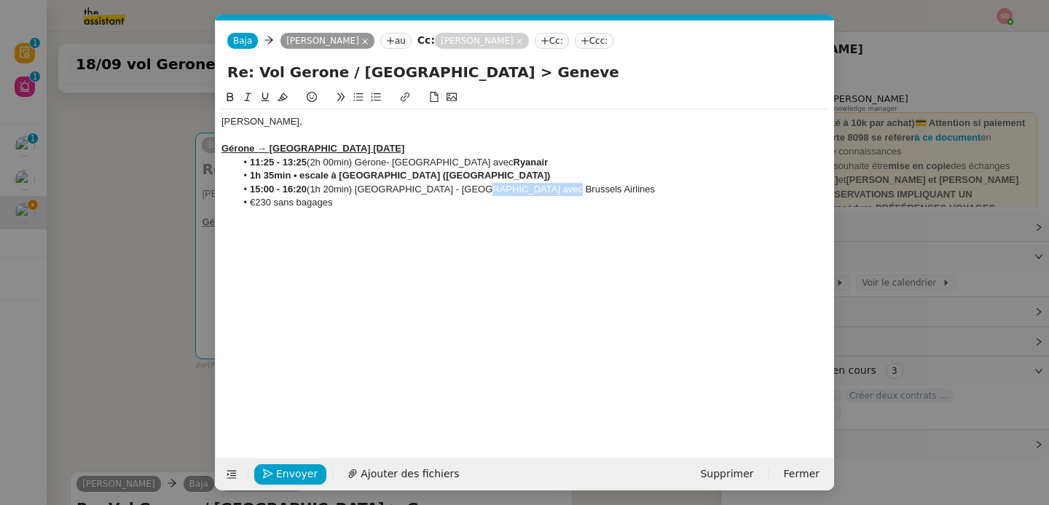
click at [579, 190] on li "15:00 - 16:20 (1h 20min) [GEOGRAPHIC_DATA] - [GEOGRAPHIC_DATA] avec Brussels Ai…" at bounding box center [532, 189] width 593 height 13
click at [226, 101] on icon at bounding box center [230, 97] width 10 height 10
click at [362, 221] on div at bounding box center [524, 216] width 607 height 13
click at [120, 216] on nz-modal-container "Service TA - VOYAGE - PROPOSITION GLOBALE A utiliser dans le cadre de propositi…" at bounding box center [524, 252] width 1049 height 505
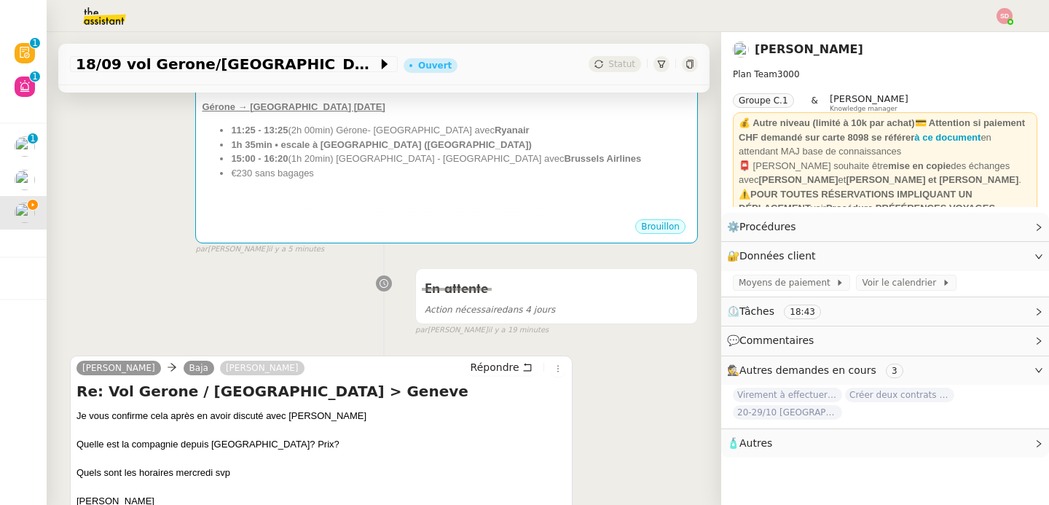
scroll to position [377, 0]
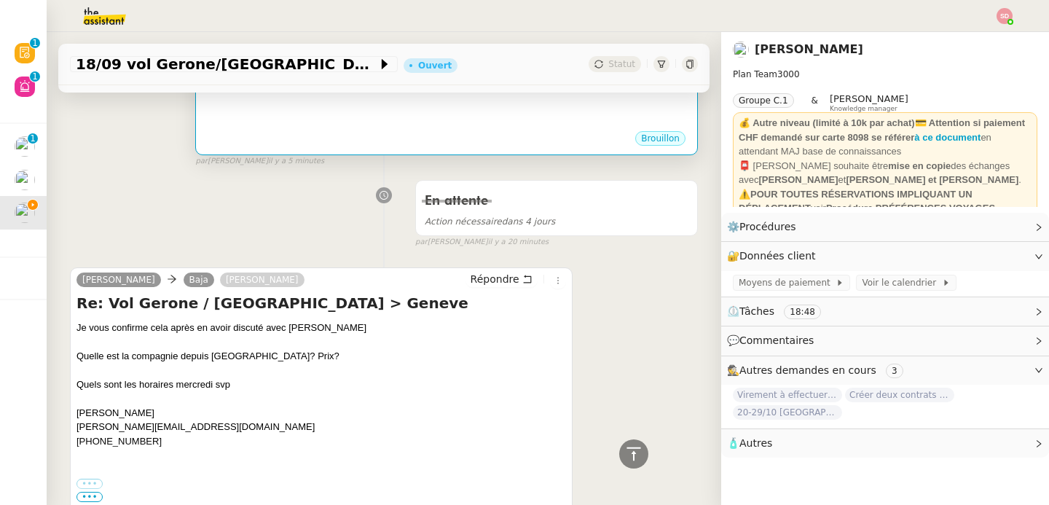
click at [359, 120] on div at bounding box center [447, 123] width 490 height 15
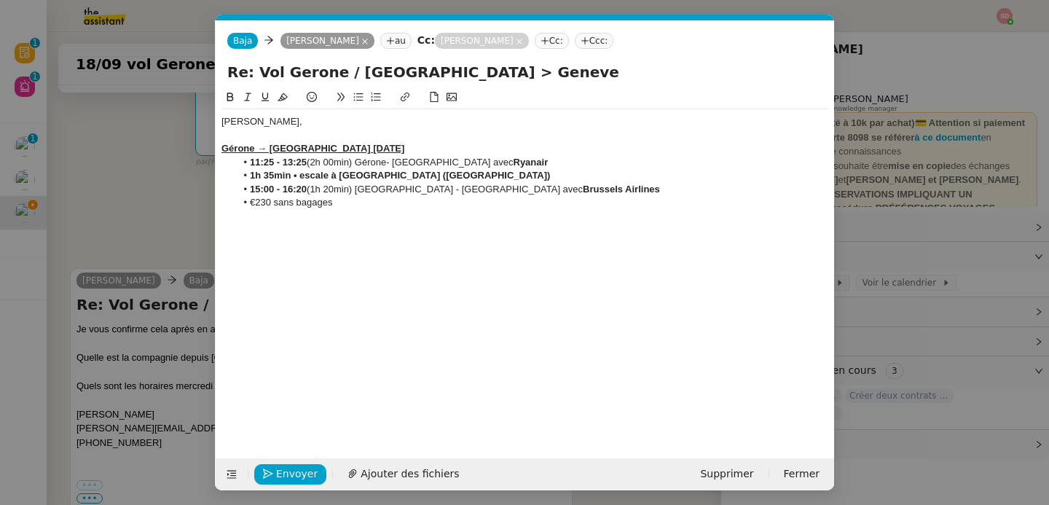
scroll to position [0, 31]
click at [361, 197] on li "€230 sans bagages" at bounding box center [532, 202] width 593 height 13
click at [310, 147] on u "Gérone → [GEOGRAPHIC_DATA] [DATE]" at bounding box center [312, 148] width 183 height 11
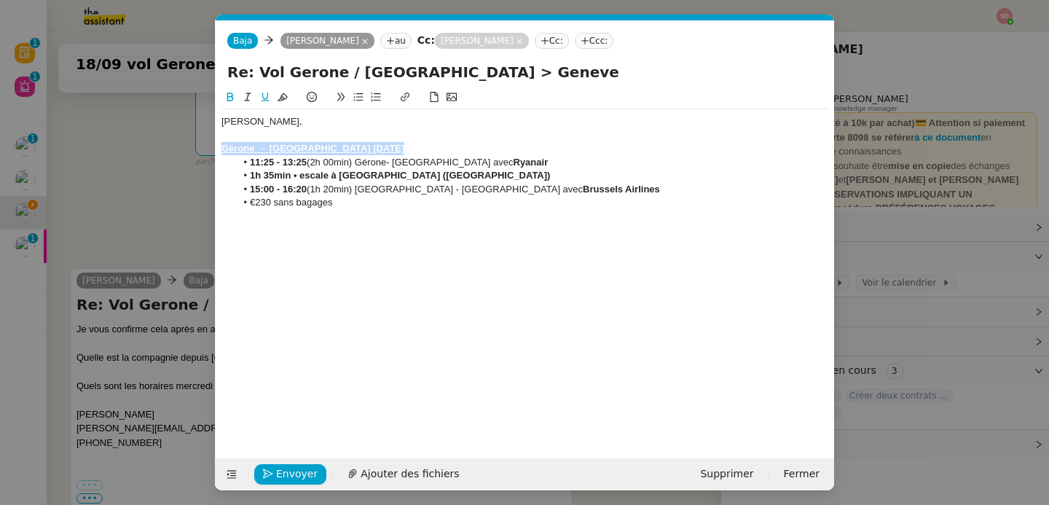
copy u "Gérone → [GEOGRAPHIC_DATA] [DATE]"
click at [372, 208] on div "[PERSON_NAME], Gérone → Genève [DATE] 11:25 - 13:25 (2h 00min) Gérone- [GEOGRAP…" at bounding box center [524, 168] width 607 height 119
paste div
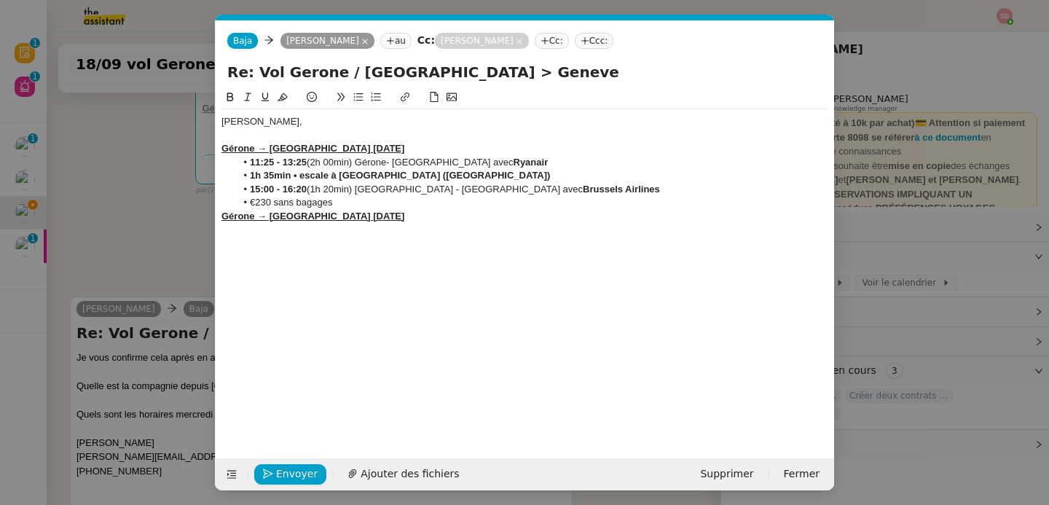
click at [224, 219] on u "Gérone → [GEOGRAPHIC_DATA] [DATE]" at bounding box center [312, 216] width 183 height 11
click at [323, 216] on u "[GEOGRAPHIC_DATA] → [GEOGRAPHIC_DATA] [DATE]" at bounding box center [346, 216] width 251 height 11
click at [358, 217] on u "[GEOGRAPHIC_DATA] → [GEOGRAPHIC_DATA] merc. [DATE]" at bounding box center [360, 216] width 279 height 11
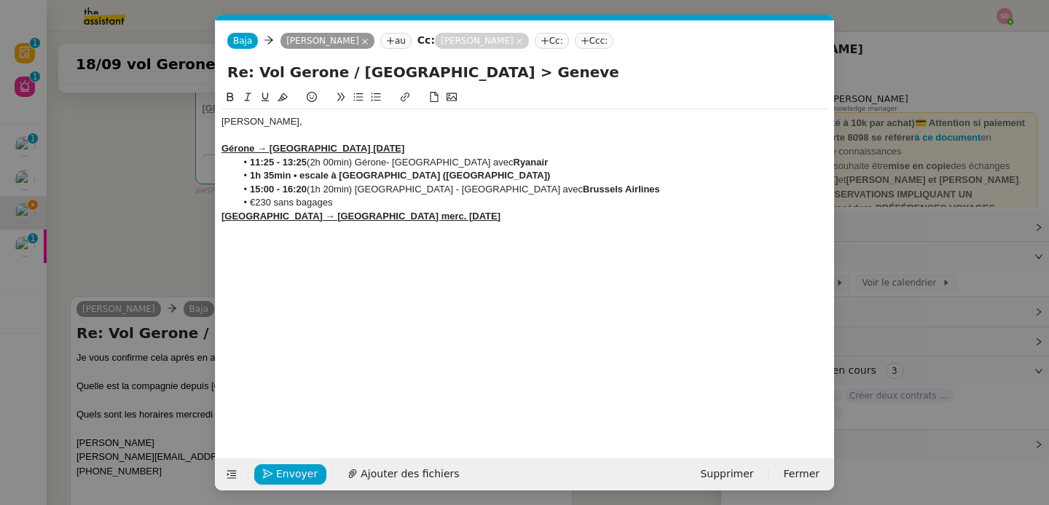
click at [400, 219] on div "[GEOGRAPHIC_DATA] → [GEOGRAPHIC_DATA] merc. [DATE]" at bounding box center [524, 216] width 607 height 13
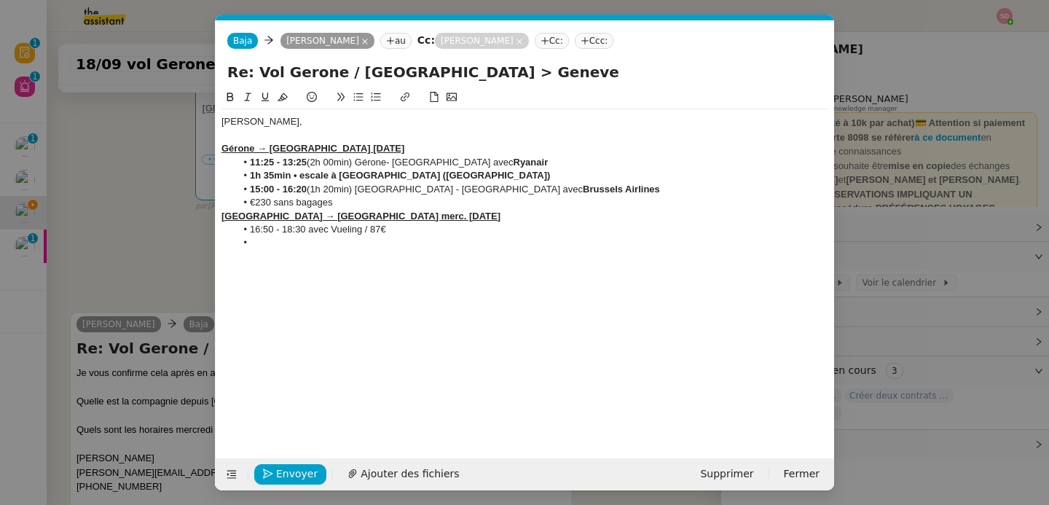
click at [120, 233] on nz-modal-container "Service TA - VOYAGE - PROPOSITION GLOBALE A utiliser dans le cadre de propositi…" at bounding box center [524, 252] width 1049 height 505
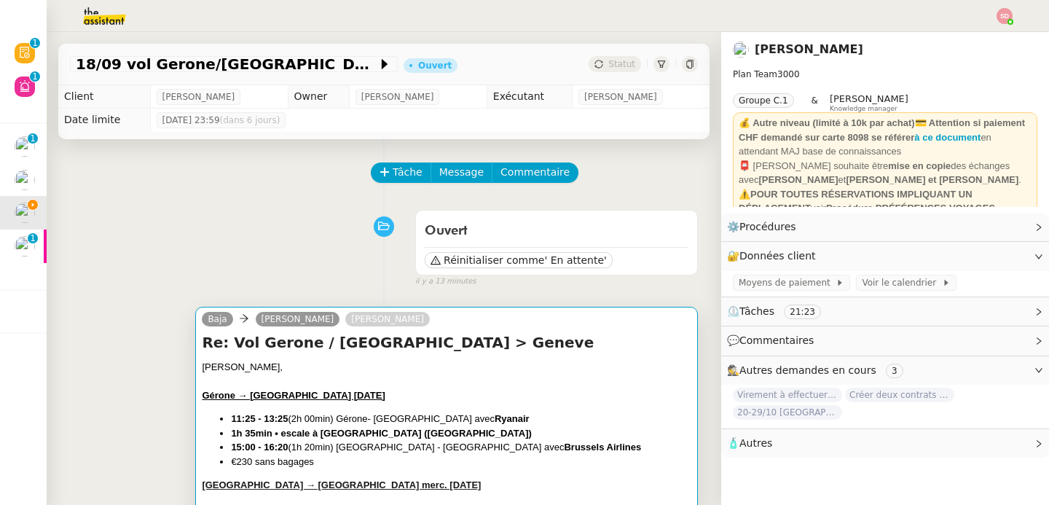
click at [452, 355] on div "Re: Vol Gerone / [GEOGRAPHIC_DATA] > Geneve [PERSON_NAME] → Genève [DATE] 11:25…" at bounding box center [447, 441] width 490 height 219
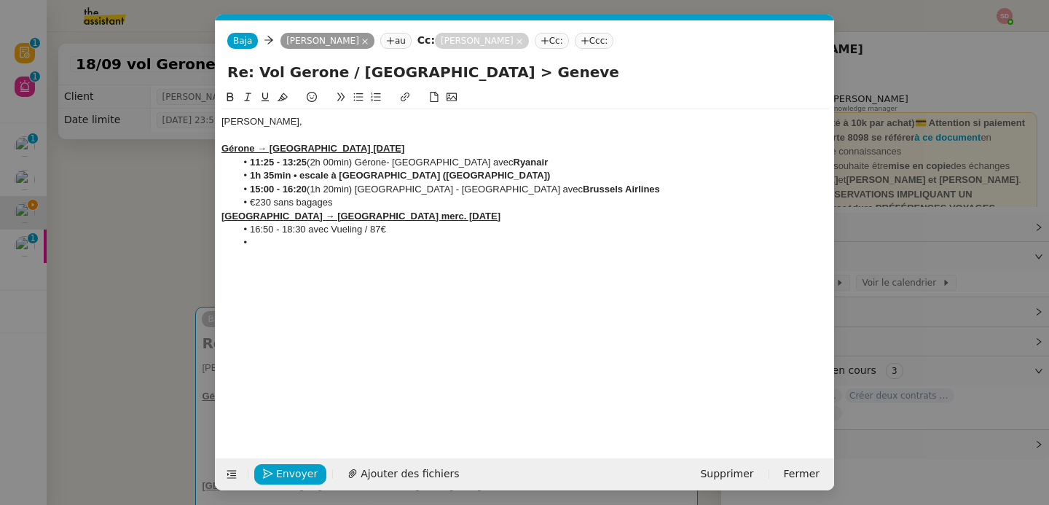
scroll to position [0, 31]
click at [404, 219] on div "[GEOGRAPHIC_DATA] → [GEOGRAPHIC_DATA] merc. [DATE]" at bounding box center [524, 216] width 607 height 13
drag, startPoint x: 310, startPoint y: 231, endPoint x: 398, endPoint y: 228, distance: 88.2
click at [398, 228] on li "13:40 - 15:20 avec Easyjet" at bounding box center [532, 229] width 593 height 13
copy li "avec Easyjet"
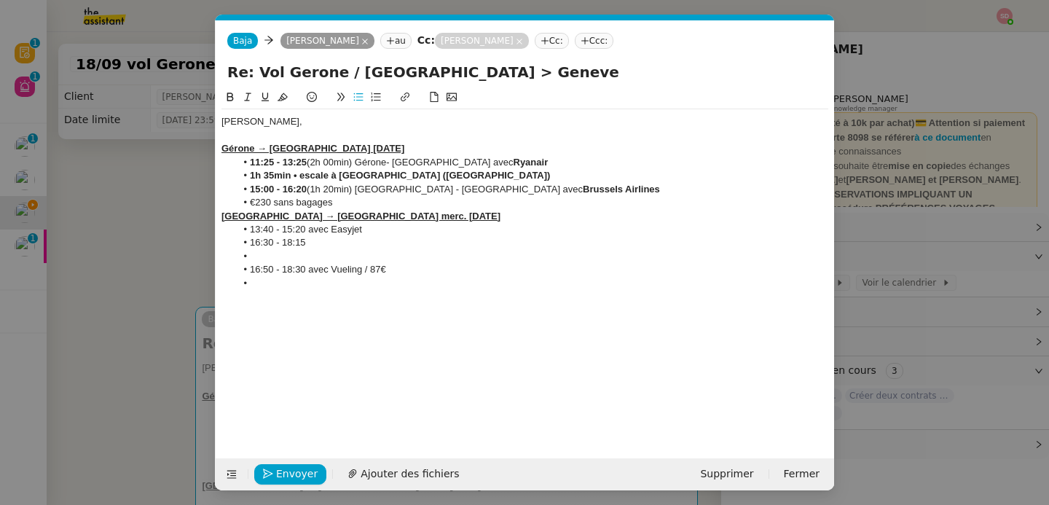
click at [385, 243] on li "16:30 - 18:15" at bounding box center [532, 242] width 593 height 13
click at [331, 256] on li at bounding box center [532, 256] width 593 height 13
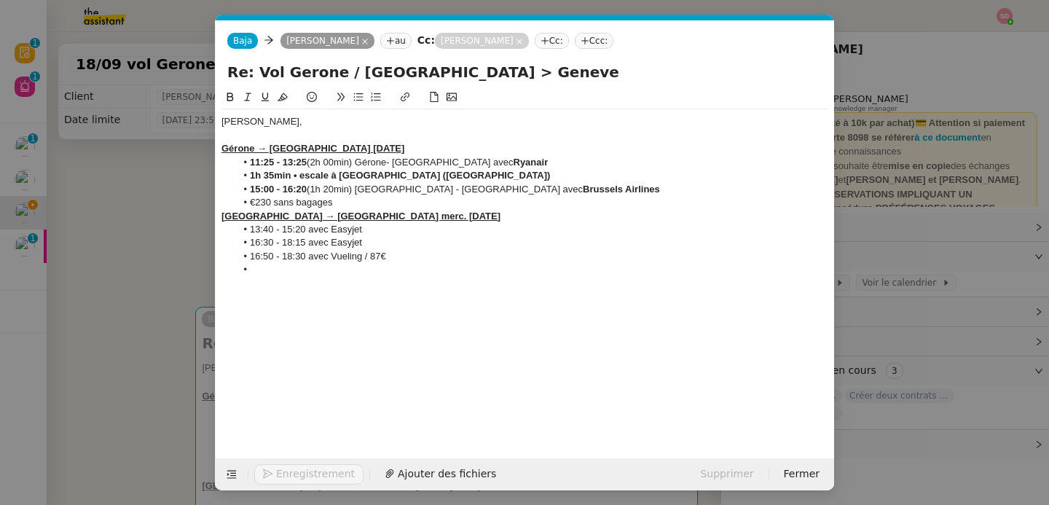
click at [265, 275] on li at bounding box center [532, 269] width 593 height 13
drag, startPoint x: 309, startPoint y: 232, endPoint x: 380, endPoint y: 234, distance: 71.4
click at [380, 234] on li "13:40 - 15:20 avec Easyjet" at bounding box center [532, 229] width 593 height 13
copy li "avec Easyjet"
click at [358, 266] on li "18:40 - 20:20" at bounding box center [532, 269] width 593 height 13
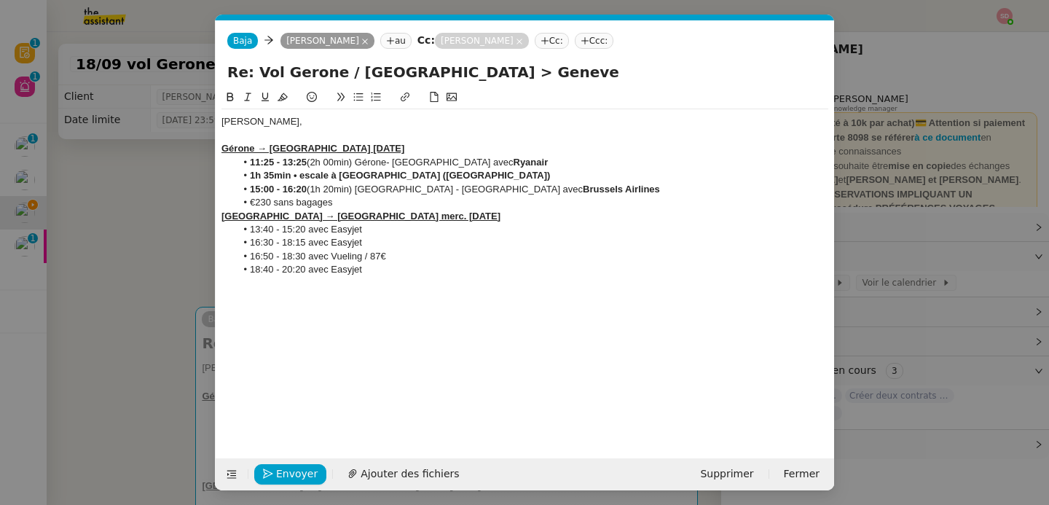
click at [400, 220] on div "[GEOGRAPHIC_DATA] → [GEOGRAPHIC_DATA] merc. [DATE]" at bounding box center [524, 216] width 607 height 13
click at [413, 232] on li "13:40 - 15:20 avec Easyjet" at bounding box center [532, 229] width 593 height 13
click at [403, 242] on li "16:30 - 18:15 avec Easyjet" at bounding box center [532, 242] width 593 height 13
drag, startPoint x: 372, startPoint y: 243, endPoint x: 414, endPoint y: 239, distance: 43.2
click at [414, 239] on li "16:30 - 18:15 avec Easyjet / 104€" at bounding box center [532, 242] width 593 height 13
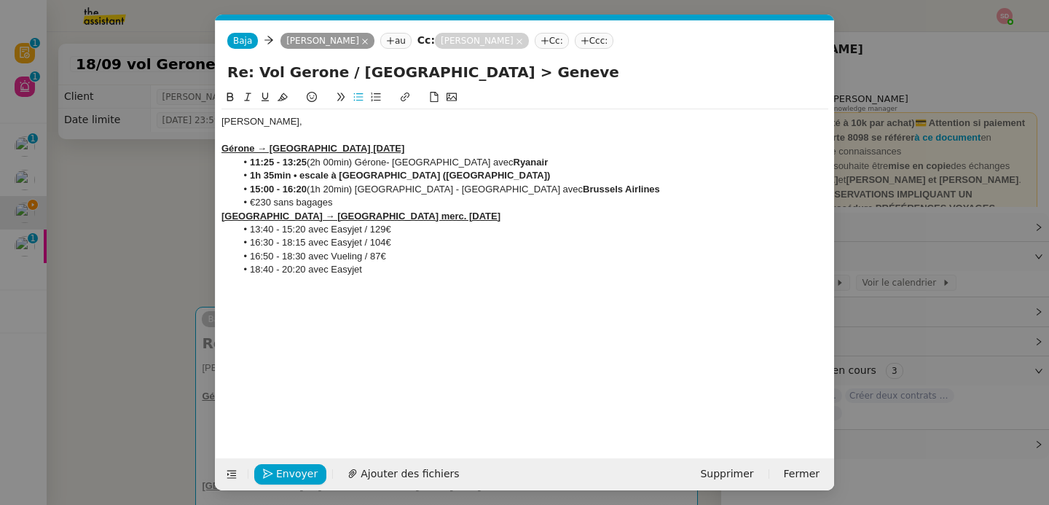
click at [395, 270] on li "18:40 - 20:20 avec Easyjet" at bounding box center [532, 269] width 593 height 13
drag, startPoint x: 304, startPoint y: 229, endPoint x: 240, endPoint y: 232, distance: 63.5
click at [240, 232] on li "13:40 - 15:20 avec Easyjet / 129€" at bounding box center [532, 229] width 593 height 13
click at [225, 92] on icon at bounding box center [230, 97] width 10 height 10
drag, startPoint x: 303, startPoint y: 245, endPoint x: 250, endPoint y: 245, distance: 53.2
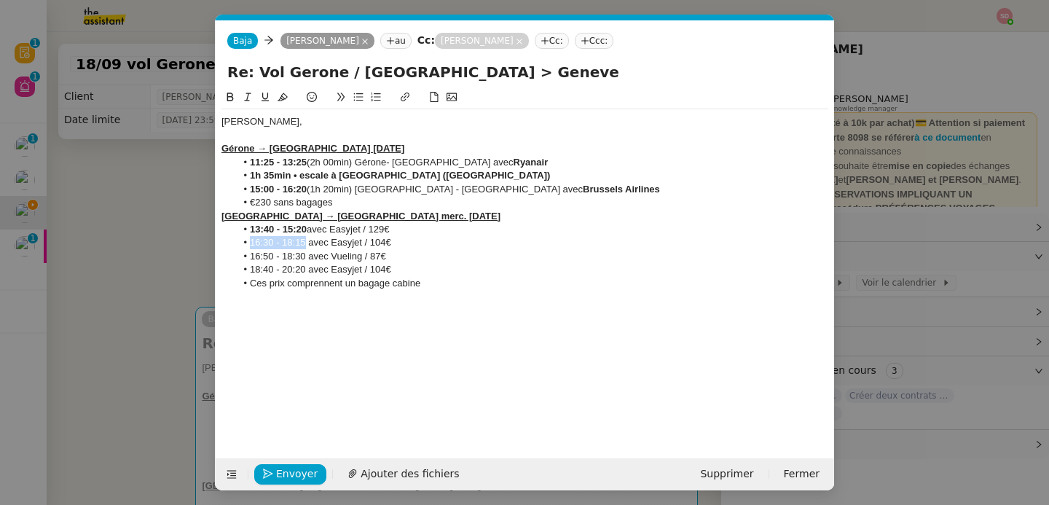
click at [250, 245] on li "16:30 - 18:15 avec Easyjet / 104€" at bounding box center [532, 242] width 593 height 13
click at [228, 95] on icon at bounding box center [230, 97] width 10 height 10
drag, startPoint x: 304, startPoint y: 258, endPoint x: 228, endPoint y: 254, distance: 75.8
click at [228, 254] on ul "13:40 - 15:20 avec Easyjet / 129€ 16:30 - 18:15 avec Easyjet / 104€ 16:50 - 18:…" at bounding box center [524, 256] width 607 height 67
click at [222, 95] on button at bounding box center [229, 97] width 17 height 17
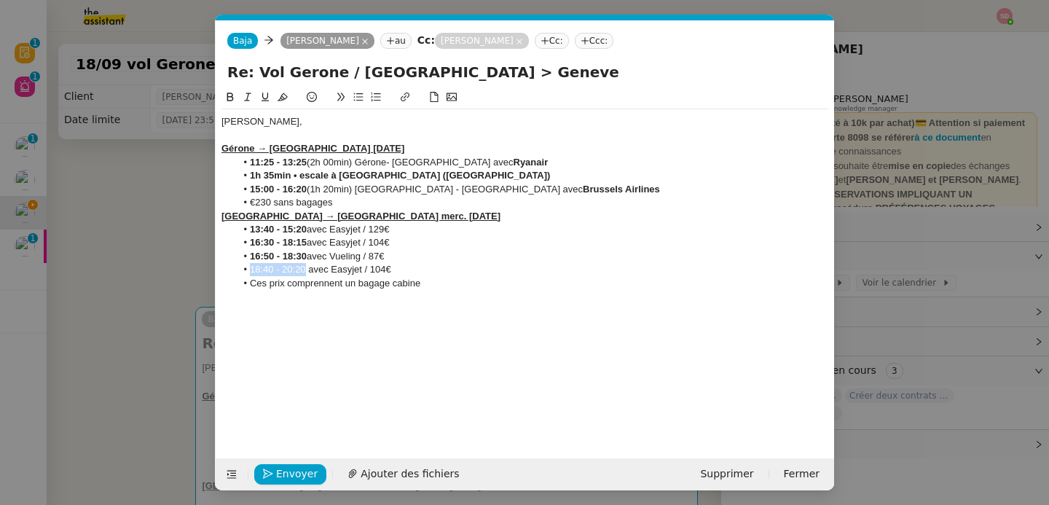
drag, startPoint x: 303, startPoint y: 272, endPoint x: 248, endPoint y: 271, distance: 54.7
click at [248, 271] on li "18:40 - 20:20 avec Easyjet / 104€" at bounding box center [532, 269] width 593 height 13
click at [225, 90] on button at bounding box center [229, 97] width 17 height 17
click at [473, 283] on li "Ces prix comprennent un bagage cabine" at bounding box center [532, 283] width 593 height 13
click at [364, 202] on li "€230 sans bagages" at bounding box center [532, 202] width 593 height 13
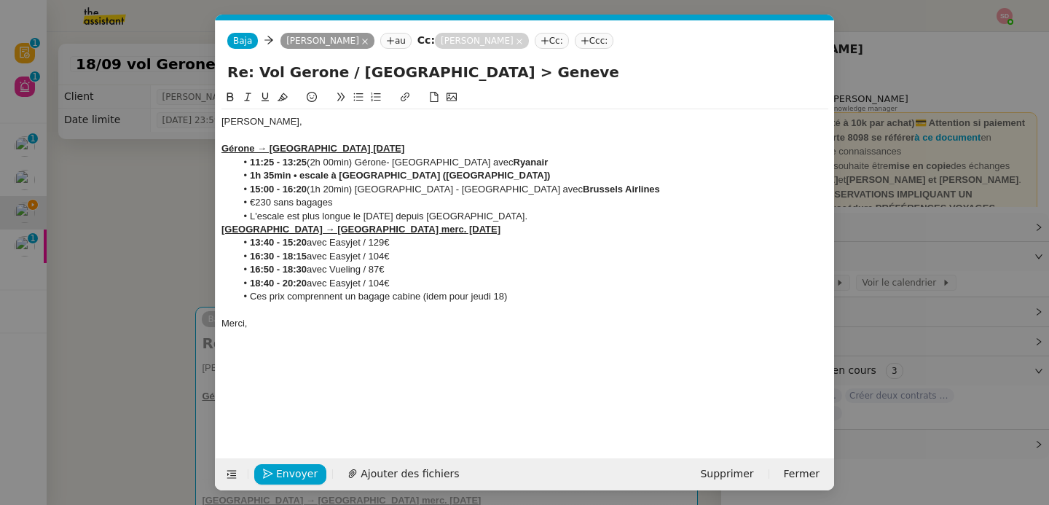
click at [424, 243] on li "13:40 - 15:20 avec Easyjet / 129€" at bounding box center [532, 242] width 593 height 13
click at [396, 213] on li "L'escale est plus longue le [DATE] depuis [GEOGRAPHIC_DATA]." at bounding box center [532, 216] width 593 height 13
click at [251, 93] on icon at bounding box center [248, 97] width 10 height 10
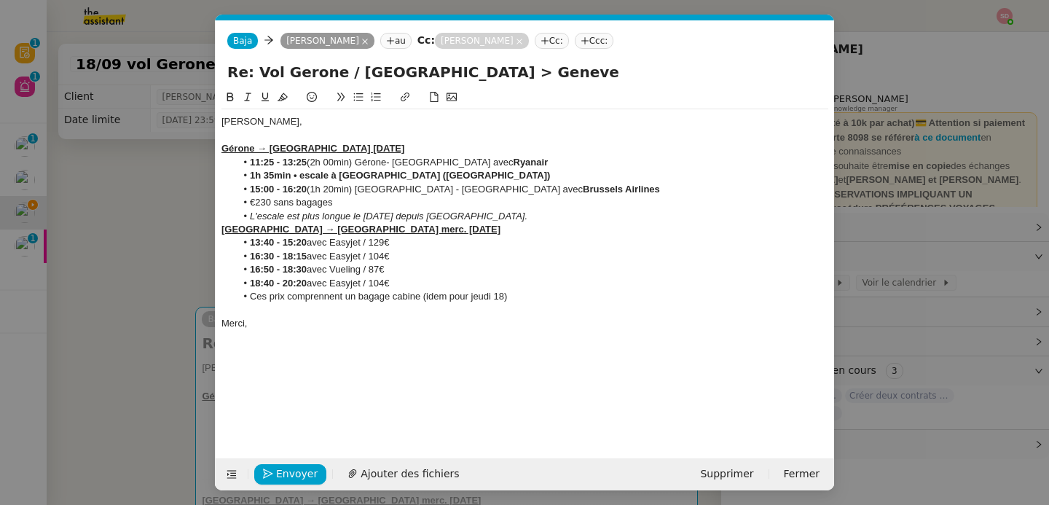
click at [447, 237] on li "13:40 - 15:20 avec Easyjet / 129€" at bounding box center [532, 242] width 593 height 13
click at [301, 466] on span "Envoyer" at bounding box center [297, 473] width 42 height 17
click at [301, 466] on span "Confirmer l'envoi" at bounding box center [319, 473] width 87 height 17
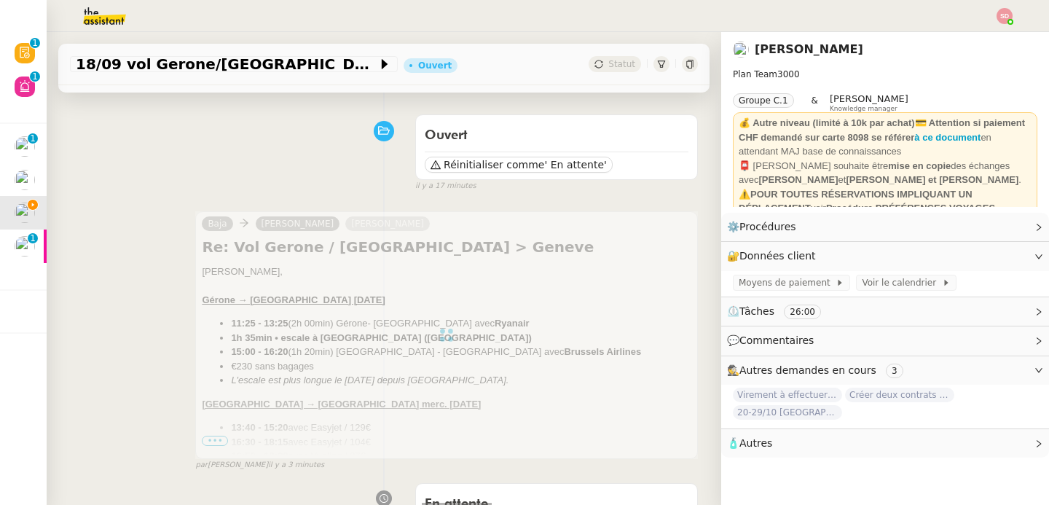
scroll to position [109, 0]
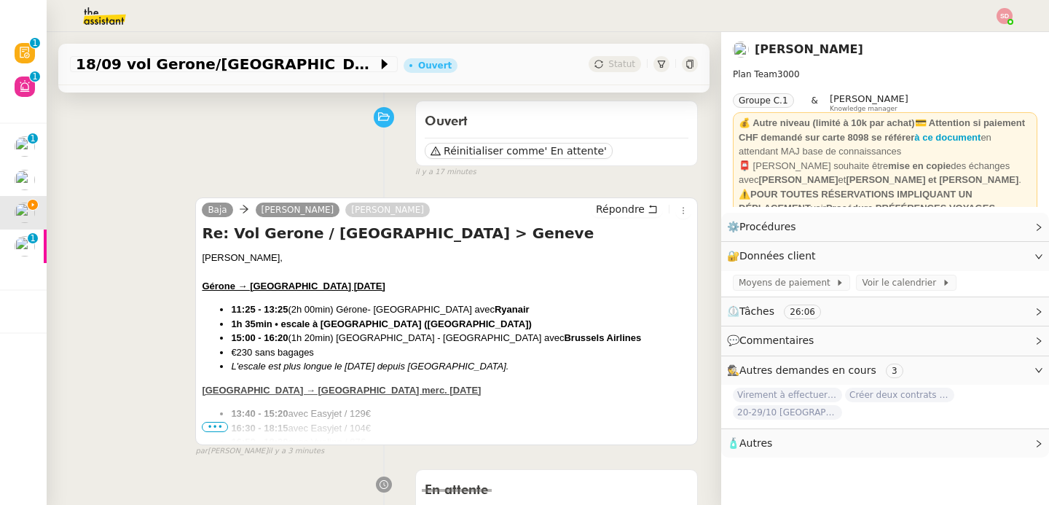
click at [203, 425] on span "•••" at bounding box center [215, 427] width 26 height 10
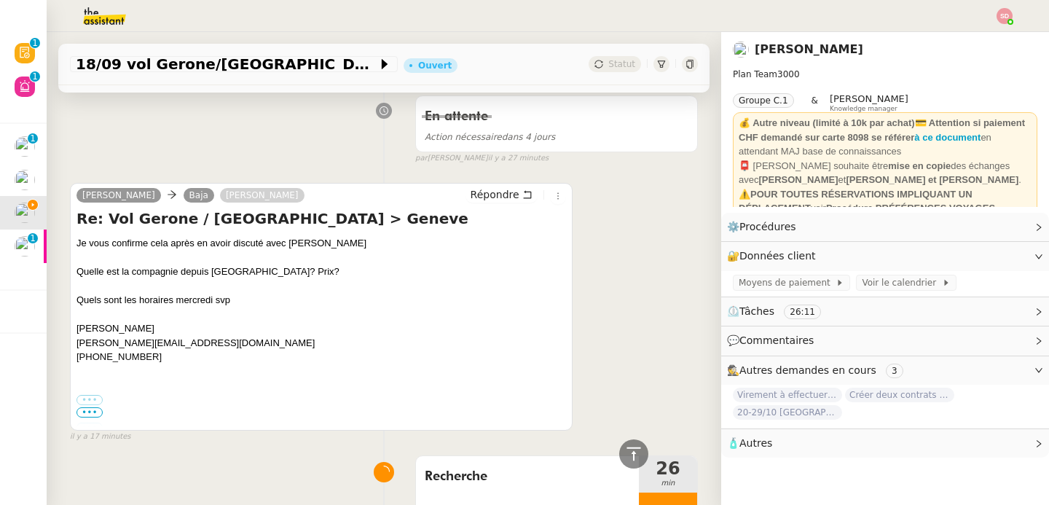
scroll to position [1179, 0]
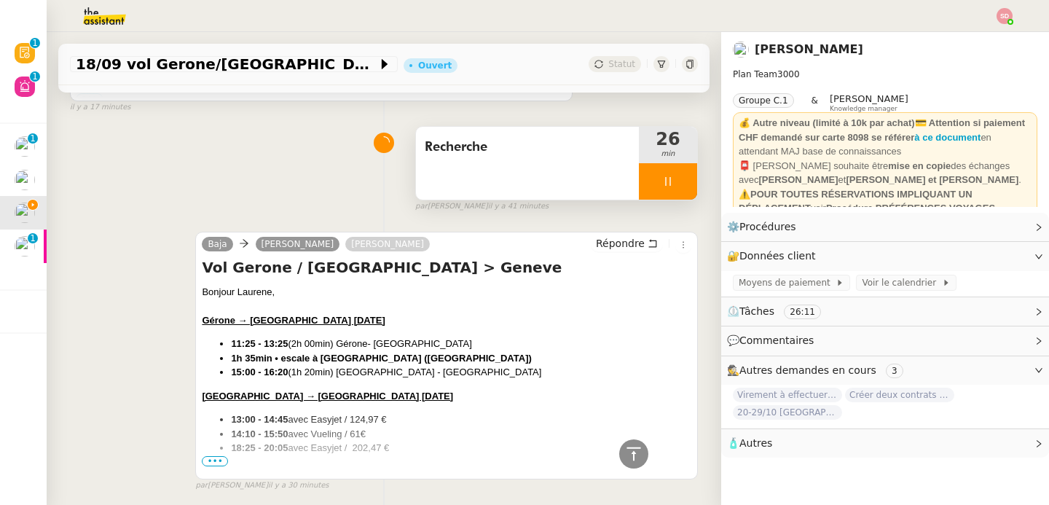
click at [675, 189] on div at bounding box center [668, 181] width 58 height 36
click at [675, 189] on button at bounding box center [682, 181] width 29 height 36
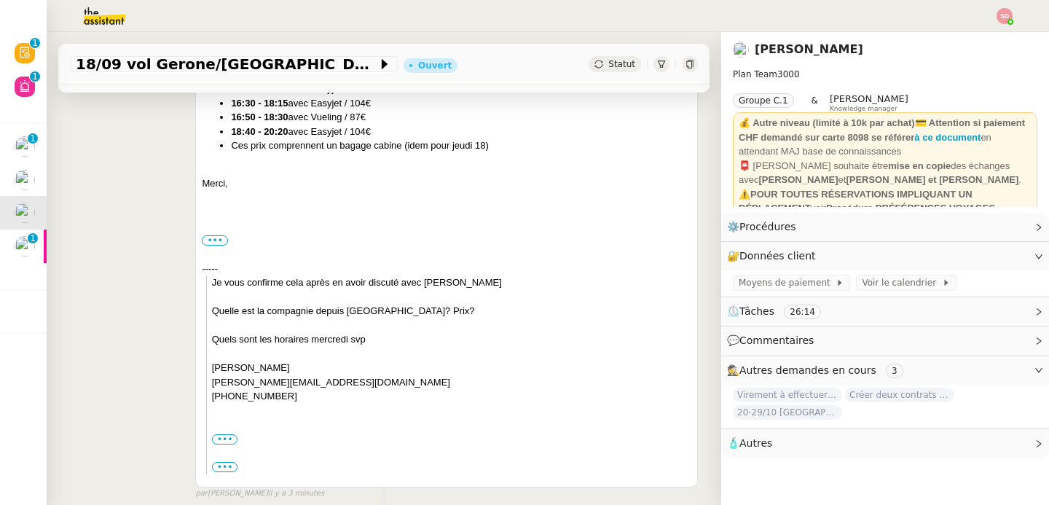
scroll to position [0, 0]
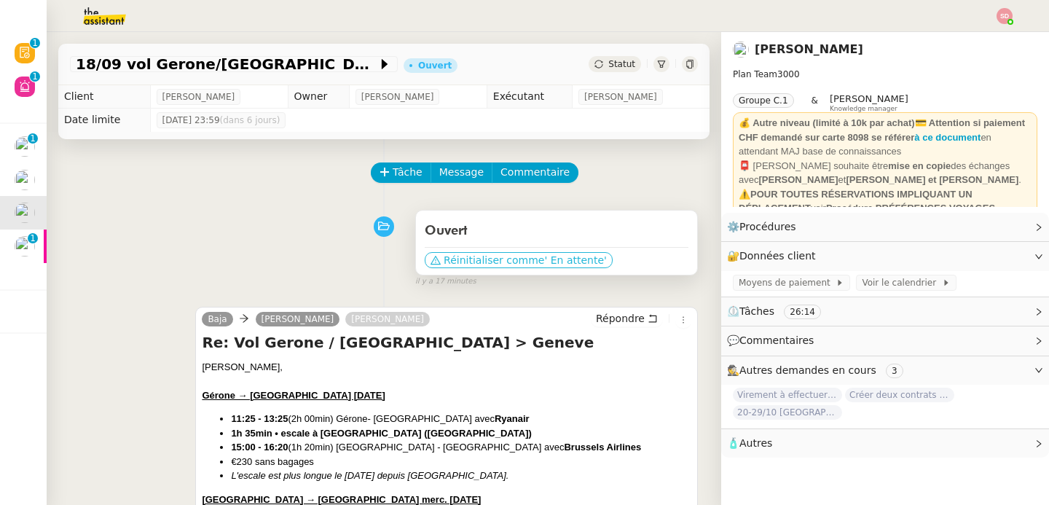
click at [545, 258] on span "' En attente'" at bounding box center [575, 260] width 62 height 15
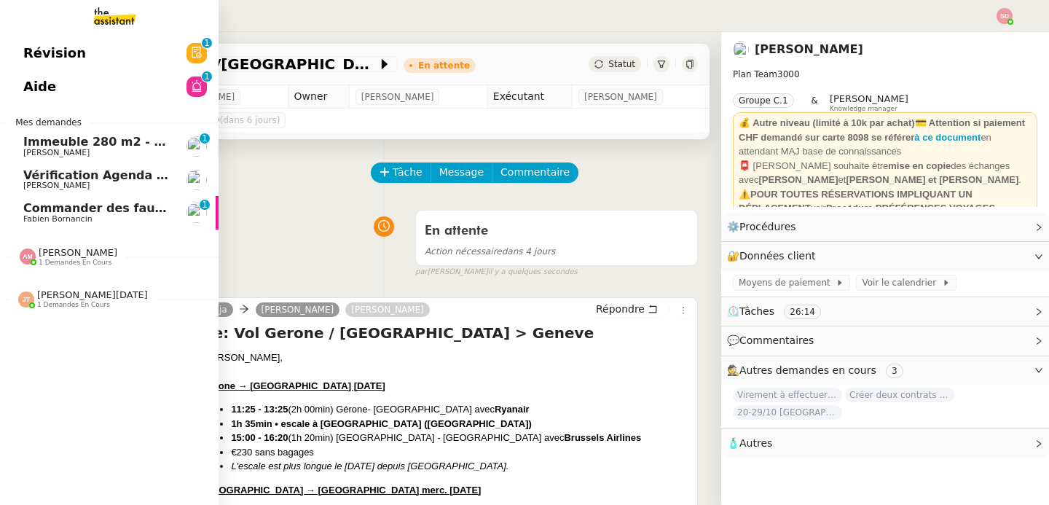
click at [18, 206] on link "Commander des fauteuils pour le bureau [PERSON_NAME] 0 1 2 3 4 5 6 7 8 9" at bounding box center [109, 213] width 219 height 34
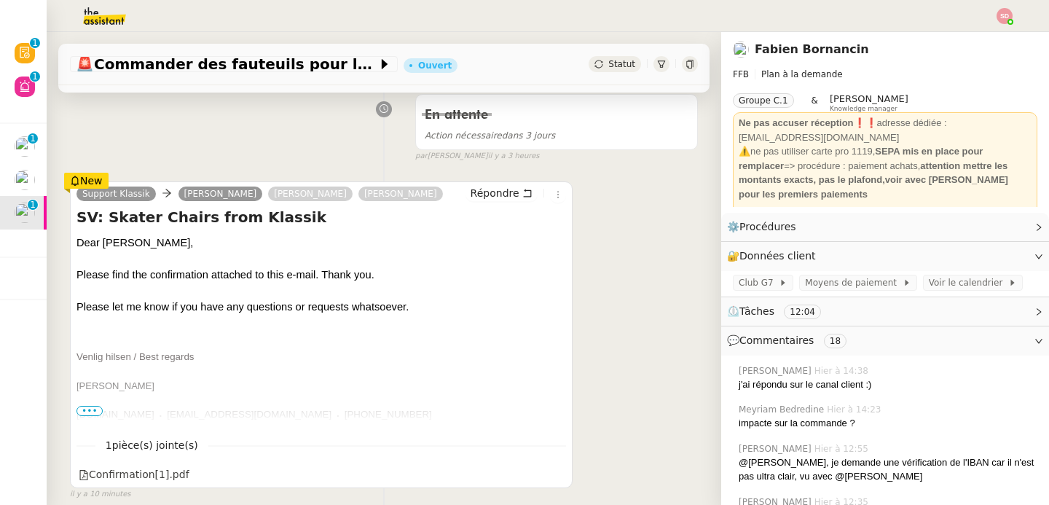
scroll to position [261, 0]
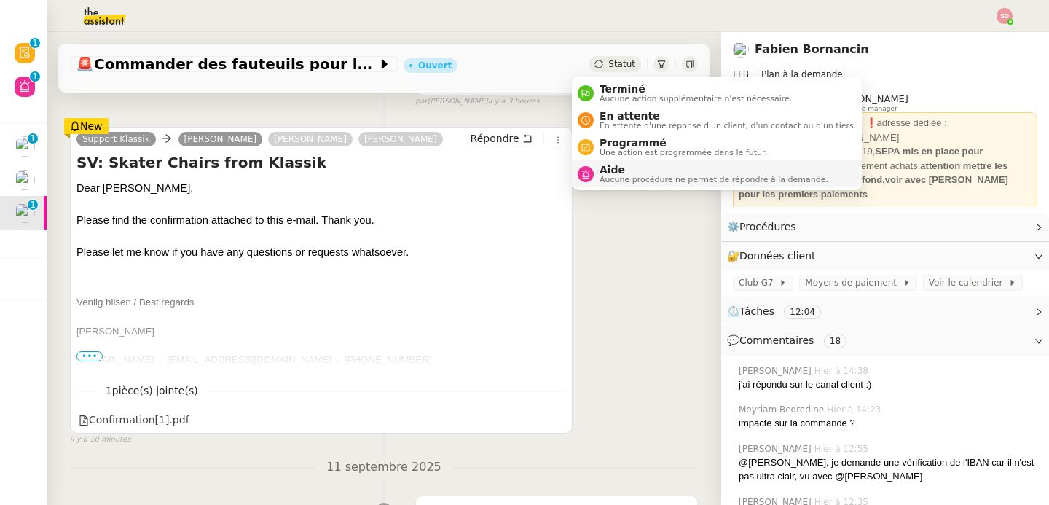
click at [600, 184] on span "Aucune procédure ne permet de répondre à la demande." at bounding box center [714, 180] width 229 height 8
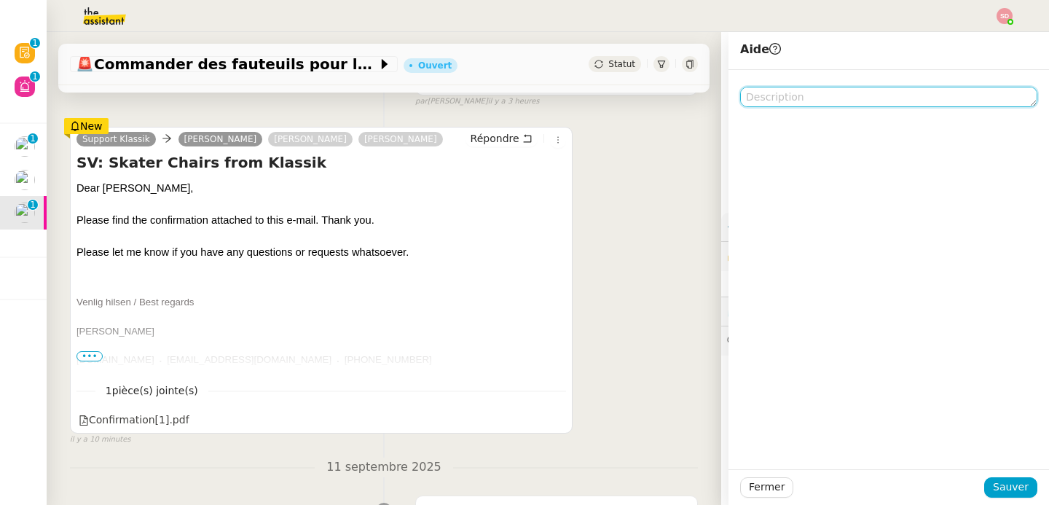
click at [819, 106] on textarea at bounding box center [888, 97] width 297 height 20
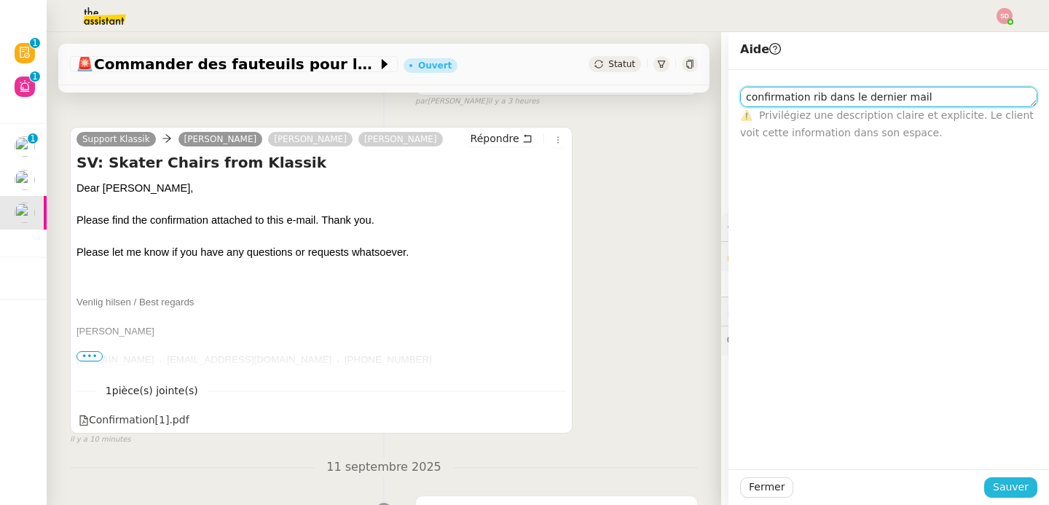
type textarea "confirmation rib dans le dernier mail"
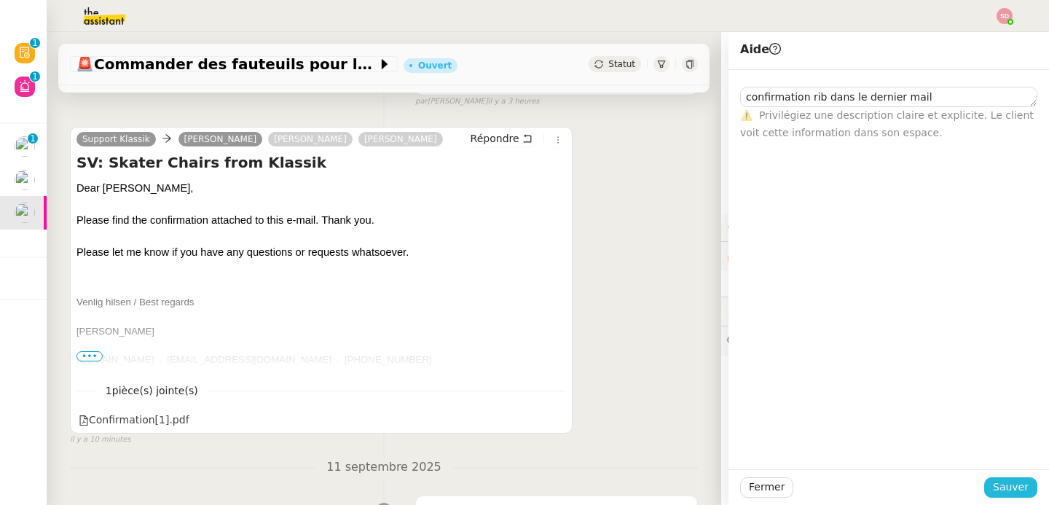
click at [1001, 484] on span "Sauver" at bounding box center [1011, 487] width 36 height 17
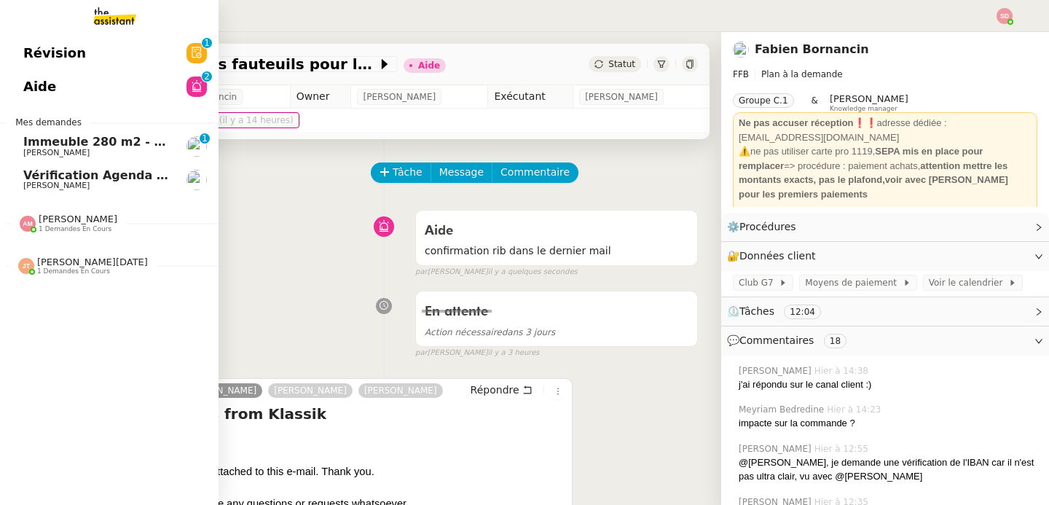
click at [31, 140] on span "Immeuble 280 m2 - [GEOGRAPHIC_DATA] 13100 - 1 349 000€" at bounding box center [220, 142] width 394 height 14
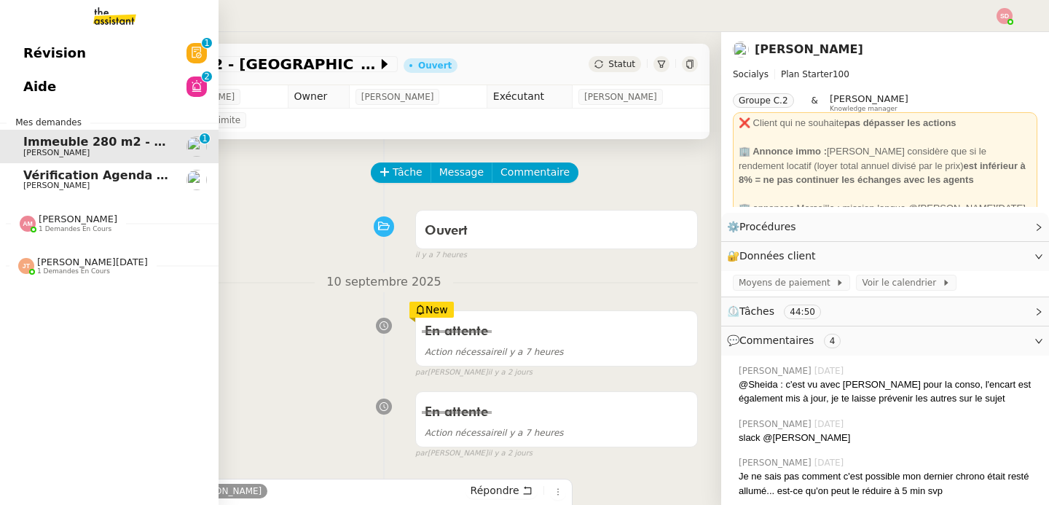
click at [82, 76] on link "Aide 0 1 2 3 4 5 6 7 8 9" at bounding box center [109, 87] width 219 height 34
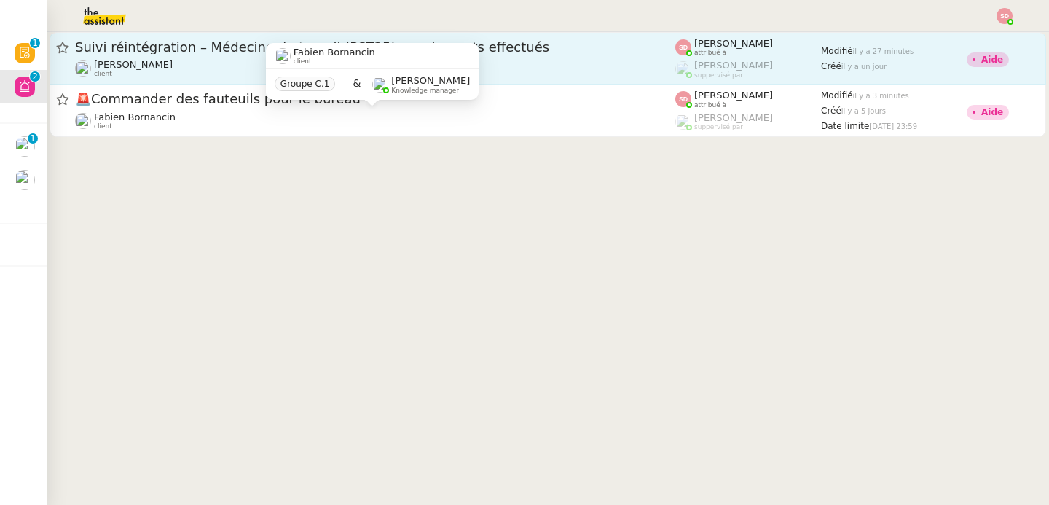
click at [538, 50] on span "Suivi réintégration – Médecine du travail (PST35) + paiements effectués" at bounding box center [375, 47] width 600 height 13
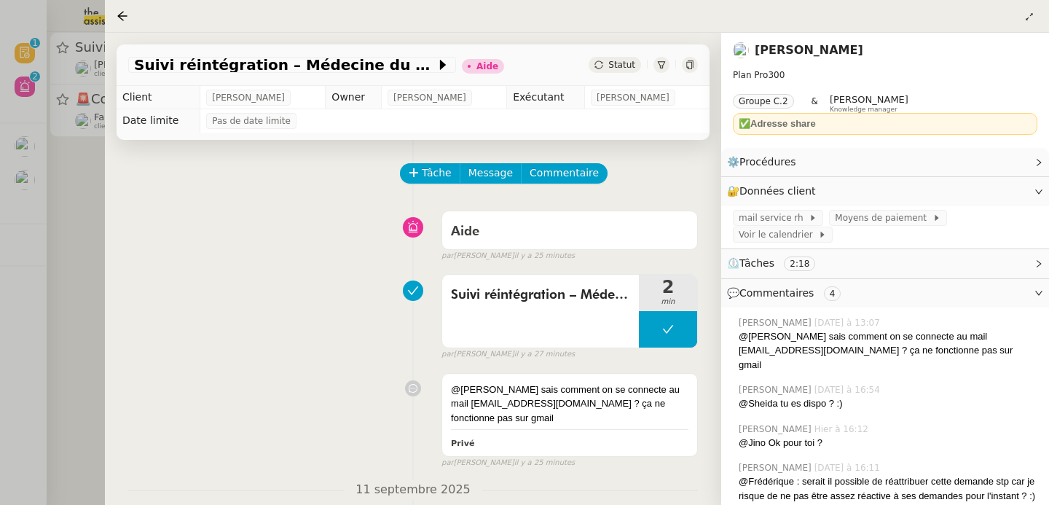
click at [82, 277] on div at bounding box center [524, 252] width 1049 height 505
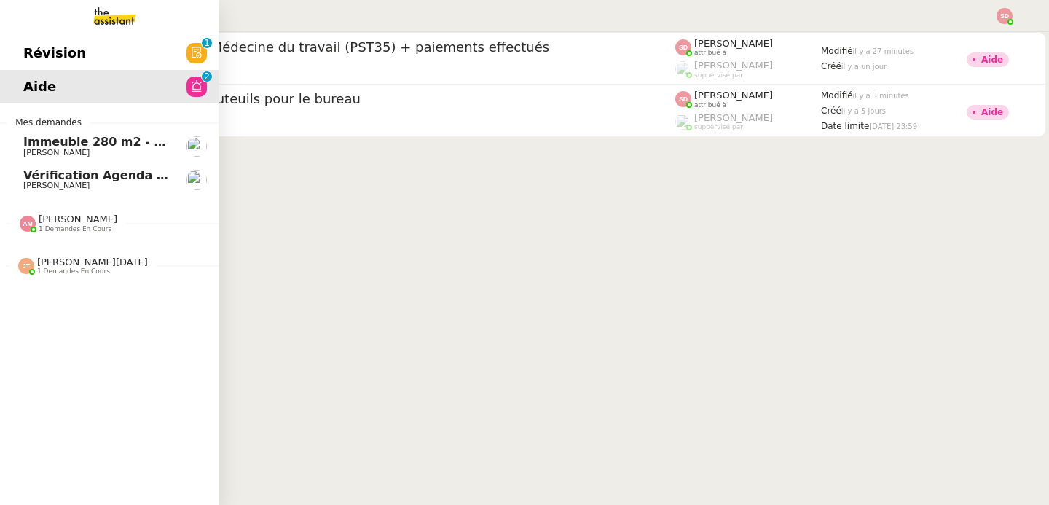
click at [41, 216] on span "[PERSON_NAME]" at bounding box center [78, 218] width 79 height 11
click at [73, 255] on span "15/09 - Réservation Biarritz" at bounding box center [113, 251] width 181 height 14
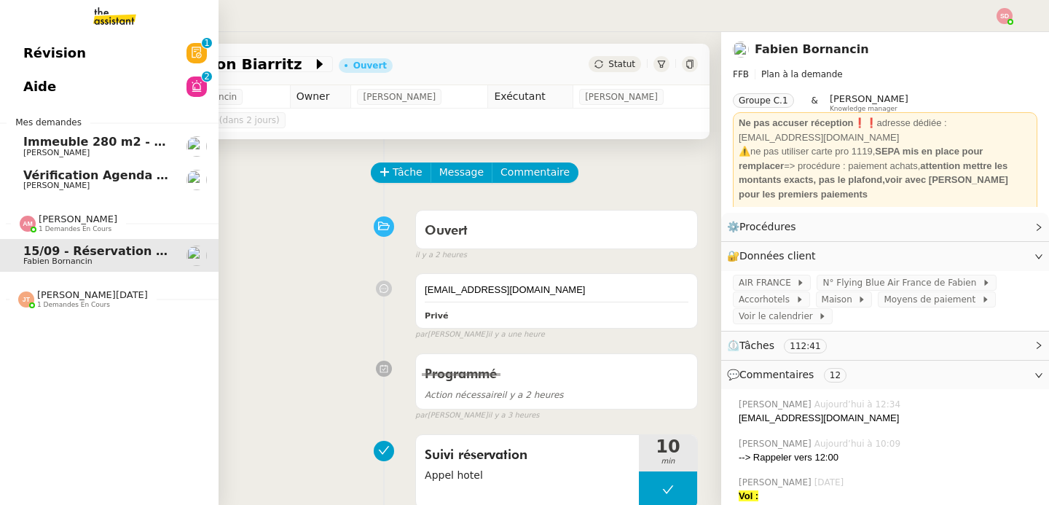
click at [31, 295] on img at bounding box center [26, 299] width 16 height 16
click at [50, 232] on span "1 demandes en cours" at bounding box center [75, 229] width 73 height 8
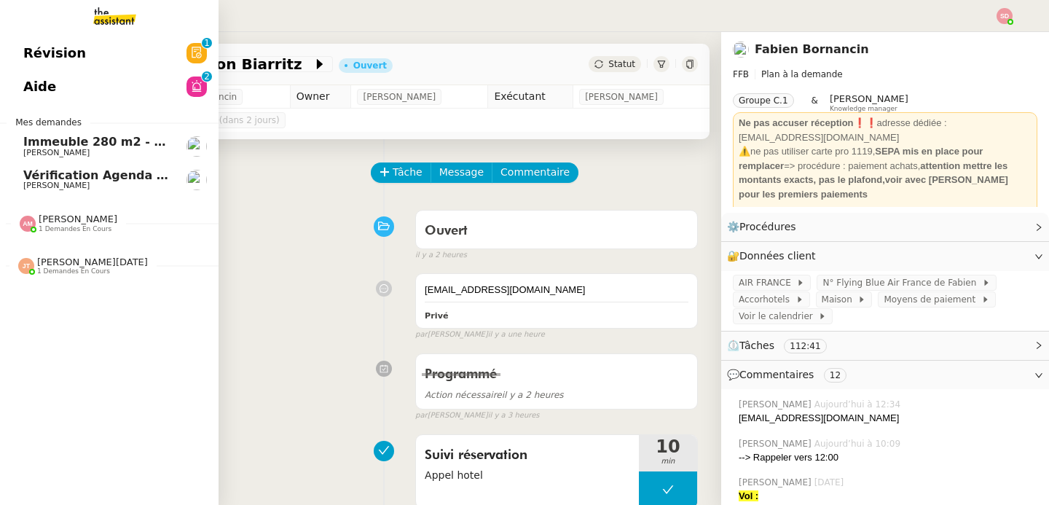
click at [91, 130] on link "Immeuble 280 m2 - [GEOGRAPHIC_DATA] 13100 - 1 349 000€ [PERSON_NAME]" at bounding box center [109, 147] width 219 height 34
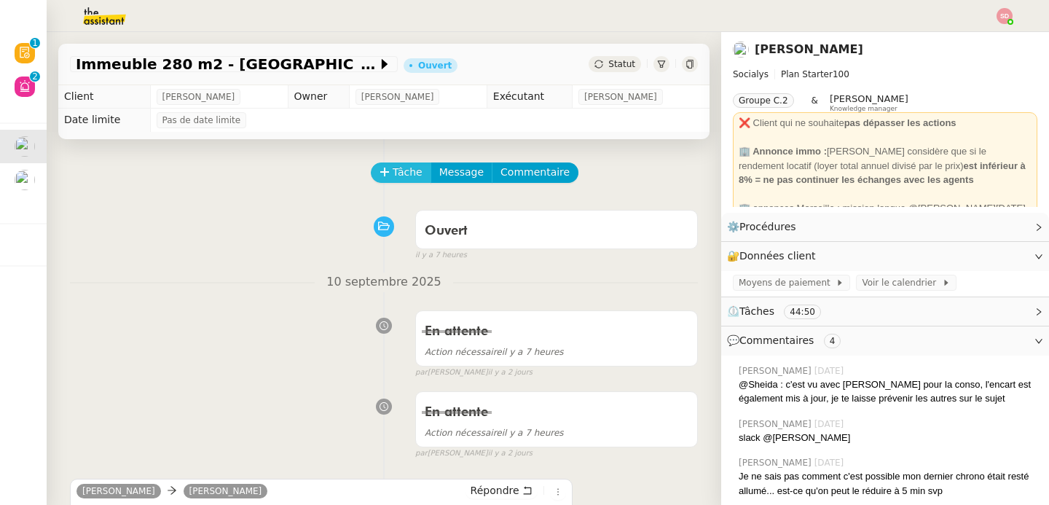
click at [380, 176] on icon at bounding box center [385, 172] width 10 height 10
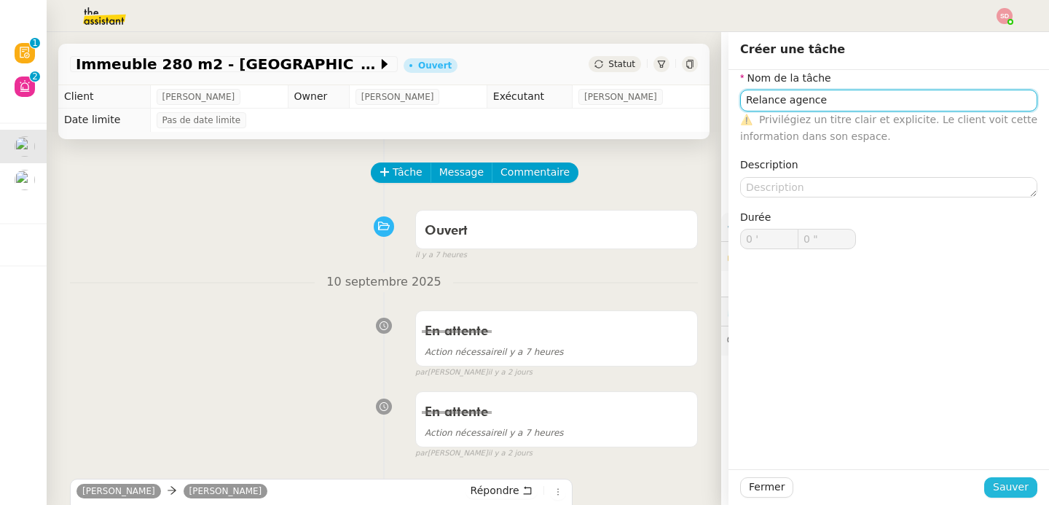
type input "Relance agence"
click at [1002, 485] on span "Sauver" at bounding box center [1011, 487] width 36 height 17
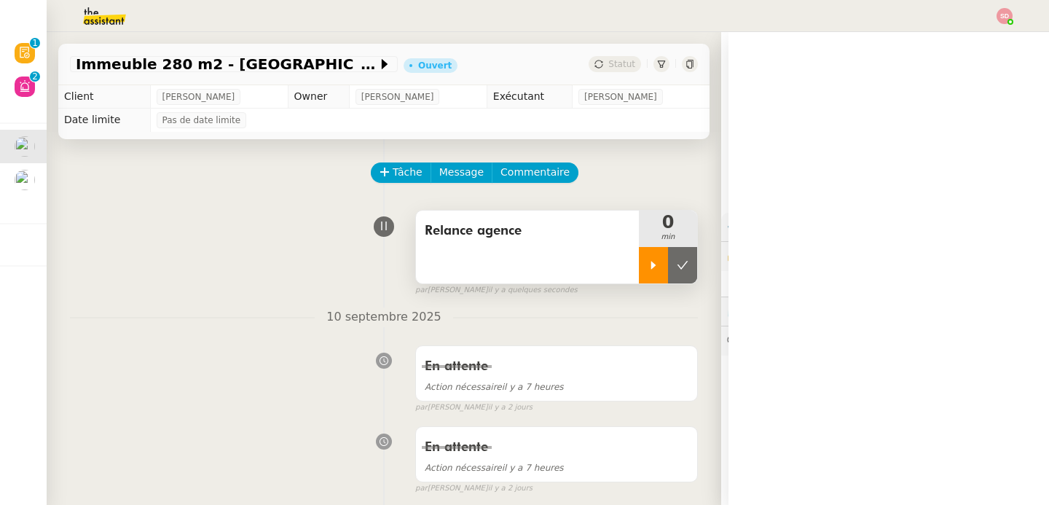
click at [639, 272] on div at bounding box center [653, 265] width 29 height 36
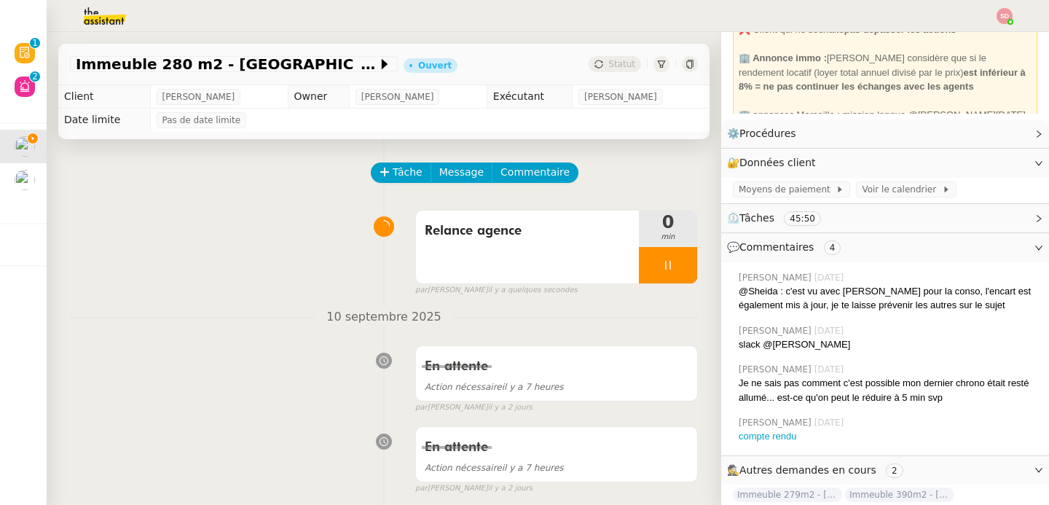
scroll to position [125, 0]
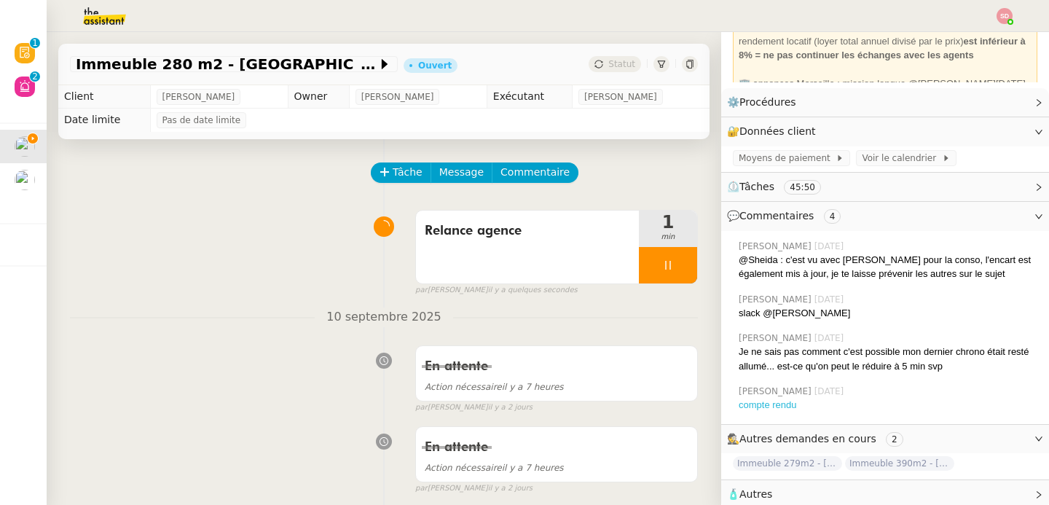
click at [760, 401] on link "compte rendu" at bounding box center [768, 404] width 58 height 11
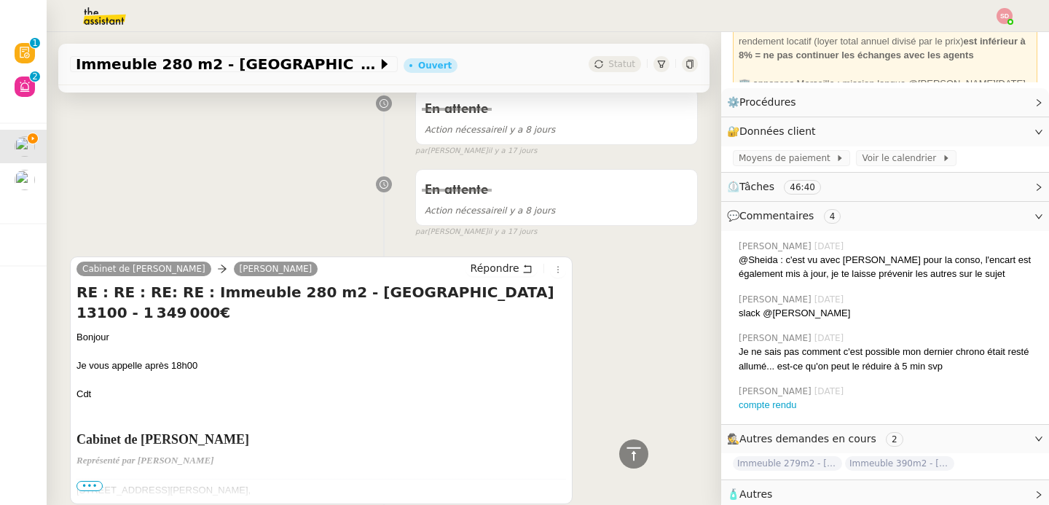
scroll to position [1832, 0]
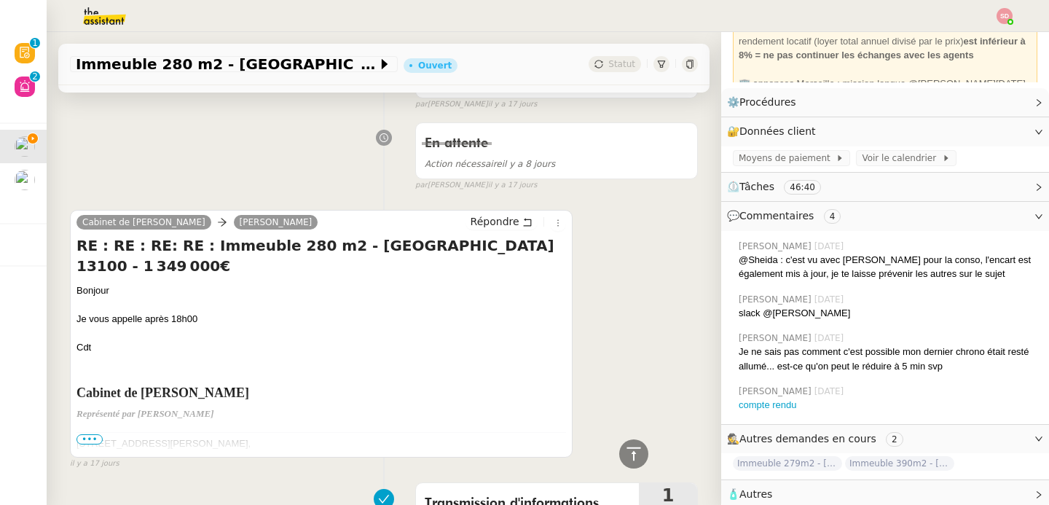
click at [90, 434] on span "•••" at bounding box center [89, 439] width 26 height 10
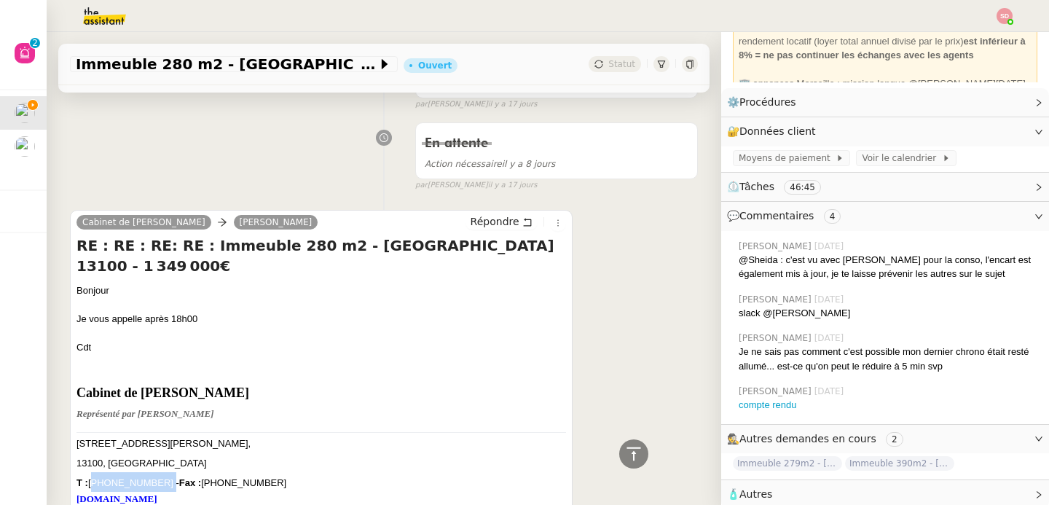
drag, startPoint x: 90, startPoint y: 463, endPoint x: 153, endPoint y: 463, distance: 63.4
click at [153, 477] on font "T : [PHONE_NUMBER] - Fax : [PHONE_NUMBER]" at bounding box center [181, 482] width 210 height 11
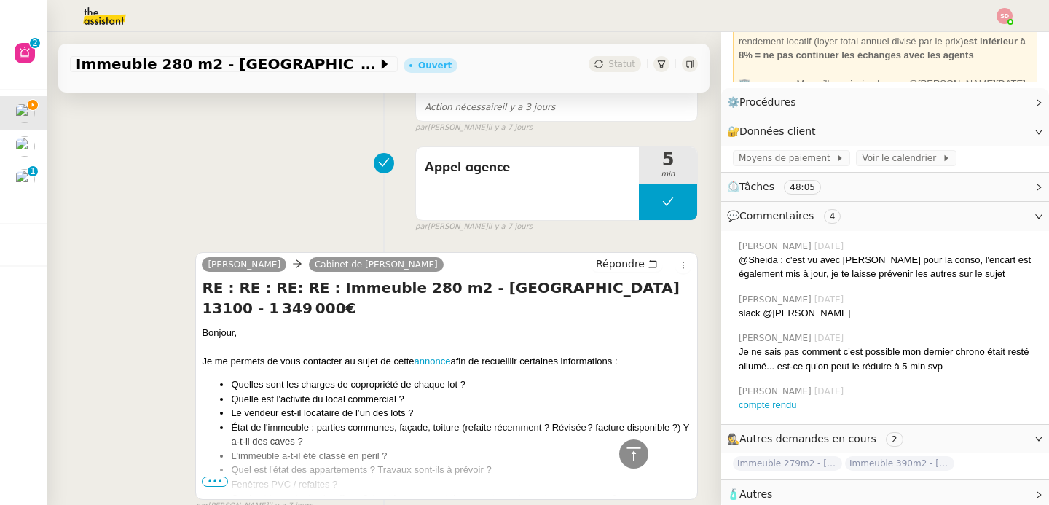
scroll to position [1198, 0]
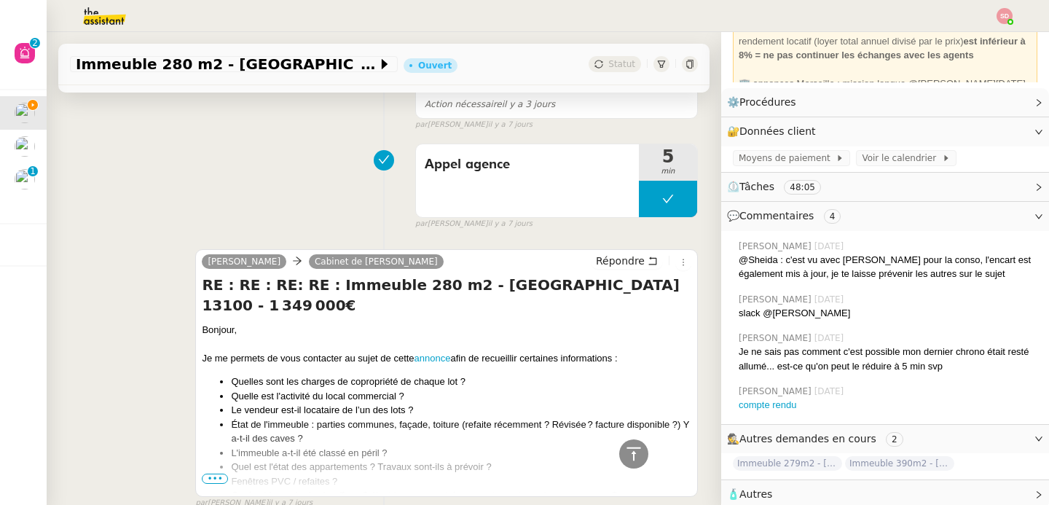
click at [208, 473] on span "•••" at bounding box center [215, 478] width 26 height 10
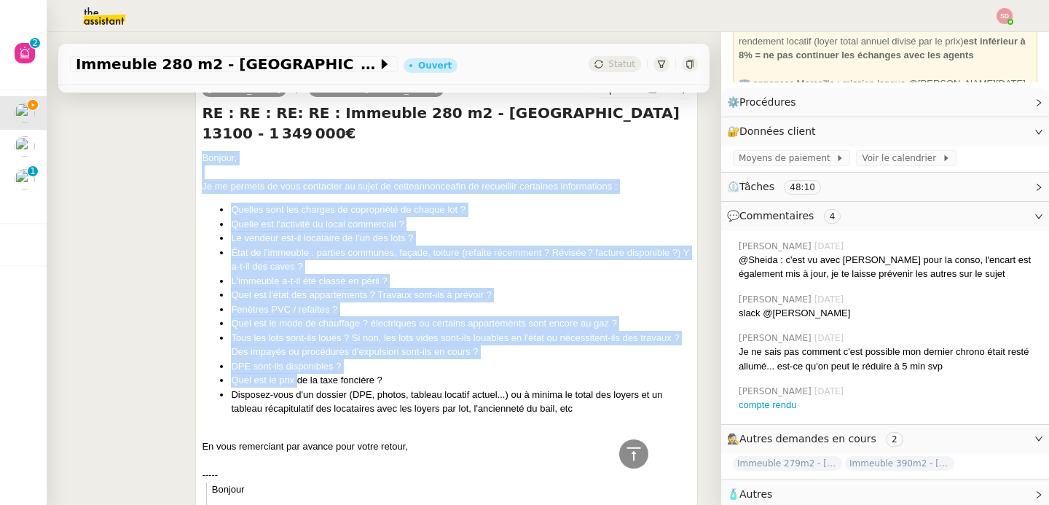
scroll to position [1380, 0]
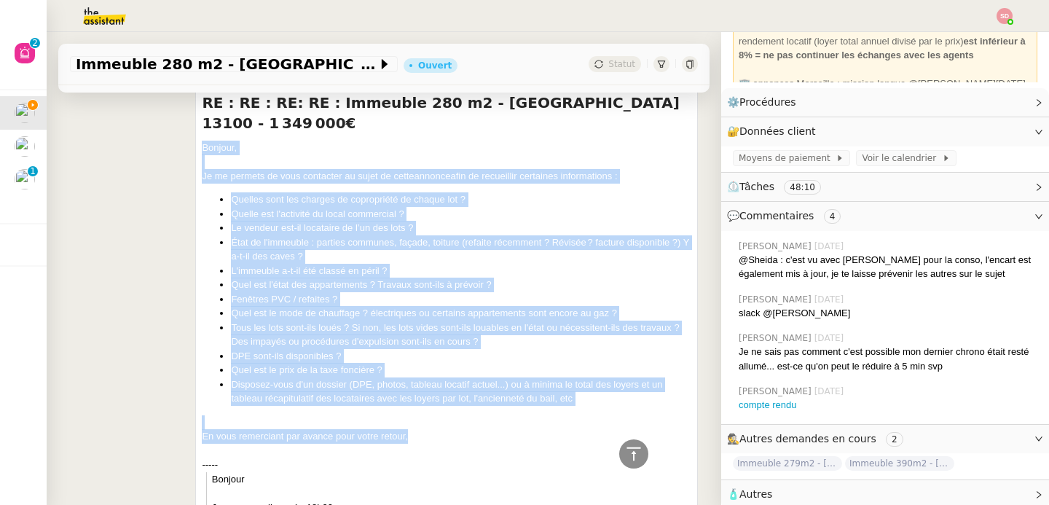
drag, startPoint x: 198, startPoint y: 310, endPoint x: 326, endPoint y: 433, distance: 177.7
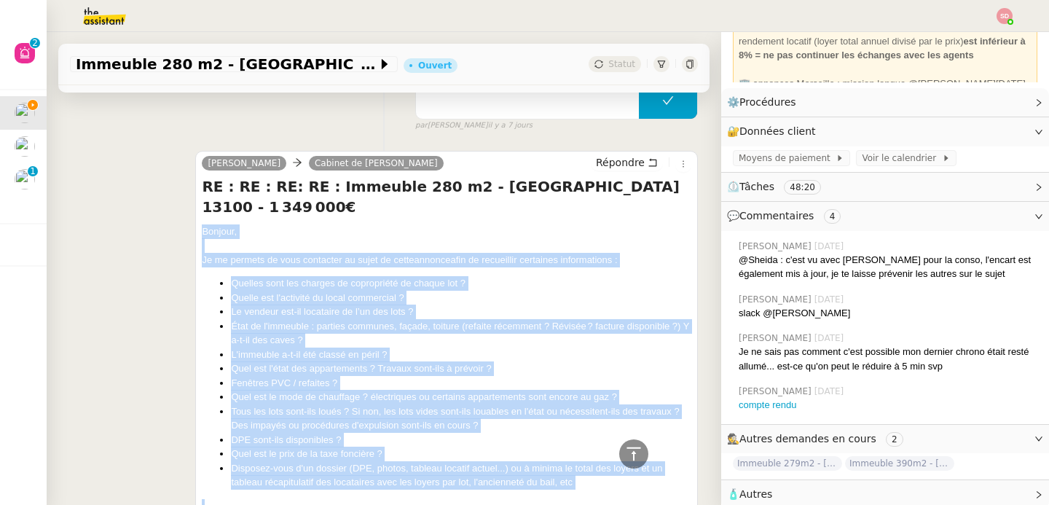
scroll to position [1296, 0]
click at [609, 156] on span "Répondre" at bounding box center [620, 163] width 49 height 15
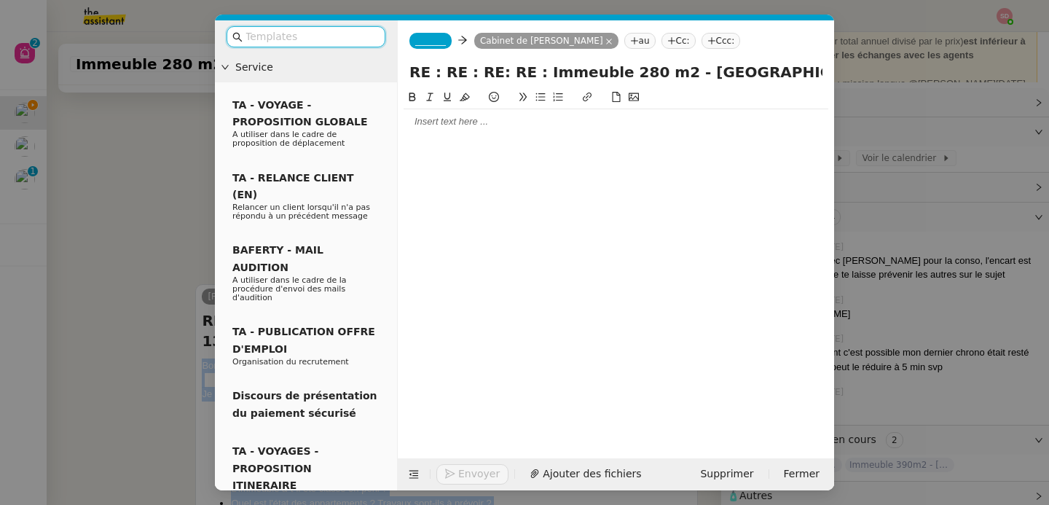
scroll to position [1429, 0]
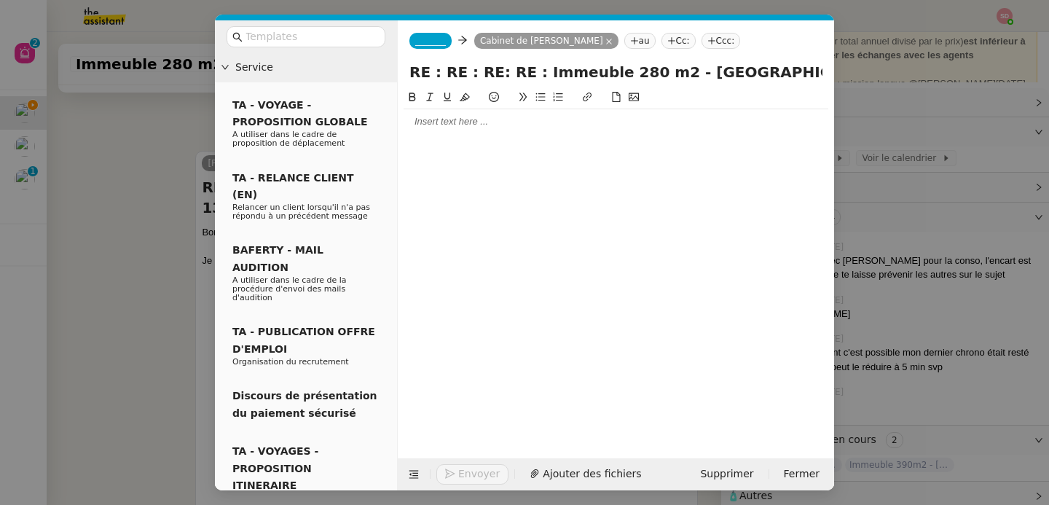
click at [503, 117] on div at bounding box center [616, 121] width 425 height 13
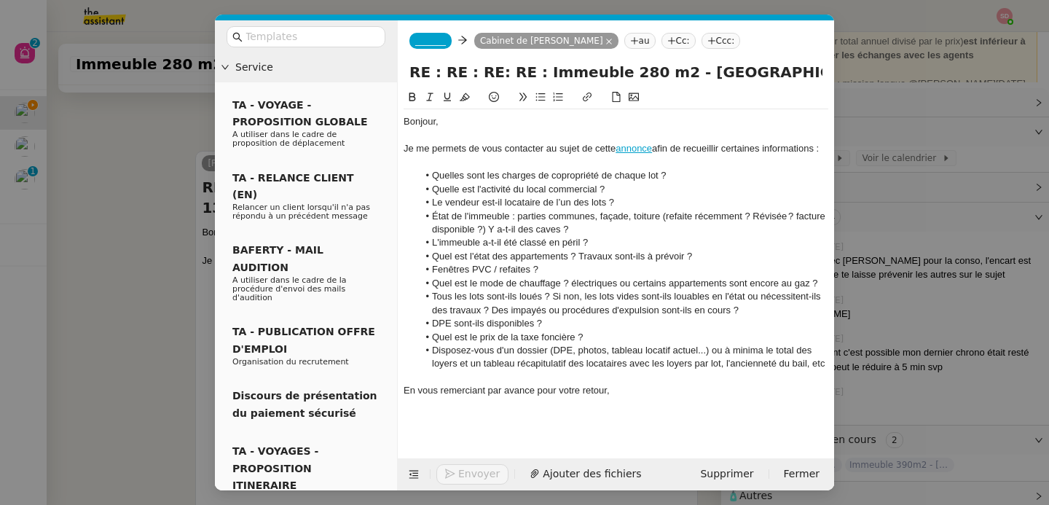
scroll to position [0, 0]
click at [487, 160] on div at bounding box center [616, 162] width 425 height 13
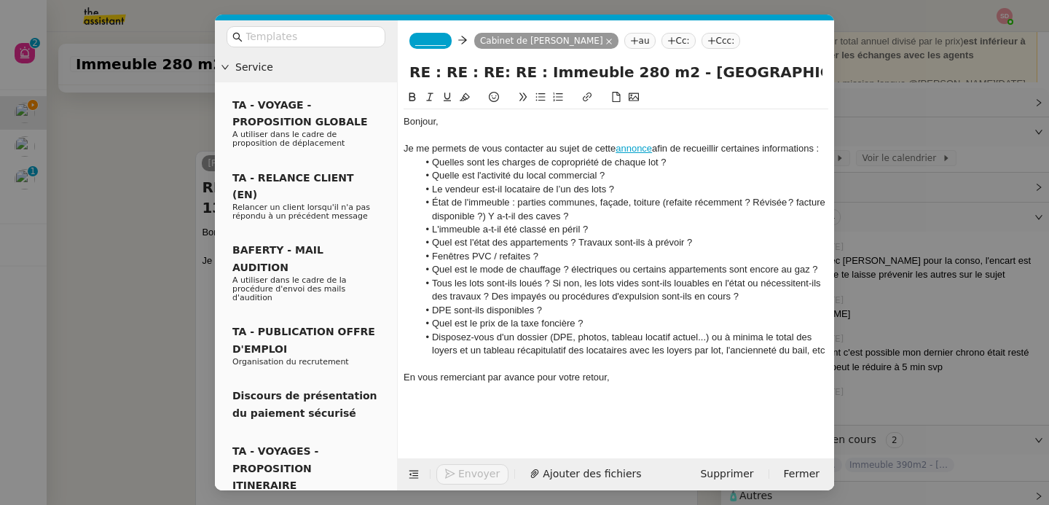
click at [435, 43] on span "_______" at bounding box center [430, 41] width 31 height 10
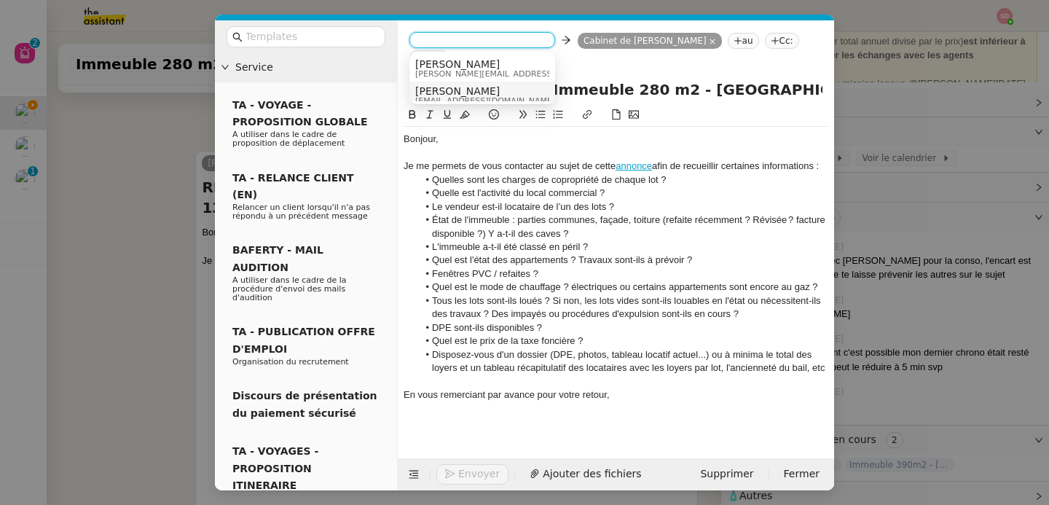
click at [440, 92] on span "[PERSON_NAME]" at bounding box center [485, 91] width 140 height 12
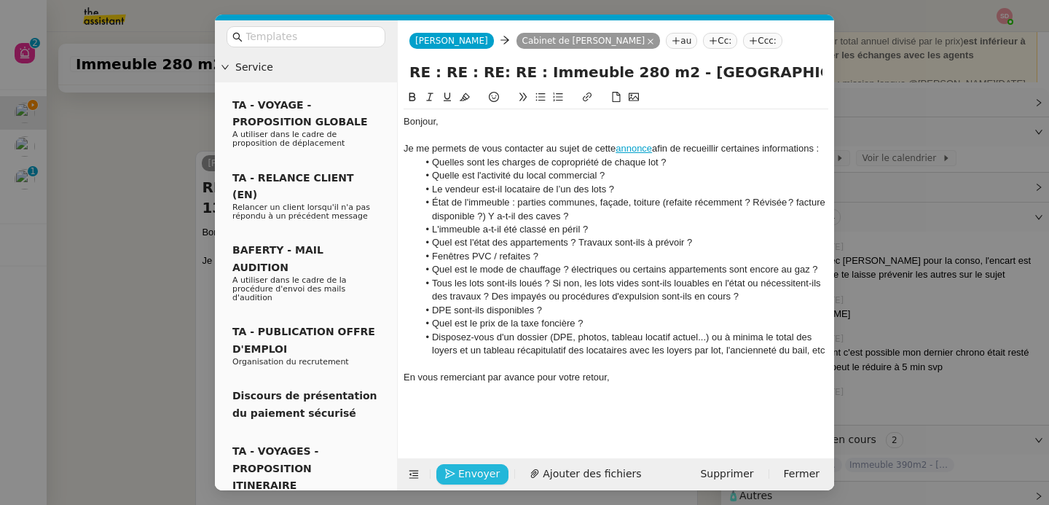
click at [480, 471] on span "Envoyer" at bounding box center [479, 473] width 42 height 17
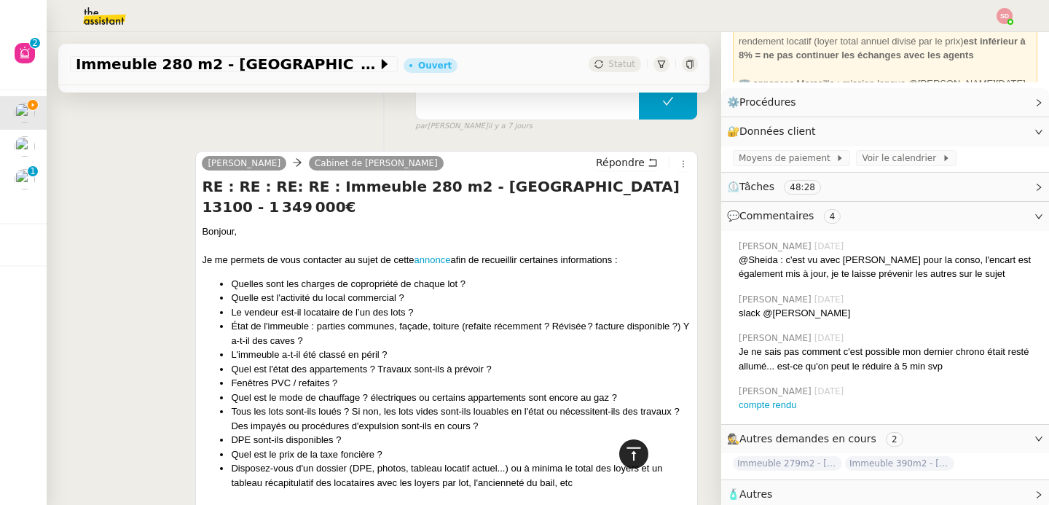
click at [629, 458] on icon at bounding box center [633, 453] width 17 height 17
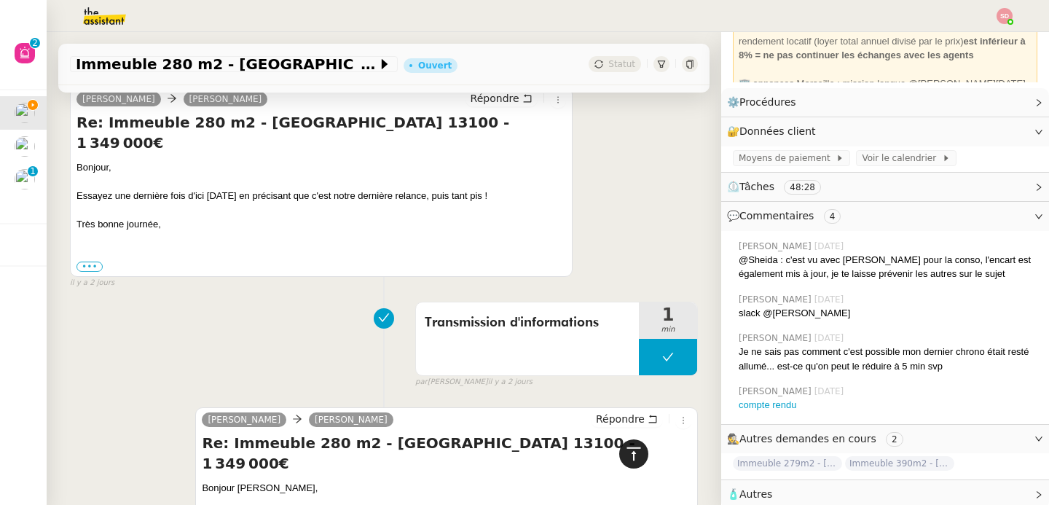
scroll to position [0, 0]
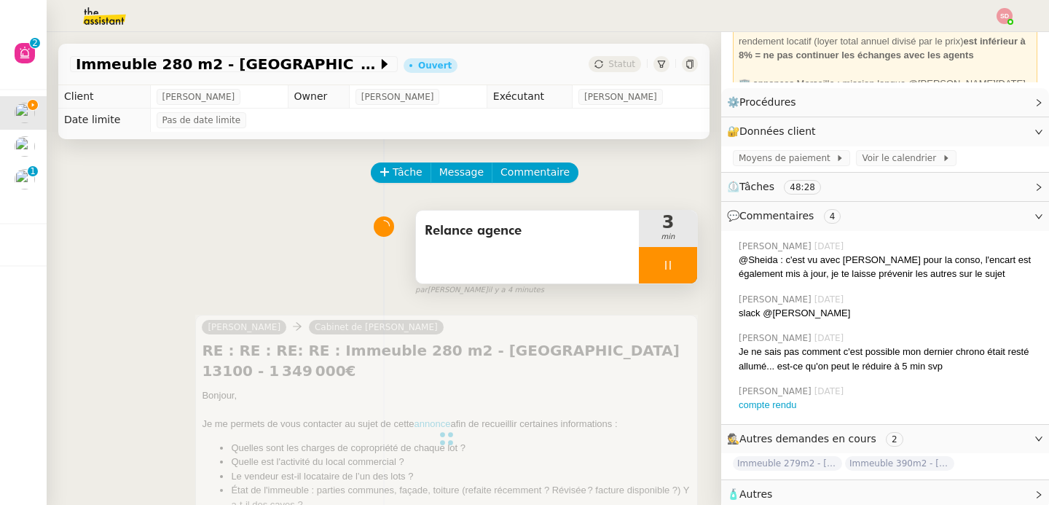
click at [652, 257] on div at bounding box center [668, 265] width 58 height 36
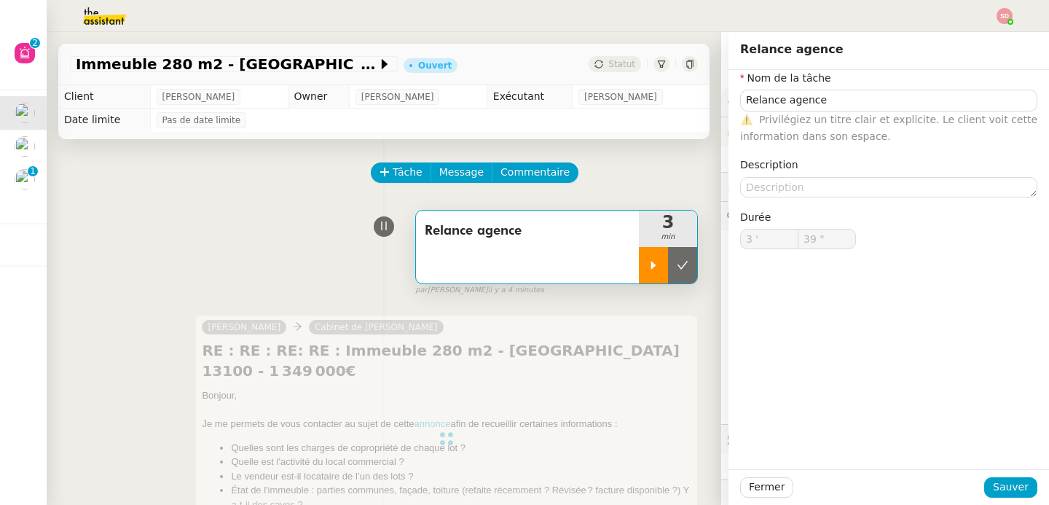
click at [668, 257] on button at bounding box center [682, 265] width 29 height 36
type input "Relance agence"
type input "3 '"
type input "39 ""
type input "Relance agence"
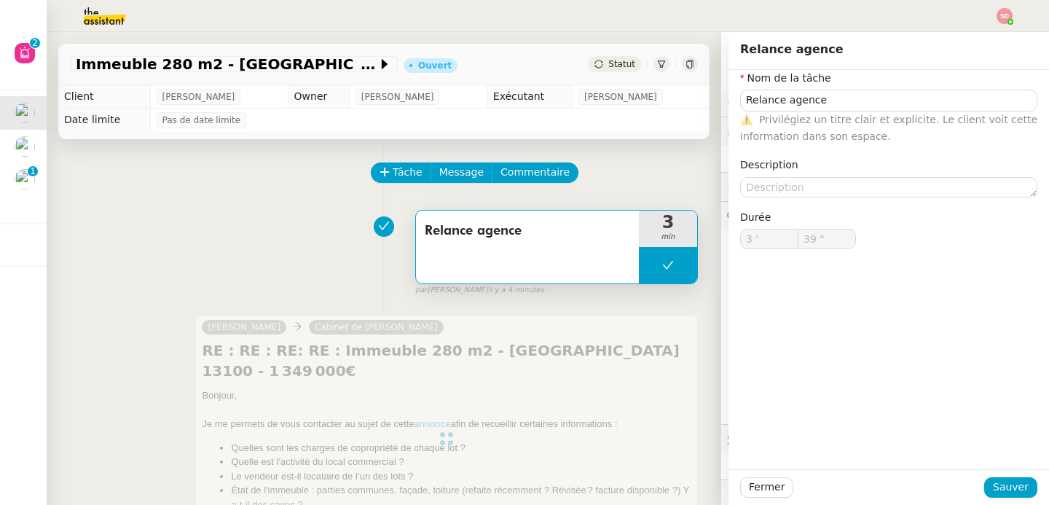
type input "3 '"
type input "39 ""
type input "Relance agence"
type input "3 '"
type input "39 ""
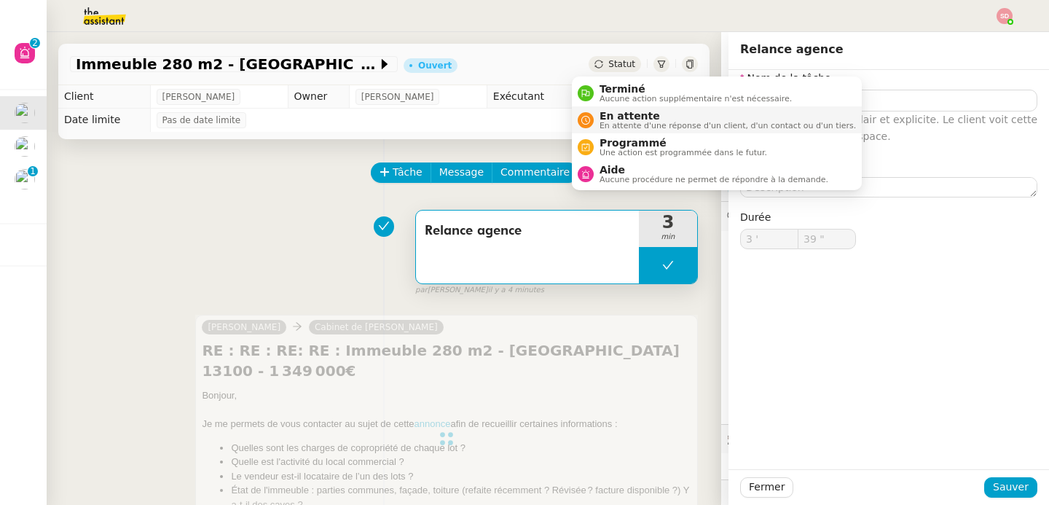
click at [605, 112] on span "En attente" at bounding box center [728, 116] width 256 height 12
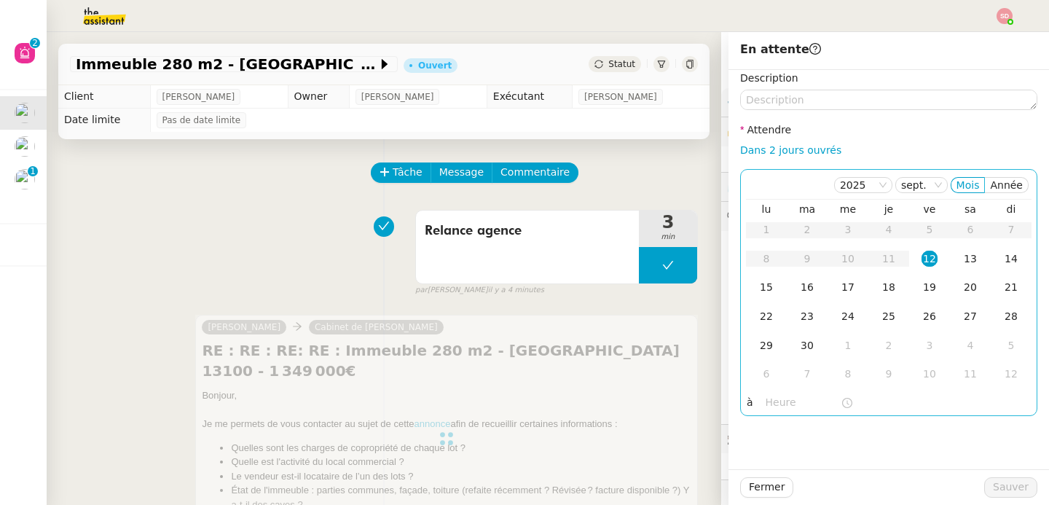
click at [921, 261] on div "12" at bounding box center [929, 259] width 16 height 16
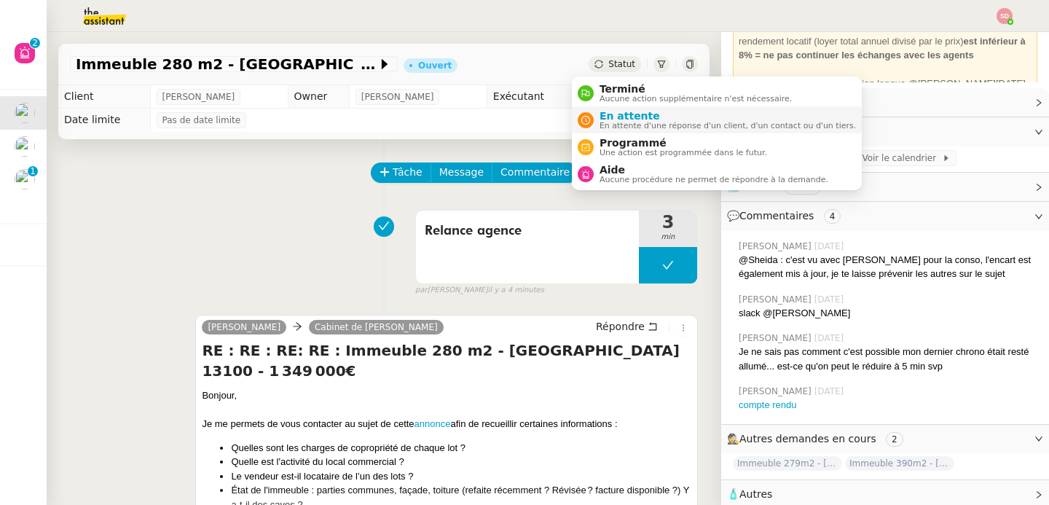
click at [583, 116] on icon at bounding box center [585, 120] width 9 height 9
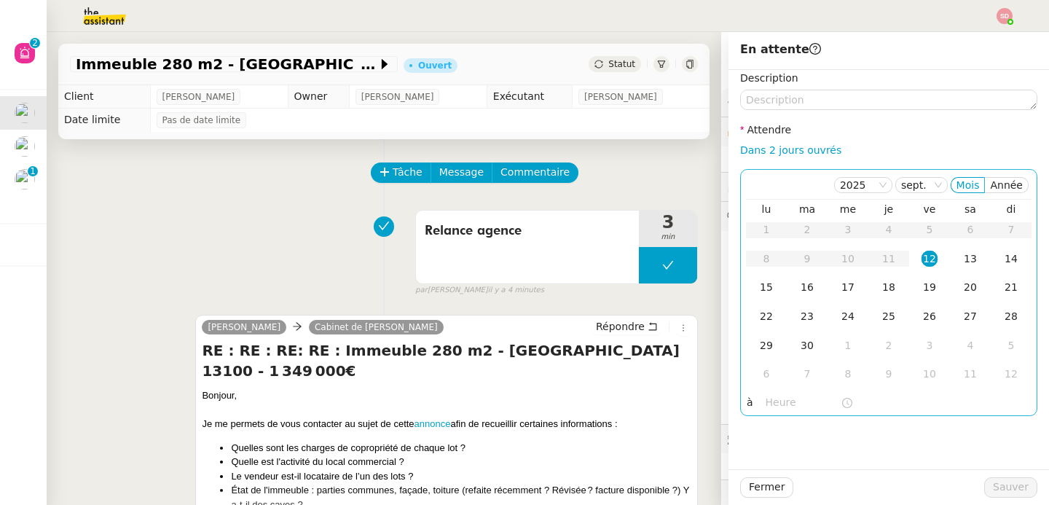
click at [766, 403] on input "text" at bounding box center [803, 402] width 75 height 17
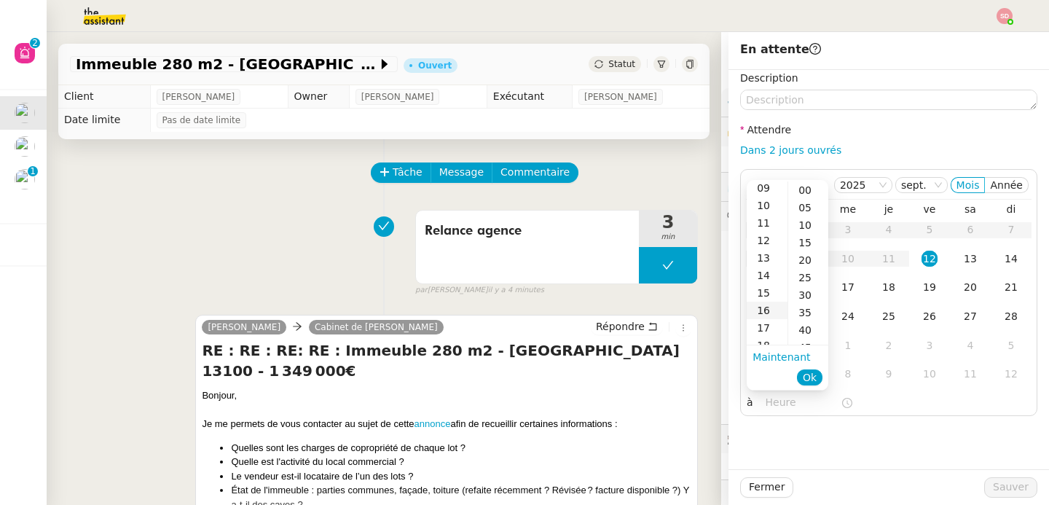
click at [766, 318] on div "16" at bounding box center [767, 310] width 41 height 17
click at [801, 298] on div "30" at bounding box center [808, 294] width 40 height 17
type input "16:30"
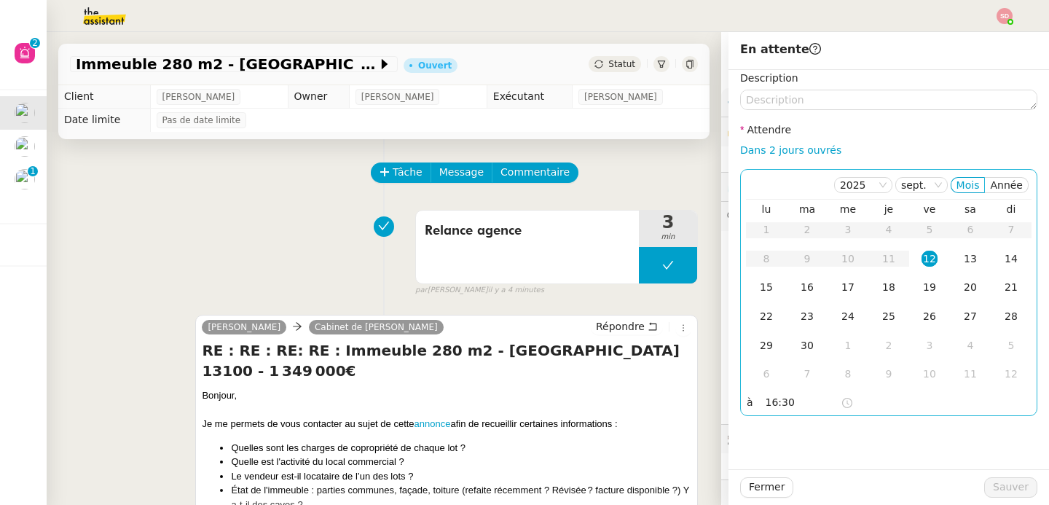
click at [921, 251] on div "12" at bounding box center [929, 259] width 16 height 16
click at [1009, 490] on span "Sauver" at bounding box center [1011, 487] width 36 height 17
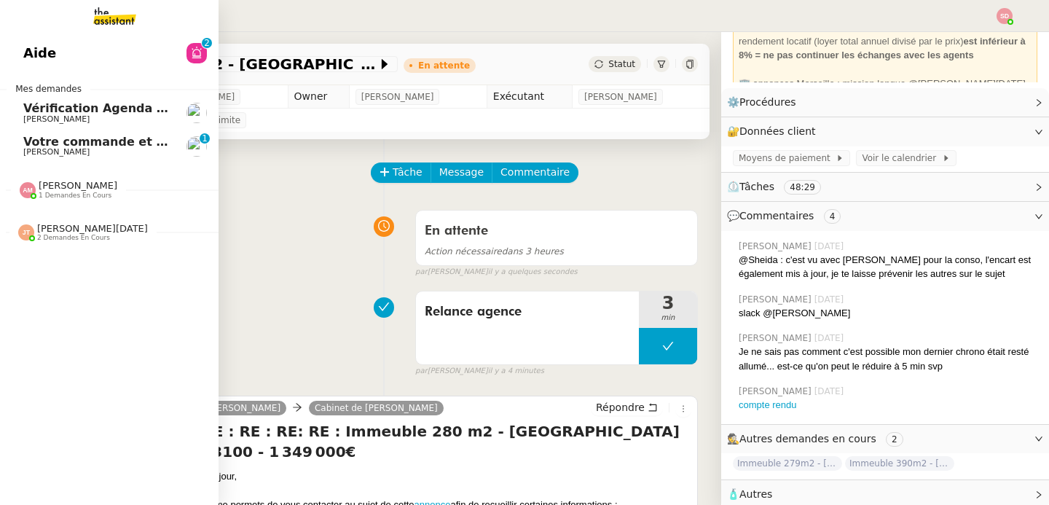
click at [31, 152] on span "[PERSON_NAME]" at bounding box center [56, 151] width 66 height 9
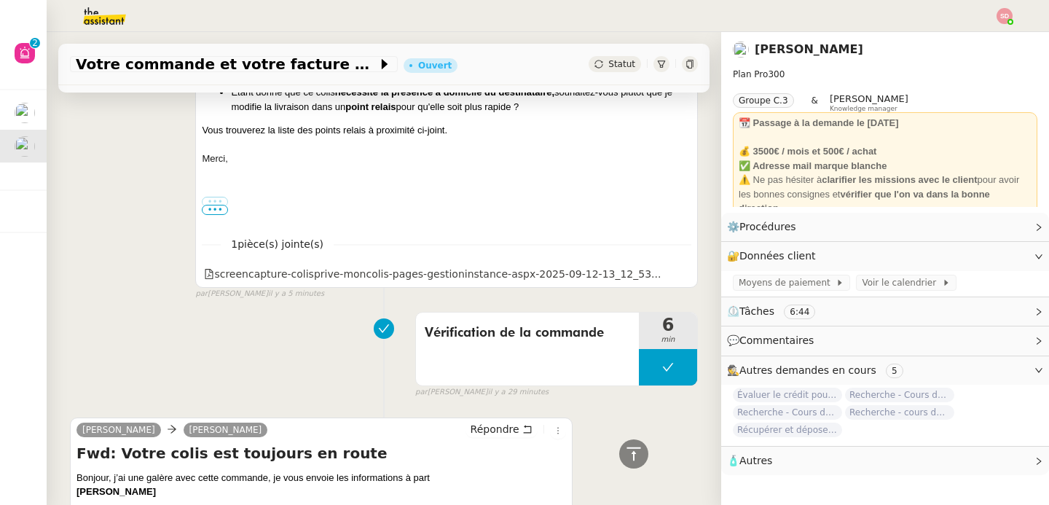
scroll to position [604, 0]
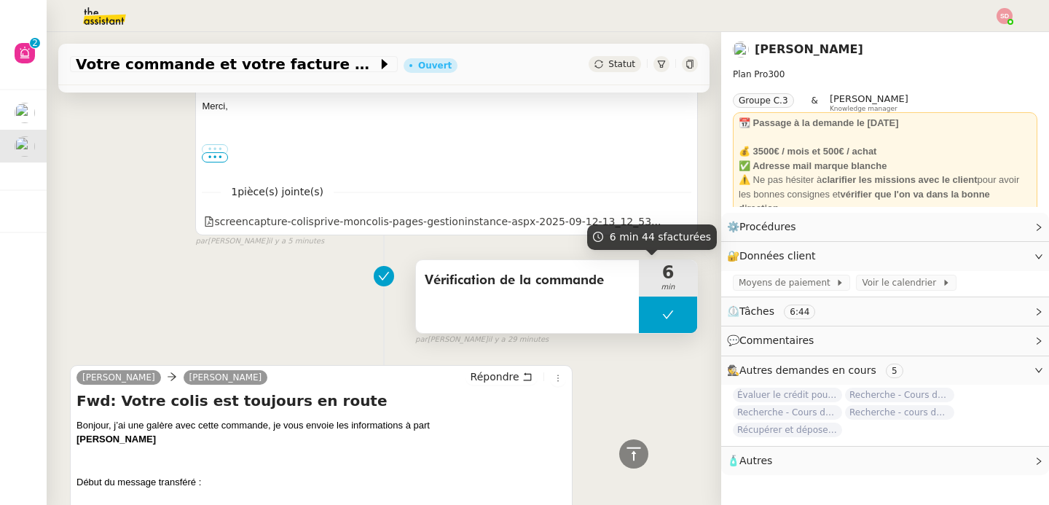
click at [639, 302] on button at bounding box center [668, 314] width 58 height 36
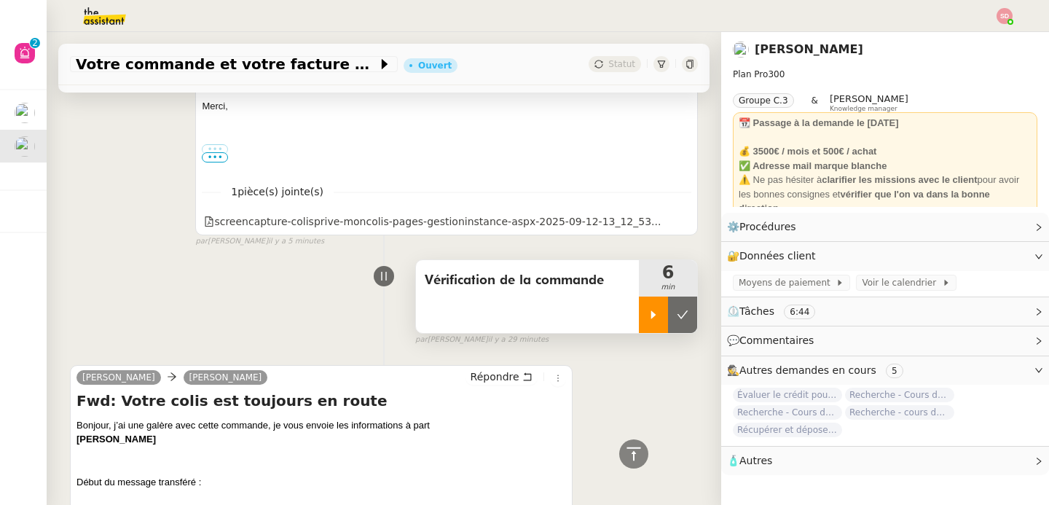
click at [639, 304] on div at bounding box center [653, 314] width 29 height 36
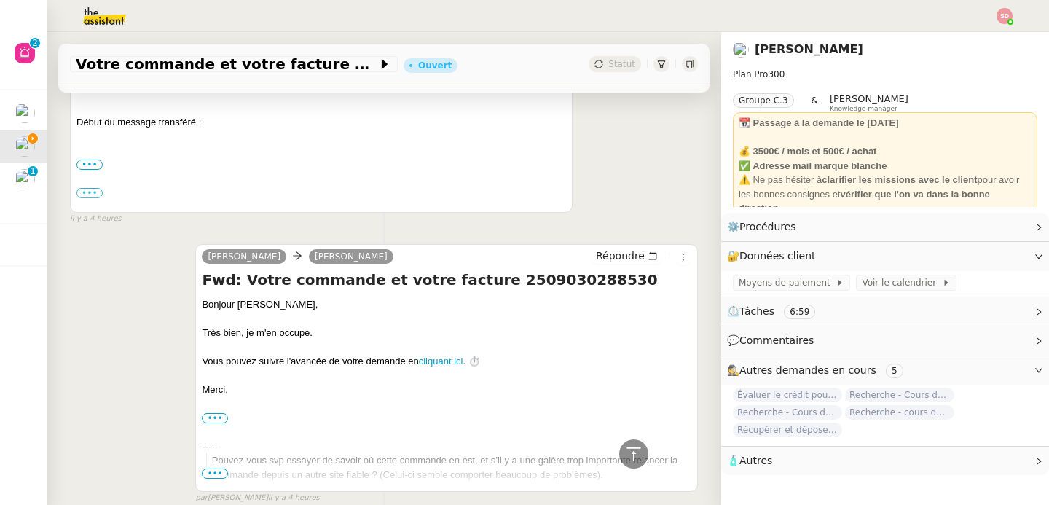
scroll to position [1379, 0]
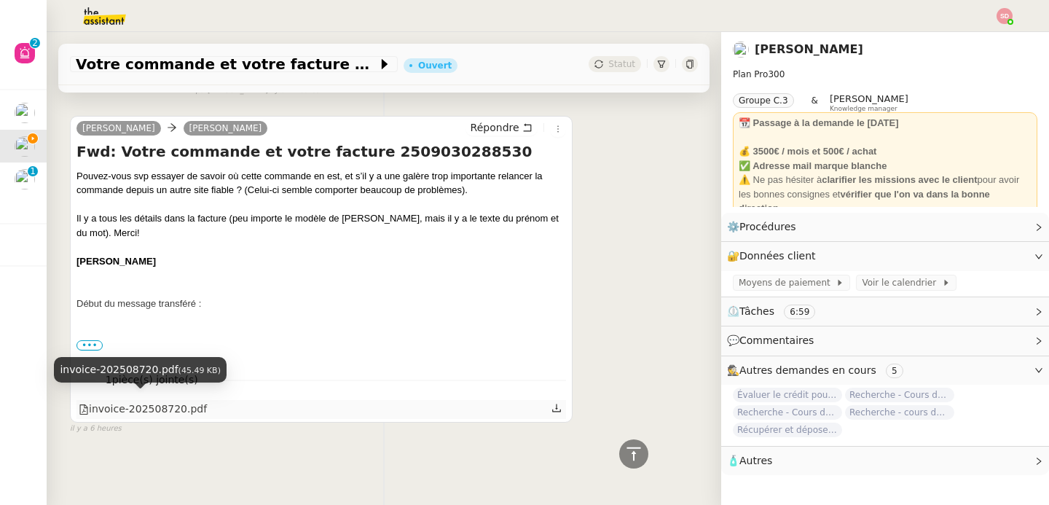
click at [193, 403] on div "invoice-202508720.pdf" at bounding box center [143, 409] width 128 height 17
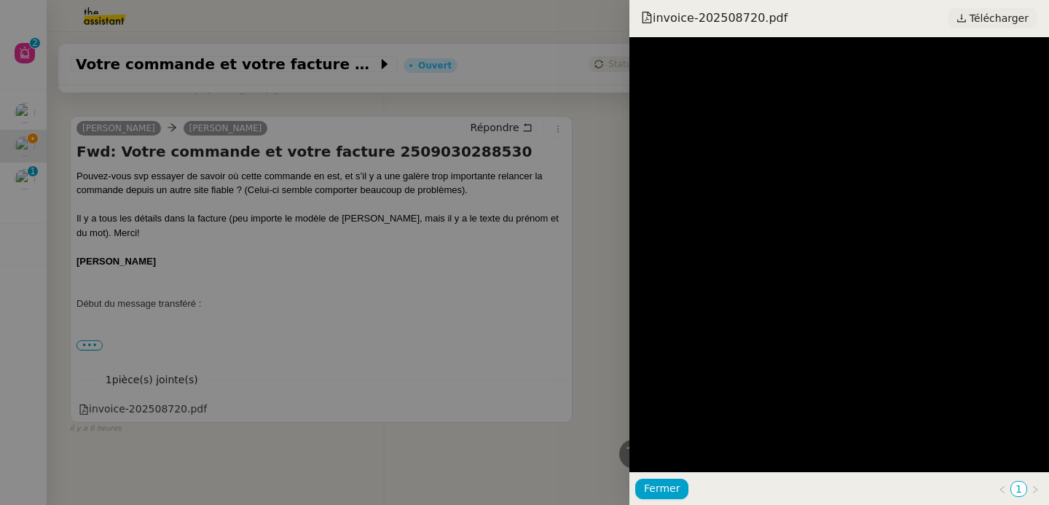
click at [988, 17] on span "Télécharger" at bounding box center [999, 18] width 59 height 19
click at [307, 252] on div at bounding box center [524, 252] width 1049 height 505
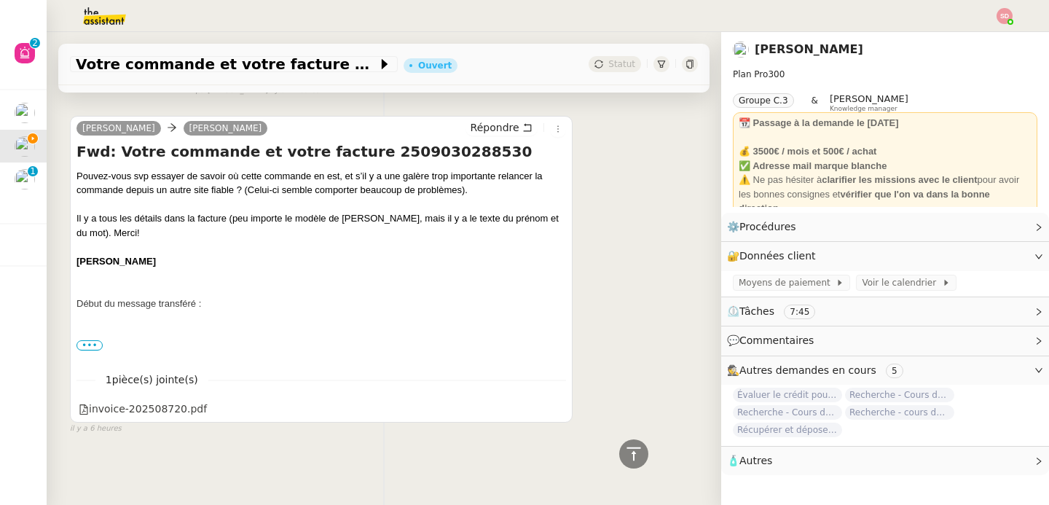
click at [774, 462] on span "🧴 Autres" at bounding box center [873, 460] width 293 height 17
click at [766, 484] on span "Créer un email dédié" at bounding box center [785, 486] width 92 height 10
click at [628, 447] on icon at bounding box center [633, 453] width 17 height 17
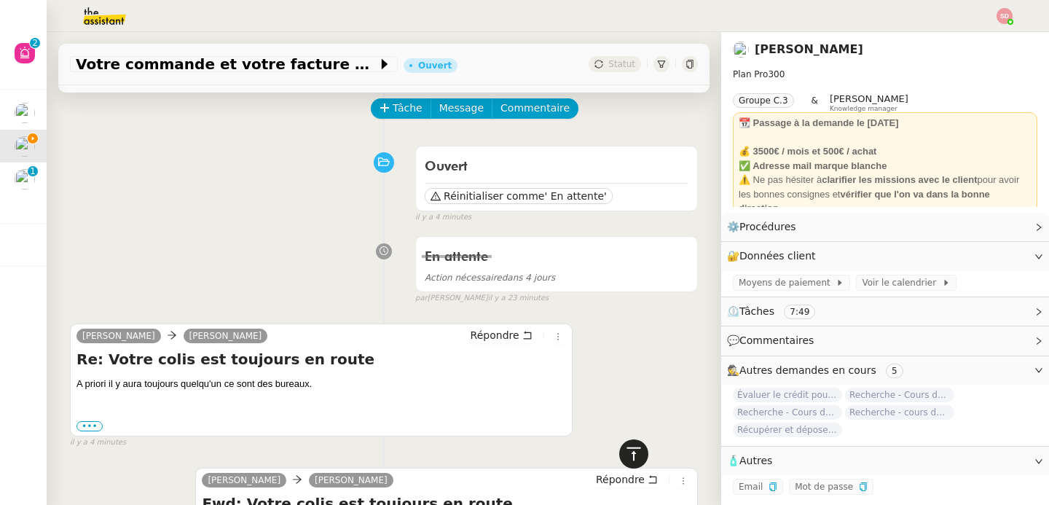
scroll to position [0, 0]
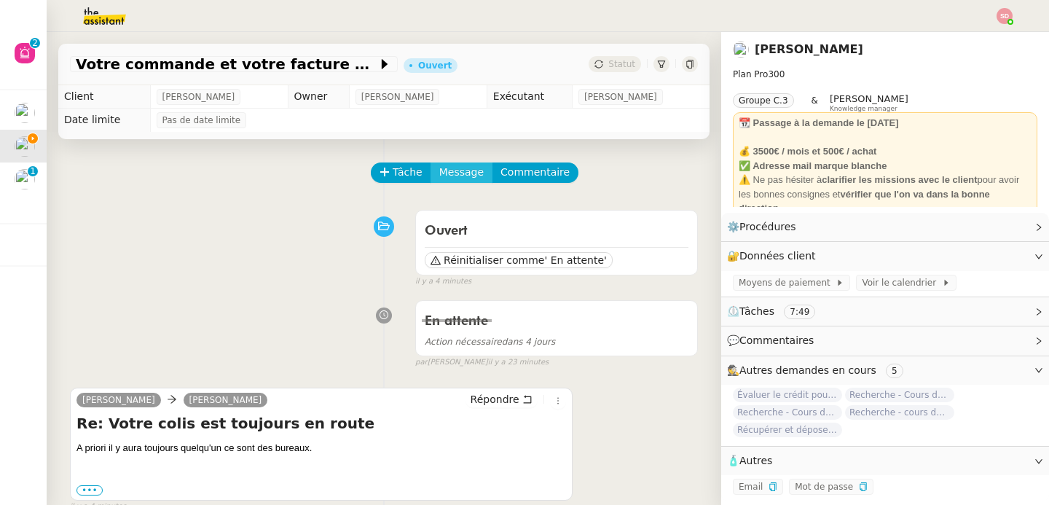
click at [439, 164] on span "Message" at bounding box center [461, 172] width 44 height 17
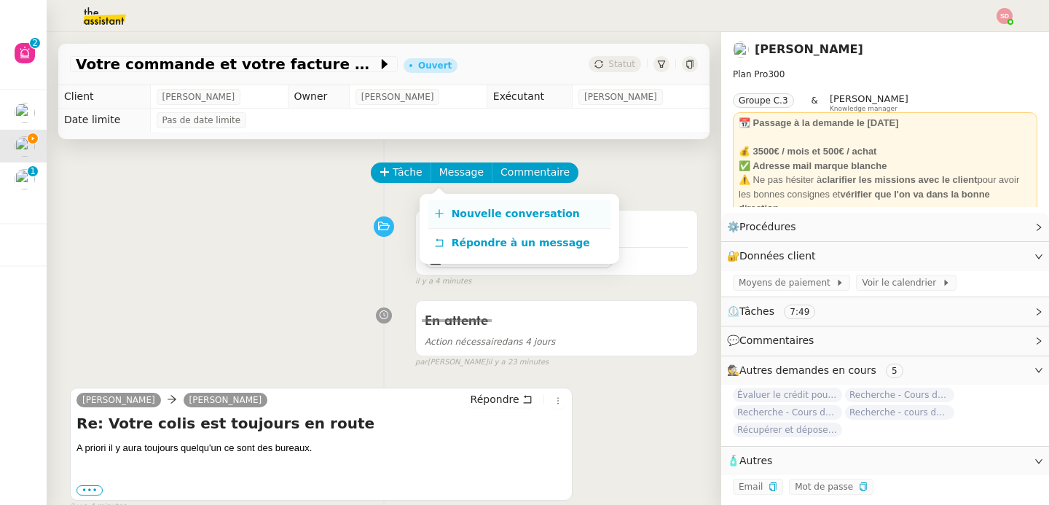
click at [447, 220] on link "Nouvelle conversation" at bounding box center [519, 214] width 182 height 29
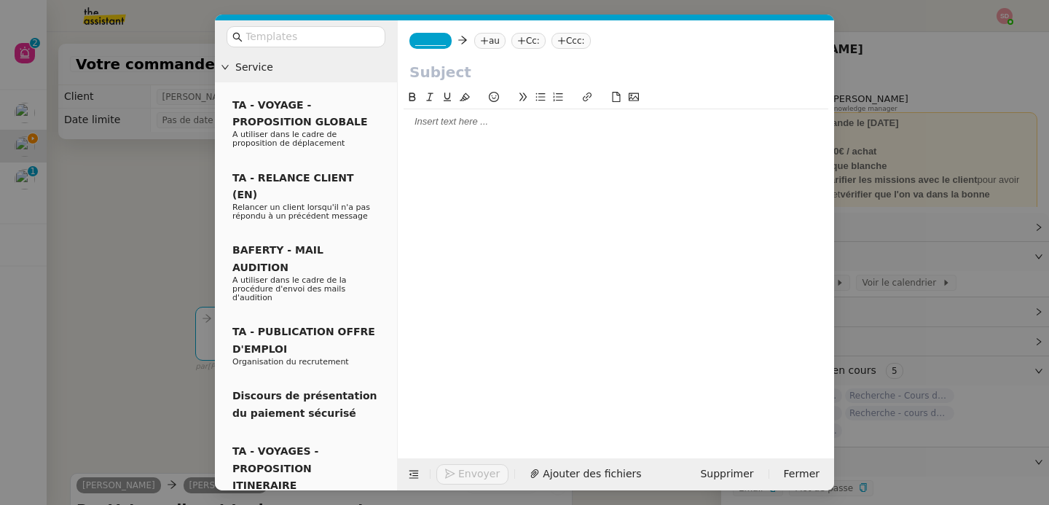
click at [444, 43] on span "_______" at bounding box center [430, 41] width 31 height 10
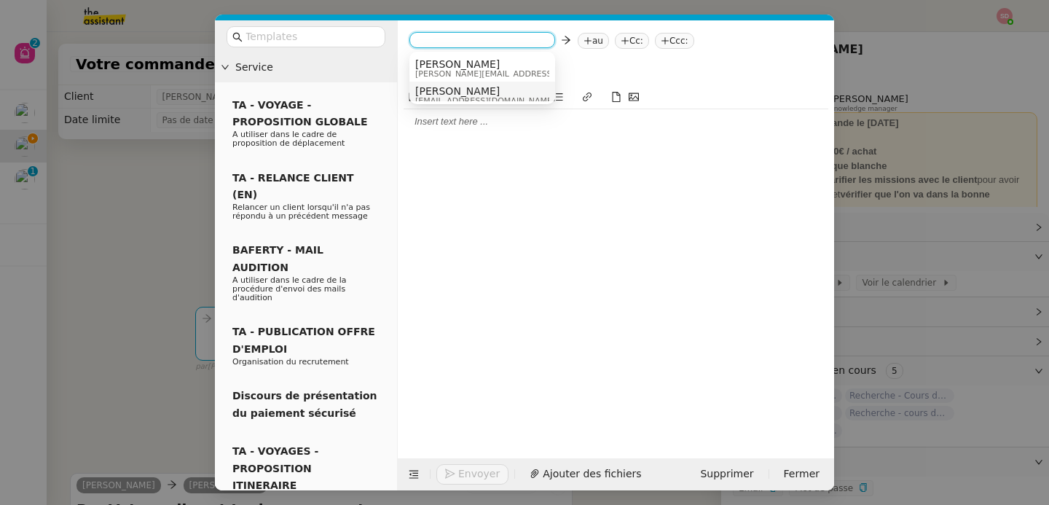
click at [444, 87] on span "[PERSON_NAME]" at bounding box center [485, 91] width 140 height 12
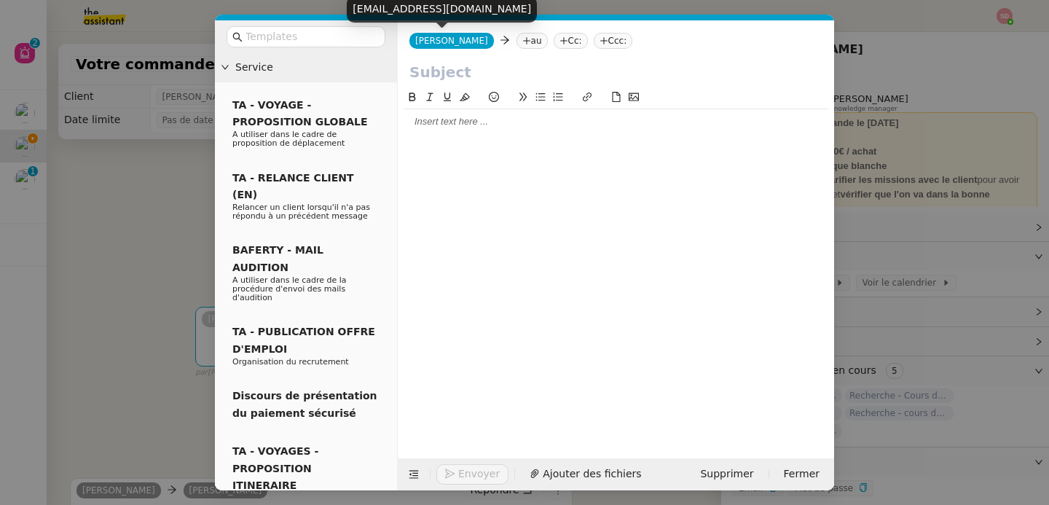
click at [516, 39] on nz-tag "au" at bounding box center [531, 41] width 31 height 16
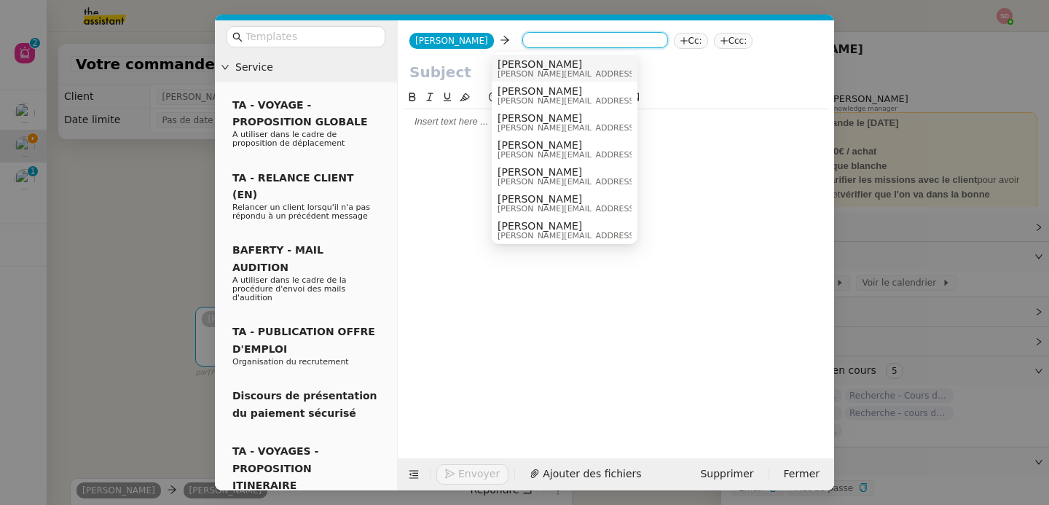
paste input "[EMAIL_ADDRESS][DOMAIN_NAME]"
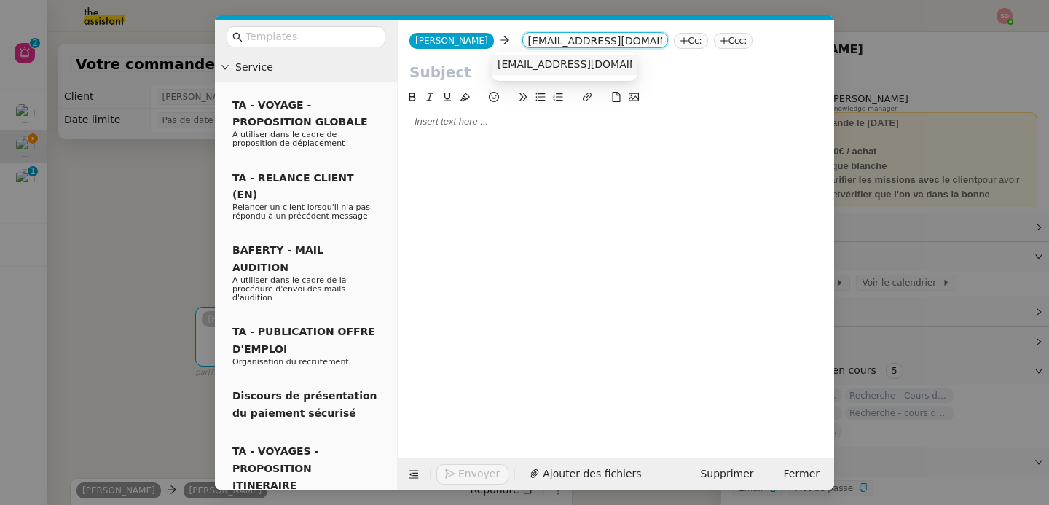
type input "[EMAIL_ADDRESS][DOMAIN_NAME]"
click at [511, 59] on span "[EMAIL_ADDRESS][DOMAIN_NAME]" at bounding box center [587, 64] width 178 height 12
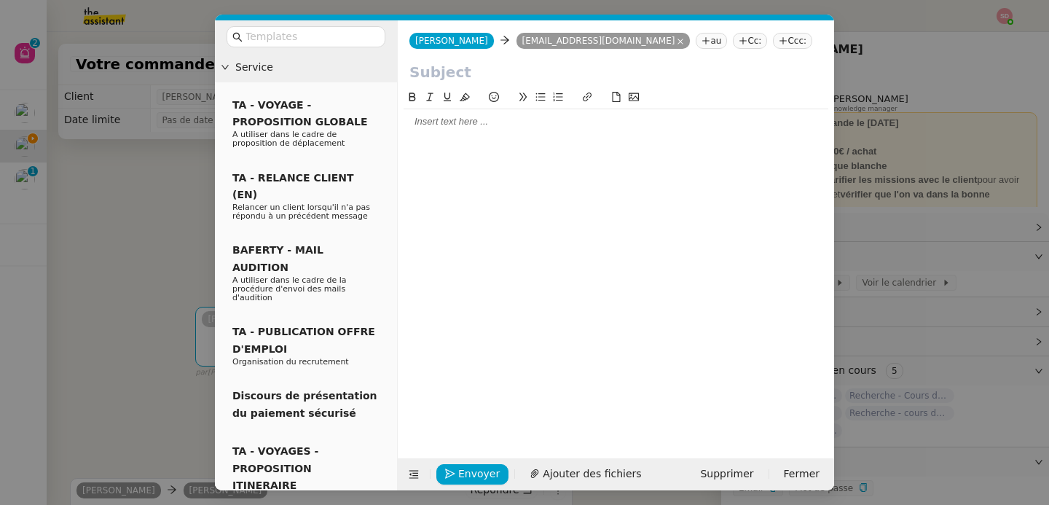
click at [476, 79] on input "text" at bounding box center [615, 72] width 413 height 22
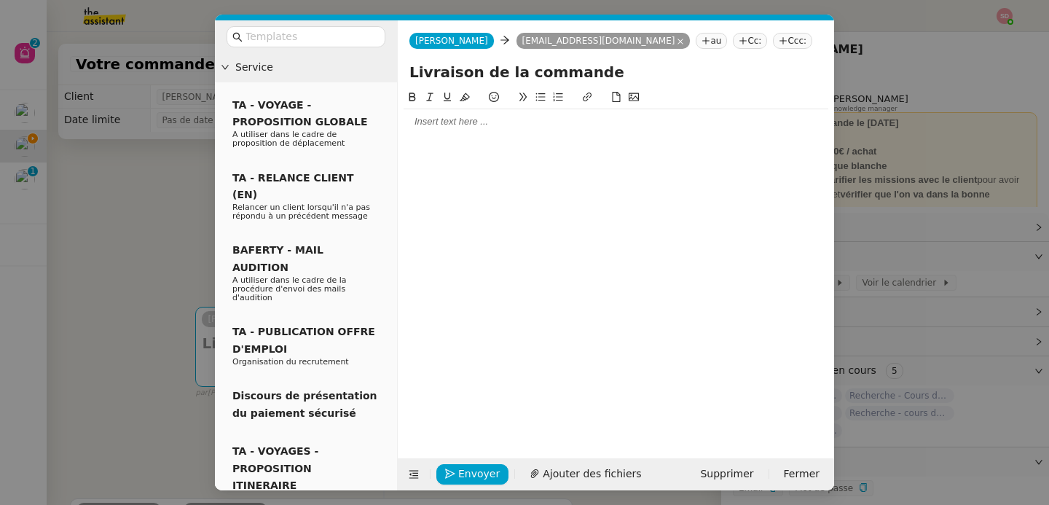
type input "Livraison de la commande"
click at [157, 259] on nz-modal-container "Service TA - VOYAGE - PROPOSITION GLOBALE A utiliser dans le cadre de propositi…" at bounding box center [524, 252] width 1049 height 505
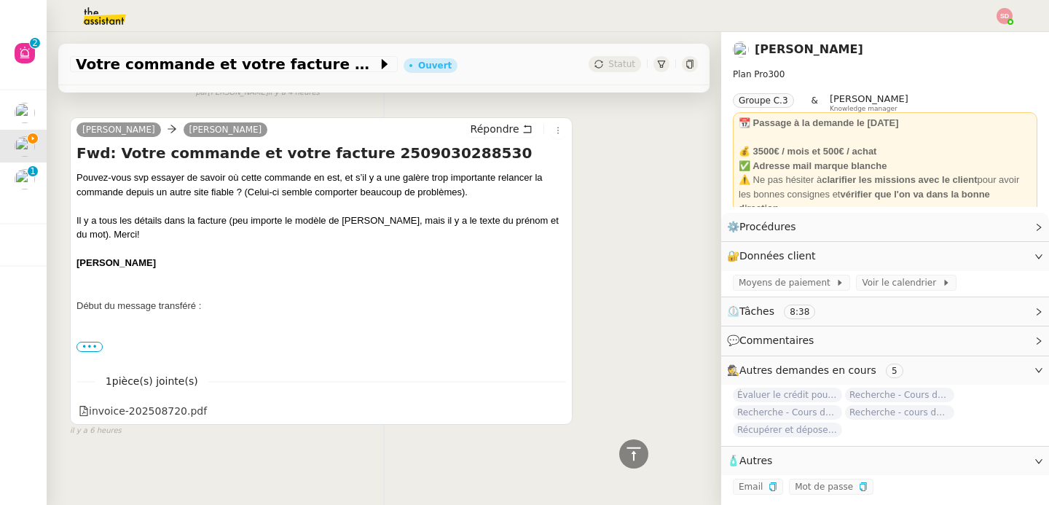
scroll to position [1488, 0]
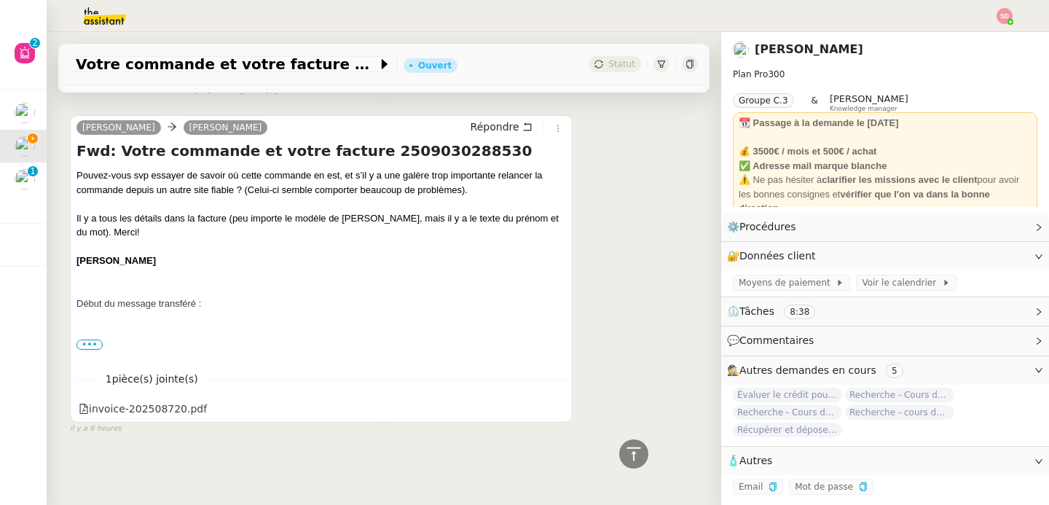
click at [363, 143] on h4 "Fwd: Votre commande et votre facture 2509030288530" at bounding box center [321, 151] width 490 height 20
copy h4 "2509030288530"
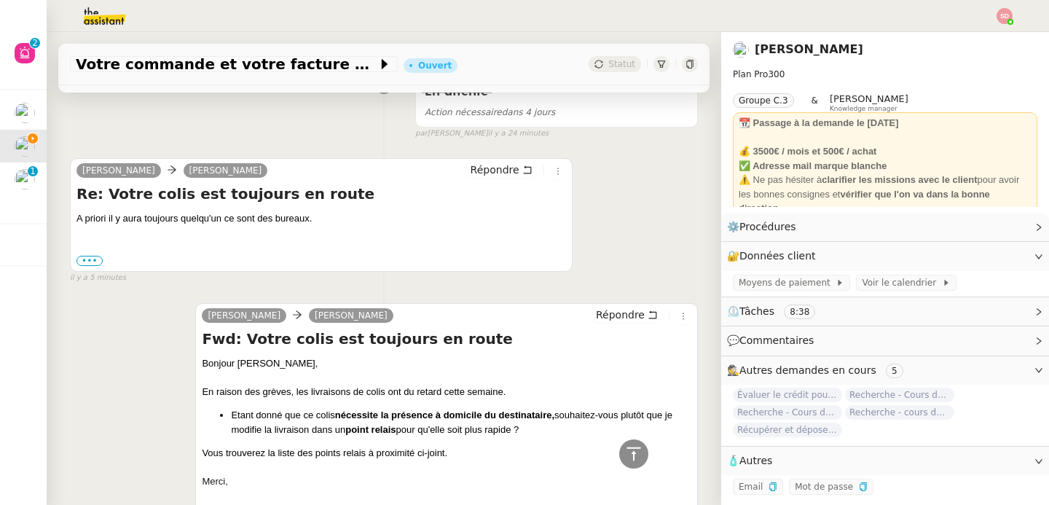
scroll to position [54, 0]
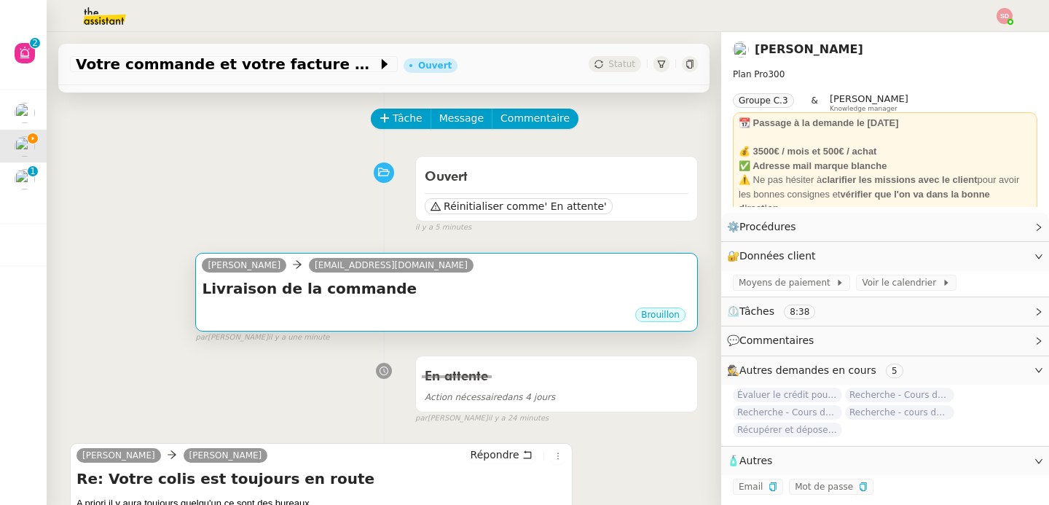
click at [423, 281] on h4 "Livraison de la commande" at bounding box center [447, 288] width 490 height 20
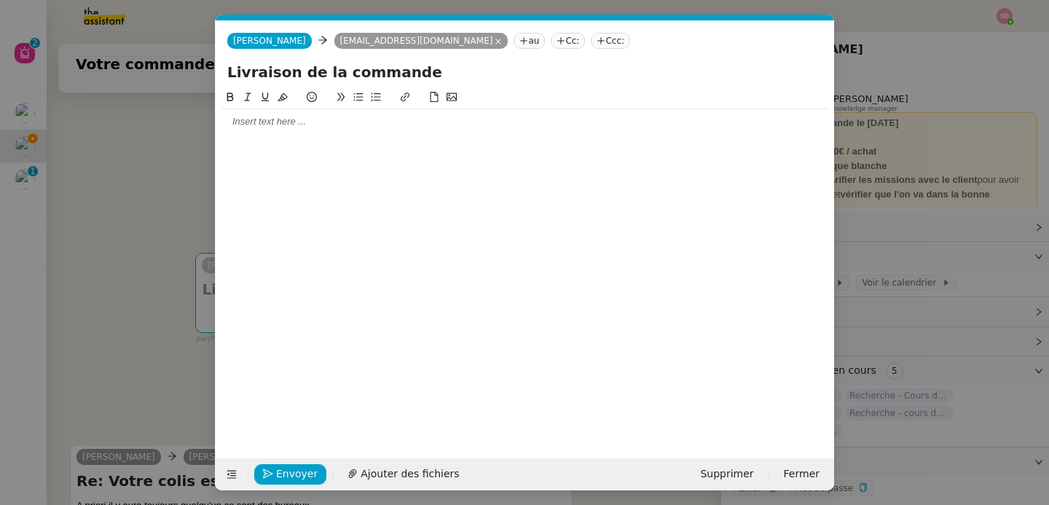
scroll to position [0, 31]
click at [463, 79] on input "Livraison de la commande" at bounding box center [524, 72] width 595 height 22
paste input "2509030288530"
type input "Livraison de la commande 2509030288530"
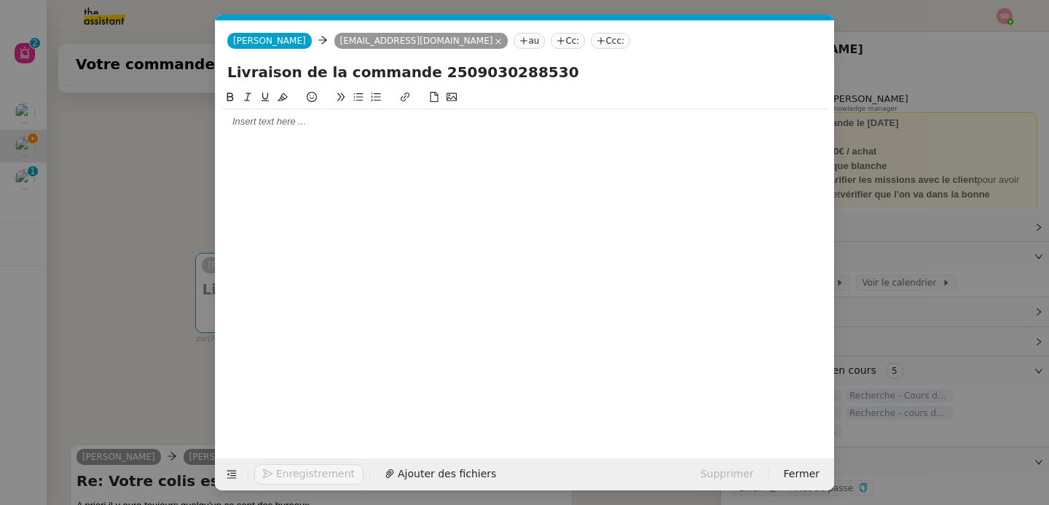
click at [377, 133] on div at bounding box center [524, 121] width 607 height 25
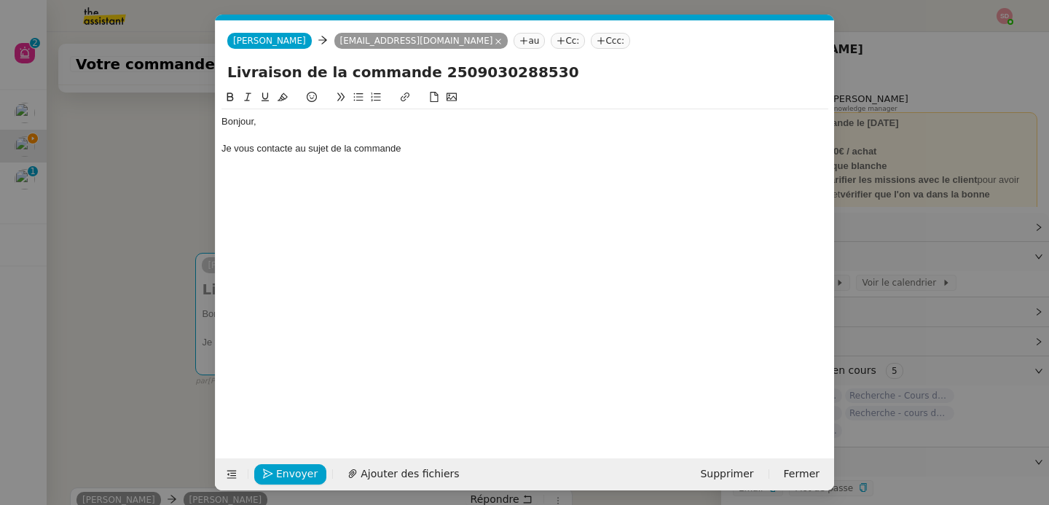
scroll to position [0, 0]
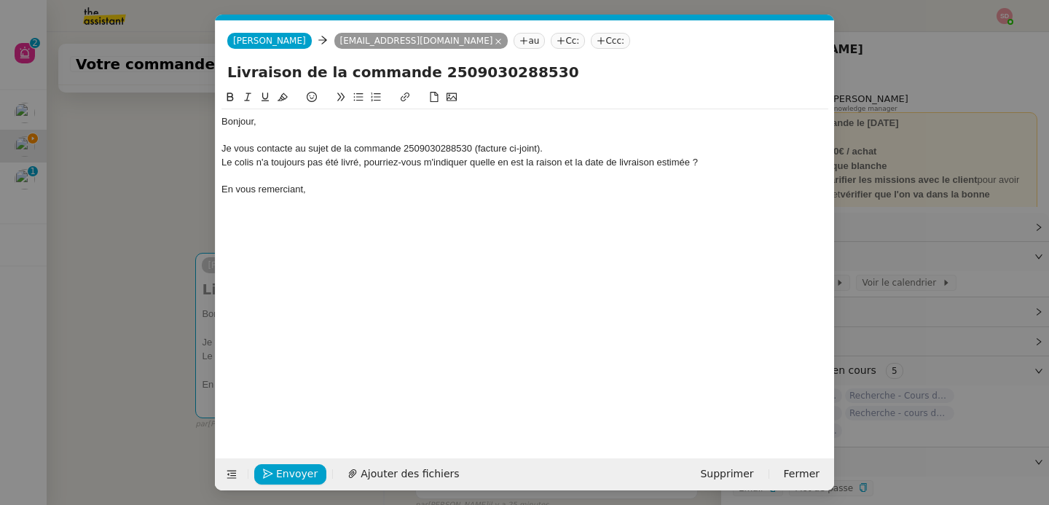
click at [704, 162] on div "Le colis n'a toujours pas été livré, pourriez-vous m'indiquer quelle en est la …" at bounding box center [524, 162] width 607 height 13
click at [350, 95] on button at bounding box center [358, 97] width 17 height 17
click at [389, 479] on span "Ajouter des fichiers" at bounding box center [410, 473] width 98 height 17
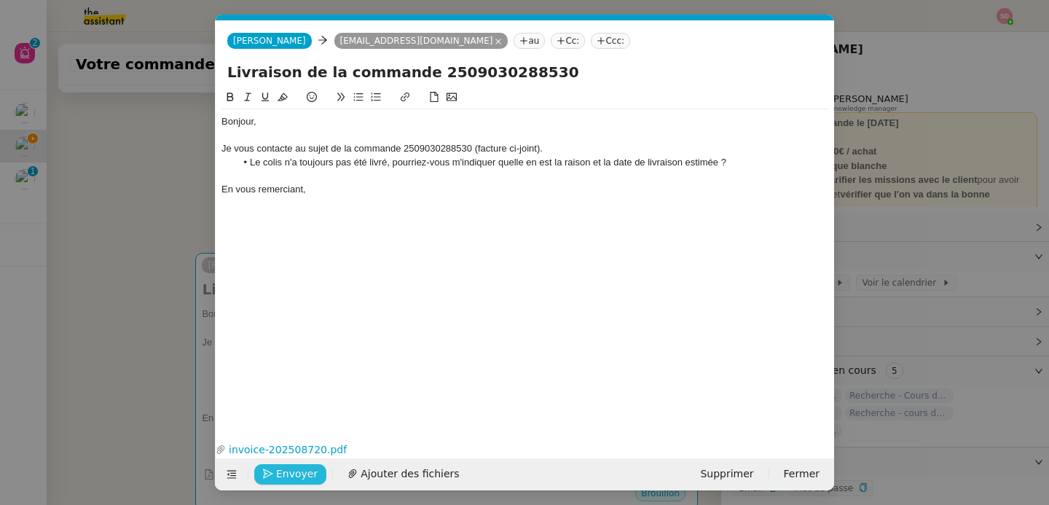
click at [292, 481] on span "Envoyer" at bounding box center [297, 473] width 42 height 17
click at [292, 481] on span "Confirmer l'envoi" at bounding box center [319, 473] width 87 height 17
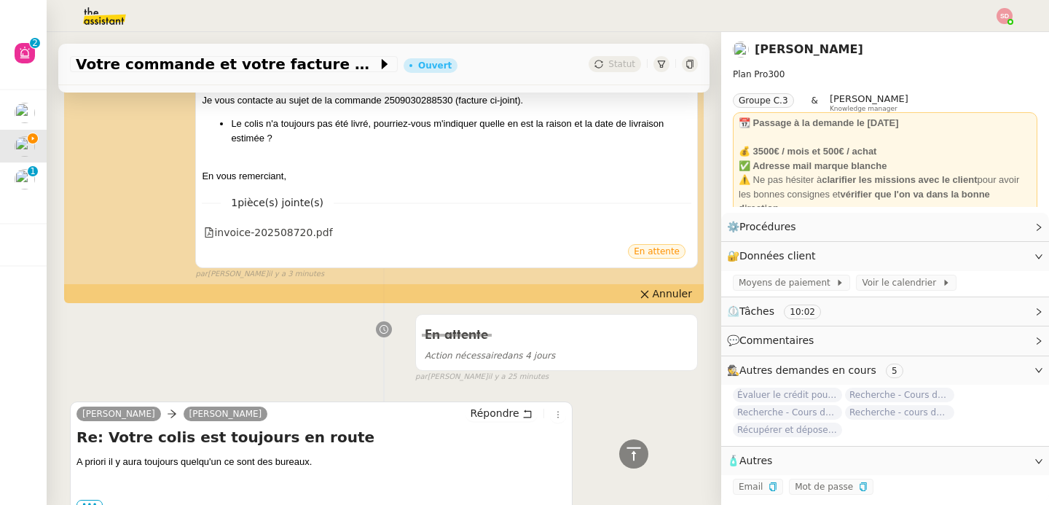
scroll to position [298, 0]
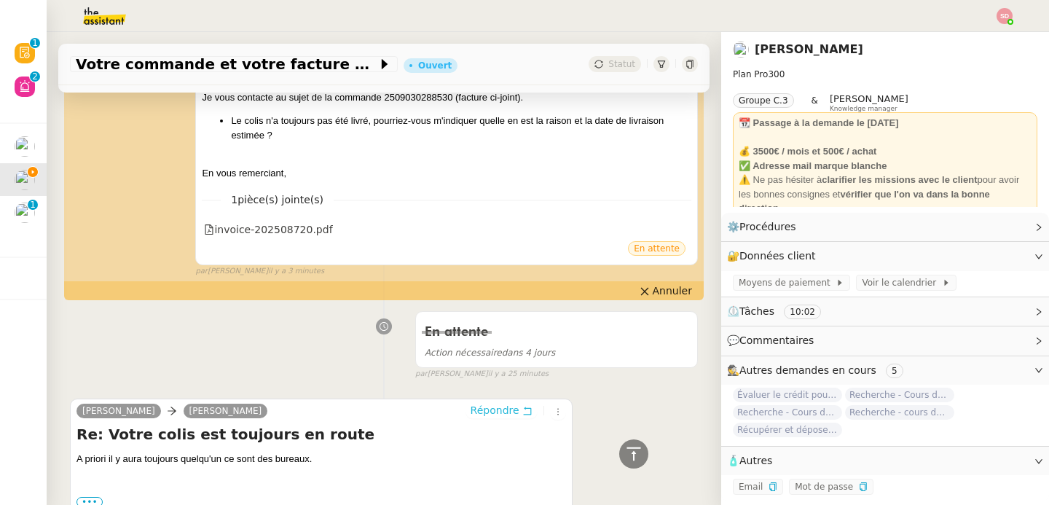
click at [489, 414] on span "Répondre" at bounding box center [495, 410] width 49 height 15
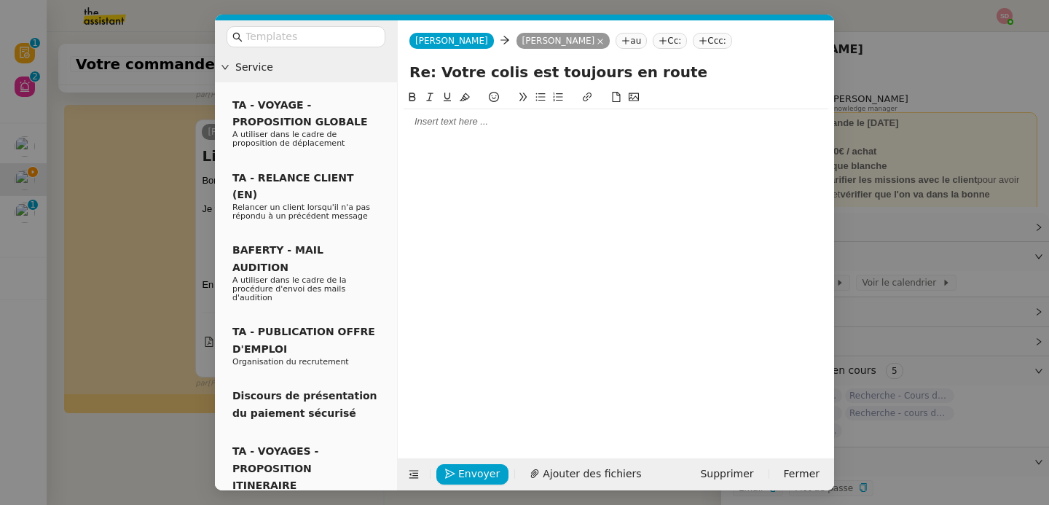
scroll to position [409, 0]
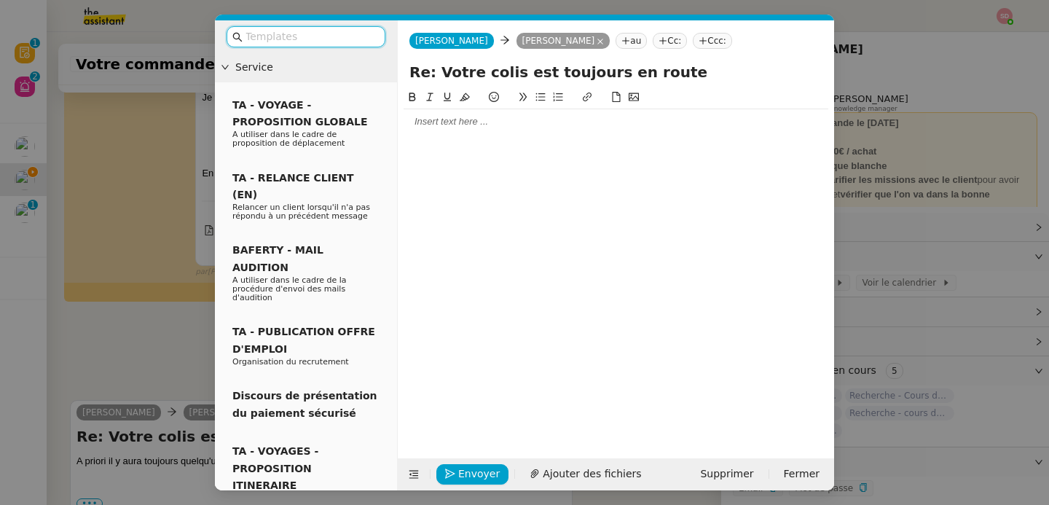
click at [465, 117] on div at bounding box center [616, 121] width 425 height 13
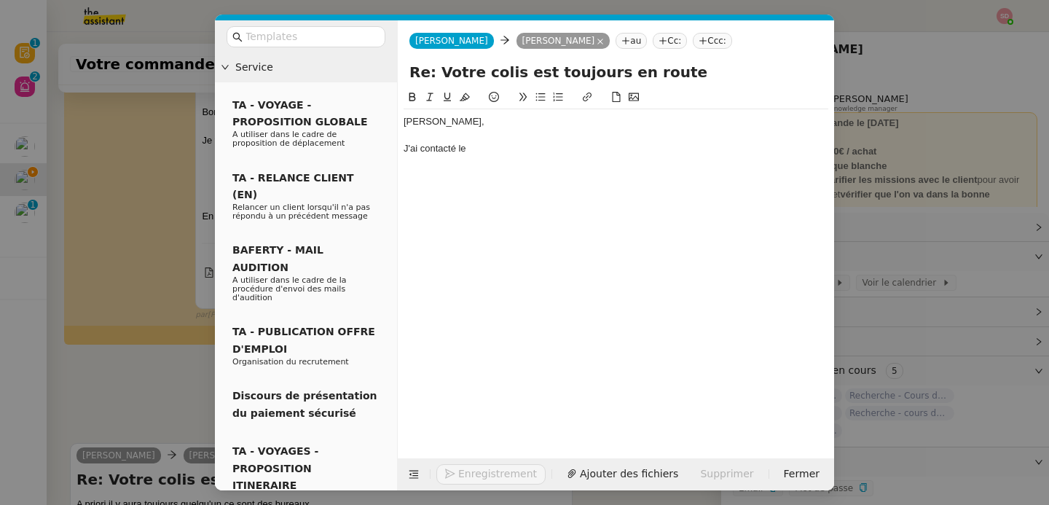
scroll to position [452, 0]
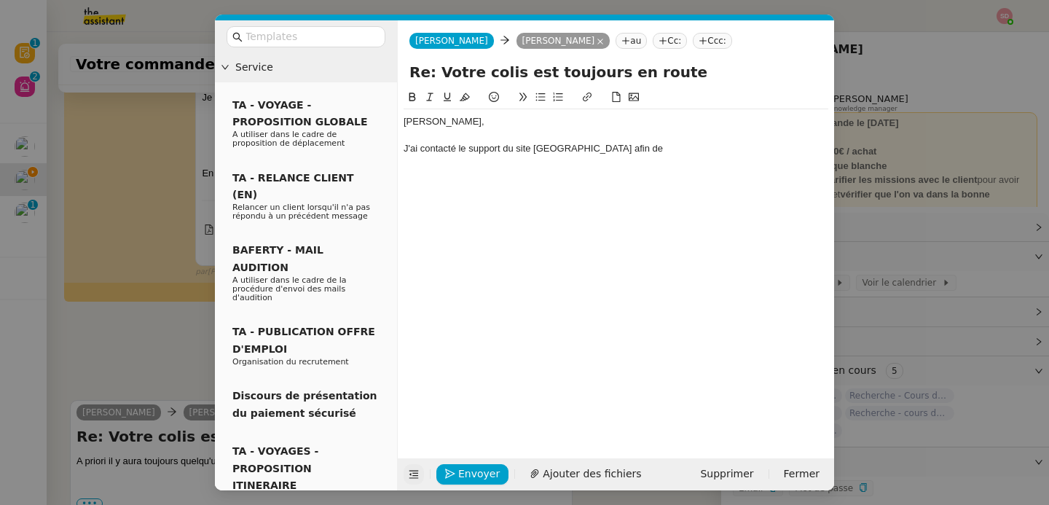
click at [410, 474] on icon at bounding box center [413, 475] width 9 height 8
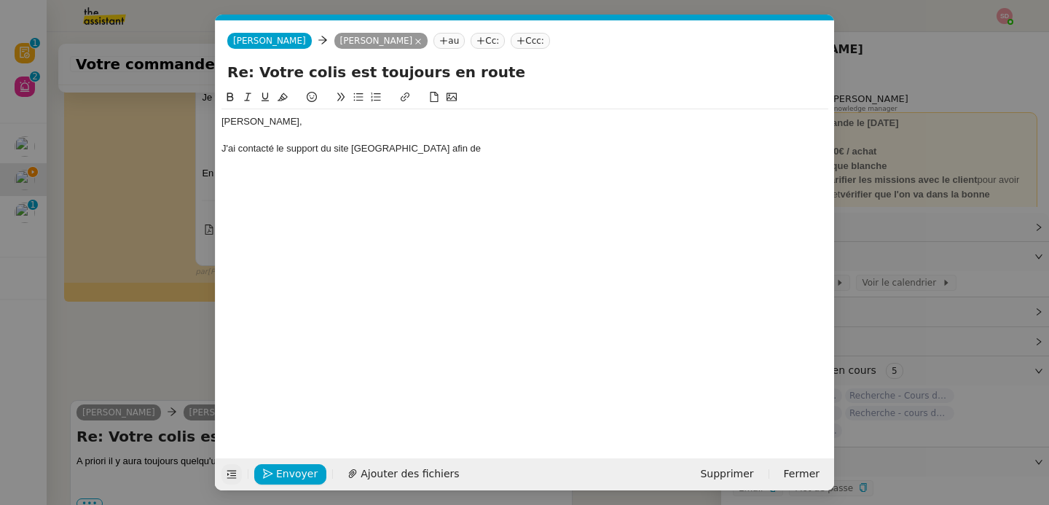
click at [468, 150] on div "J'ai contacté le support du site Bulbby afin de" at bounding box center [524, 148] width 607 height 13
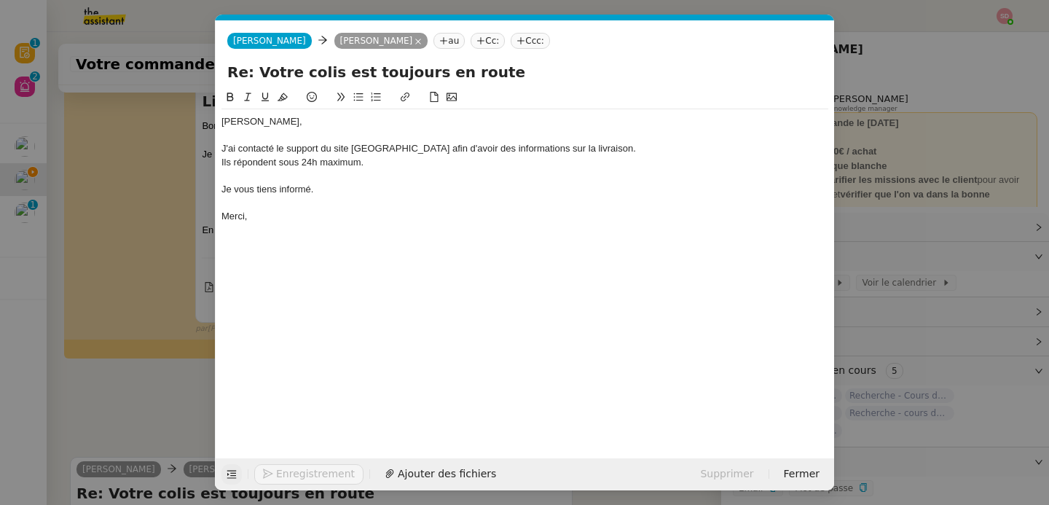
scroll to position [523, 0]
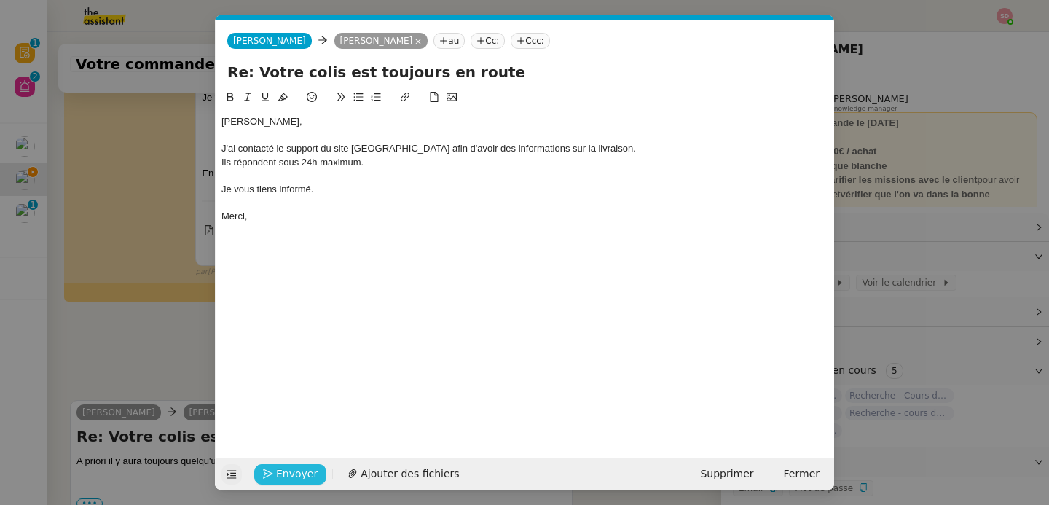
click at [299, 468] on span "Envoyer" at bounding box center [297, 473] width 42 height 17
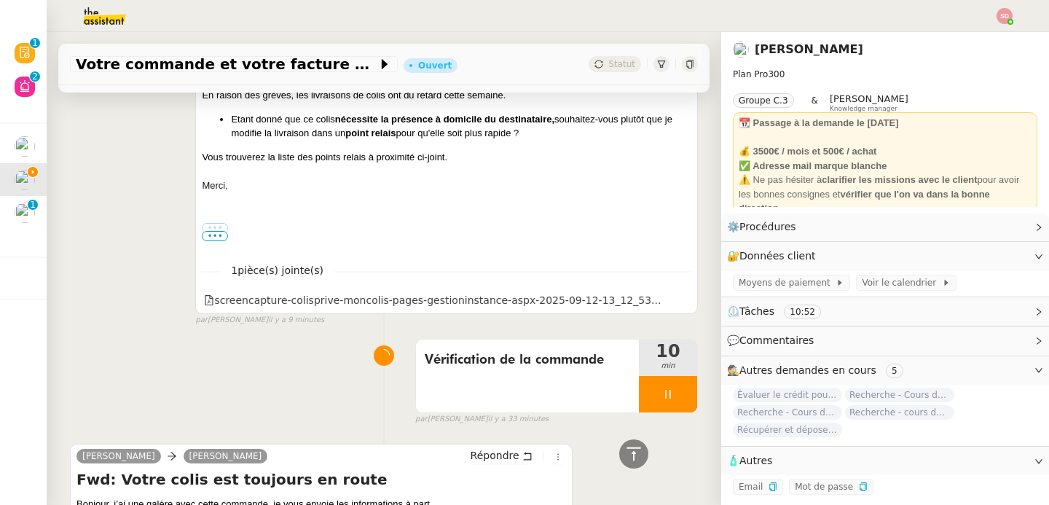
scroll to position [1190, 0]
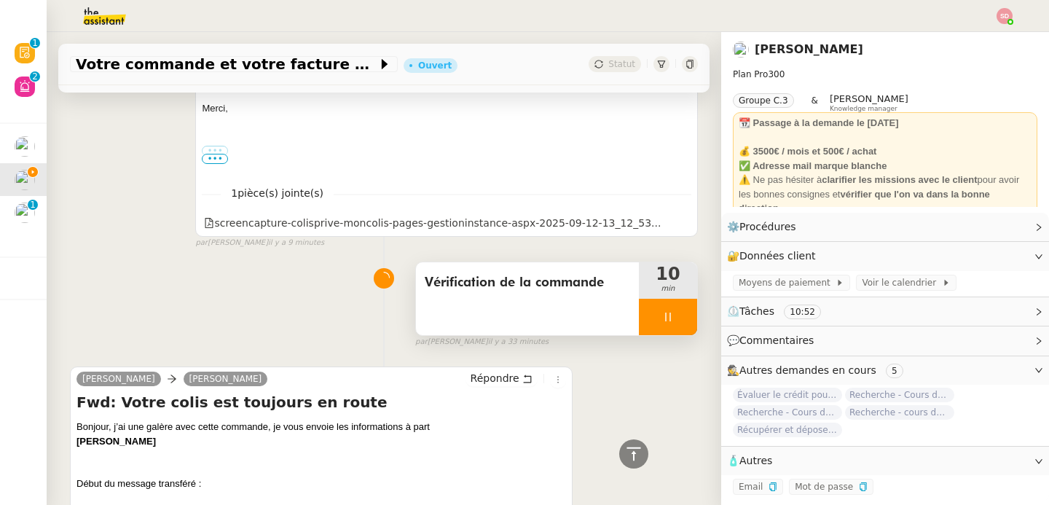
click at [677, 324] on div at bounding box center [668, 317] width 58 height 36
click at [677, 324] on button at bounding box center [682, 317] width 29 height 36
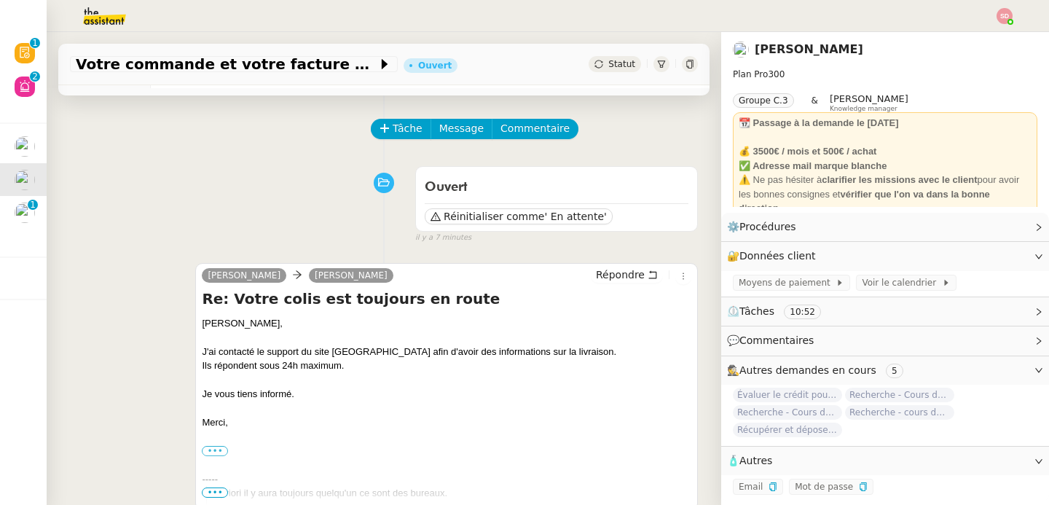
scroll to position [40, 0]
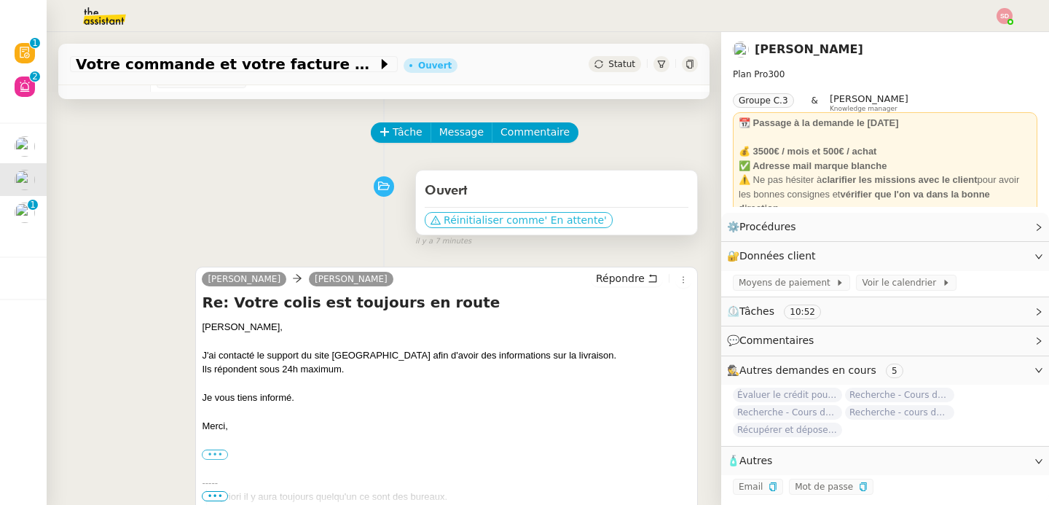
click at [567, 222] on span "' En attente'" at bounding box center [575, 220] width 62 height 15
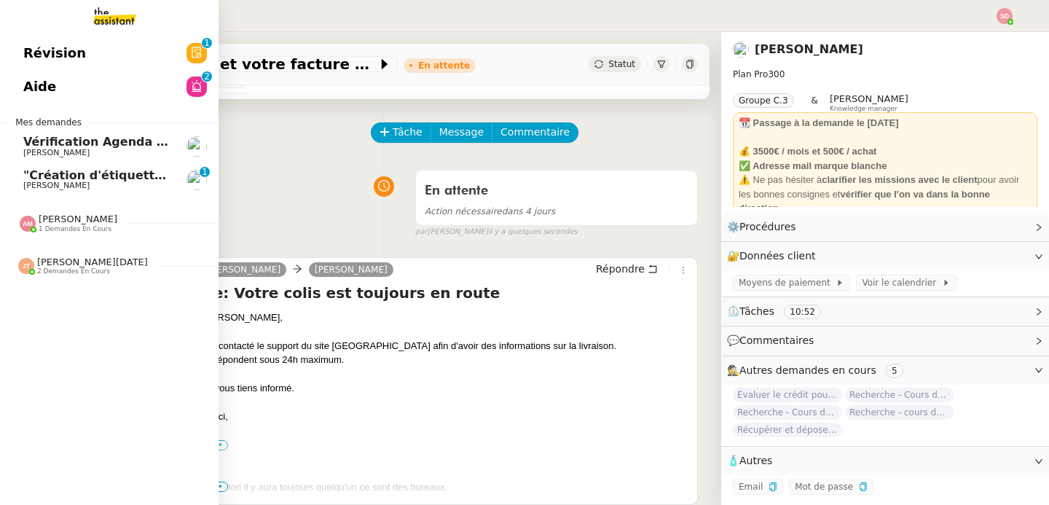
click at [20, 181] on link ""Création d'étiquettes Smart green Execution (réponses)" a été modifié récemmen…" at bounding box center [109, 180] width 219 height 34
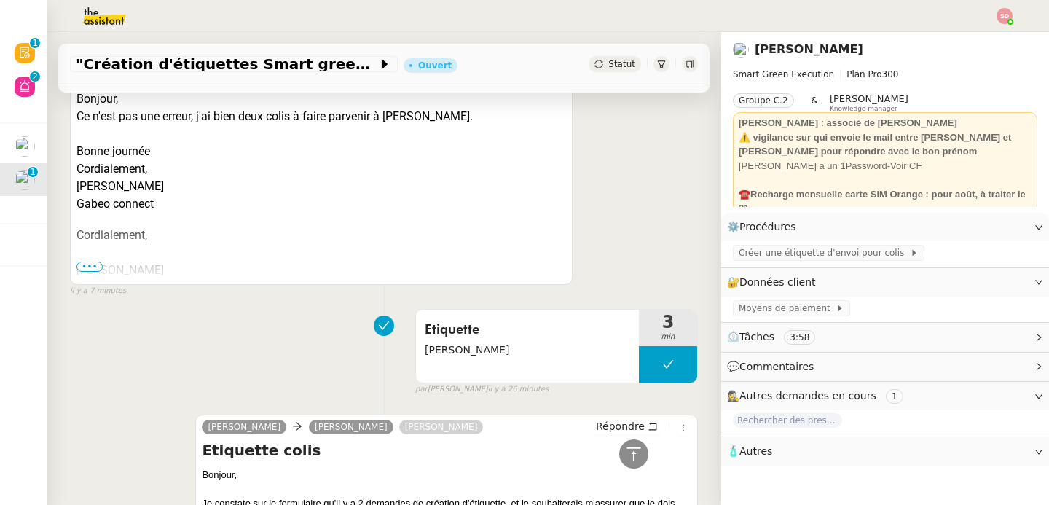
scroll to position [350, 0]
click at [639, 373] on button at bounding box center [668, 364] width 58 height 36
click at [639, 373] on div at bounding box center [653, 364] width 29 height 36
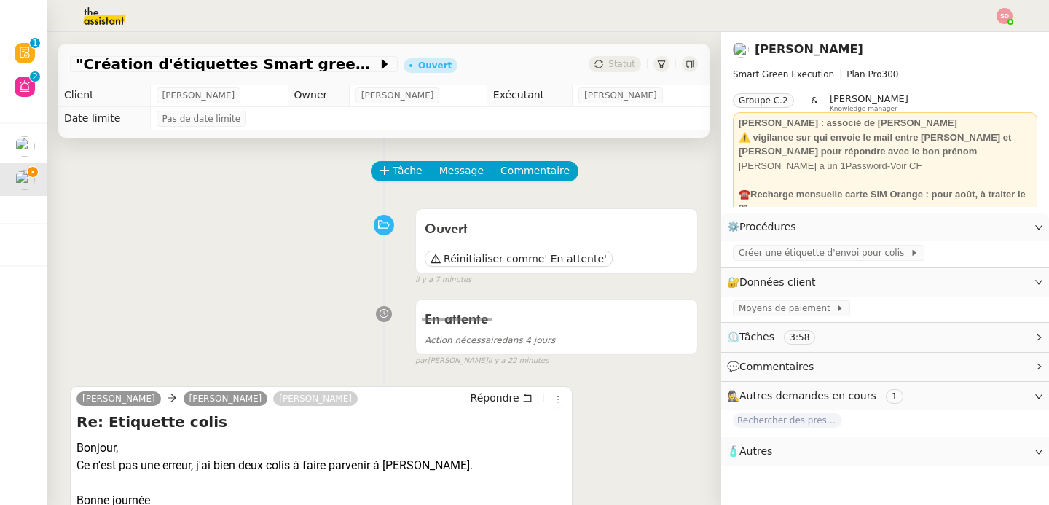
scroll to position [0, 0]
click at [813, 256] on span "Créer une étiquette d'envoi pour colis" at bounding box center [824, 252] width 171 height 15
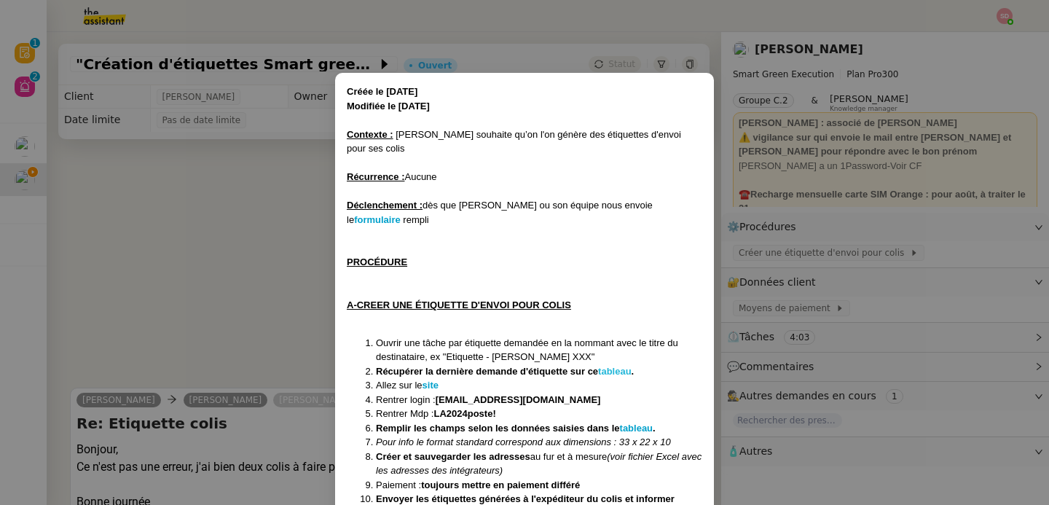
click at [612, 366] on strong "tableau" at bounding box center [615, 371] width 34 height 11
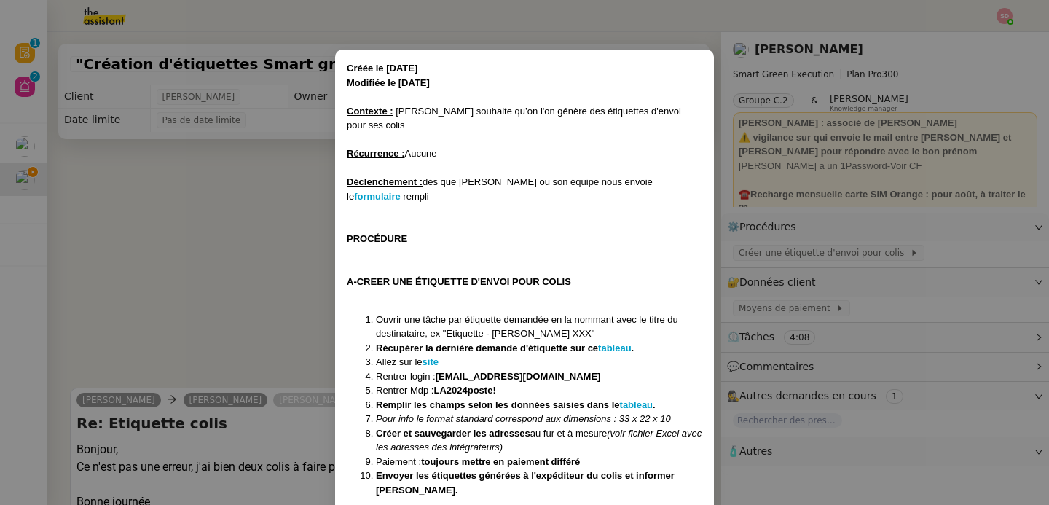
scroll to position [25, 0]
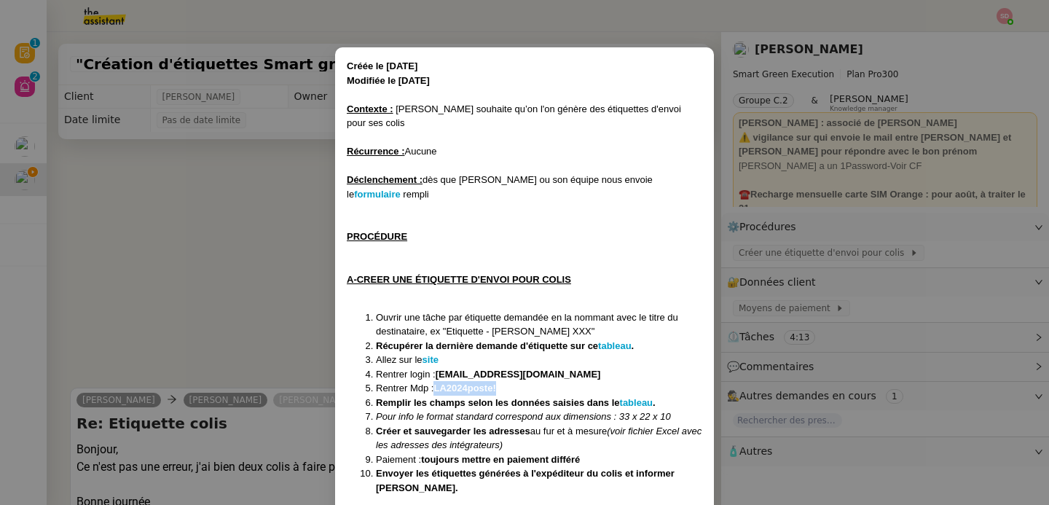
drag, startPoint x: 433, startPoint y: 361, endPoint x: 498, endPoint y: 362, distance: 64.8
click at [498, 381] on li "Rentrer Mdp : LA2024poste!" at bounding box center [539, 388] width 326 height 15
copy strong "LA2024poste!"
click at [429, 354] on strong "site" at bounding box center [430, 359] width 16 height 11
click at [263, 201] on nz-modal-container "Créée le [DATE] Modifiée le [DATE] Contexte : [PERSON_NAME] souhaite qu’on l'on…" at bounding box center [524, 252] width 1049 height 505
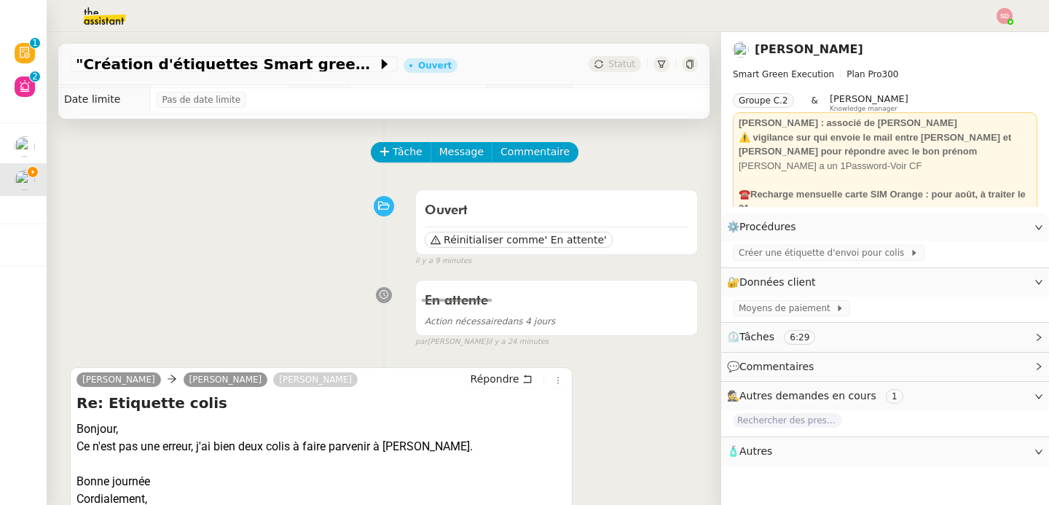
scroll to position [164, 0]
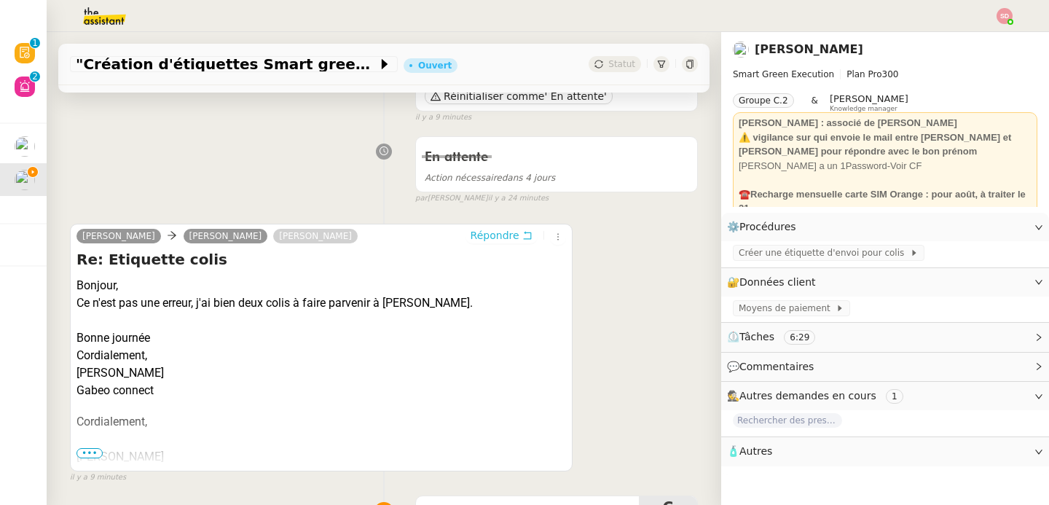
click at [475, 235] on span "Répondre" at bounding box center [495, 235] width 49 height 15
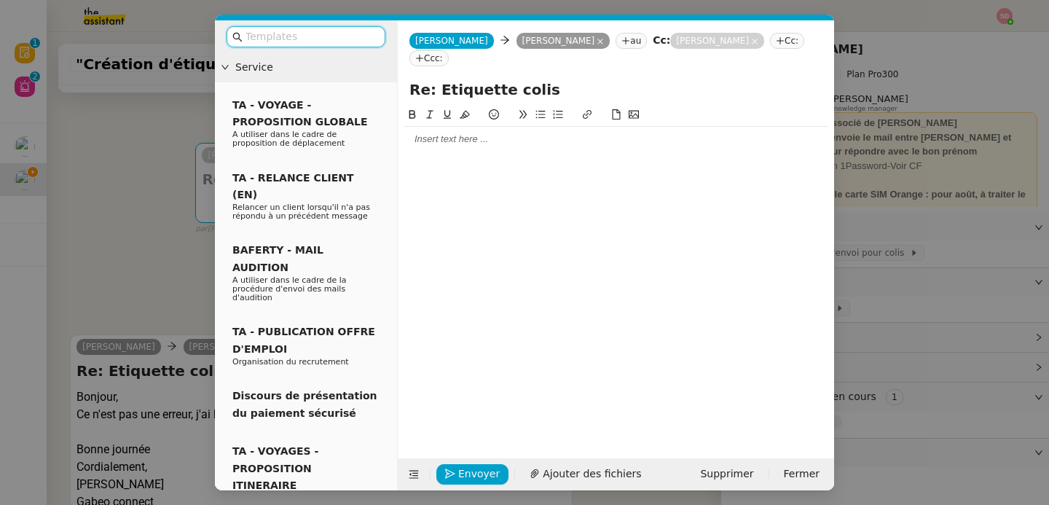
click at [498, 139] on div at bounding box center [616, 139] width 425 height 13
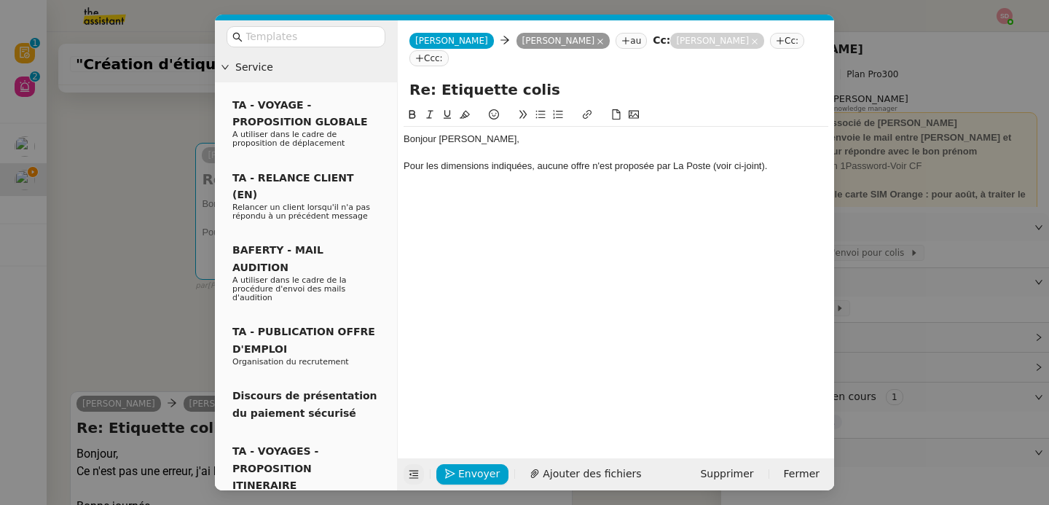
click at [417, 465] on button at bounding box center [414, 474] width 20 height 20
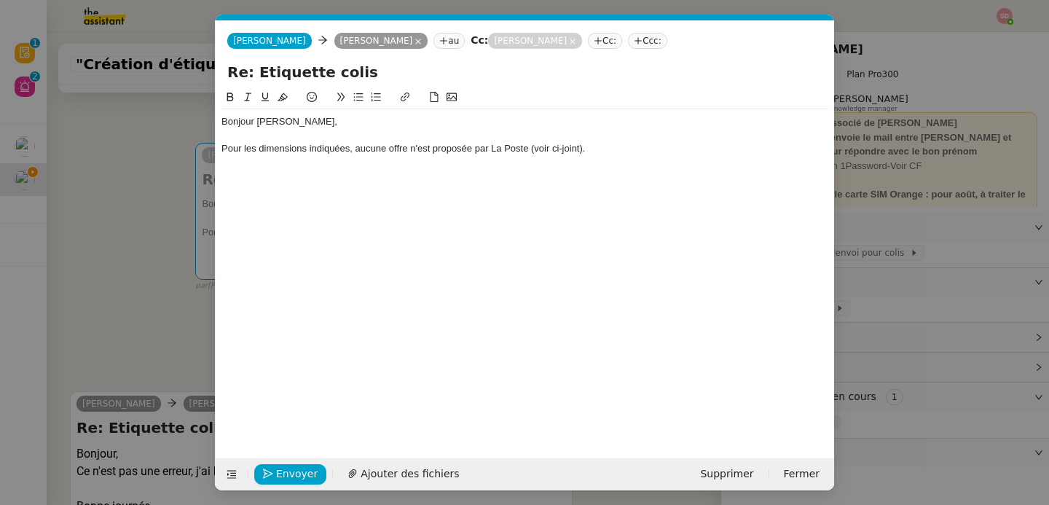
click at [615, 160] on div at bounding box center [524, 162] width 607 height 13
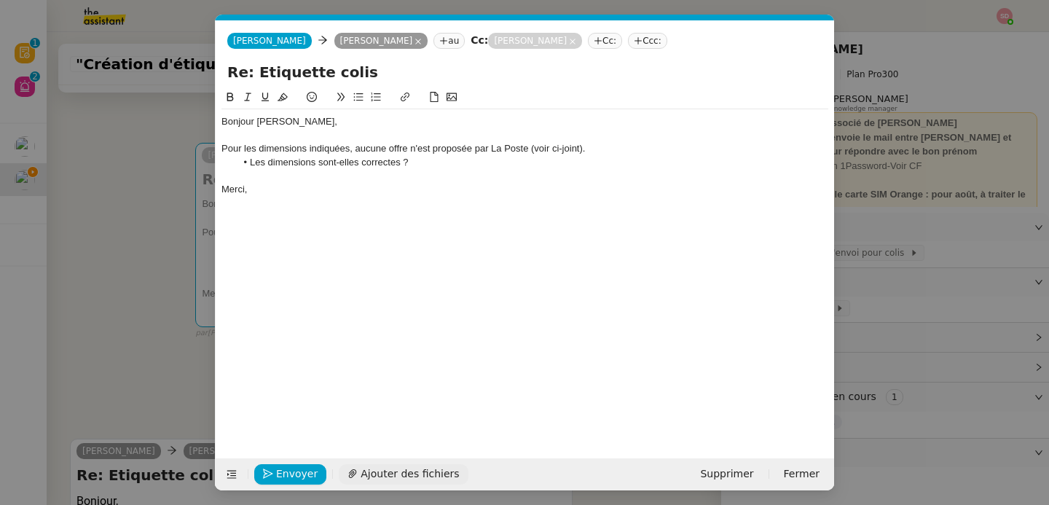
click at [392, 478] on span "Ajouter des fichiers" at bounding box center [410, 473] width 98 height 17
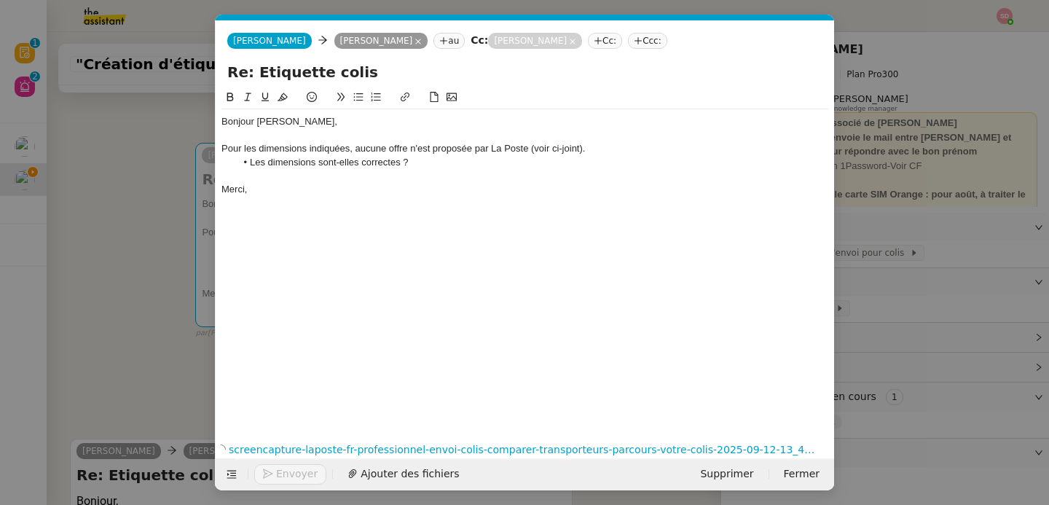
click at [342, 180] on div at bounding box center [524, 175] width 607 height 13
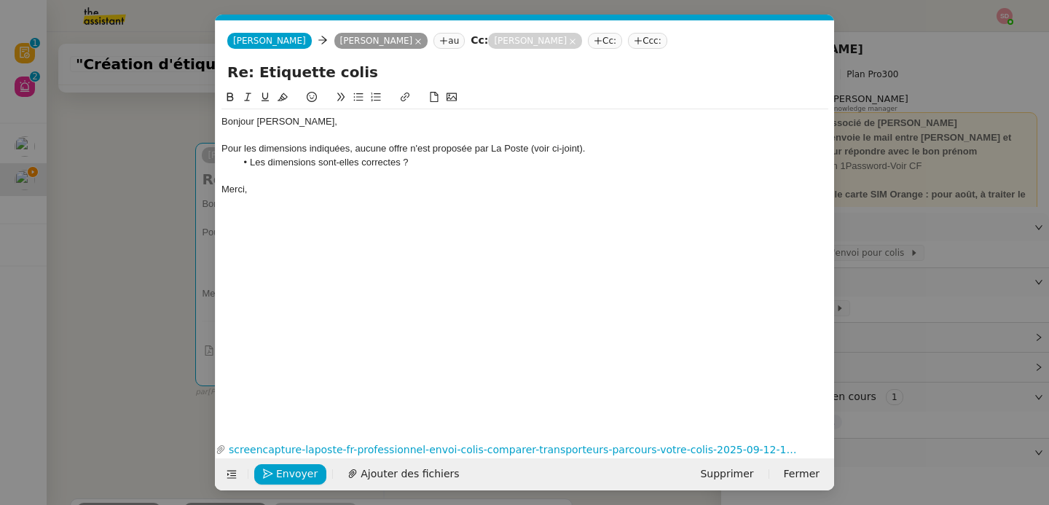
click at [299, 205] on div "Bonjour Valentin, Pour les dimensions indiquées, aucune offre n'est proposée pa…" at bounding box center [524, 252] width 607 height 326
click at [274, 473] on button "Envoyer" at bounding box center [290, 474] width 72 height 20
click at [274, 473] on button "Confirmer l'envoi" at bounding box center [313, 474] width 118 height 20
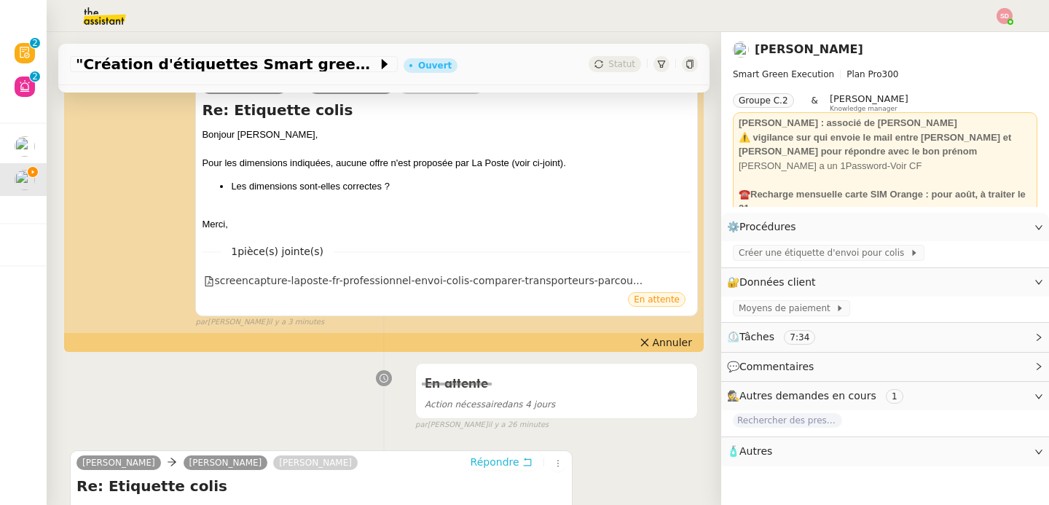
scroll to position [685, 0]
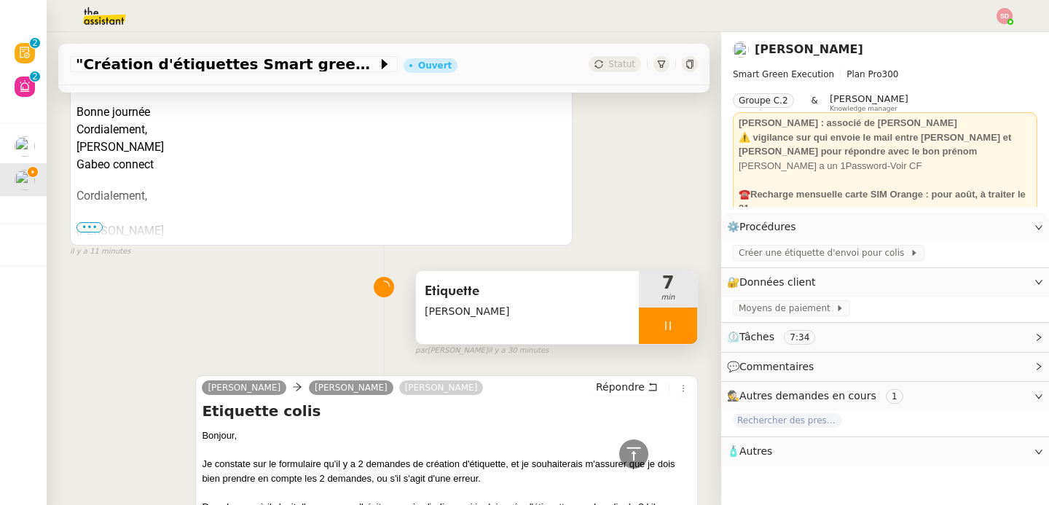
click at [669, 334] on div at bounding box center [668, 325] width 58 height 36
click at [669, 334] on button at bounding box center [682, 325] width 29 height 36
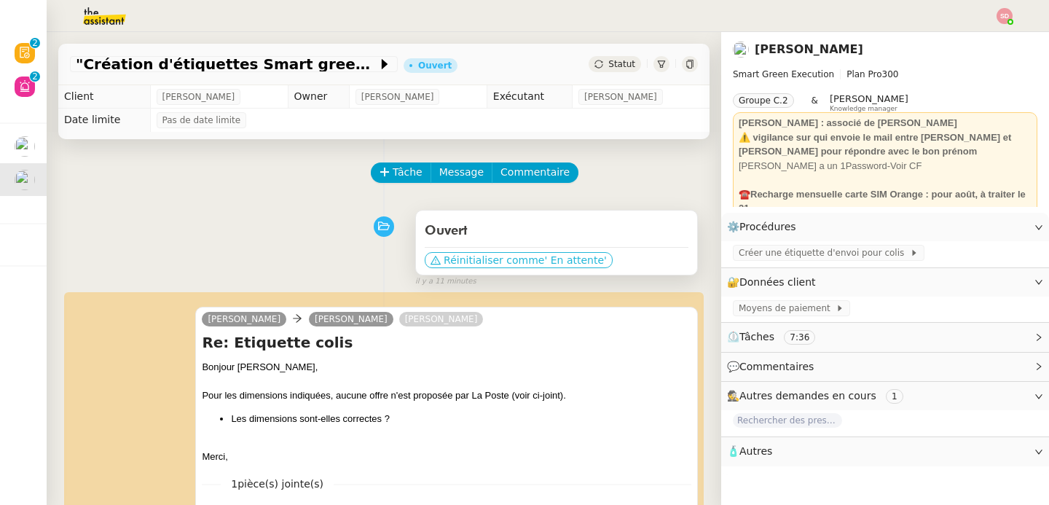
click at [551, 264] on span "' En attente'" at bounding box center [575, 260] width 62 height 15
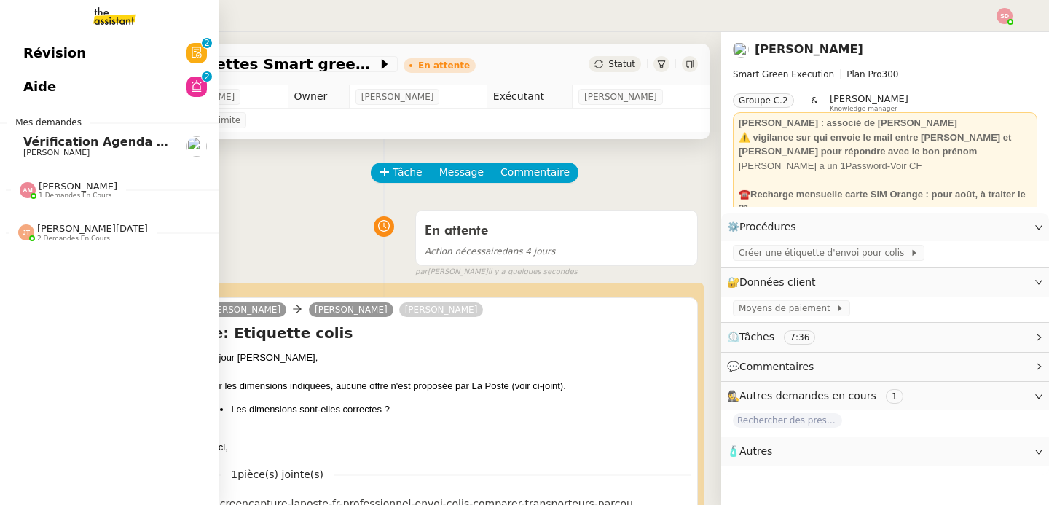
click at [31, 143] on span "Vérification Agenda + Chat + Wagram (9h et 14h)" at bounding box center [186, 142] width 327 height 14
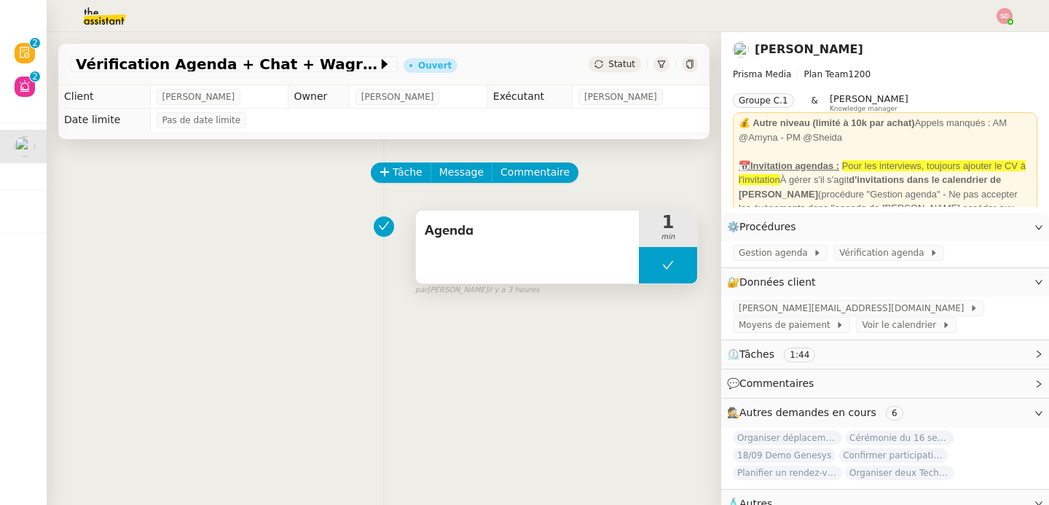
click at [639, 277] on button at bounding box center [668, 265] width 58 height 36
click at [639, 276] on div at bounding box center [653, 265] width 29 height 36
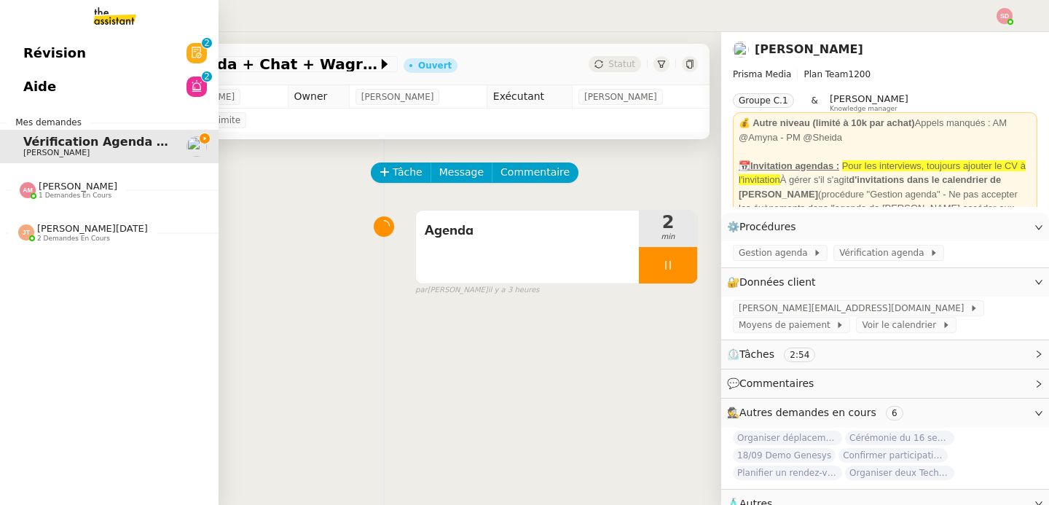
click at [95, 96] on link "Aide 0 1 2 3 4 5 6 7 8 9" at bounding box center [109, 87] width 219 height 34
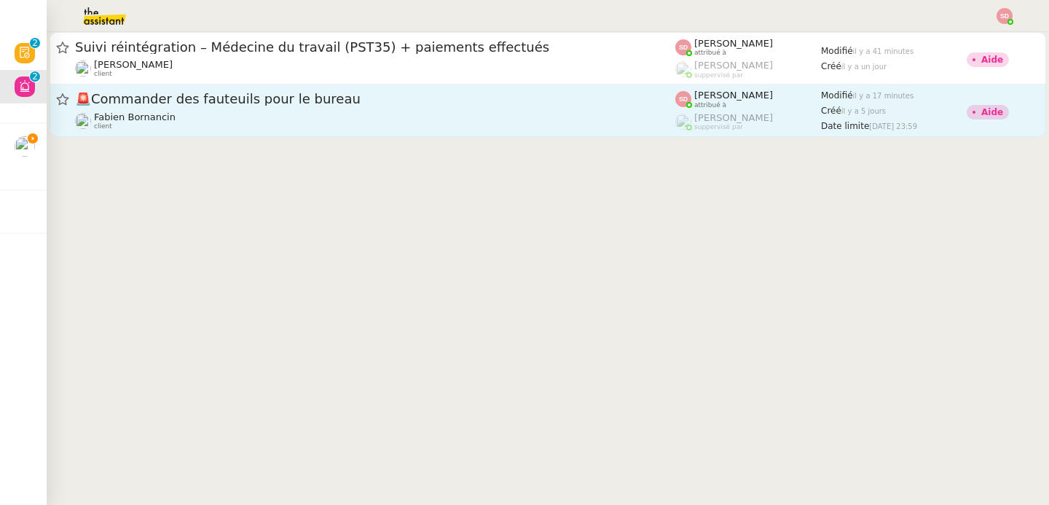
click at [487, 120] on div "Fabien Bornancin client" at bounding box center [375, 120] width 600 height 19
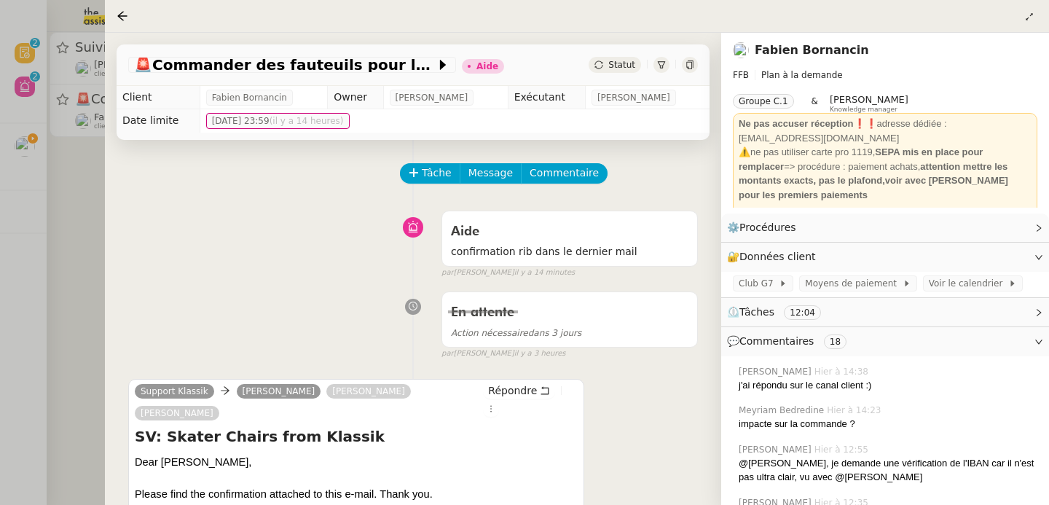
click at [52, 192] on div at bounding box center [524, 252] width 1049 height 505
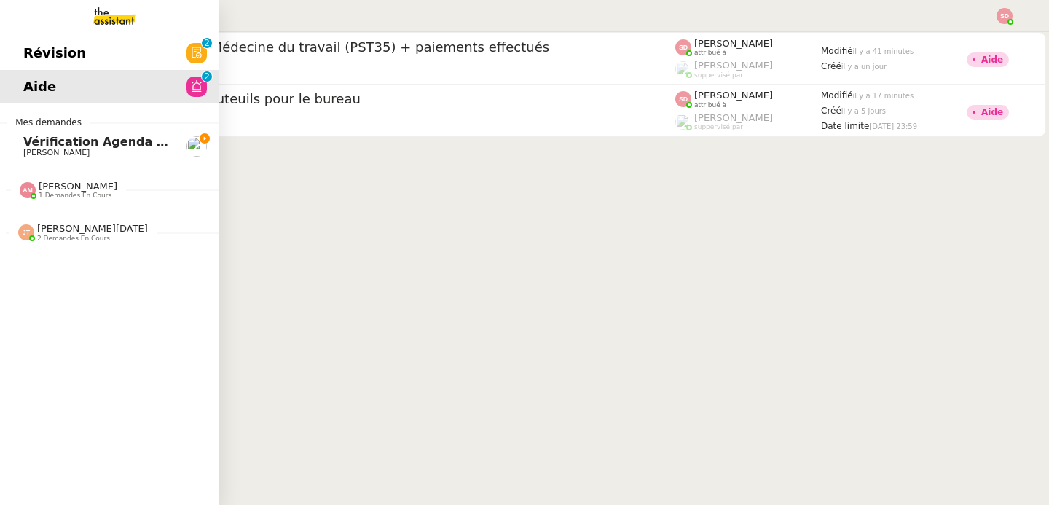
click at [31, 146] on span "Vérification Agenda + Chat + Wagram (9h et 14h)" at bounding box center [186, 142] width 327 height 14
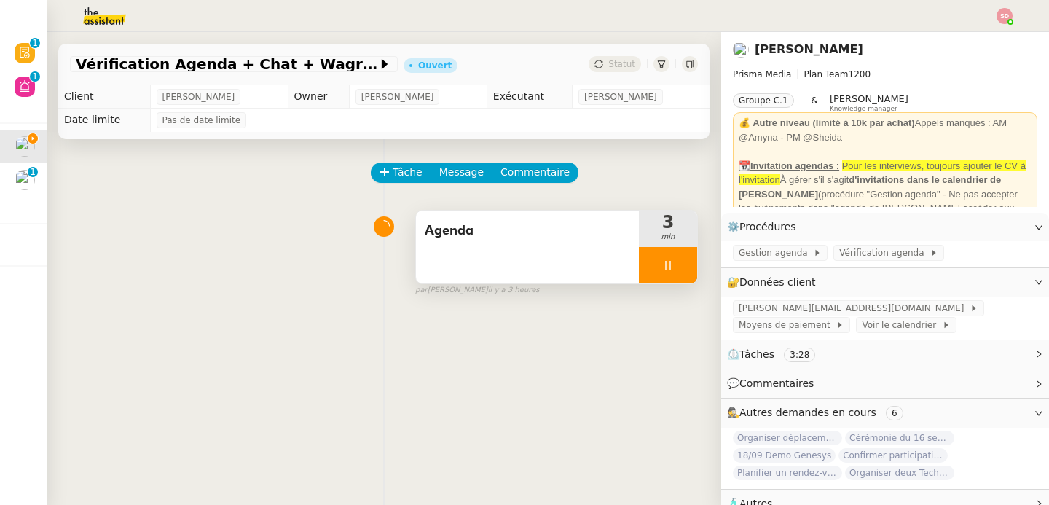
click at [671, 267] on div at bounding box center [668, 265] width 58 height 36
click at [677, 267] on icon at bounding box center [682, 265] width 11 height 8
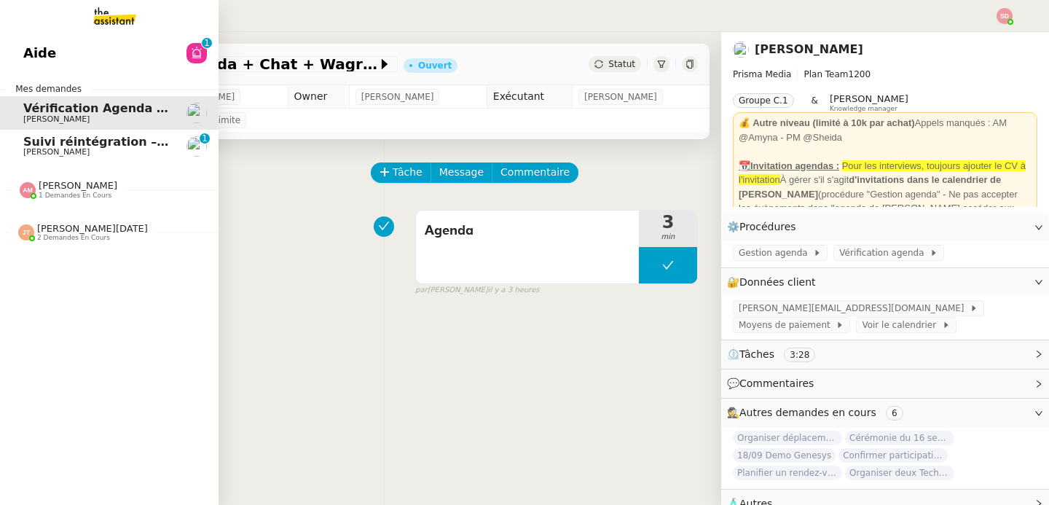
click at [58, 142] on span "Suivi réintégration – Médecine du travail (PST35) + paiements effectués" at bounding box center [261, 142] width 476 height 14
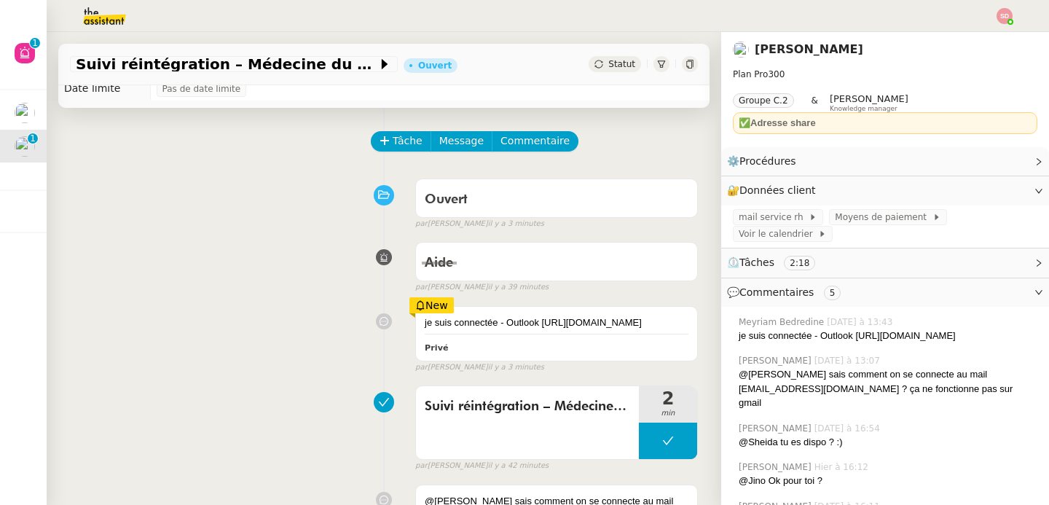
scroll to position [120, 0]
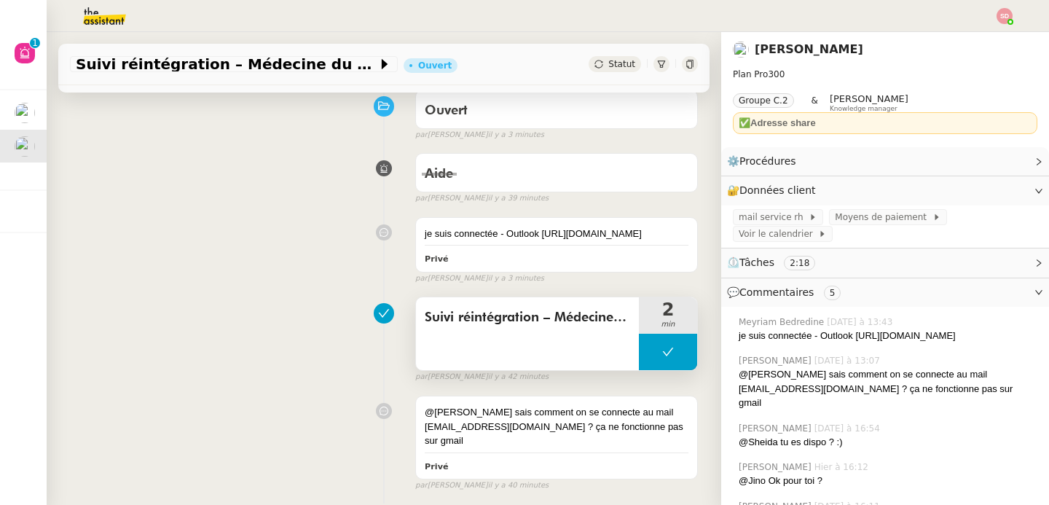
click at [639, 370] on button at bounding box center [668, 352] width 58 height 36
click at [648, 358] on icon at bounding box center [654, 352] width 12 height 12
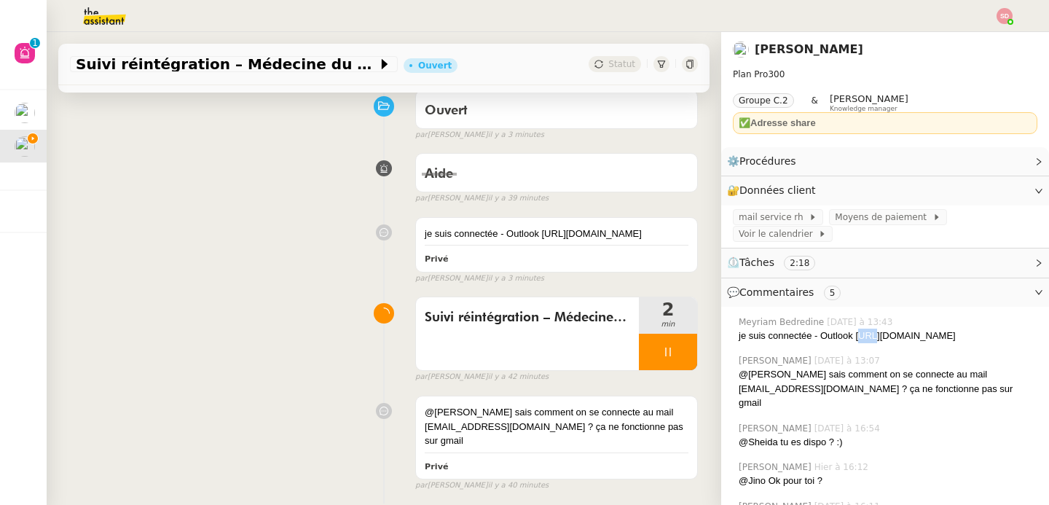
drag, startPoint x: 848, startPoint y: 337, endPoint x: 862, endPoint y: 342, distance: 15.4
click at [862, 342] on div "je suis connectée - Outlook https://support.microsoft.com/fr-fr/office/comment-…" at bounding box center [888, 336] width 299 height 15
drag, startPoint x: 845, startPoint y: 337, endPoint x: 899, endPoint y: 364, distance: 60.3
click at [899, 343] on div "je suis connectée - Outlook https://support.microsoft.com/fr-fr/office/comment-…" at bounding box center [888, 336] width 299 height 15
copy div "https://support.microsoft.com/fr-fr/office/comment-se-connecter-%C3%A0-outlook-…"
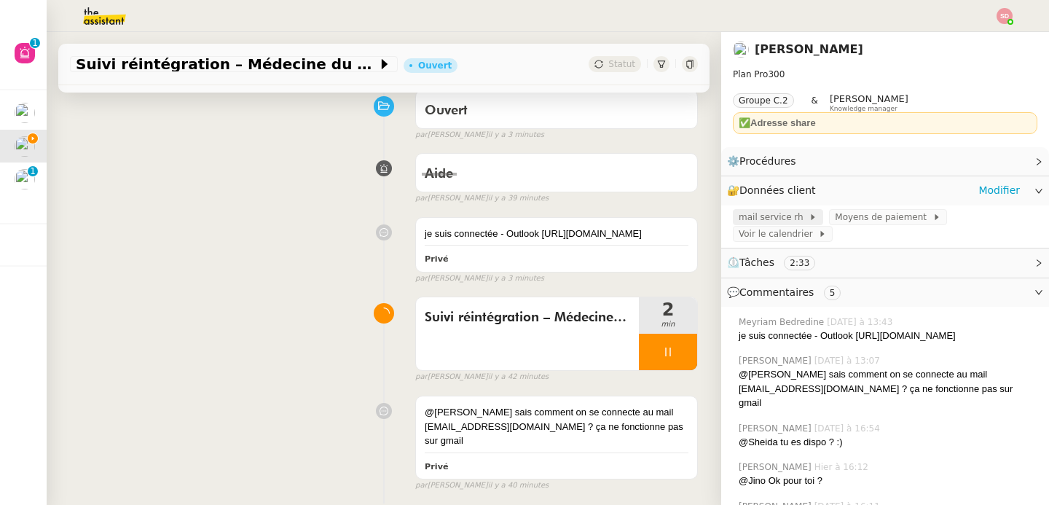
click at [779, 221] on span "mail service rh" at bounding box center [774, 217] width 70 height 15
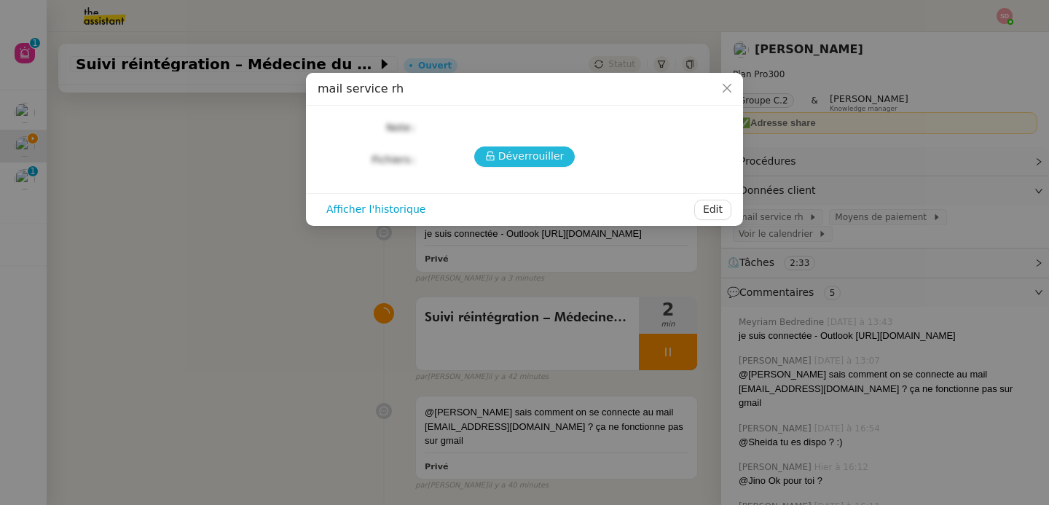
click at [518, 149] on span "Déverrouiller" at bounding box center [531, 156] width 66 height 17
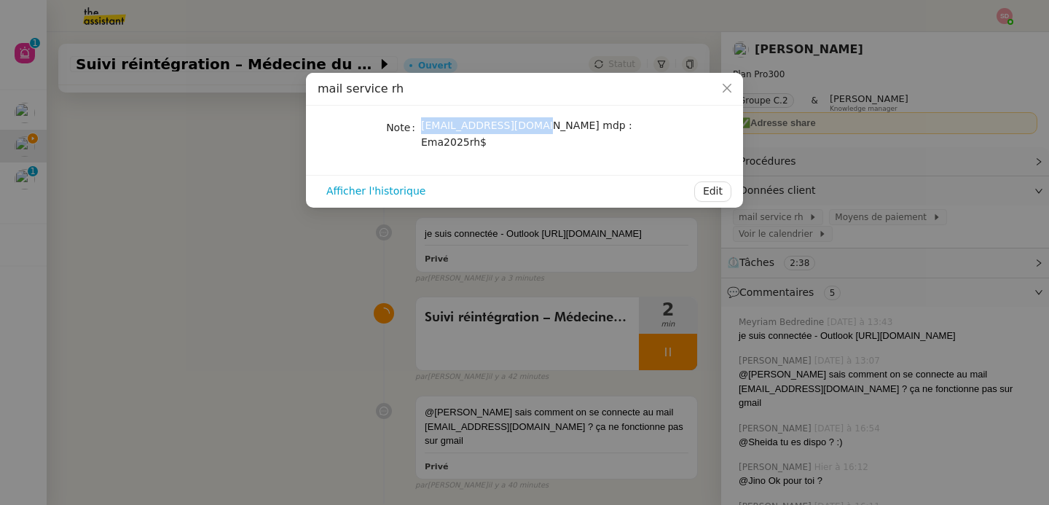
drag, startPoint x: 421, startPoint y: 130, endPoint x: 529, endPoint y: 123, distance: 108.0
click at [529, 123] on span "[EMAIL_ADDRESS][DOMAIN_NAME] mdp : Ema2025rh$" at bounding box center [526, 133] width 211 height 28
copy span "[EMAIL_ADDRESS][DOMAIN_NAME]"
drag, startPoint x: 565, startPoint y: 125, endPoint x: 649, endPoint y: 126, distance: 83.8
click at [649, 126] on div "[EMAIL_ADDRESS][DOMAIN_NAME] mdp : Ema2025rh$" at bounding box center [541, 134] width 241 height 34
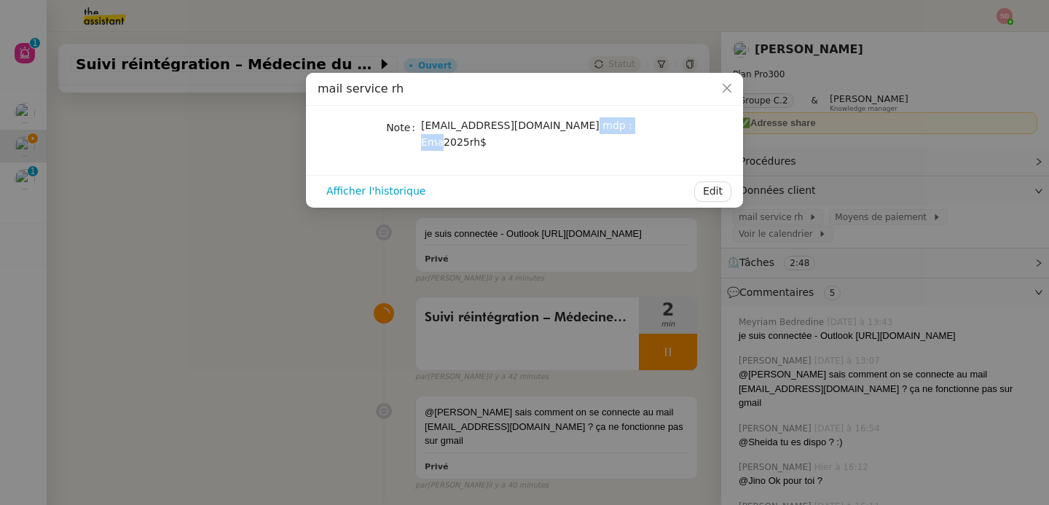
copy span "Ema2025rh$"
click at [194, 233] on nz-modal-container "mail service rh Note [EMAIL_ADDRESS][DOMAIN_NAME] mdp : Ema2025rh$ Afficher l'h…" at bounding box center [524, 252] width 1049 height 505
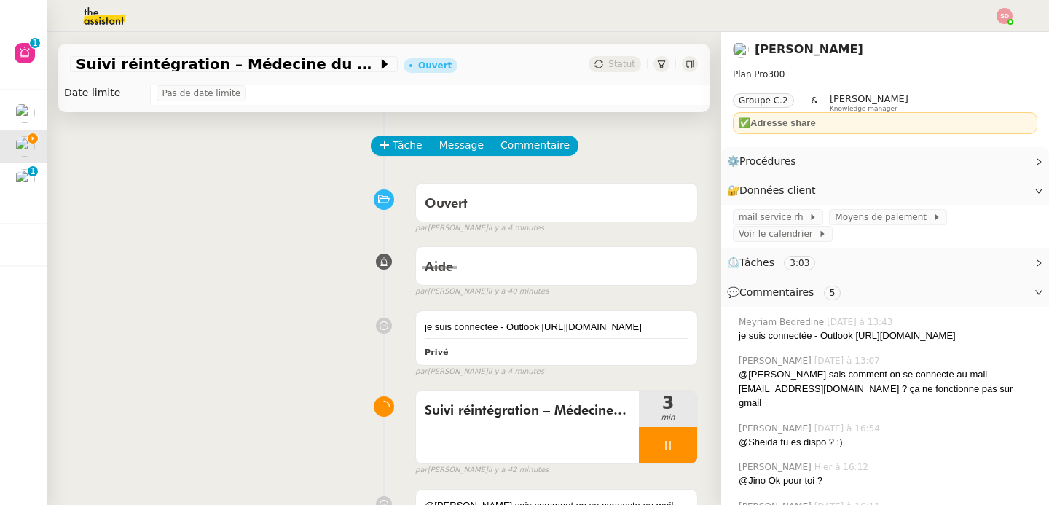
scroll to position [0, 0]
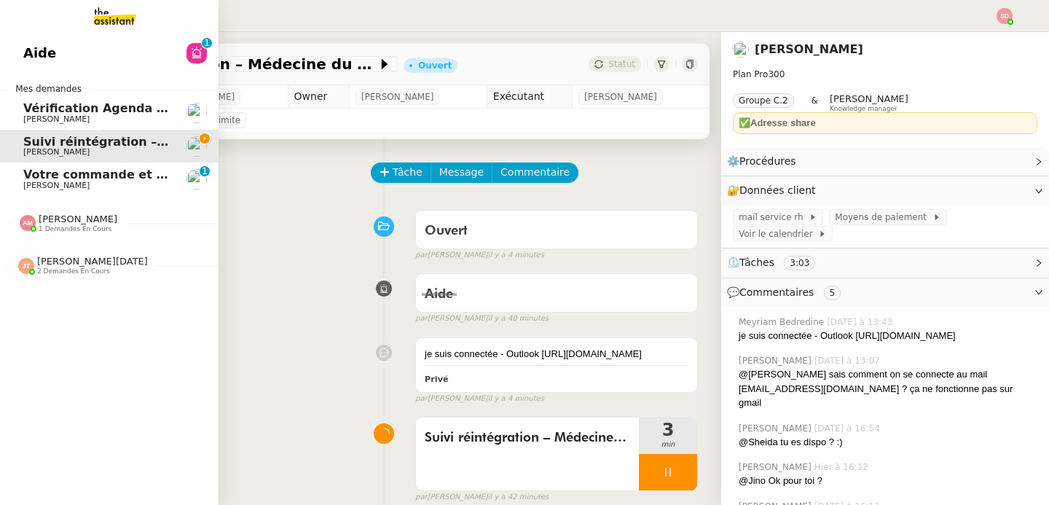
click at [45, 174] on span "Votre commande et votre facture 2509030288530" at bounding box center [187, 175] width 329 height 14
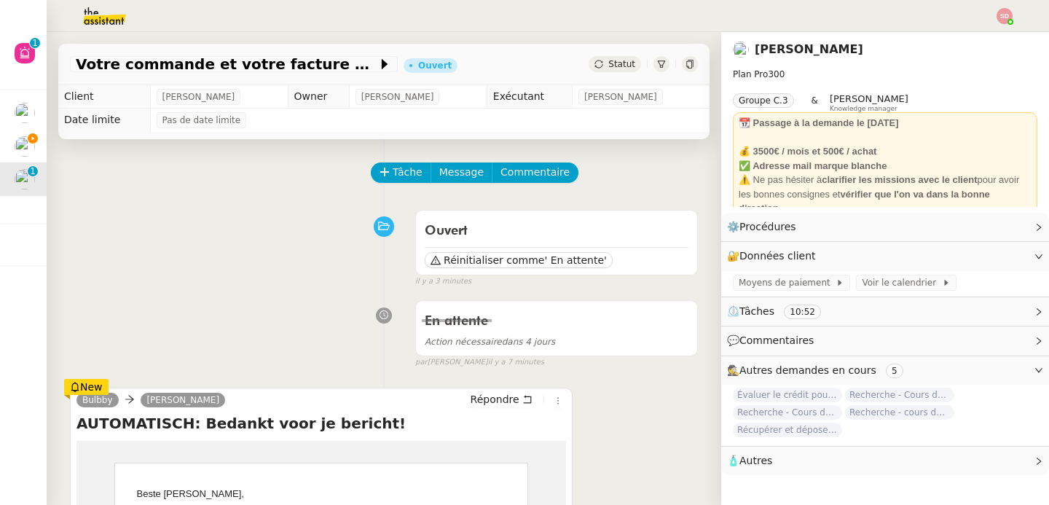
scroll to position [227, 0]
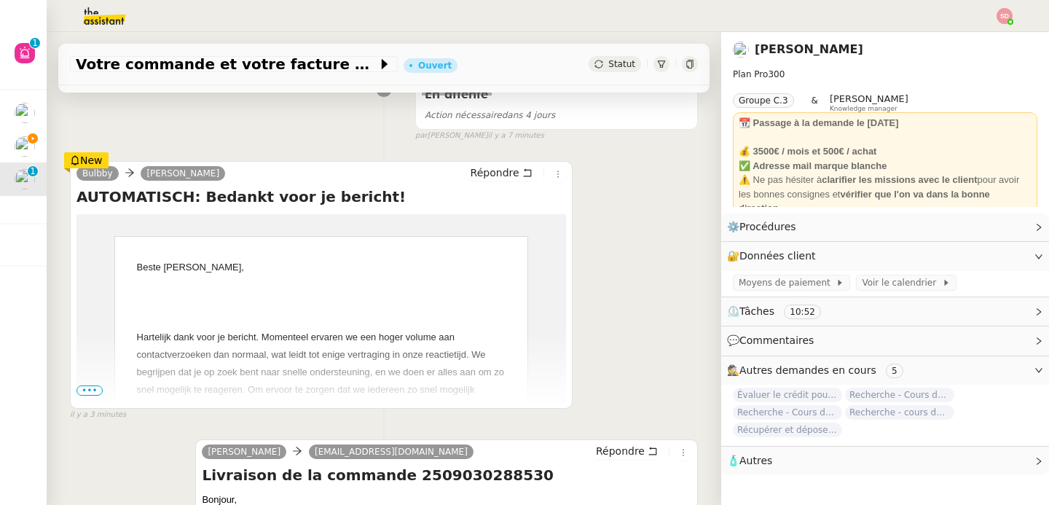
click at [91, 393] on span "•••" at bounding box center [89, 390] width 26 height 10
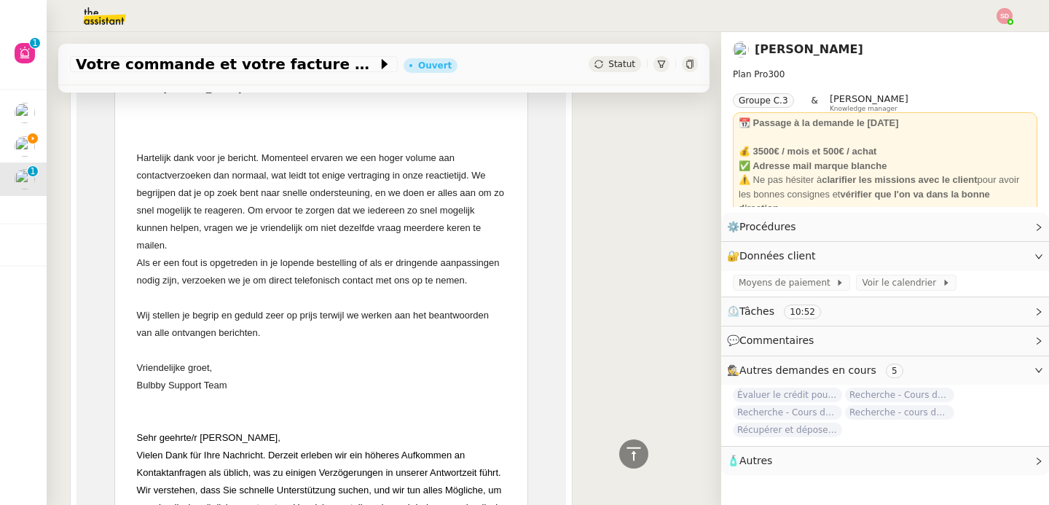
scroll to position [418, 0]
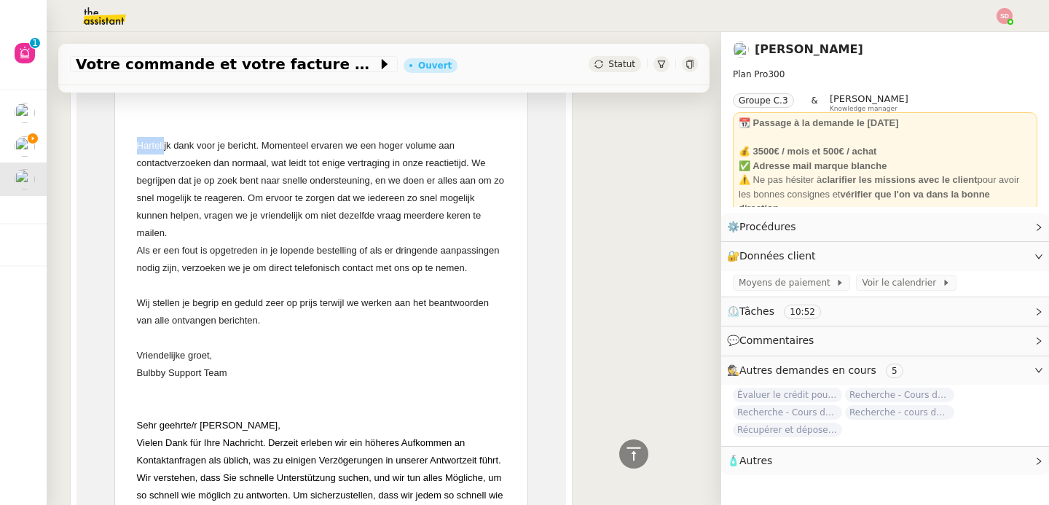
drag, startPoint x: 135, startPoint y: 144, endPoint x: 162, endPoint y: 152, distance: 28.8
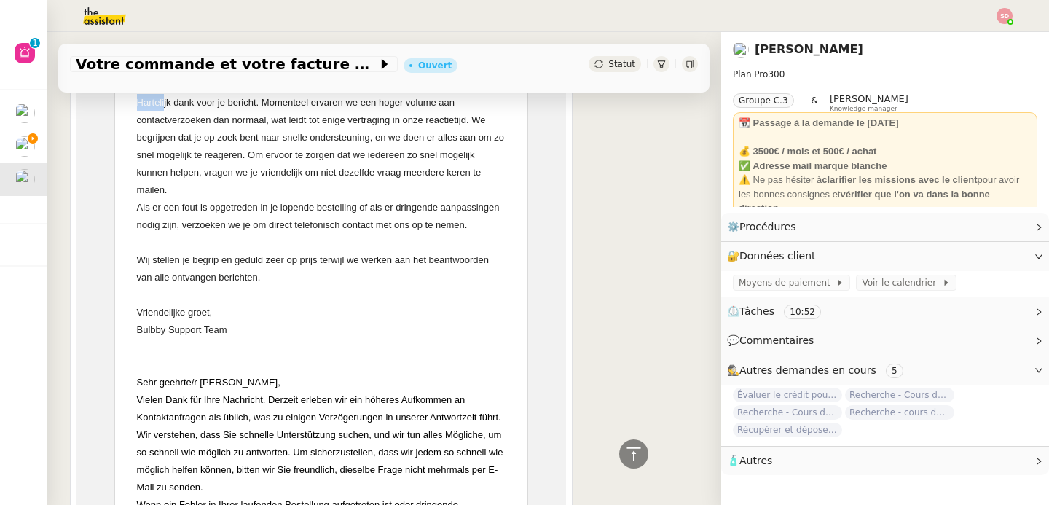
scroll to position [0, 0]
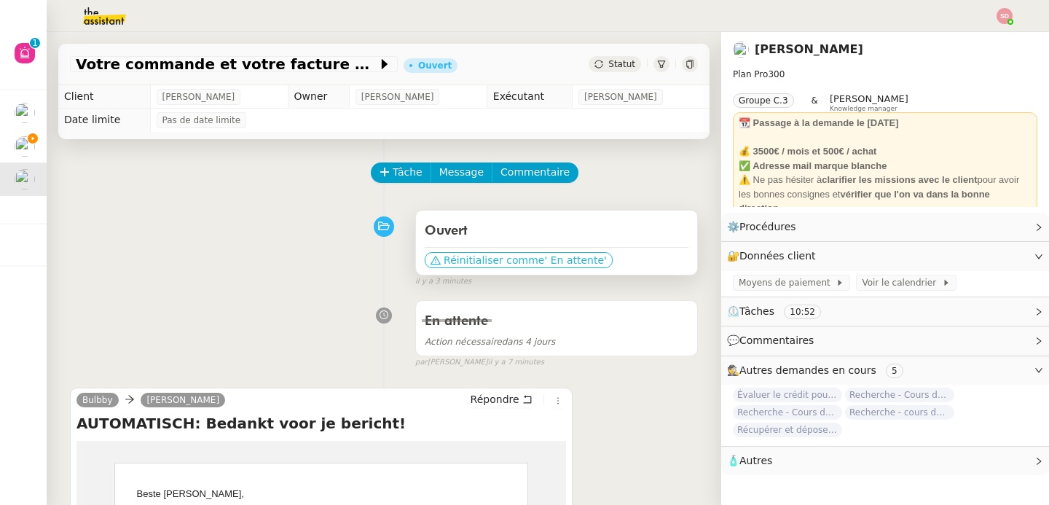
click at [476, 257] on span "Réinitialiser comme" at bounding box center [494, 260] width 101 height 15
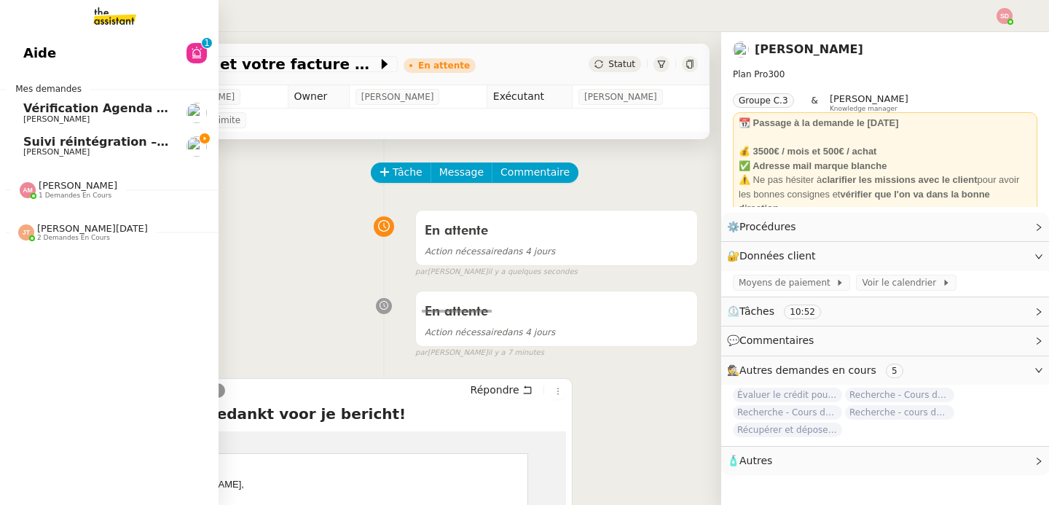
click at [38, 143] on span "Suivi réintégration – Médecine du travail (PST35) + paiements effectués" at bounding box center [261, 142] width 476 height 14
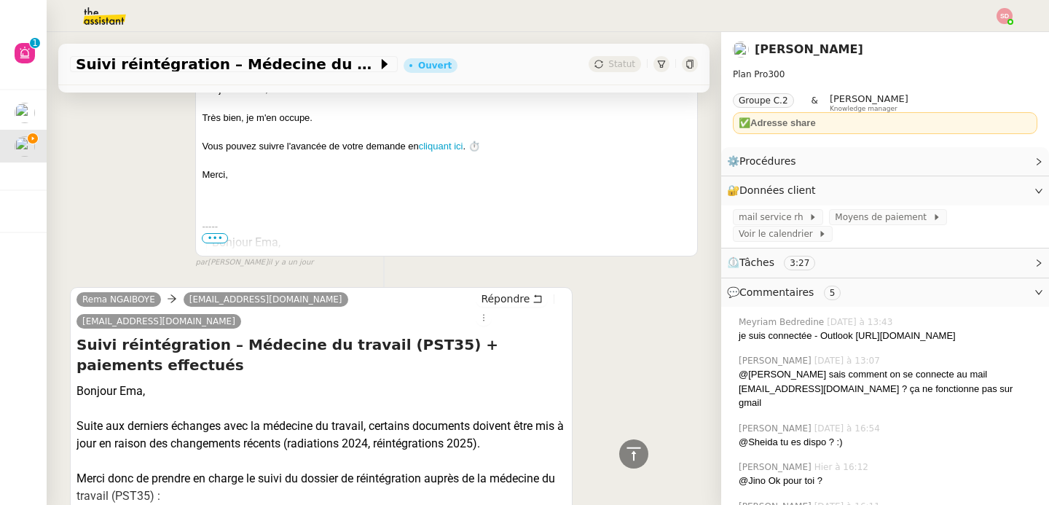
scroll to position [1420, 0]
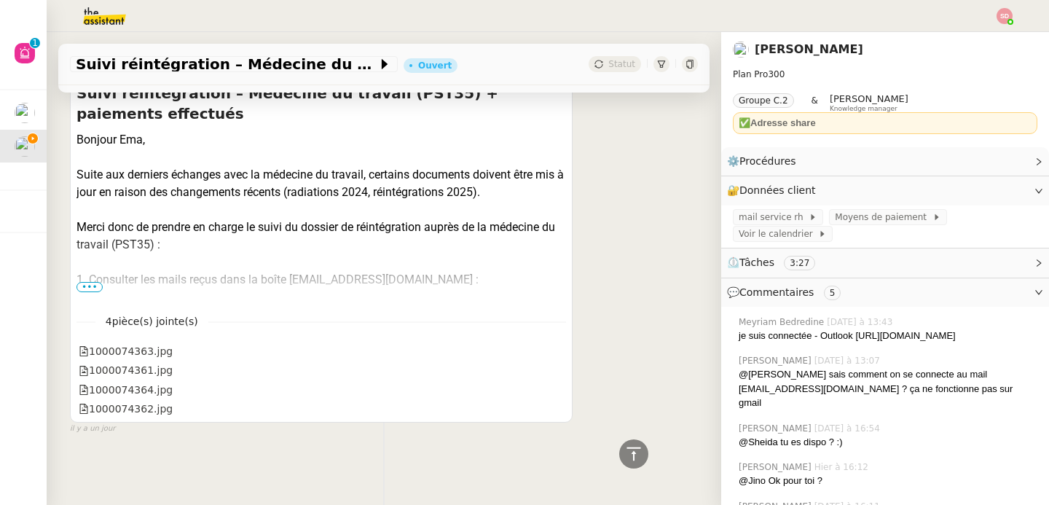
click at [84, 282] on span "•••" at bounding box center [89, 287] width 26 height 10
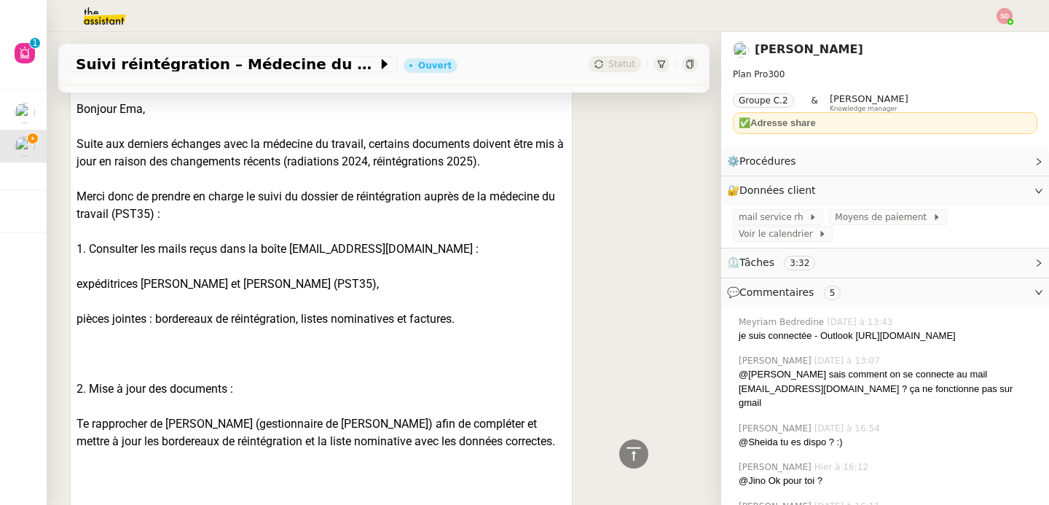
scroll to position [1468, 0]
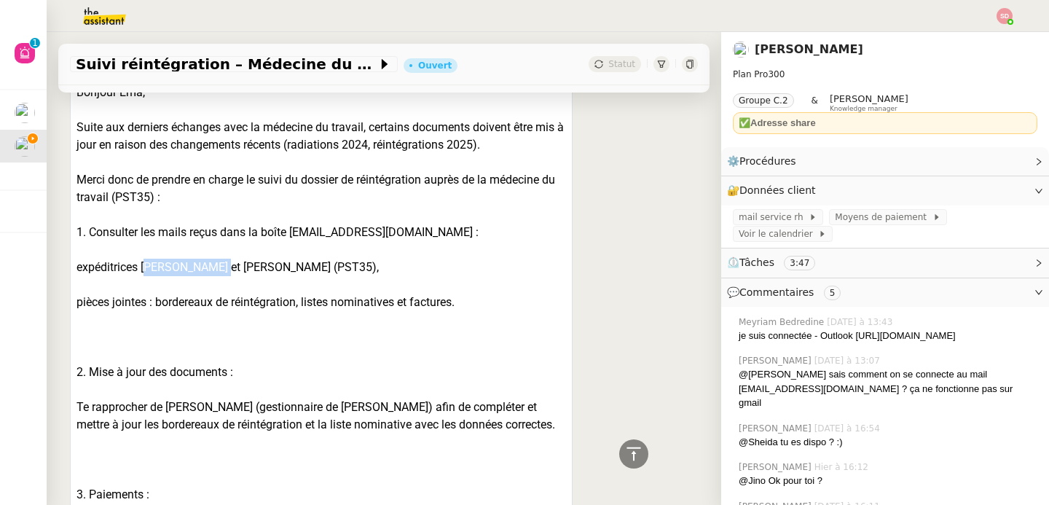
drag, startPoint x: 141, startPoint y: 261, endPoint x: 208, endPoint y: 259, distance: 66.3
click at [208, 259] on div "expéditrices [PERSON_NAME] et [PERSON_NAME] (PST35)," at bounding box center [321, 267] width 490 height 17
copy div "Estelle Julou"
drag, startPoint x: 224, startPoint y: 259, endPoint x: 304, endPoint y: 259, distance: 80.9
click at [304, 259] on div "expéditrices [PERSON_NAME] et [PERSON_NAME] (PST35)," at bounding box center [321, 267] width 490 height 17
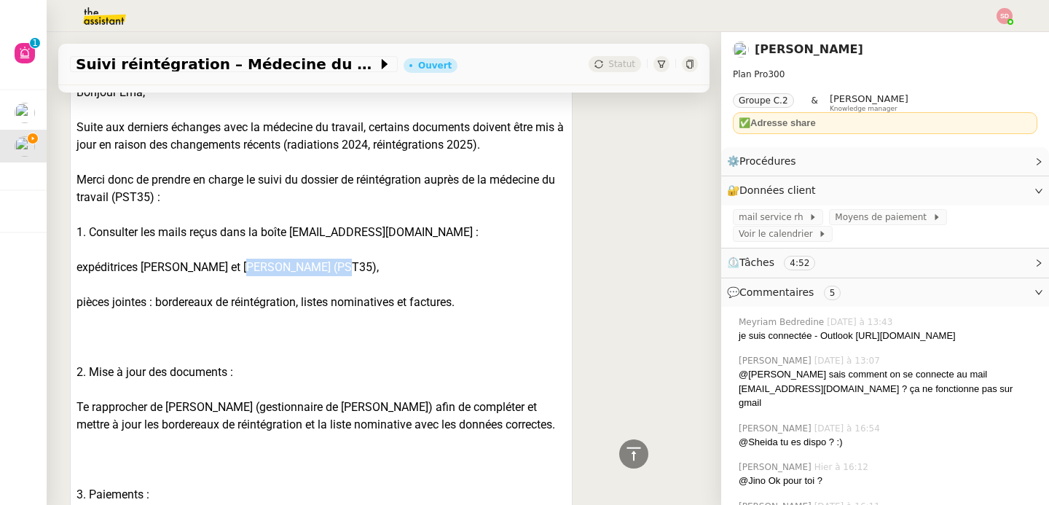
copy div "Marielle Verdier"
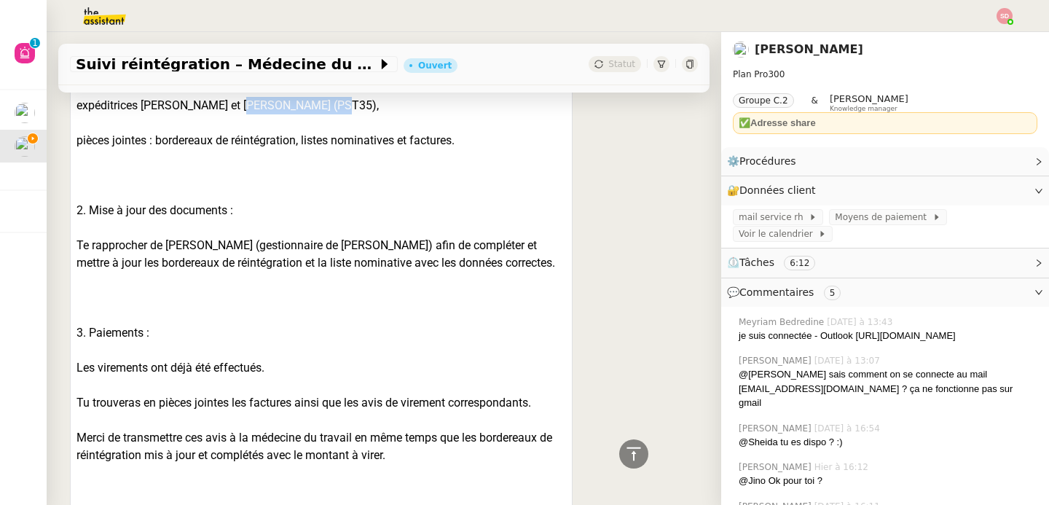
scroll to position [1382, 0]
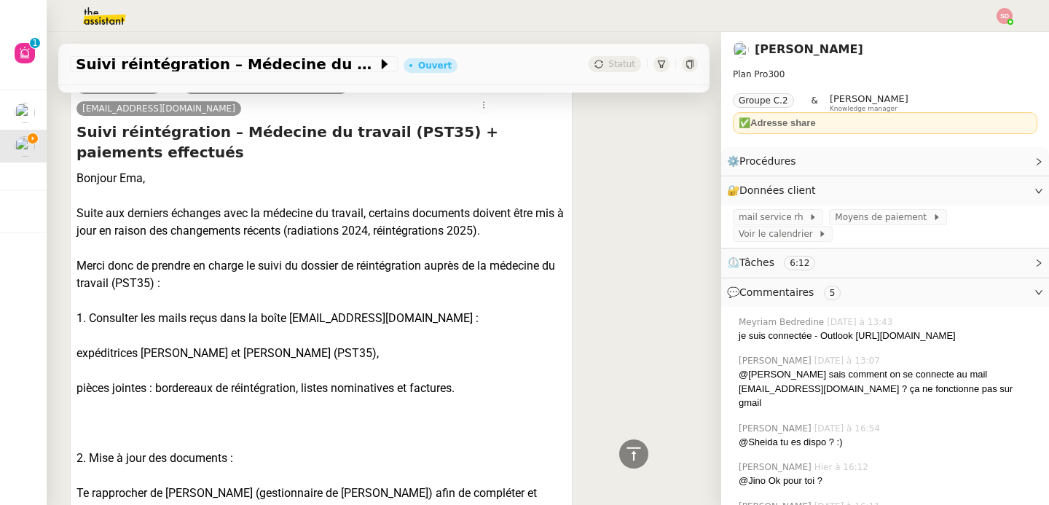
click at [444, 388] on div "pièces jointes : bordereaux de réintégration, listes nominatives et factures." at bounding box center [321, 388] width 490 height 17
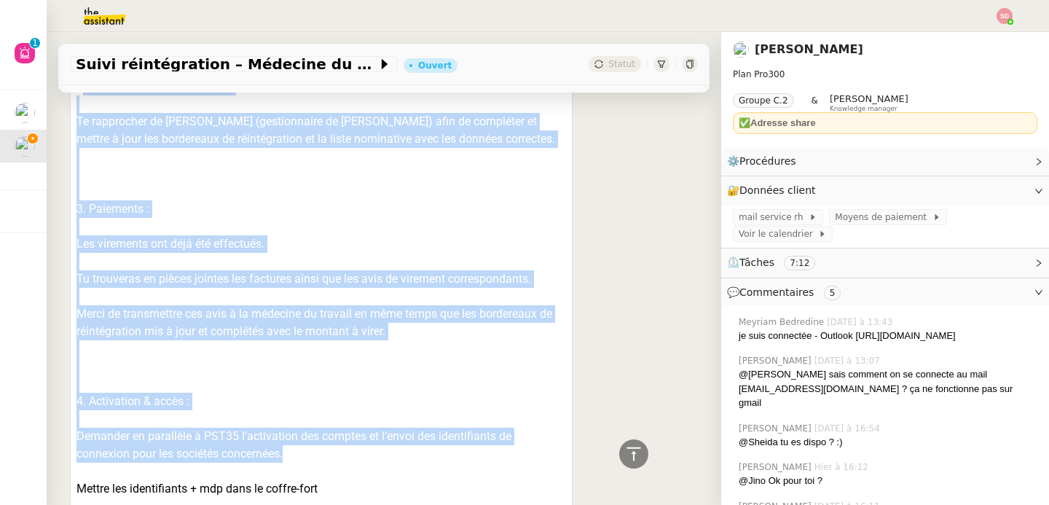
scroll to position [1837, 0]
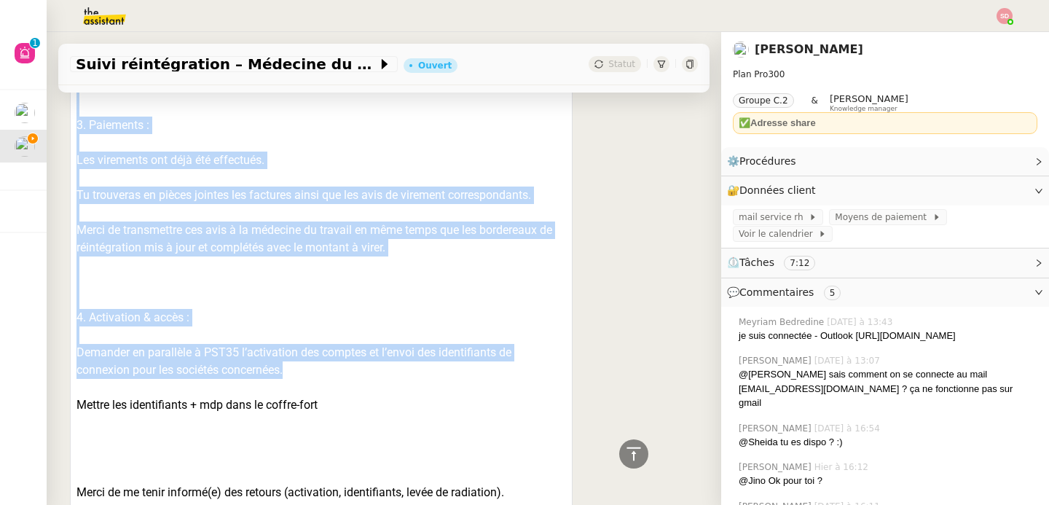
drag, startPoint x: 76, startPoint y: 358, endPoint x: 193, endPoint y: 379, distance: 119.0
click at [193, 379] on div "Bonjour Ema, Suite aux derniers échanges avec la médecine du travail, certains …" at bounding box center [321, 151] width 490 height 874
copy div "2. Mise à jour des documents : Te rapprocher de Cécile Delgado (gestionnaire de…"
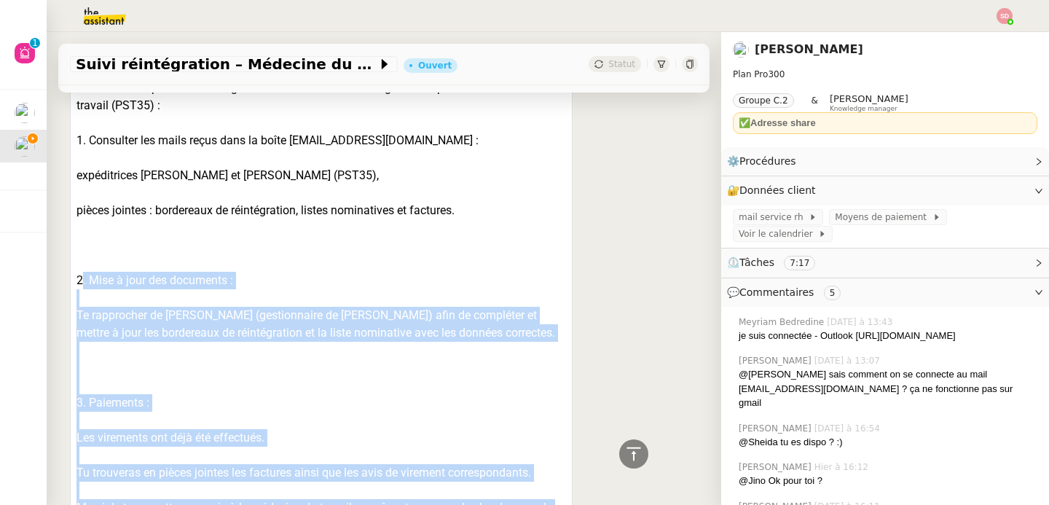
scroll to position [1046, 0]
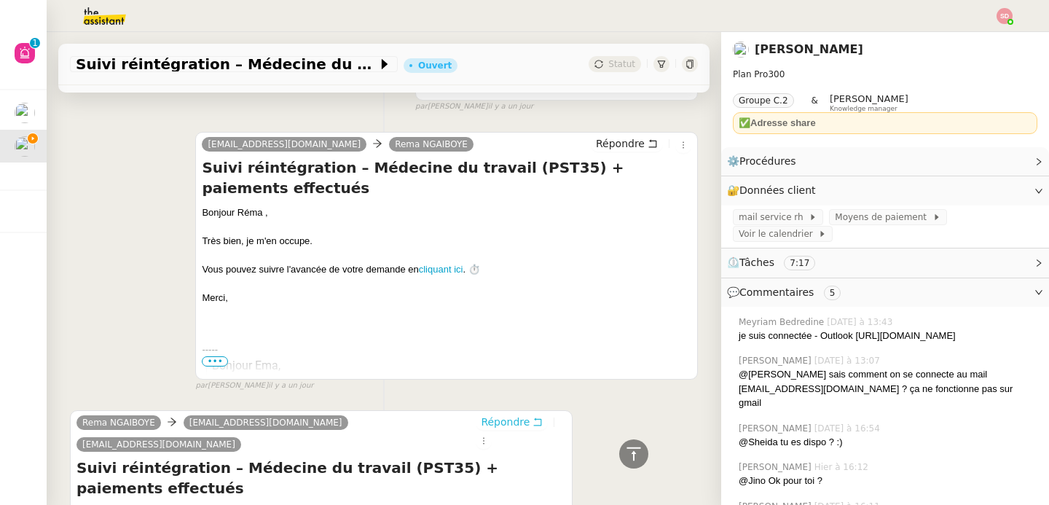
click at [481, 429] on span "Répondre" at bounding box center [505, 421] width 49 height 15
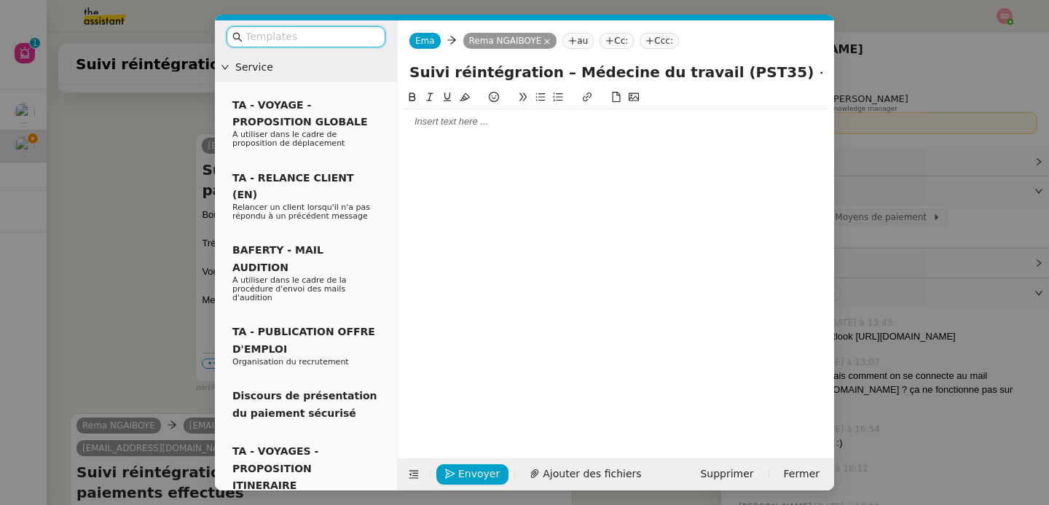
scroll to position [1177, 0]
click at [446, 131] on div at bounding box center [616, 121] width 425 height 25
click at [412, 480] on button at bounding box center [414, 474] width 20 height 20
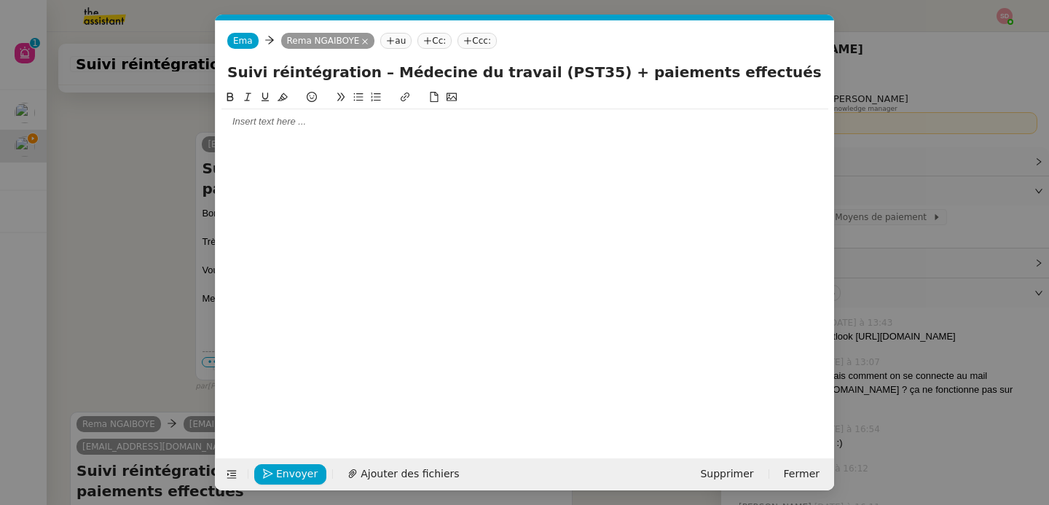
click at [328, 119] on div at bounding box center [524, 121] width 607 height 13
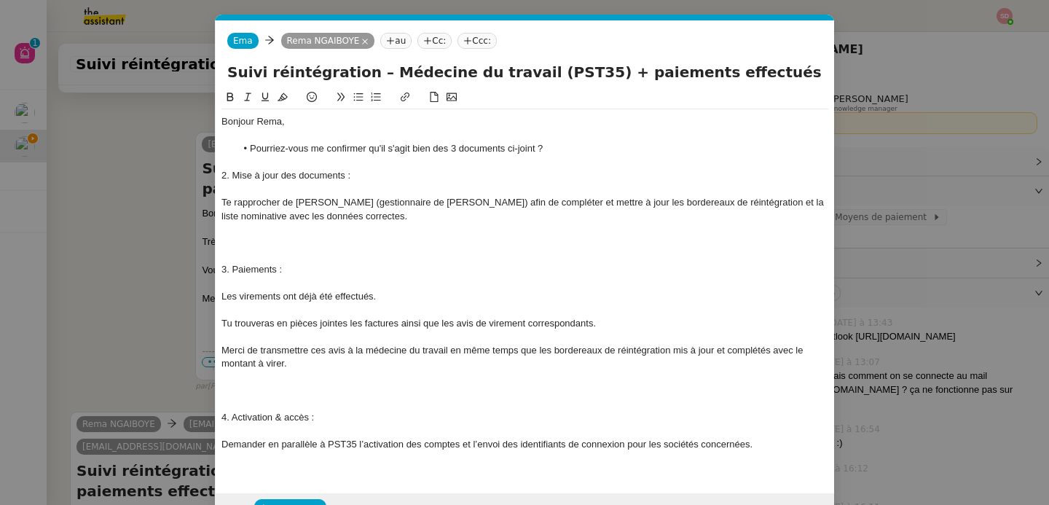
scroll to position [1348, 0]
click at [224, 176] on div "2. Mise à jour des documents :" at bounding box center [524, 175] width 607 height 13
drag, startPoint x: 233, startPoint y: 176, endPoint x: 292, endPoint y: 202, distance: 64.6
click at [292, 202] on div "Bonjour Rema, Pourriez-vous me confirmer qu'il s'agit bien des 3 documents ci-j…" at bounding box center [524, 289] width 607 height 361
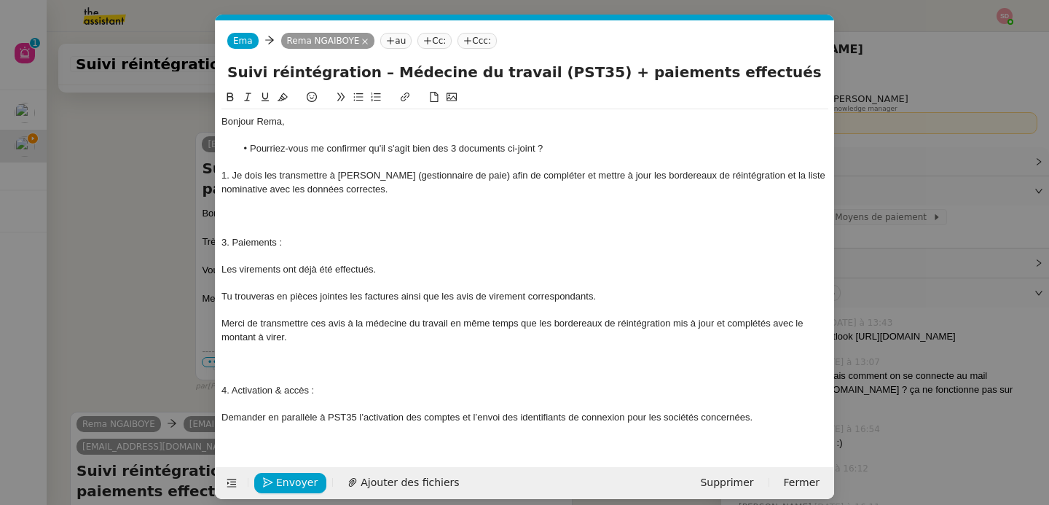
click at [350, 216] on div at bounding box center [524, 216] width 607 height 13
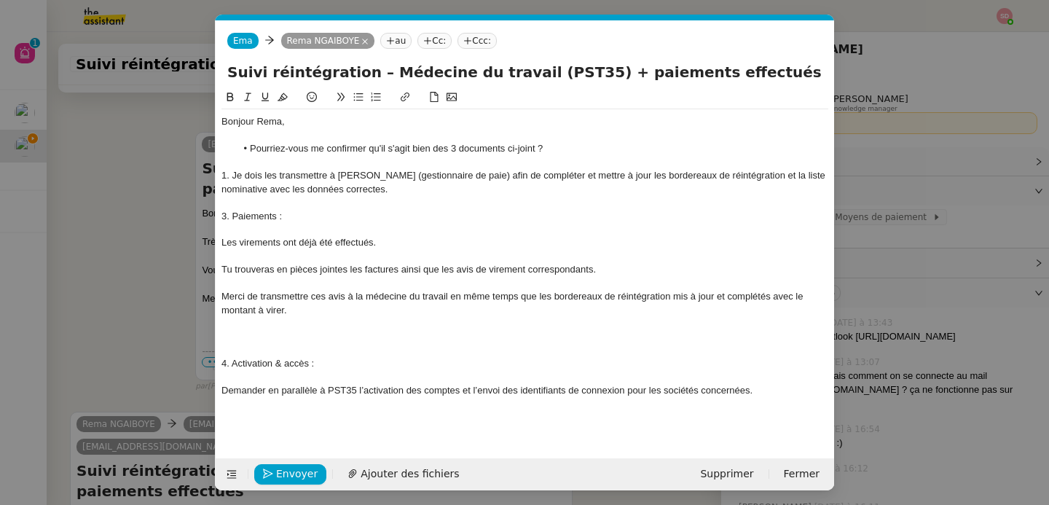
click at [226, 216] on div "3. Paiements :" at bounding box center [524, 216] width 607 height 13
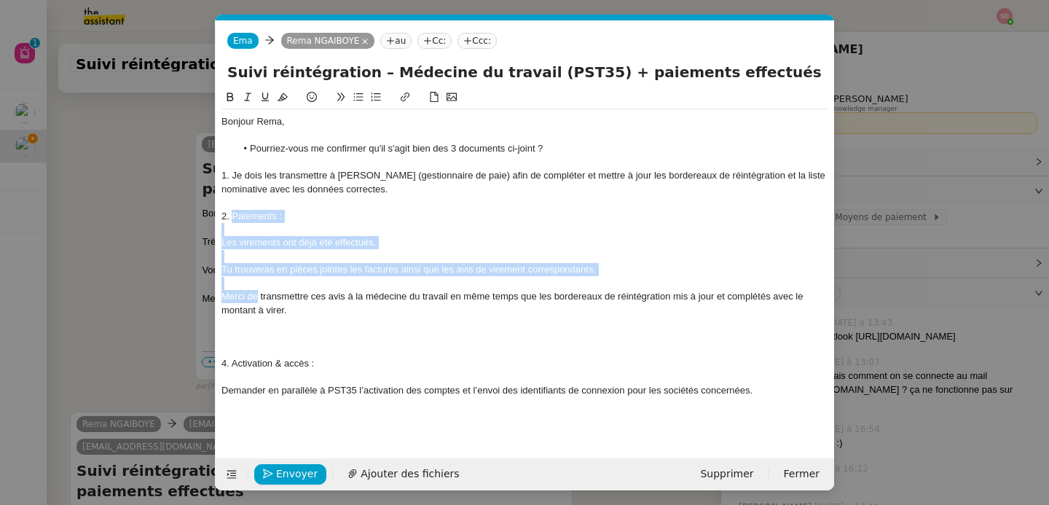
drag, startPoint x: 235, startPoint y: 216, endPoint x: 256, endPoint y: 298, distance: 84.5
click at [256, 298] on div "Bonjour Rema, Pourriez-vous me confirmer qu'il s'agit bien des 3 documents ci-j…" at bounding box center [524, 262] width 607 height 307
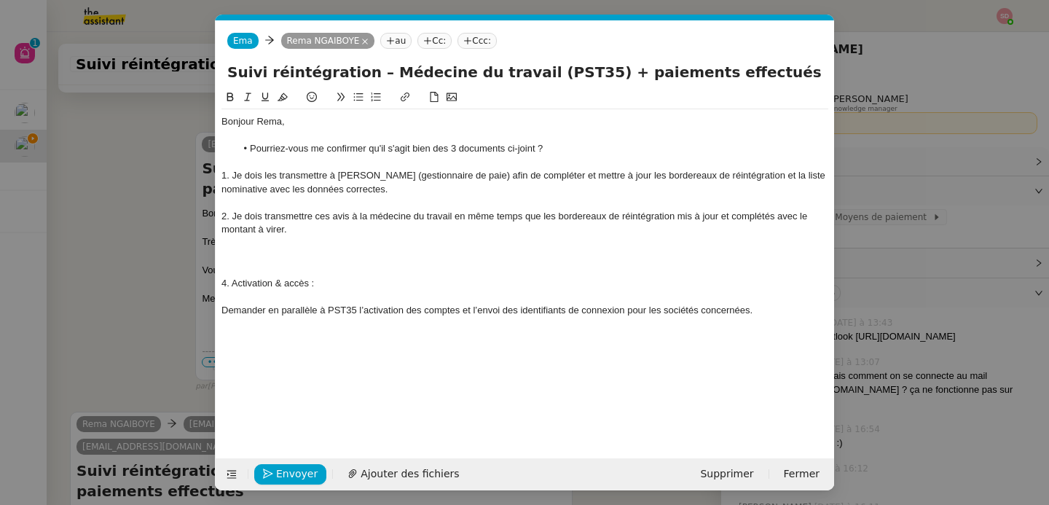
click at [351, 213] on div "2. Je dois transmettre ces avis à la médecine du travail en même temps que les …" at bounding box center [524, 223] width 607 height 27
click at [310, 265] on div at bounding box center [524, 269] width 607 height 13
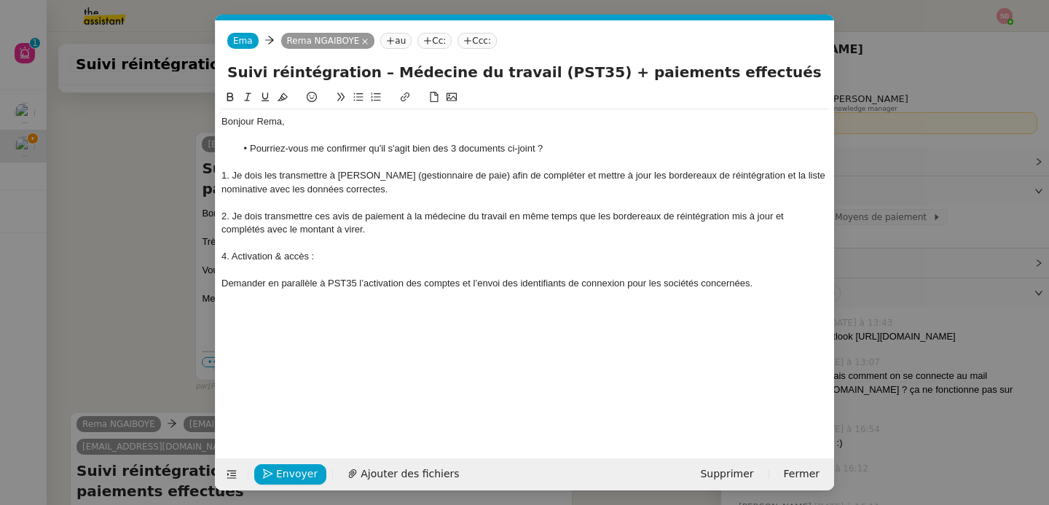
click at [227, 255] on div "4. Activation & accès :" at bounding box center [524, 256] width 607 height 13
click at [240, 271] on div at bounding box center [524, 269] width 607 height 13
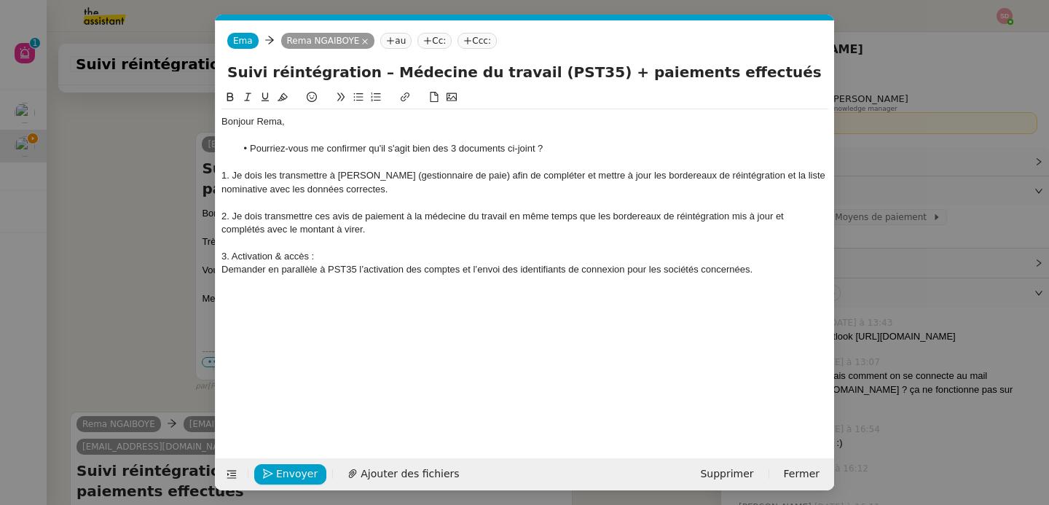
click at [223, 273] on div "Demander en parallèle à PST35 l’activation des comptes et l’envoi des identifia…" at bounding box center [524, 269] width 607 height 13
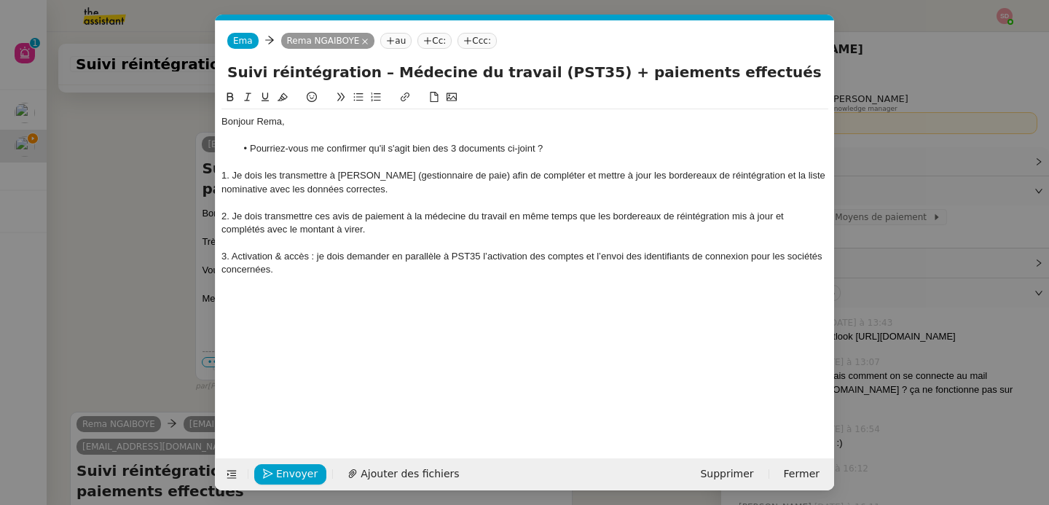
click at [298, 270] on div "3. Activation & accès : je dois demander en parallèle à PST35 l’activation des …" at bounding box center [524, 263] width 607 height 27
drag, startPoint x: 771, startPoint y: 259, endPoint x: 793, endPoint y: 268, distance: 24.5
click at [793, 268] on div "3. Activation & accès : je dois demander en parallèle à PST35 l’activation des …" at bounding box center [524, 263] width 607 height 27
click at [422, 471] on span "Ajouter des fichiers" at bounding box center [410, 473] width 98 height 17
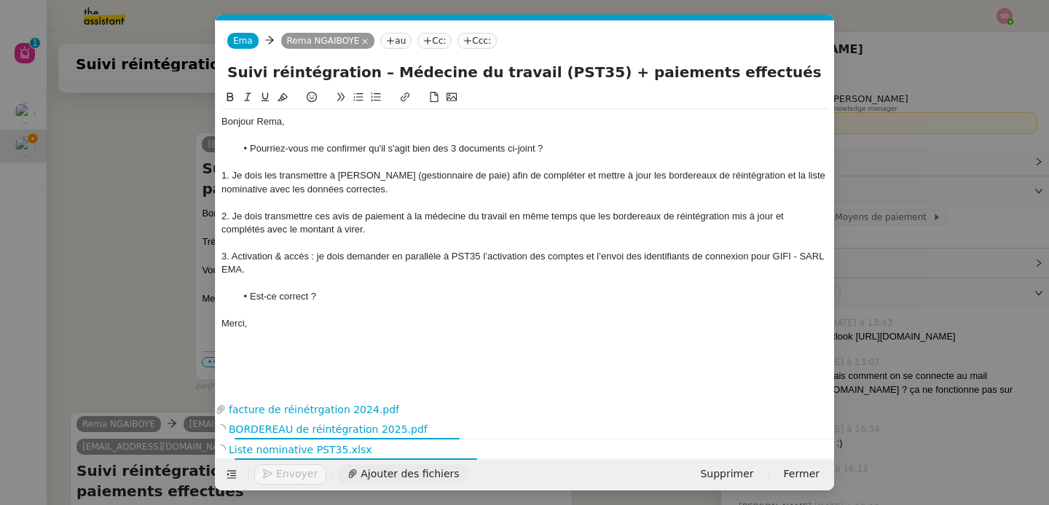
scroll to position [1445, 0]
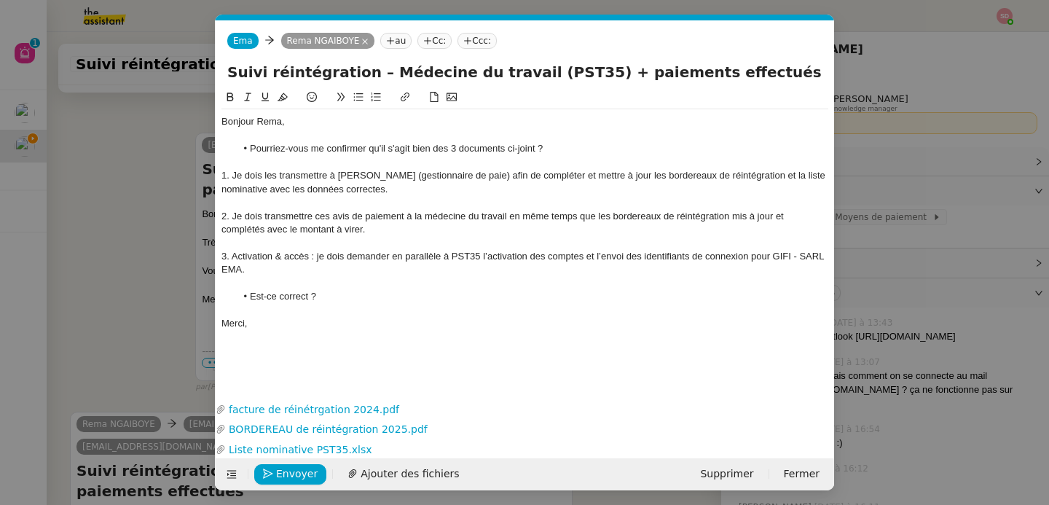
click at [323, 212] on div "2. Je dois transmettre ces avis de paiement à la médecine du travail en même te…" at bounding box center [524, 223] width 607 height 27
click at [377, 227] on div "2. Je dois transmettre les avis de paiement à la médecine du travail en même te…" at bounding box center [524, 223] width 607 height 27
click at [355, 264] on div "3. Activation & accès : je dois demander en parallèle à PST35 l’activation des …" at bounding box center [524, 263] width 607 height 27
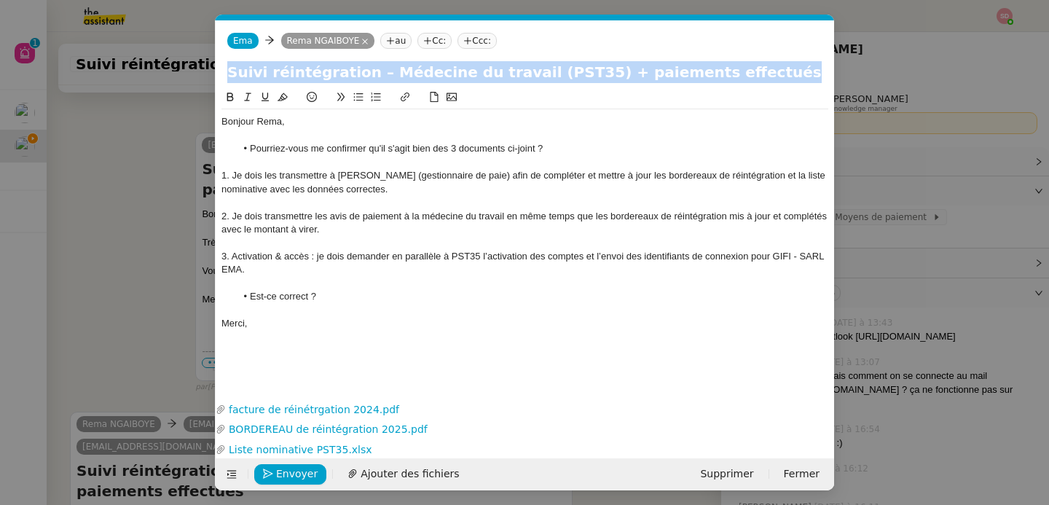
drag, startPoint x: 220, startPoint y: 256, endPoint x: 498, endPoint y: 254, distance: 277.5
click at [493, 254] on nz-spin "Bonjour Rema, Pourriez-vous me confirmer qu'il s'agit bien des 3 documents ci-j…" at bounding box center [525, 235] width 618 height 293
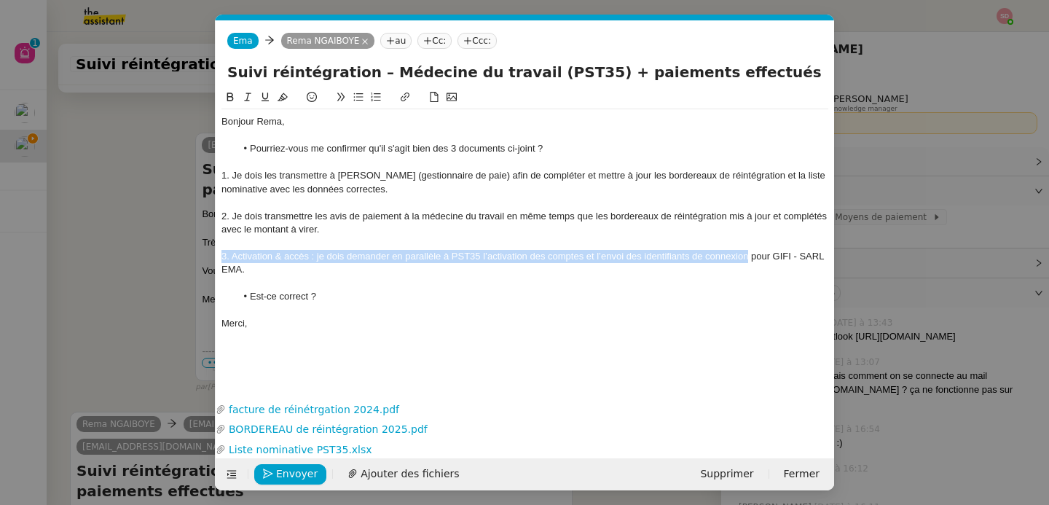
drag, startPoint x: 746, startPoint y: 256, endPoint x: 211, endPoint y: 255, distance: 535.4
click at [211, 255] on nz-modal-container "Service TA - VOYAGE - PROPOSITION GLOBALE A utiliser dans le cadre de propositi…" at bounding box center [524, 252] width 1049 height 505
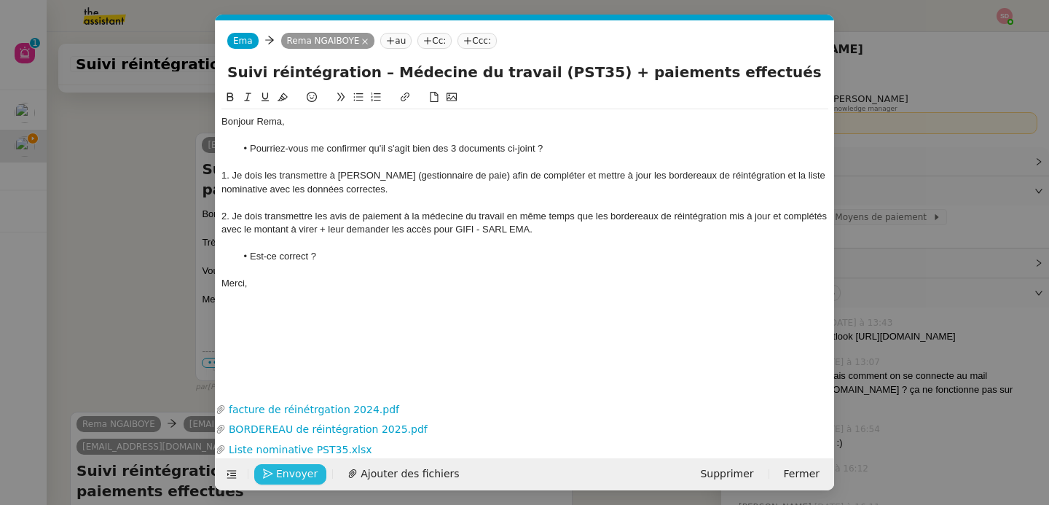
click at [288, 468] on span "Envoyer" at bounding box center [297, 473] width 42 height 17
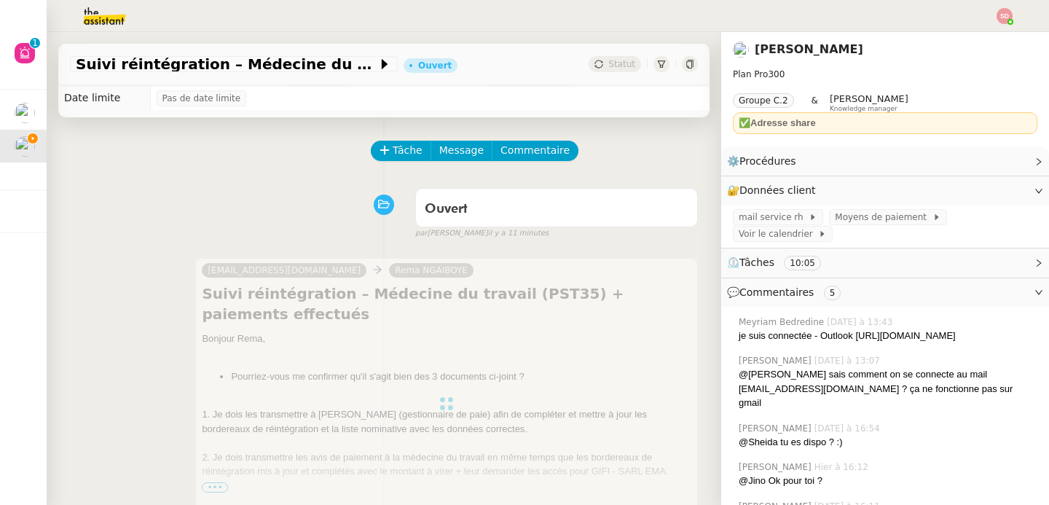
scroll to position [142, 0]
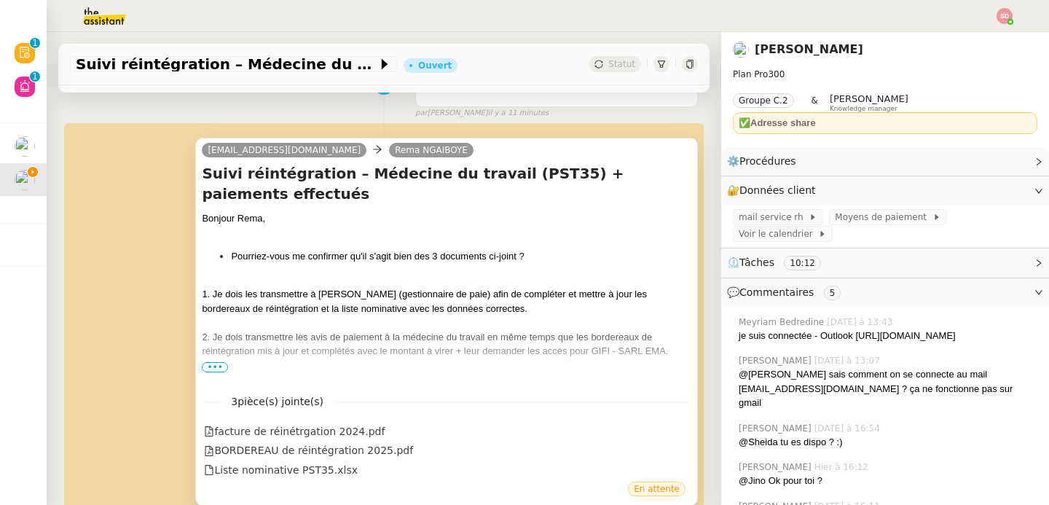
click at [214, 368] on span "•••" at bounding box center [215, 367] width 26 height 10
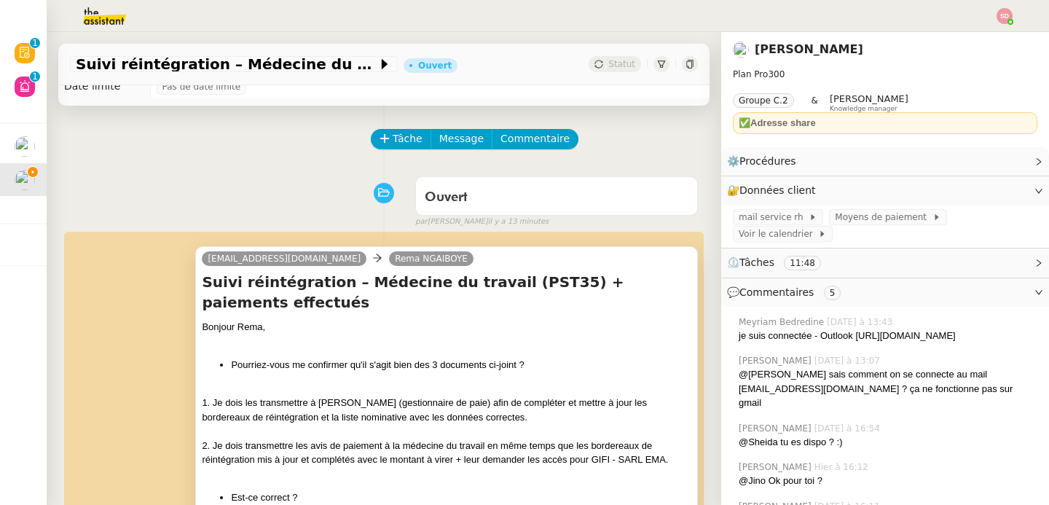
scroll to position [0, 0]
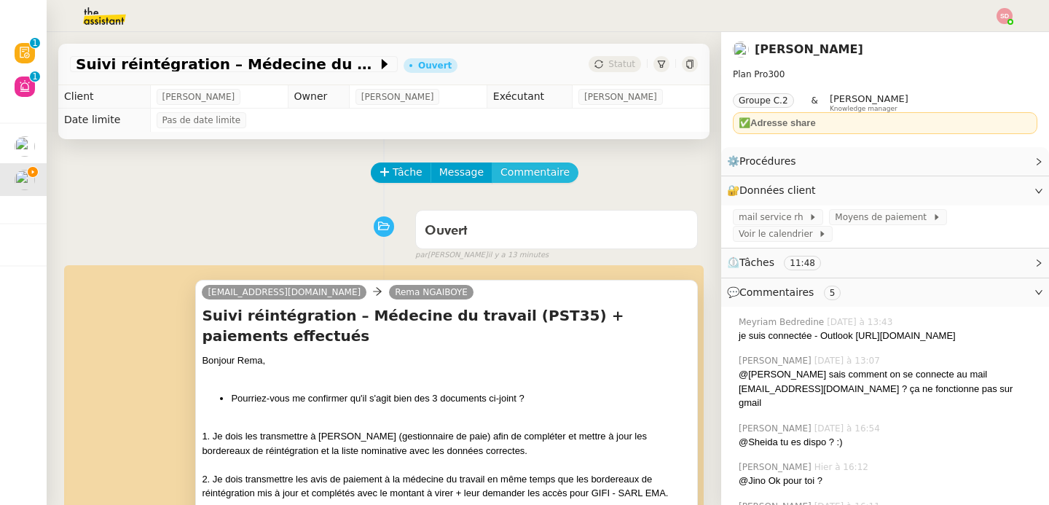
click at [528, 180] on span "Commentaire" at bounding box center [534, 172] width 69 height 17
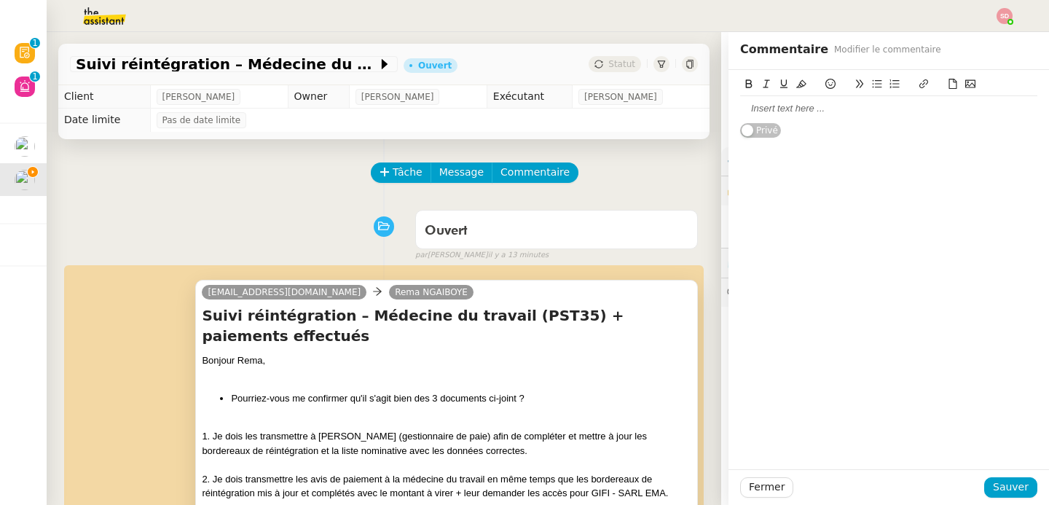
click at [884, 102] on div at bounding box center [888, 108] width 297 height 13
click at [1002, 485] on span "Sauver" at bounding box center [1011, 487] width 36 height 17
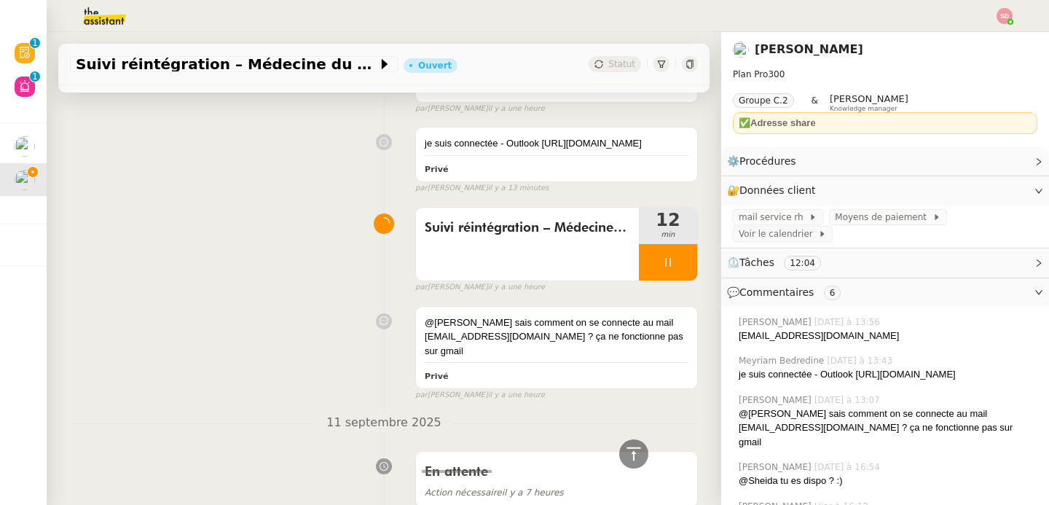
scroll to position [964, 0]
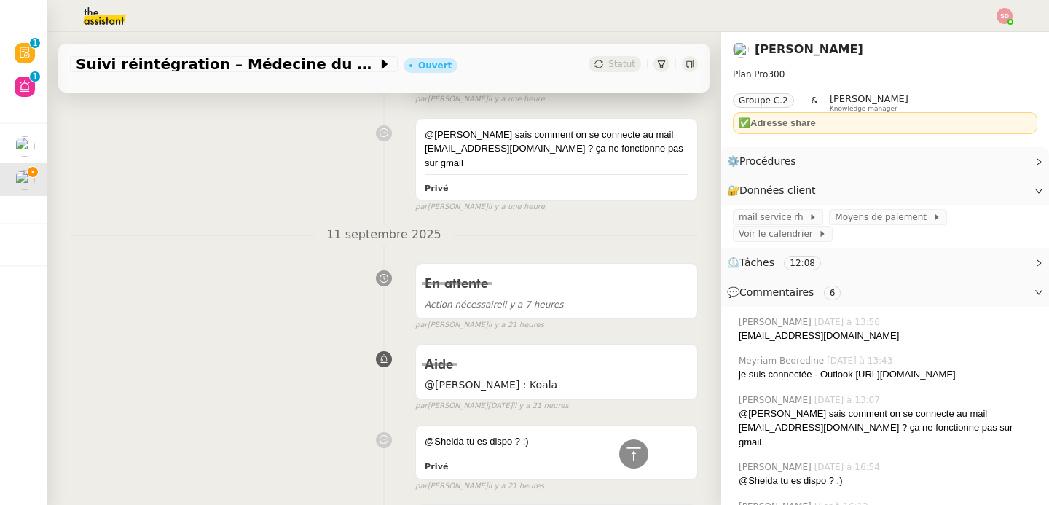
click at [665, 93] on div at bounding box center [668, 74] width 58 height 36
click at [668, 93] on button at bounding box center [682, 74] width 29 height 36
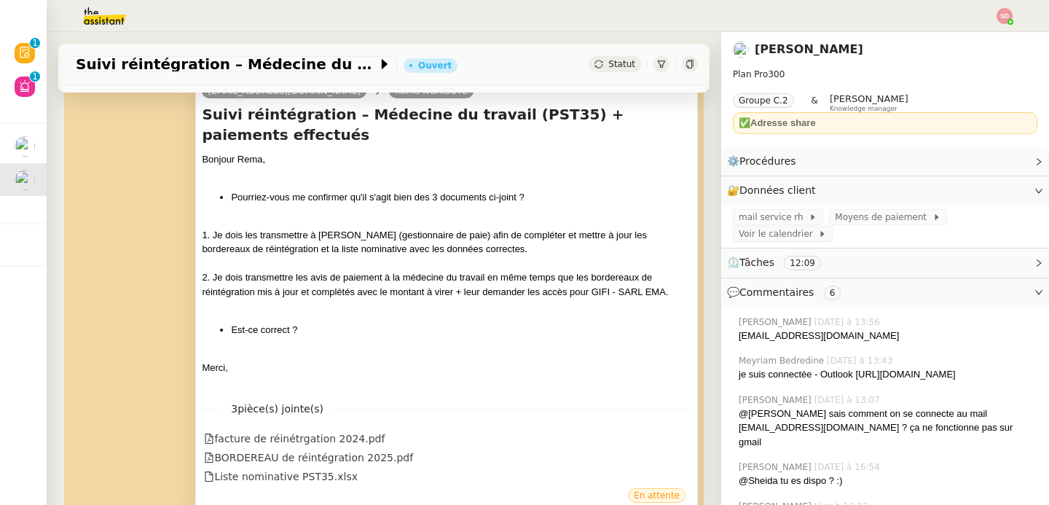
scroll to position [0, 0]
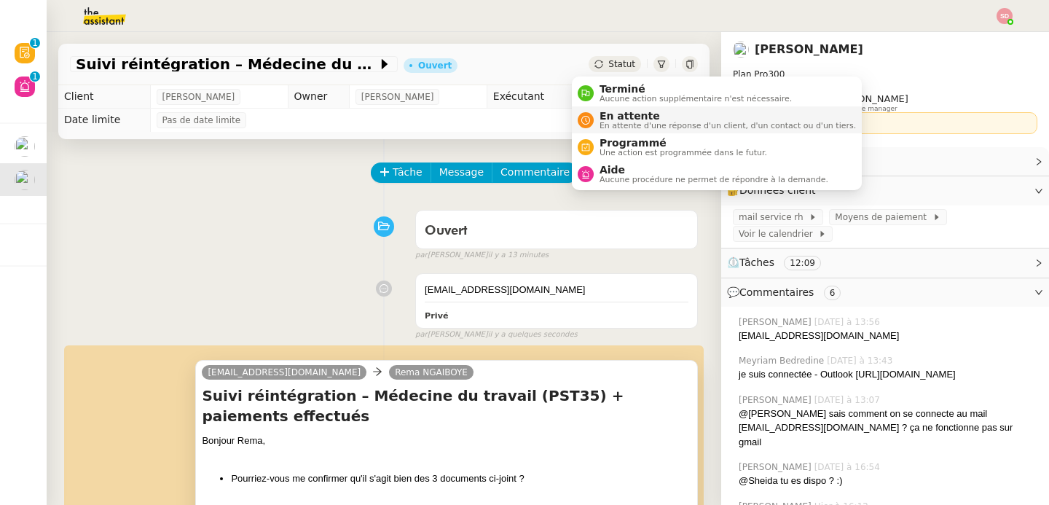
click at [617, 110] on span "En attente" at bounding box center [728, 116] width 256 height 12
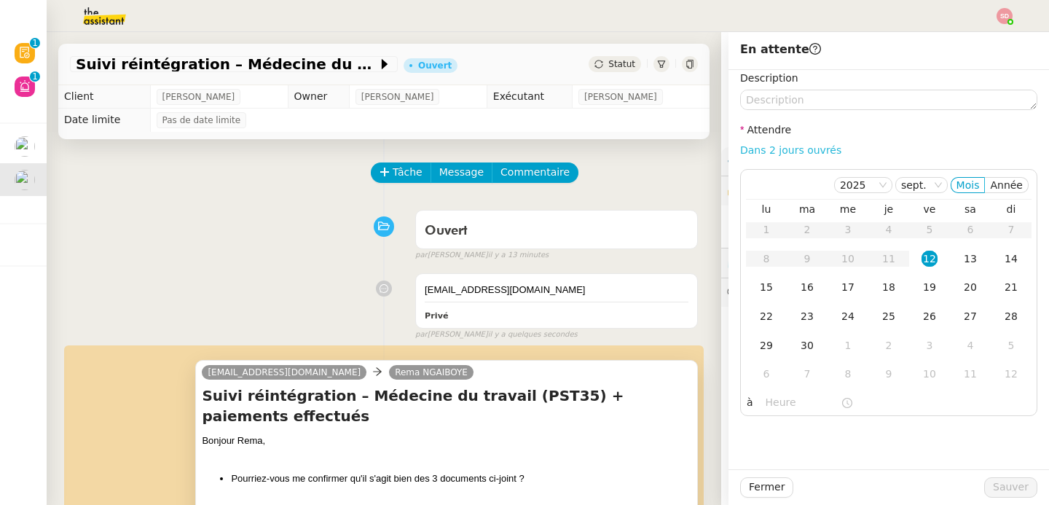
click at [774, 152] on link "Dans 2 jours ouvrés" at bounding box center [790, 150] width 101 height 12
type input "07:00"
click at [1013, 490] on span "Sauver" at bounding box center [1011, 487] width 36 height 17
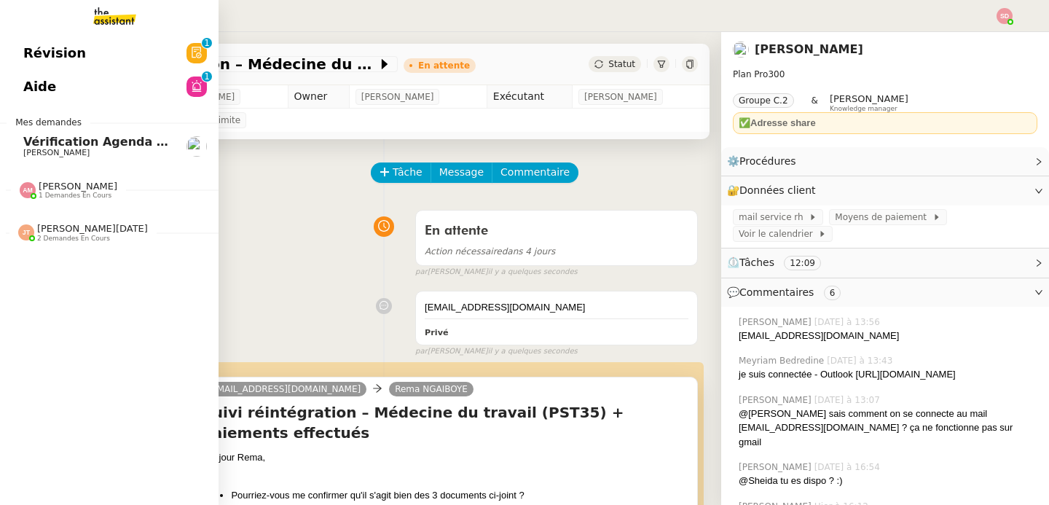
click at [204, 76] on p "1" at bounding box center [207, 77] width 6 height 13
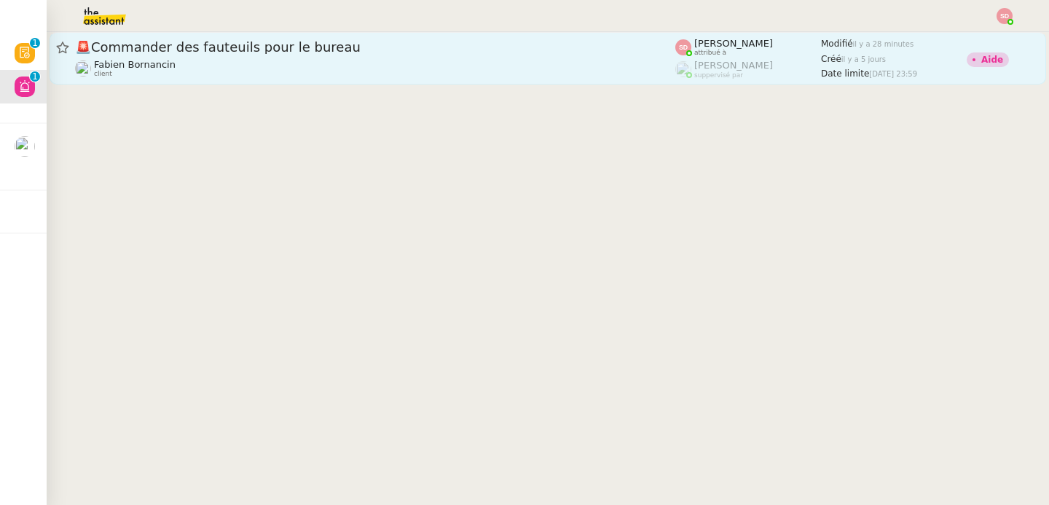
click at [484, 50] on span "🚨 Commander des fauteuils pour le bureau" at bounding box center [375, 47] width 600 height 13
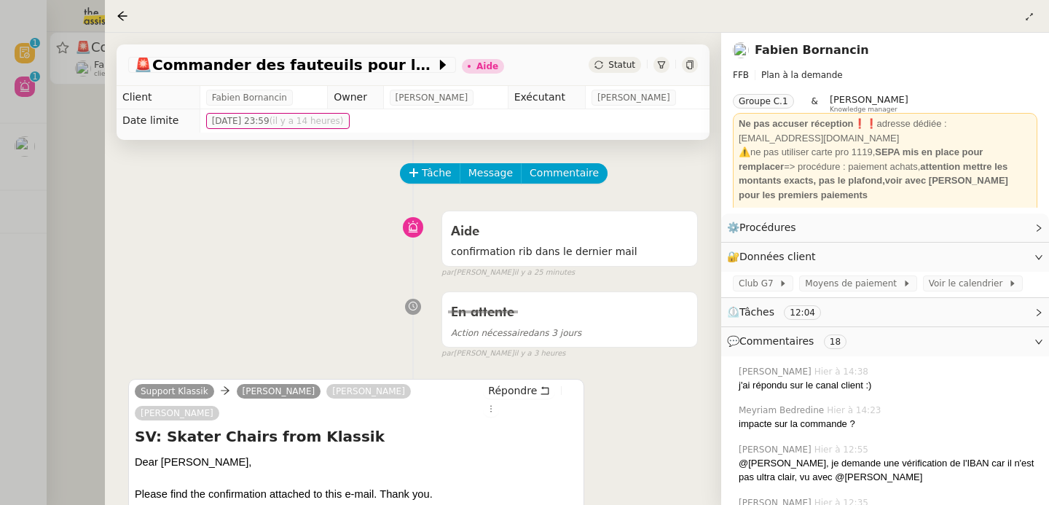
click at [60, 172] on div at bounding box center [524, 252] width 1049 height 505
